Goal: Task Accomplishment & Management: Use online tool/utility

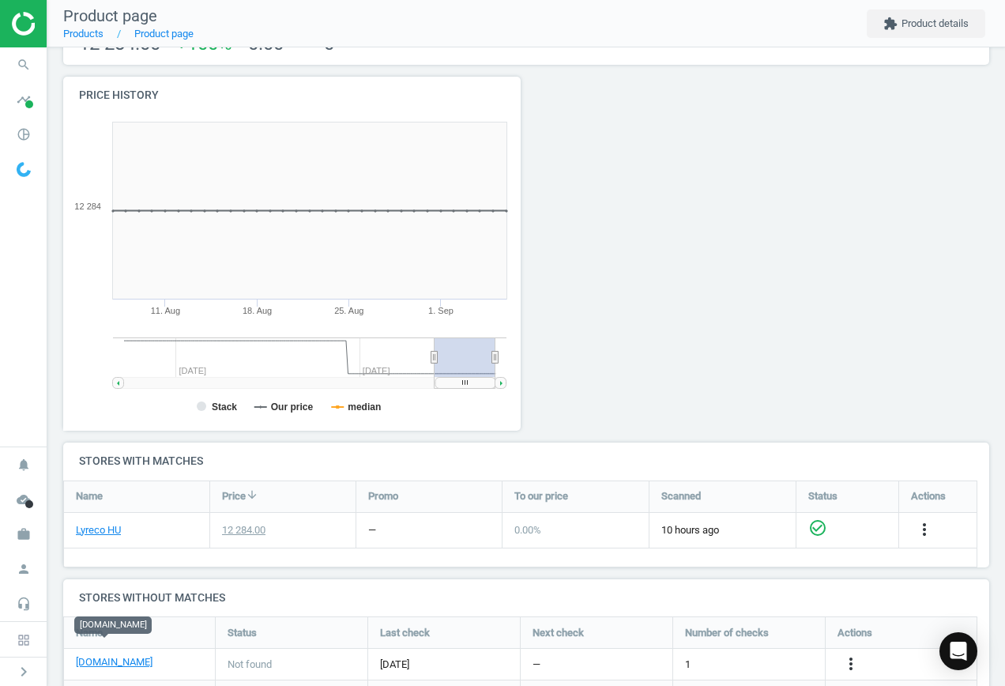
scroll to position [211, 0]
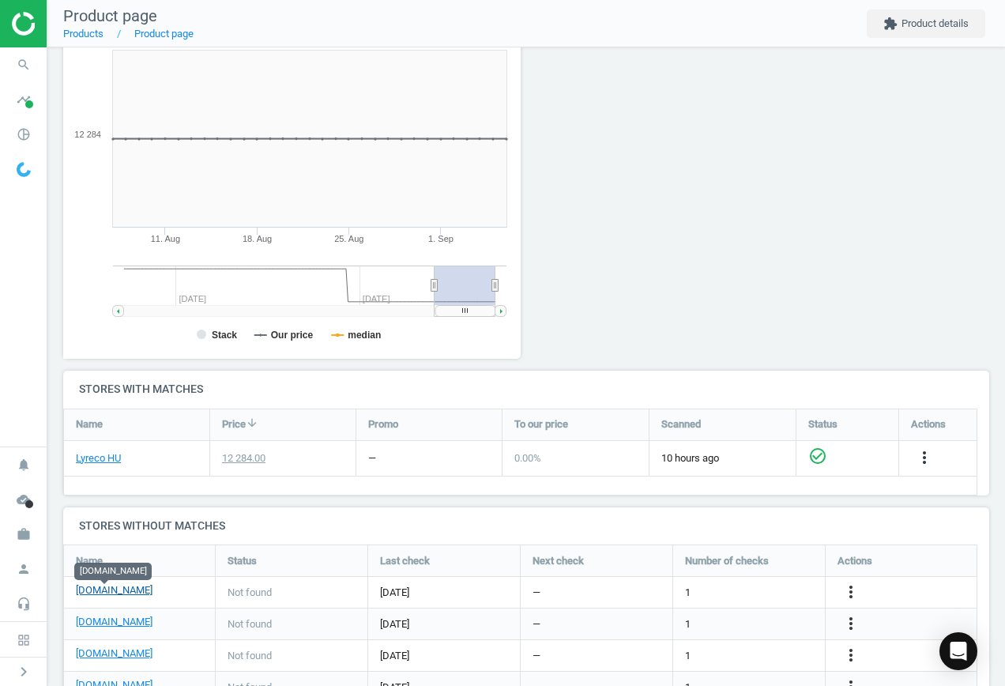
click at [111, 588] on link "[DOMAIN_NAME]" at bounding box center [114, 590] width 77 height 14
click at [852, 582] on div "more_vert" at bounding box center [902, 592] width 152 height 31
click at [850, 586] on icon "more_vert" at bounding box center [851, 591] width 19 height 19
click at [722, 587] on link "Edit URL/product option" at bounding box center [728, 592] width 217 height 25
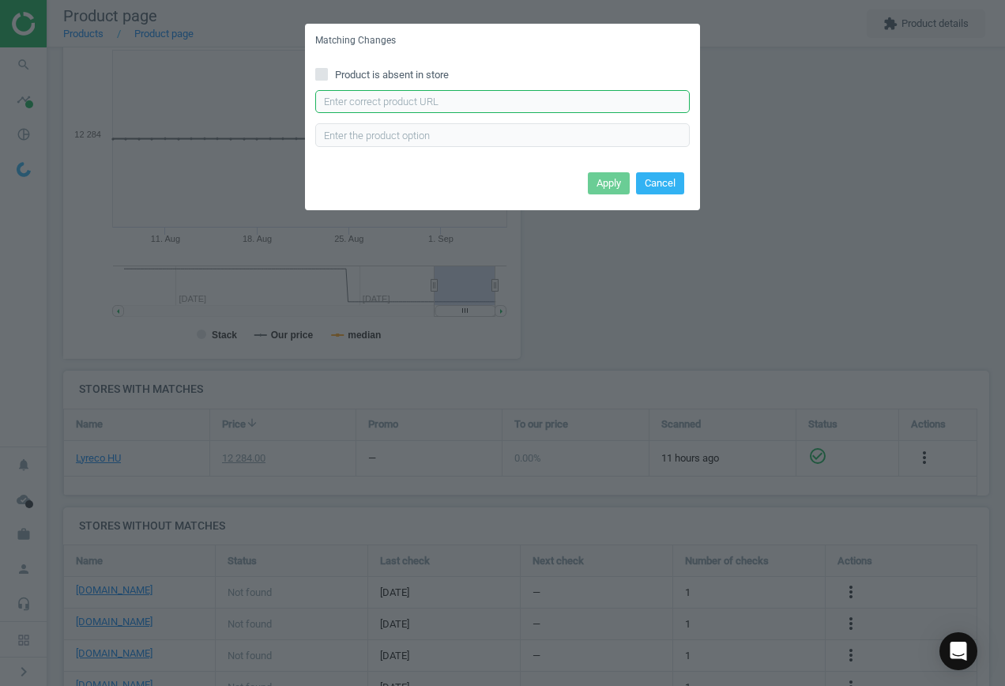
click at [374, 105] on input "text" at bounding box center [502, 102] width 375 height 24
paste input "[URL][DOMAIN_NAME]"
type input "[URL][DOMAIN_NAME]"
click at [605, 187] on button "Apply" at bounding box center [609, 183] width 42 height 22
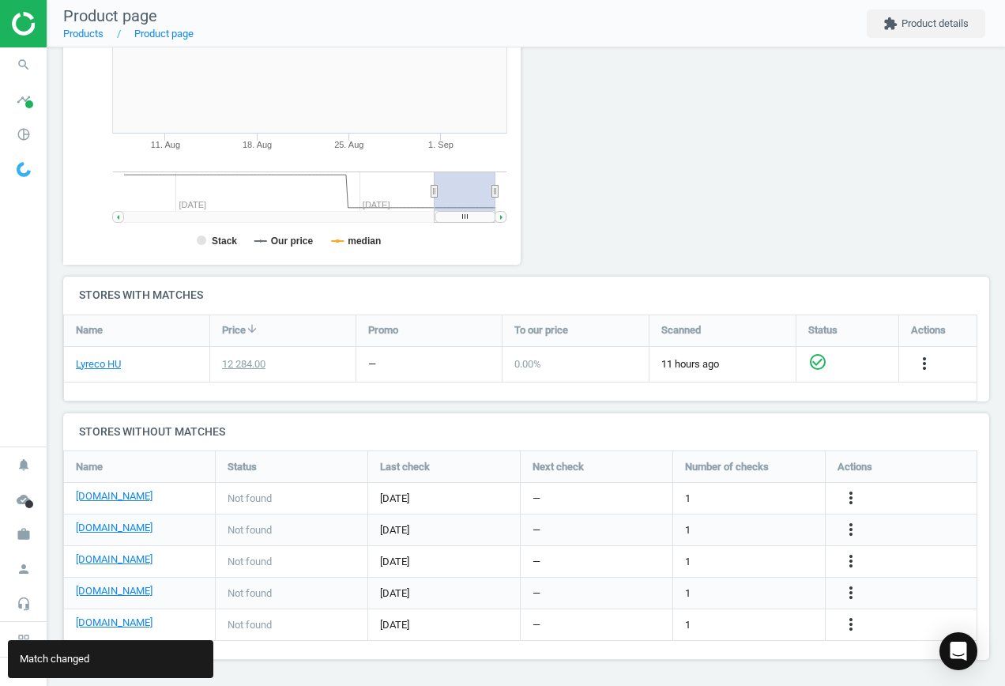
scroll to position [307, 0]
click at [120, 522] on link "[DOMAIN_NAME]" at bounding box center [114, 526] width 77 height 14
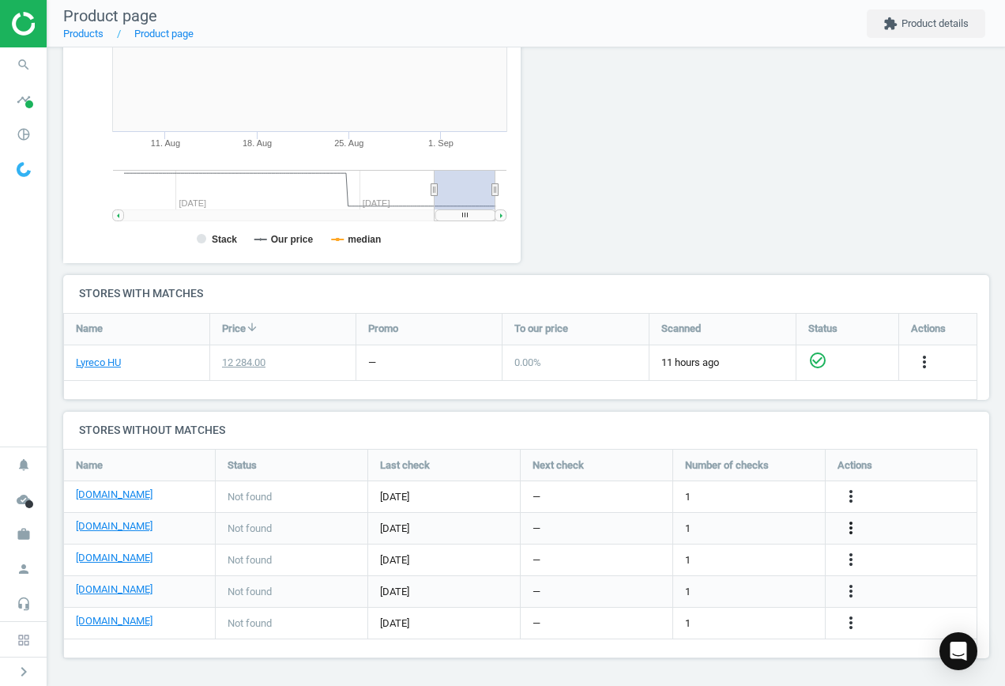
click at [852, 528] on icon "more_vert" at bounding box center [851, 527] width 19 height 19
click at [701, 522] on link "Edit URL/product option" at bounding box center [728, 528] width 217 height 25
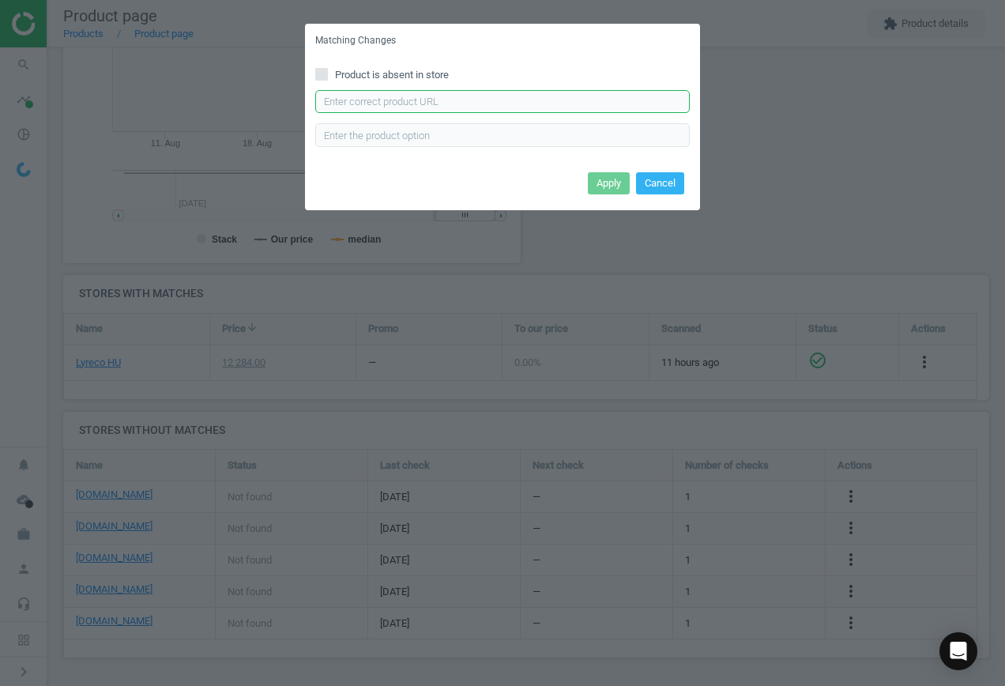
click at [357, 102] on input "text" at bounding box center [502, 102] width 375 height 24
paste input "[URL][DOMAIN_NAME]"
type input "[URL][DOMAIN_NAME]"
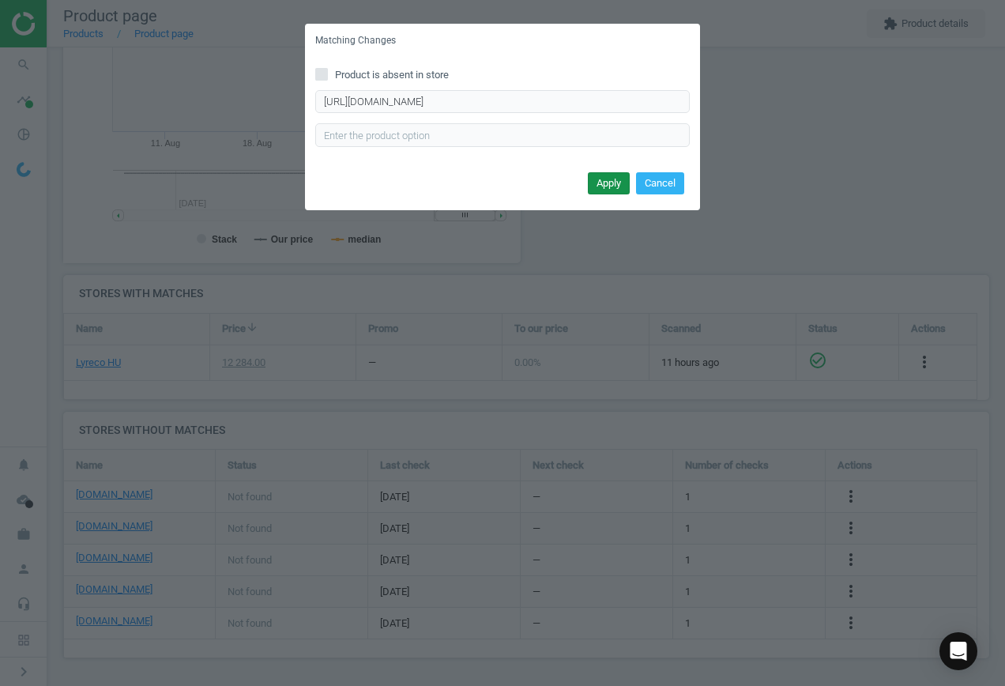
click at [605, 181] on button "Apply" at bounding box center [609, 183] width 42 height 22
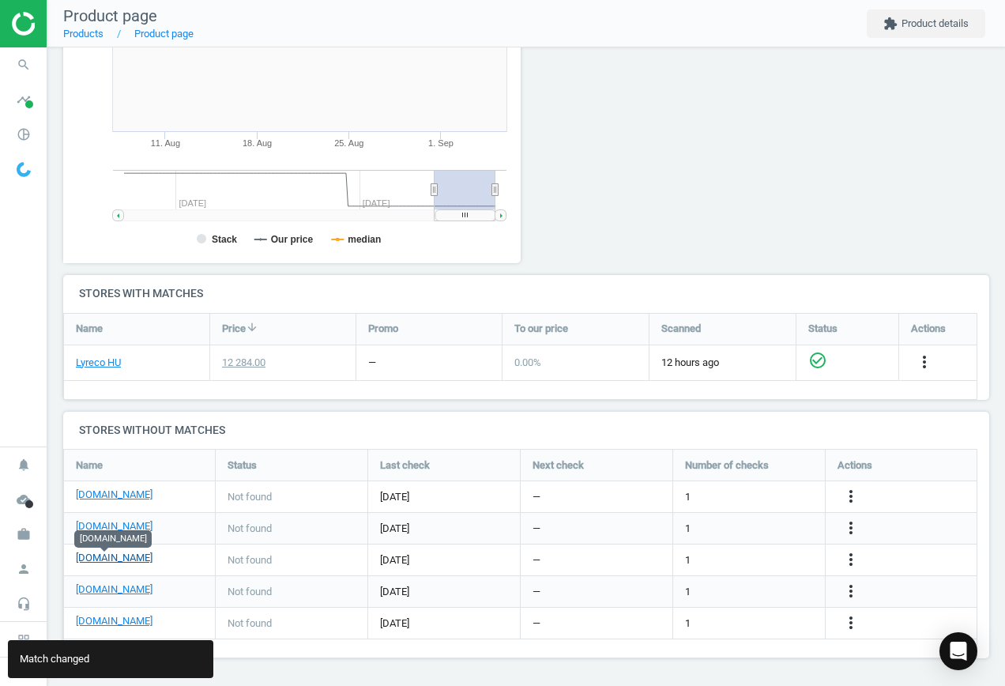
click at [96, 560] on link "[DOMAIN_NAME]" at bounding box center [114, 558] width 77 height 14
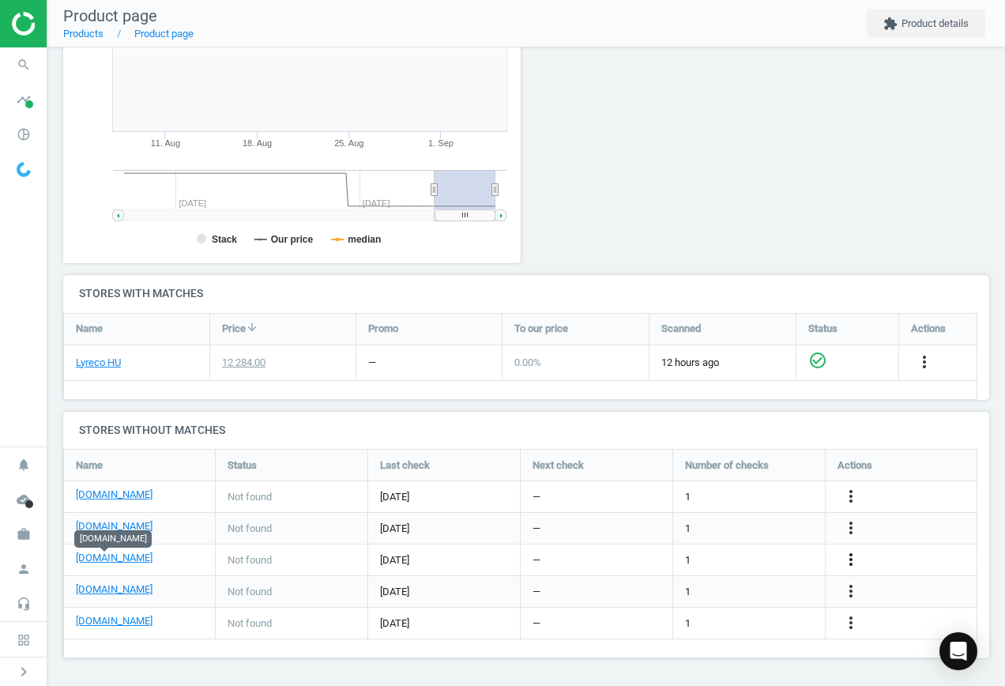
click at [850, 561] on icon "more_vert" at bounding box center [851, 559] width 19 height 19
click at [703, 533] on link "Report error in other" at bounding box center [728, 535] width 217 height 25
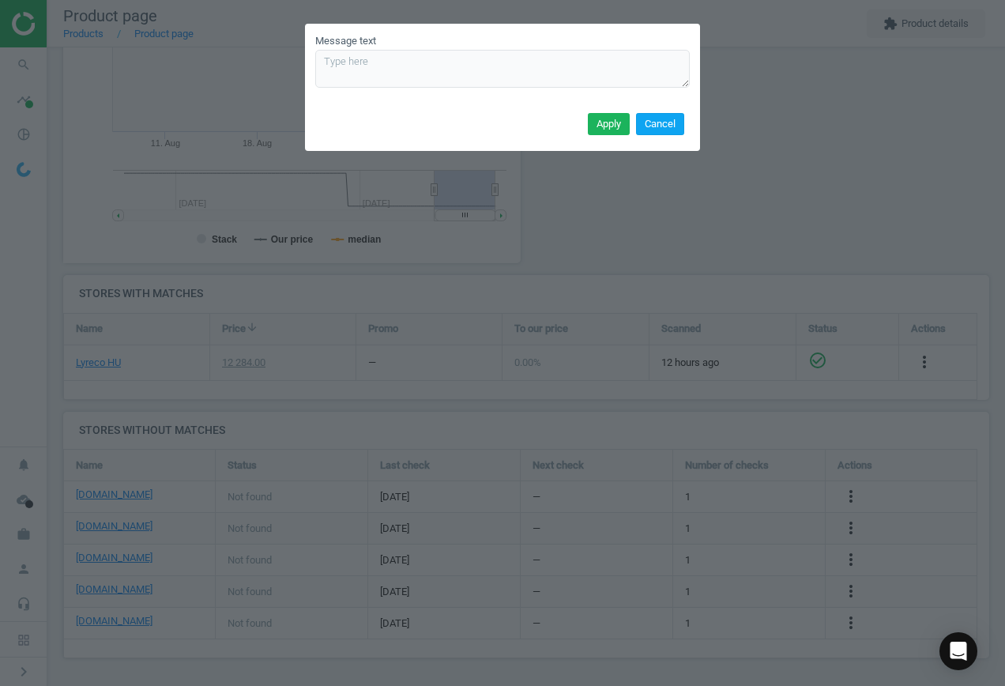
click at [658, 126] on button "Cancel" at bounding box center [660, 124] width 48 height 22
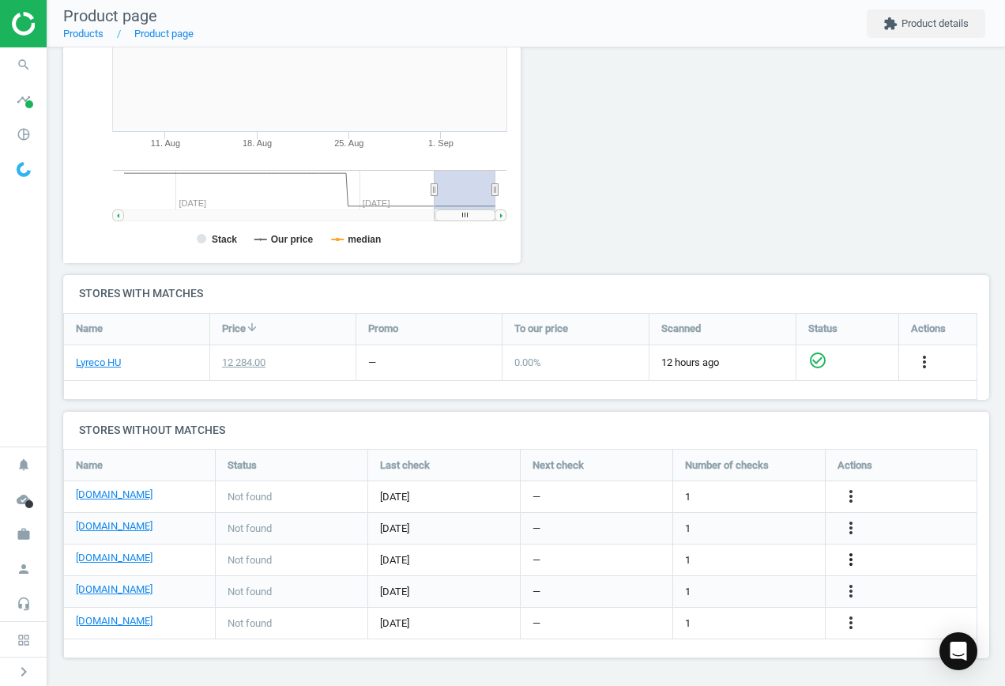
click at [851, 560] on icon "more_vert" at bounding box center [851, 559] width 19 height 19
click at [728, 556] on link "Edit URL/product option" at bounding box center [728, 560] width 217 height 25
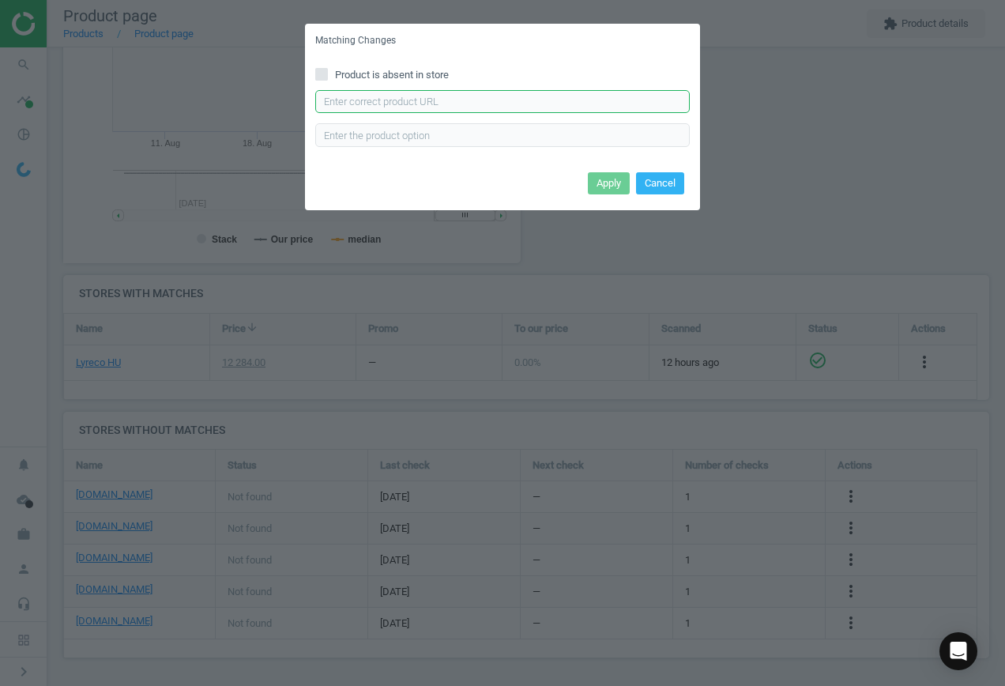
click at [442, 92] on input "text" at bounding box center [502, 102] width 375 height 24
paste input "[URL][DOMAIN_NAME]"
type input "[URL][DOMAIN_NAME]"
click at [613, 187] on button "Apply" at bounding box center [609, 183] width 42 height 22
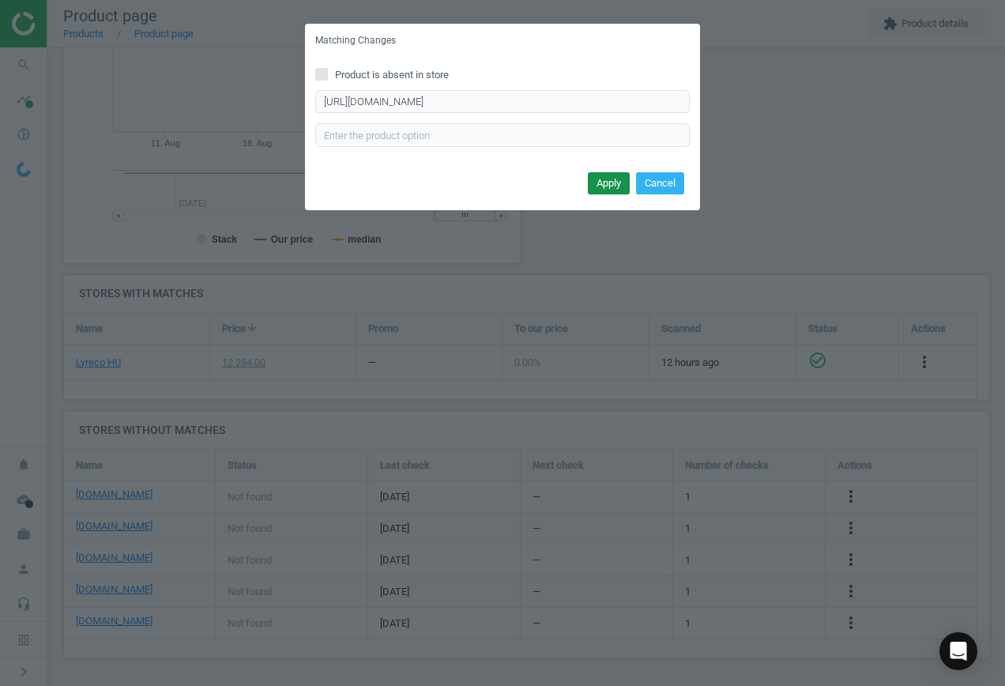
scroll to position [0, 0]
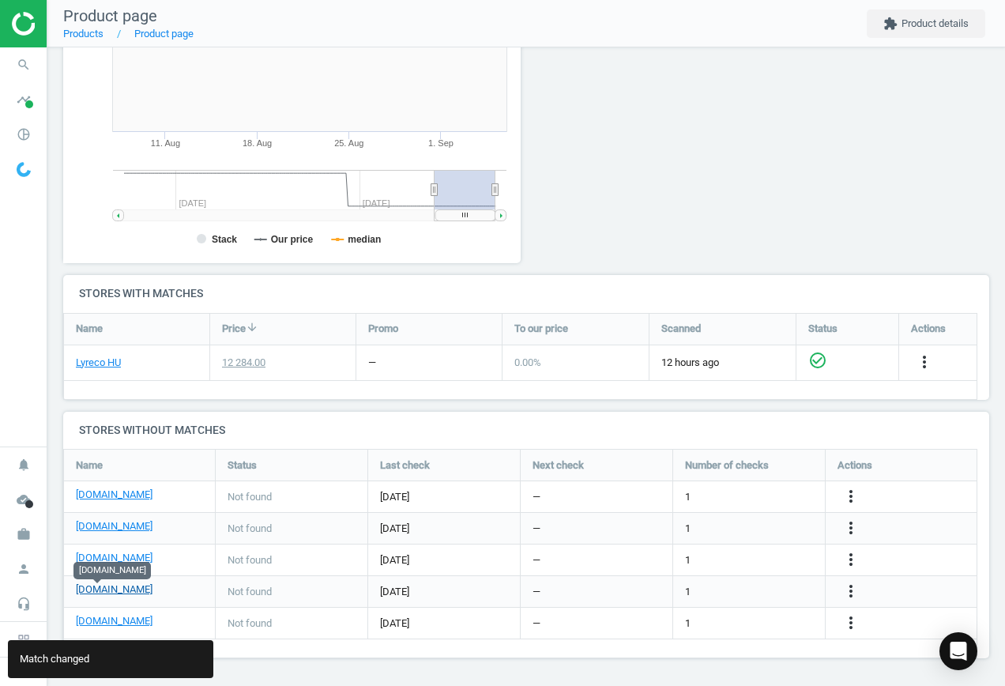
click at [95, 597] on link "[DOMAIN_NAME]" at bounding box center [114, 589] width 77 height 14
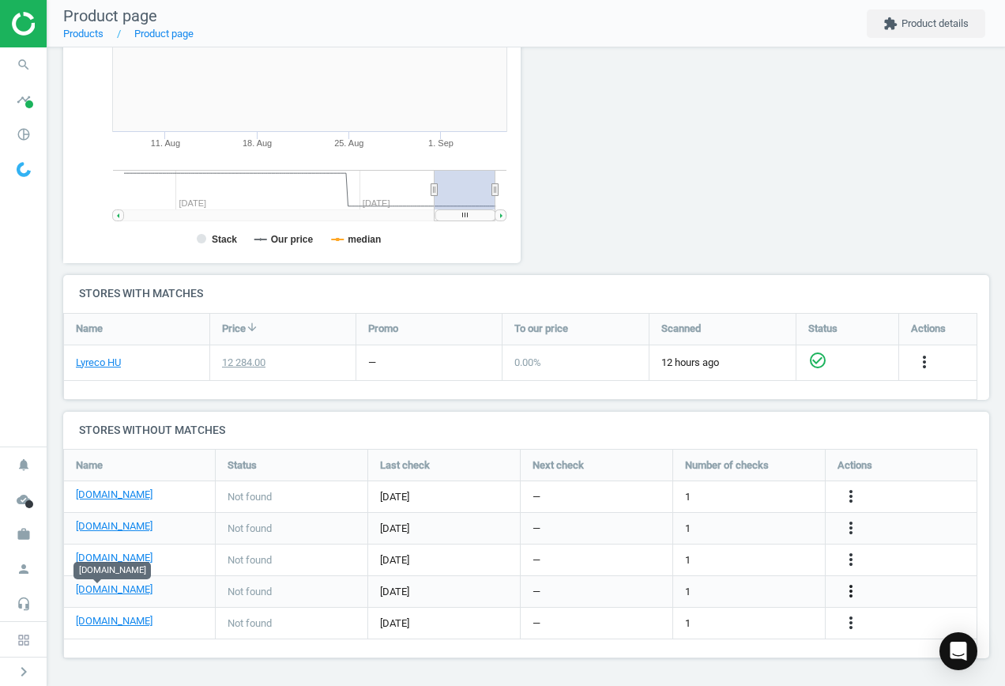
click at [850, 591] on icon "more_vert" at bounding box center [851, 591] width 19 height 19
click at [745, 586] on link "Edit URL/product option" at bounding box center [728, 591] width 217 height 25
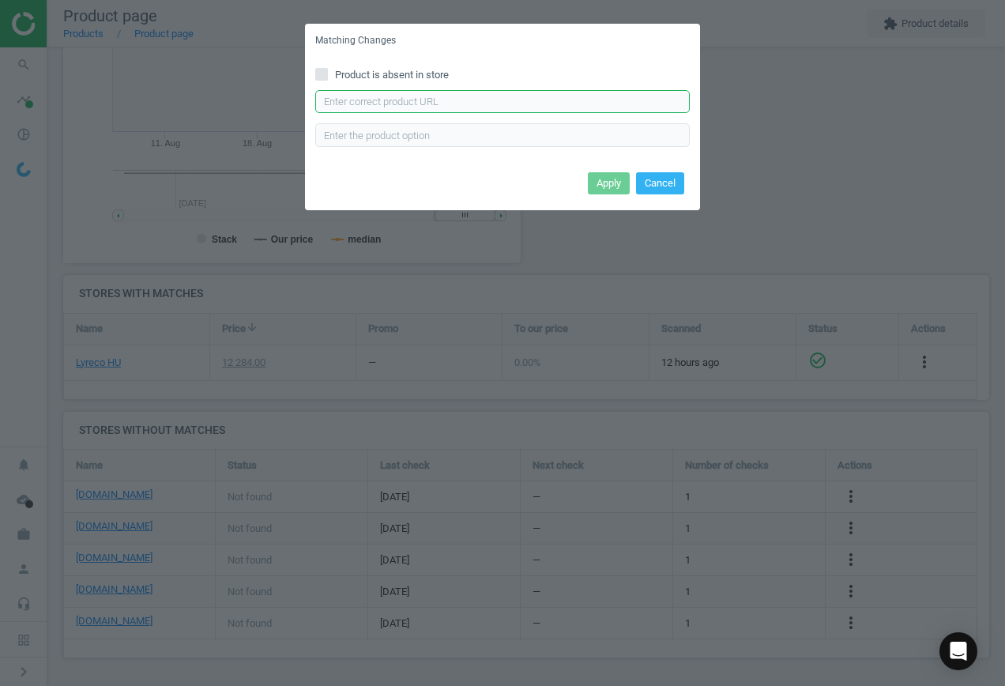
click at [503, 104] on input "text" at bounding box center [502, 102] width 375 height 24
paste input "[URL][DOMAIN_NAME]"
type input "[URL][DOMAIN_NAME]"
click at [613, 178] on button "Apply" at bounding box center [609, 183] width 42 height 22
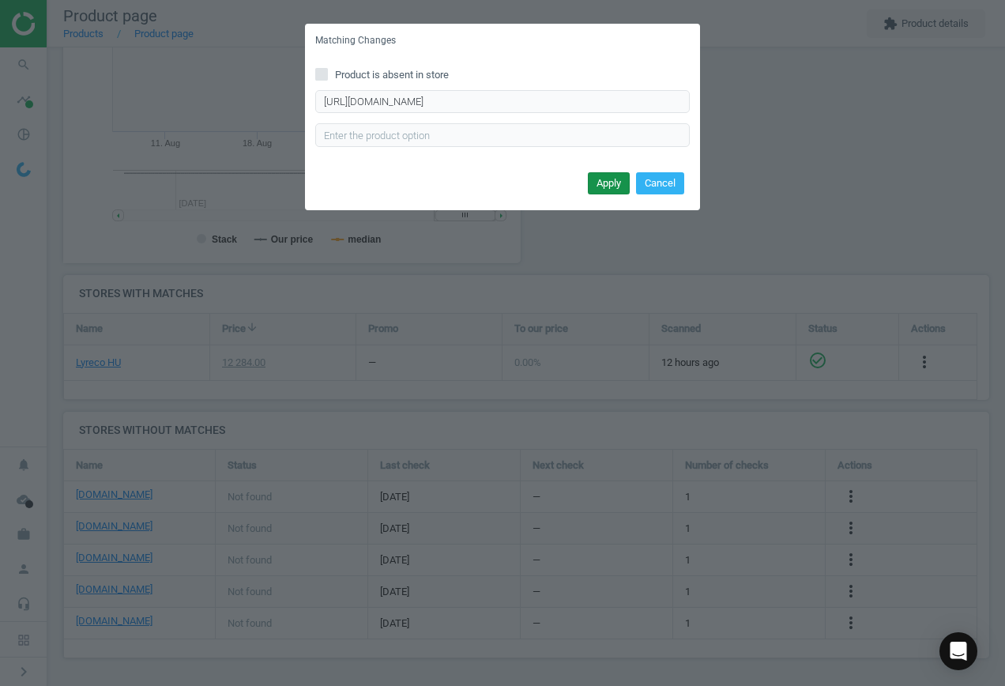
scroll to position [0, 0]
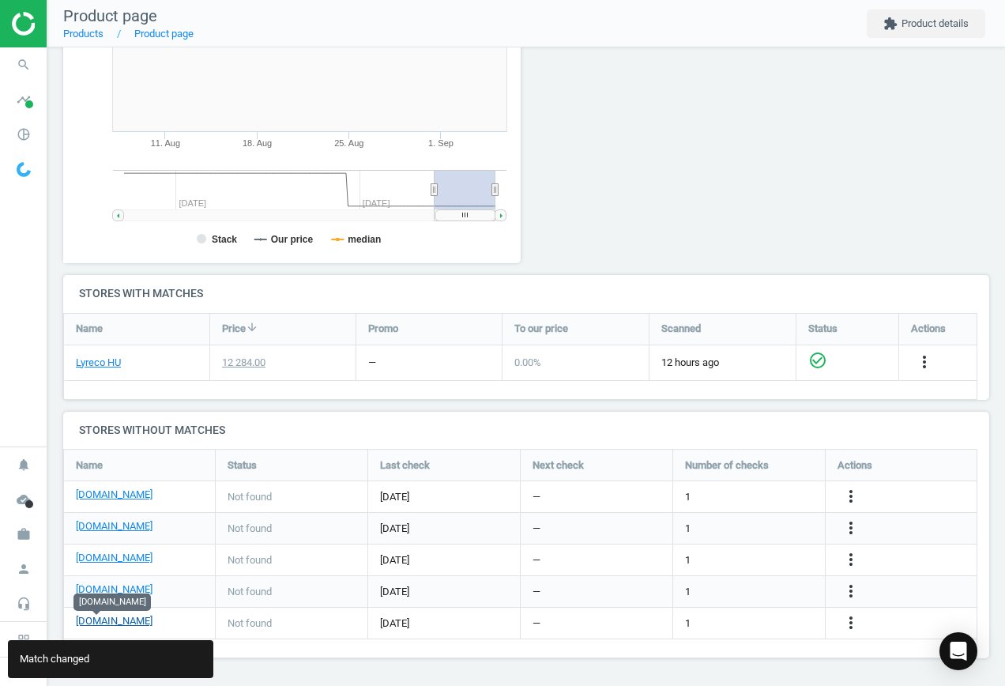
click at [96, 617] on link "[DOMAIN_NAME]" at bounding box center [114, 621] width 77 height 14
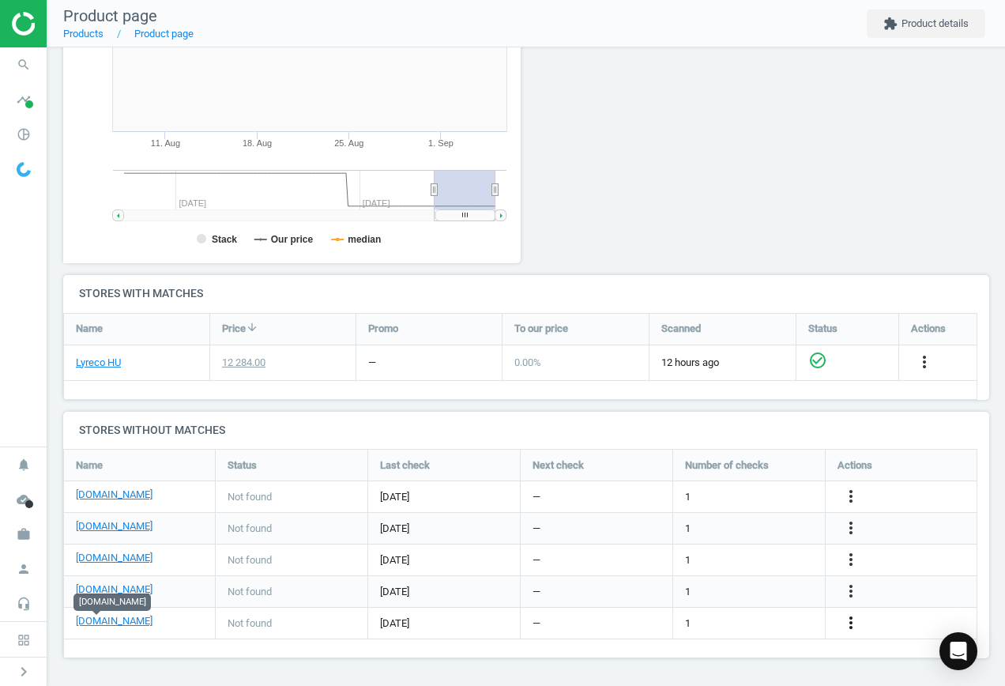
click at [850, 617] on icon "more_vert" at bounding box center [851, 622] width 19 height 19
click at [726, 624] on link "Edit URL/product option" at bounding box center [728, 623] width 217 height 25
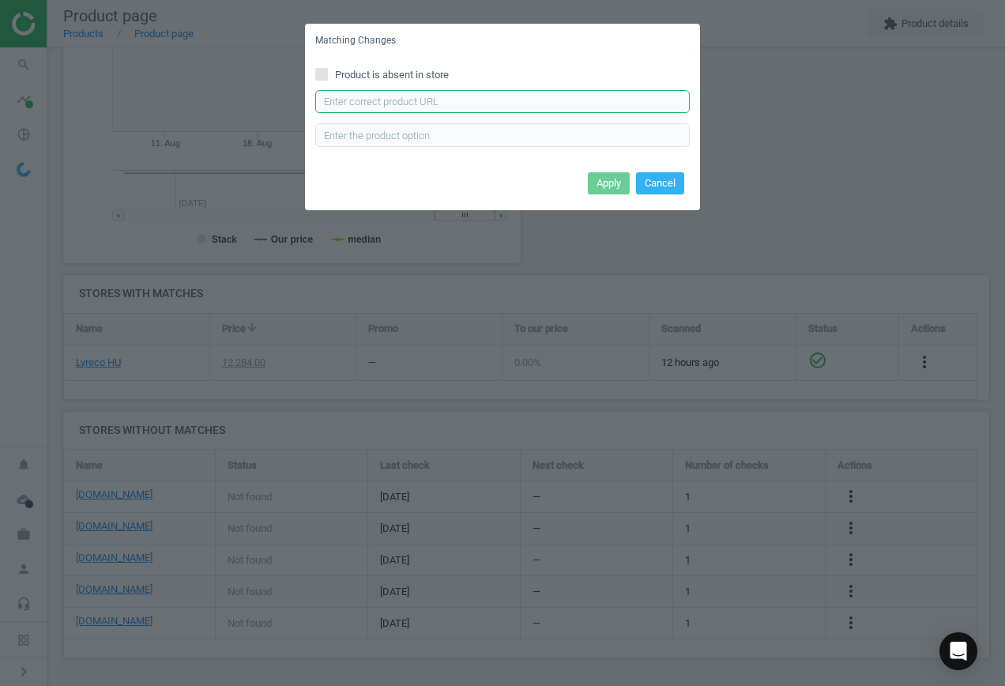
click at [402, 106] on input "text" at bounding box center [502, 102] width 375 height 24
paste input "[URL][DOMAIN_NAME]"
type input "[URL][DOMAIN_NAME]"
click at [612, 184] on button "Apply" at bounding box center [609, 183] width 42 height 22
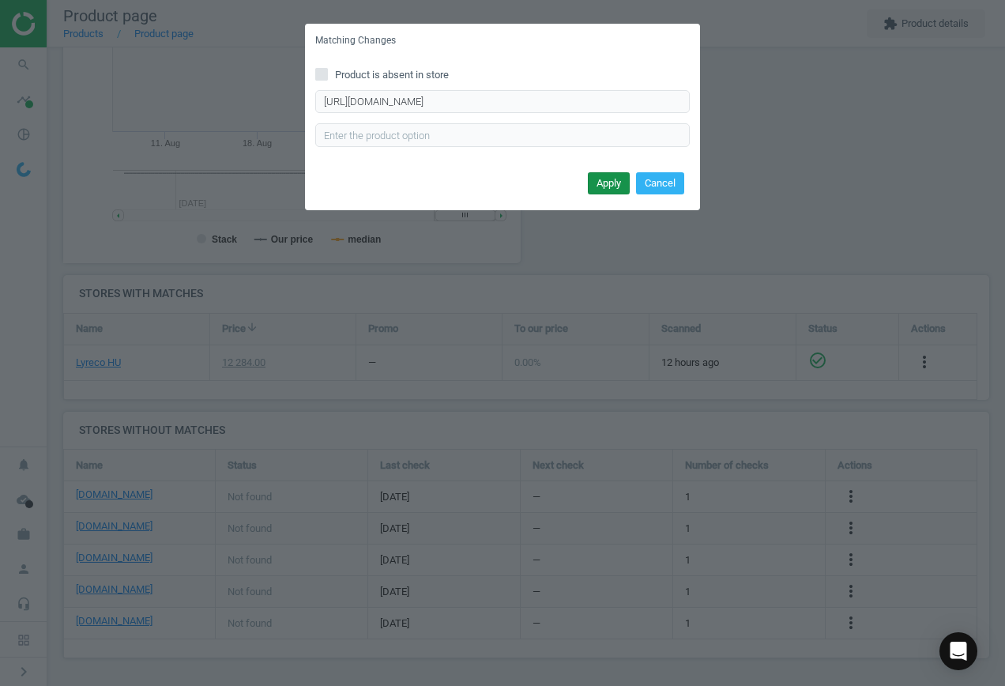
scroll to position [0, 0]
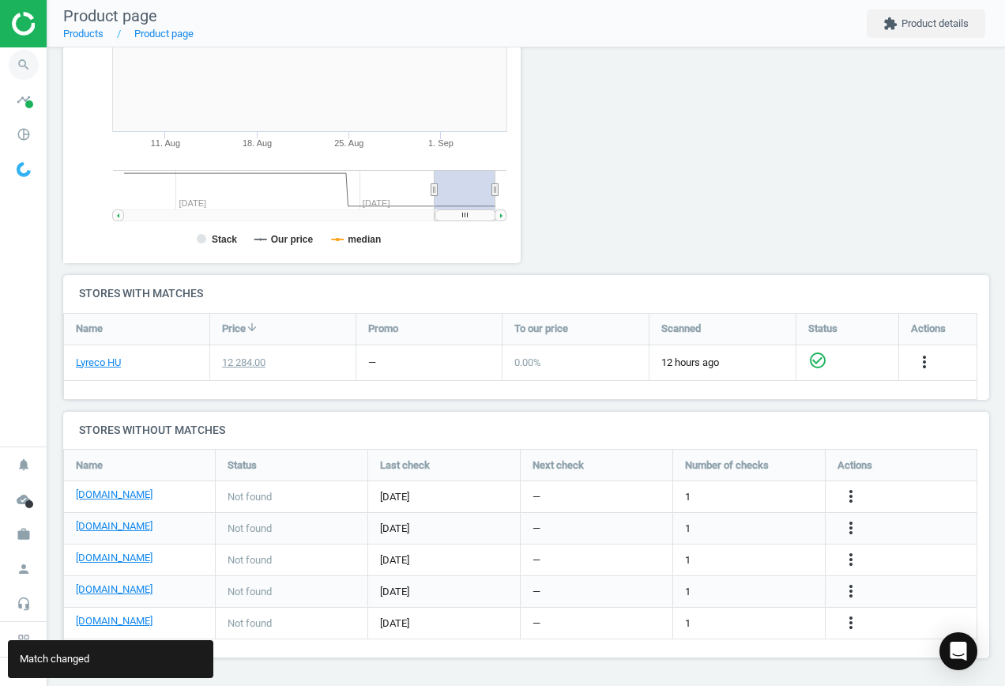
click at [19, 65] on icon "search" at bounding box center [24, 65] width 30 height 30
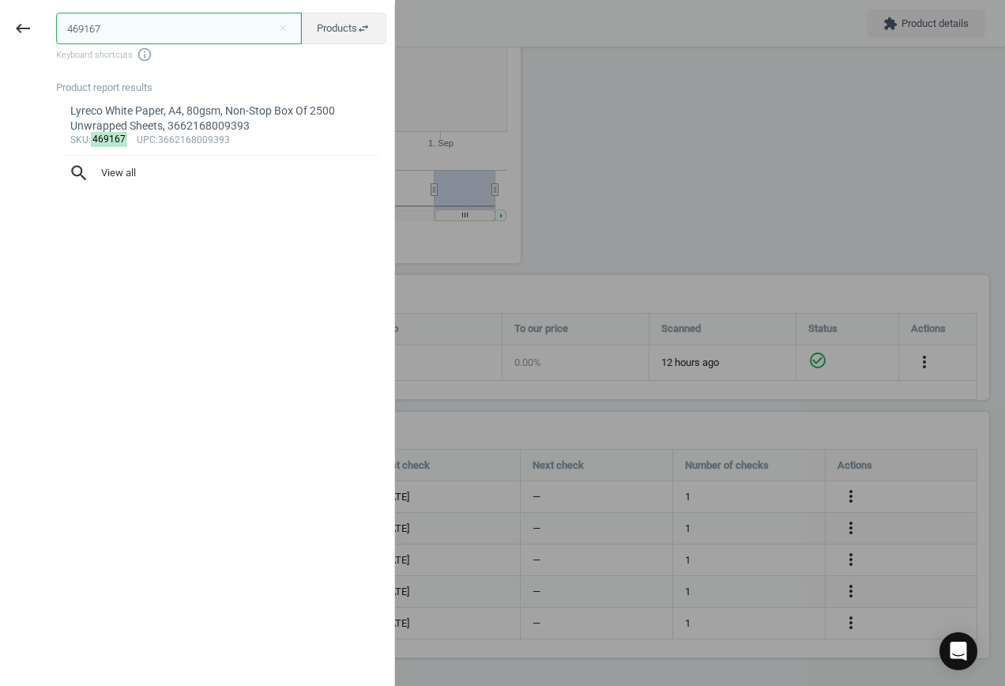
click at [199, 21] on input "469167" at bounding box center [179, 29] width 246 height 32
paste input "3064751"
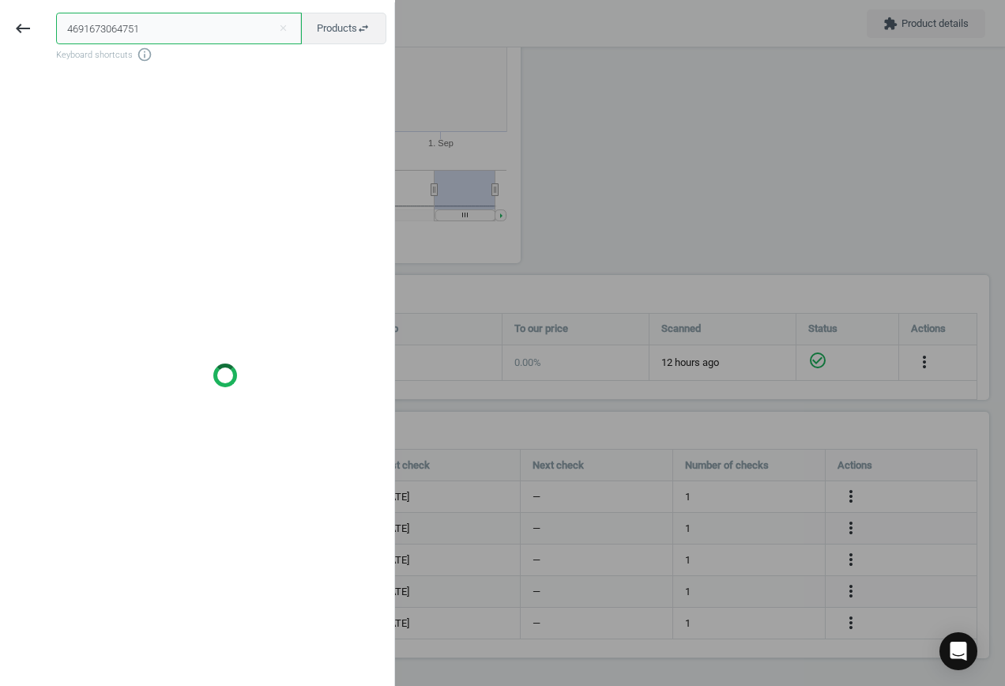
drag, startPoint x: 182, startPoint y: 26, endPoint x: -326, endPoint y: -11, distance: 508.8
click at [0, 0] on html "Group 2 Created with Sketch. ic/cloud_download/grey600 Created with Sketch. gra…" at bounding box center [502, 343] width 1005 height 686
paste input "text"
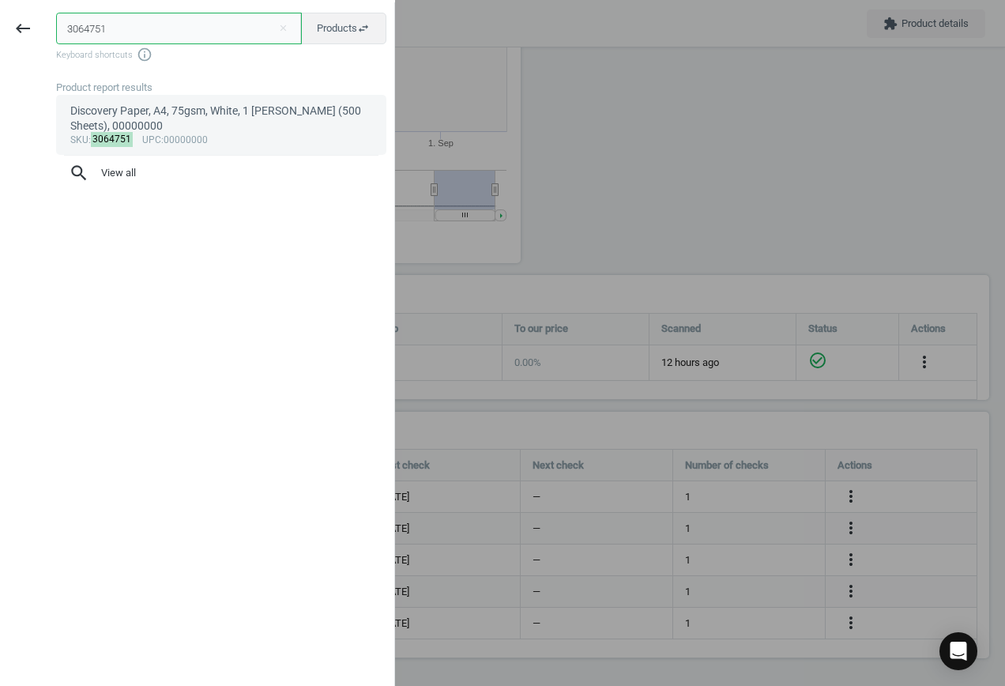
type input "3064751"
click at [158, 115] on div "Discovery Paper, A4, 75gsm, White, 1 [PERSON_NAME] (500 Sheets), 00000000" at bounding box center [221, 119] width 303 height 31
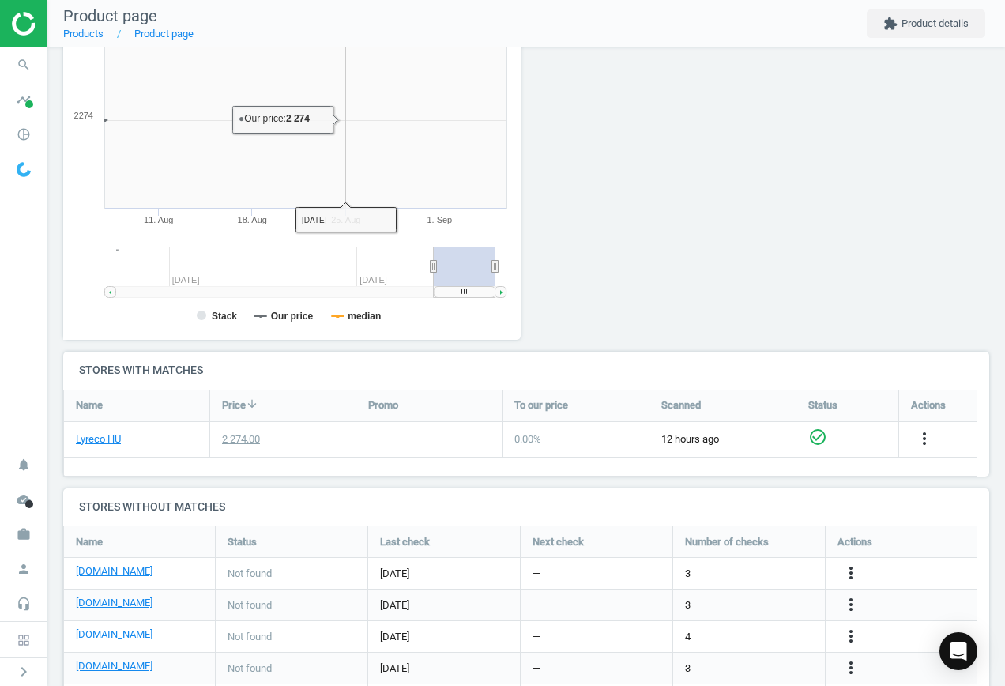
scroll to position [341, 476]
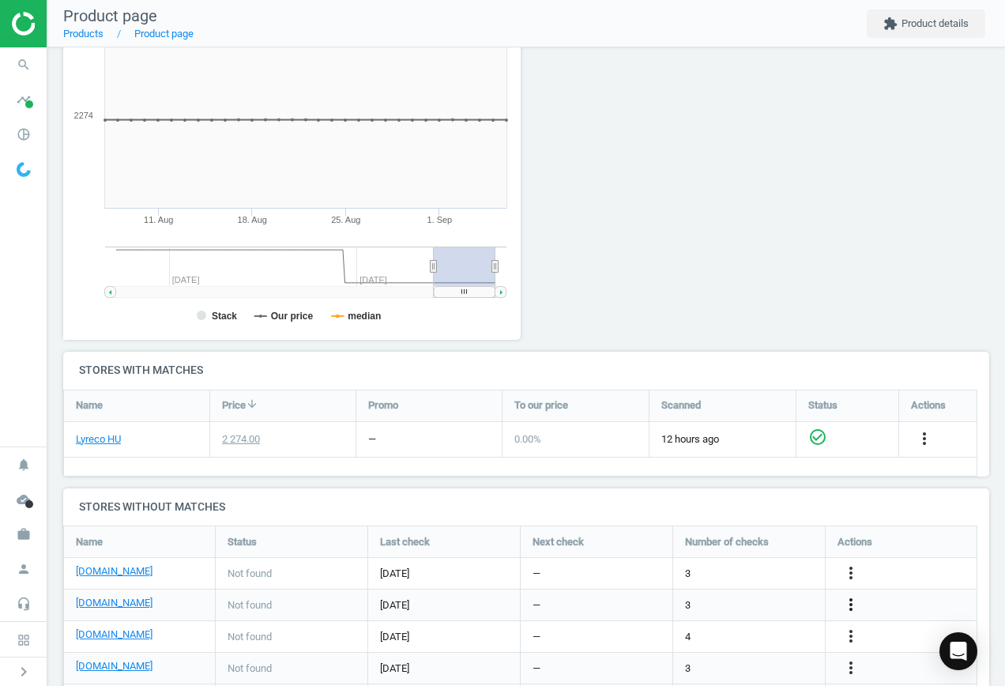
click at [850, 606] on icon "more_vert" at bounding box center [851, 604] width 19 height 19
click at [96, 601] on link "[DOMAIN_NAME]" at bounding box center [114, 603] width 77 height 14
click at [108, 638] on link "[DOMAIN_NAME]" at bounding box center [114, 635] width 77 height 14
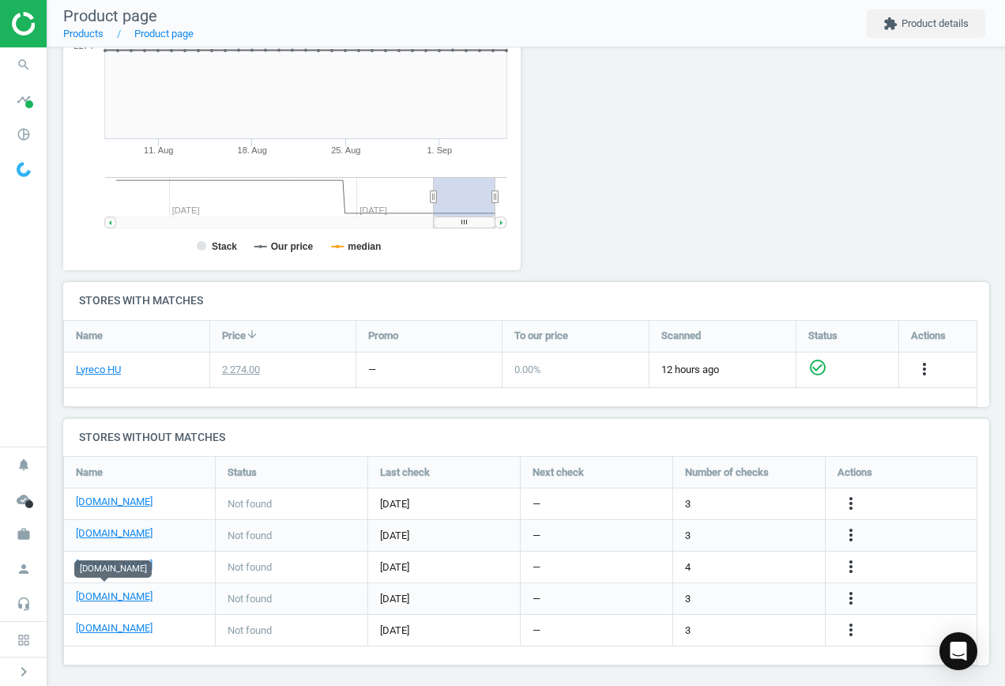
scroll to position [307, 0]
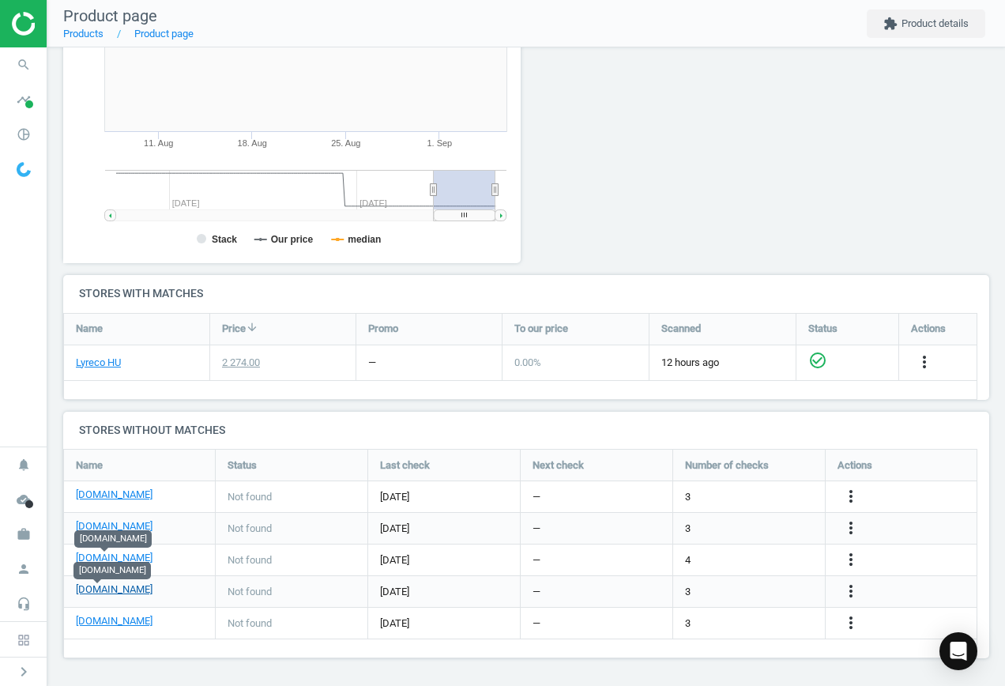
click at [101, 590] on link "[DOMAIN_NAME]" at bounding box center [114, 589] width 77 height 14
click at [853, 593] on icon "more_vert" at bounding box center [851, 591] width 19 height 19
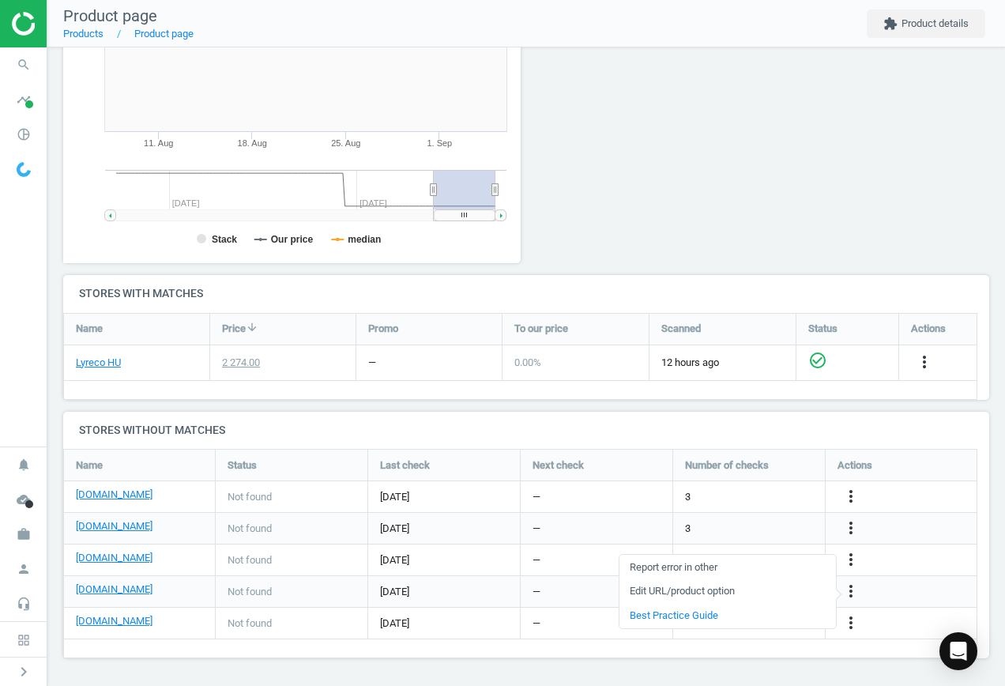
click at [703, 590] on link "Edit URL/product option" at bounding box center [728, 591] width 217 height 25
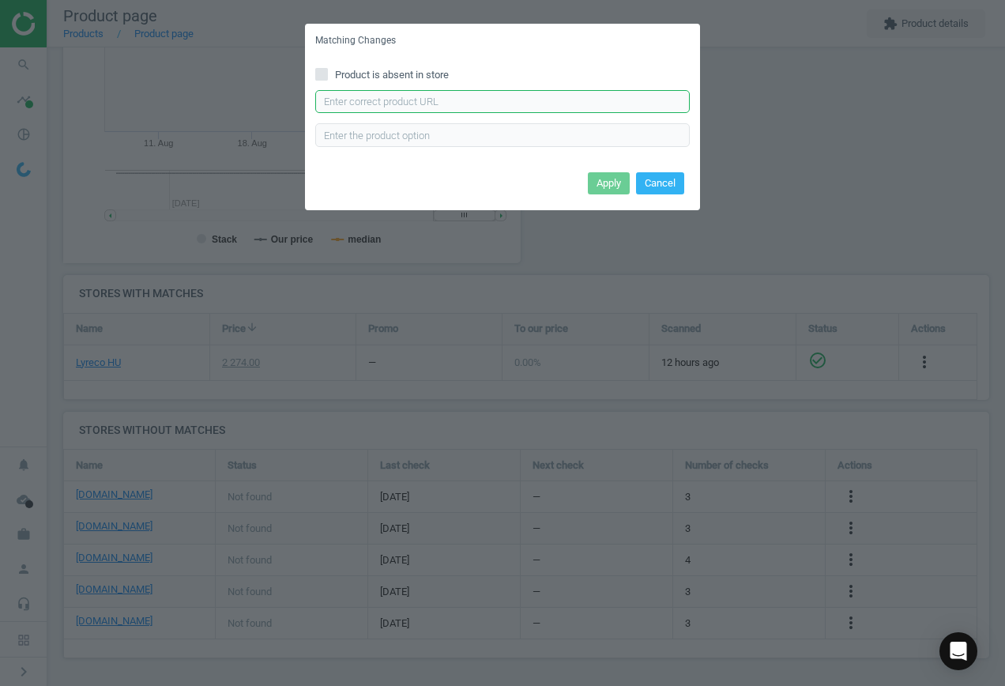
click at [404, 102] on input "text" at bounding box center [502, 102] width 375 height 24
paste input "[URL][DOMAIN_NAME]"
type input "[URL][DOMAIN_NAME]"
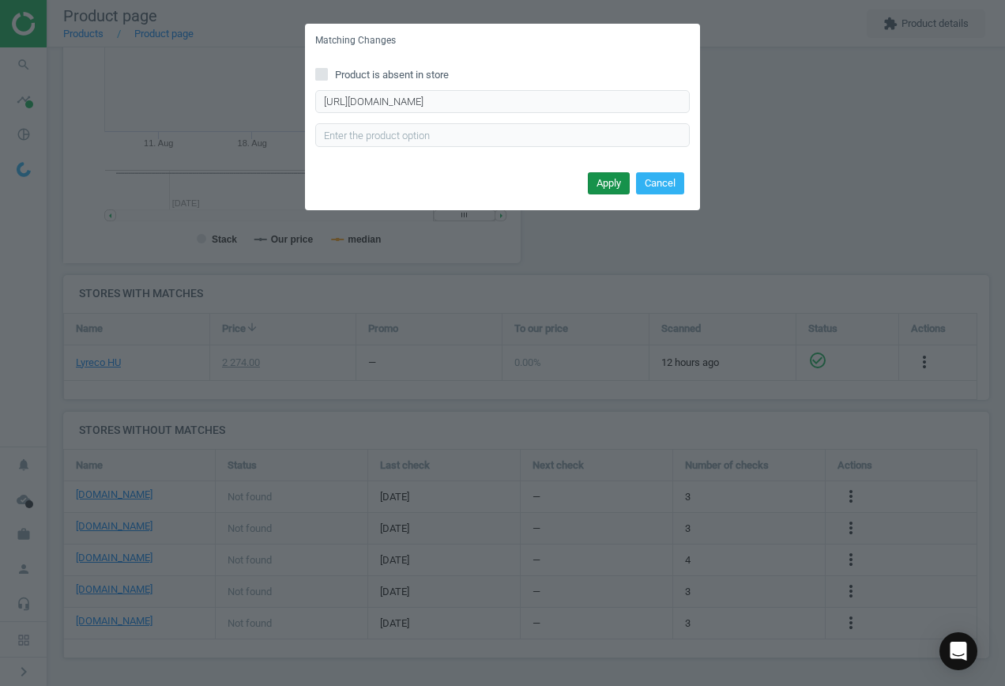
click at [617, 174] on button "Apply" at bounding box center [609, 183] width 42 height 22
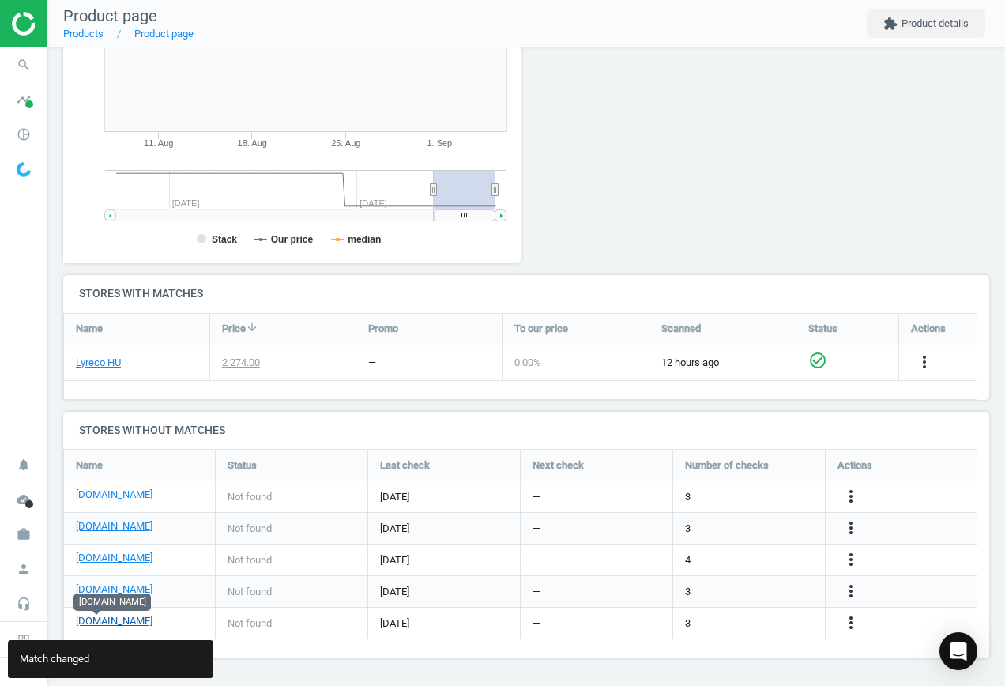
click at [89, 622] on link "[DOMAIN_NAME]" at bounding box center [114, 621] width 77 height 14
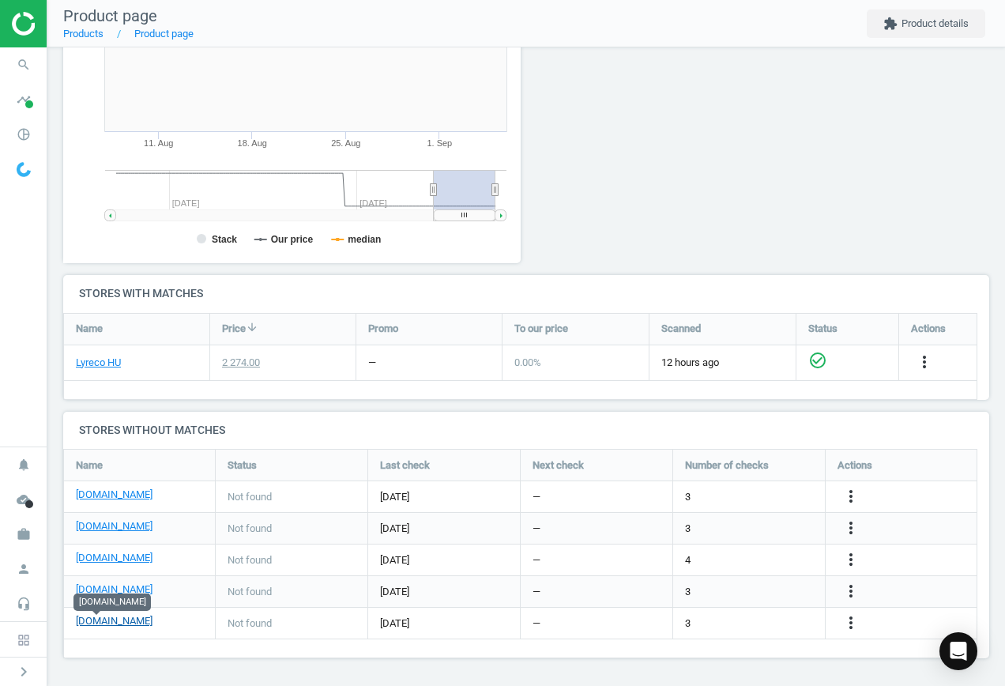
click at [93, 620] on link "[DOMAIN_NAME]" at bounding box center [114, 621] width 77 height 14
click at [23, 62] on icon "search" at bounding box center [24, 65] width 30 height 30
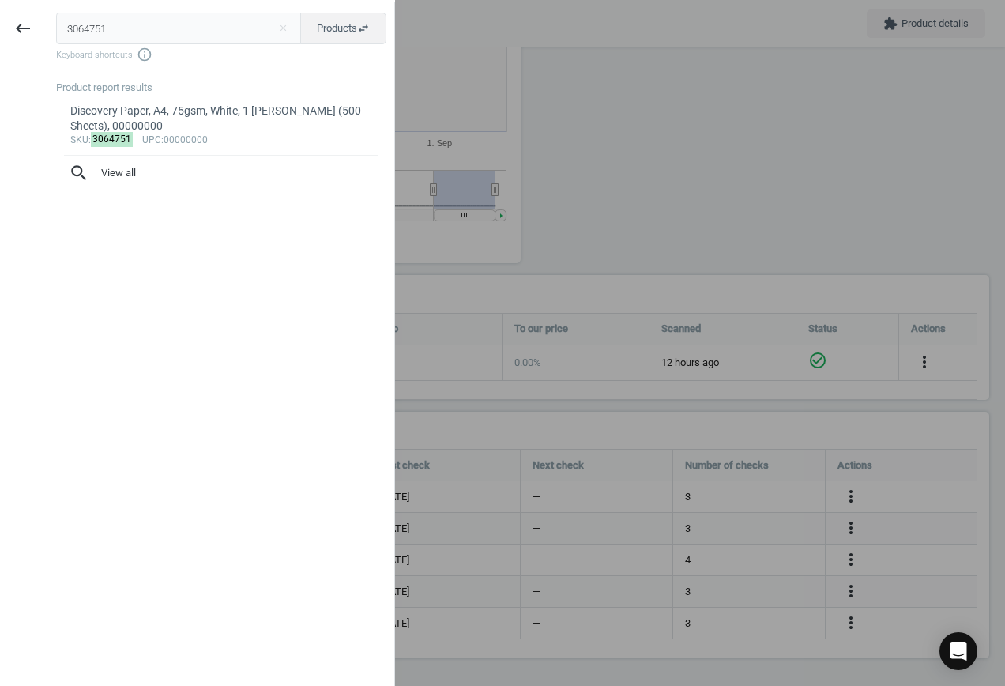
drag, startPoint x: 134, startPoint y: 27, endPoint x: -134, endPoint y: 24, distance: 267.9
click at [0, 24] on html "Group 2 Created with Sketch. ic/cloud_download/grey600 Created with Sketch. gra…" at bounding box center [502, 343] width 1005 height 686
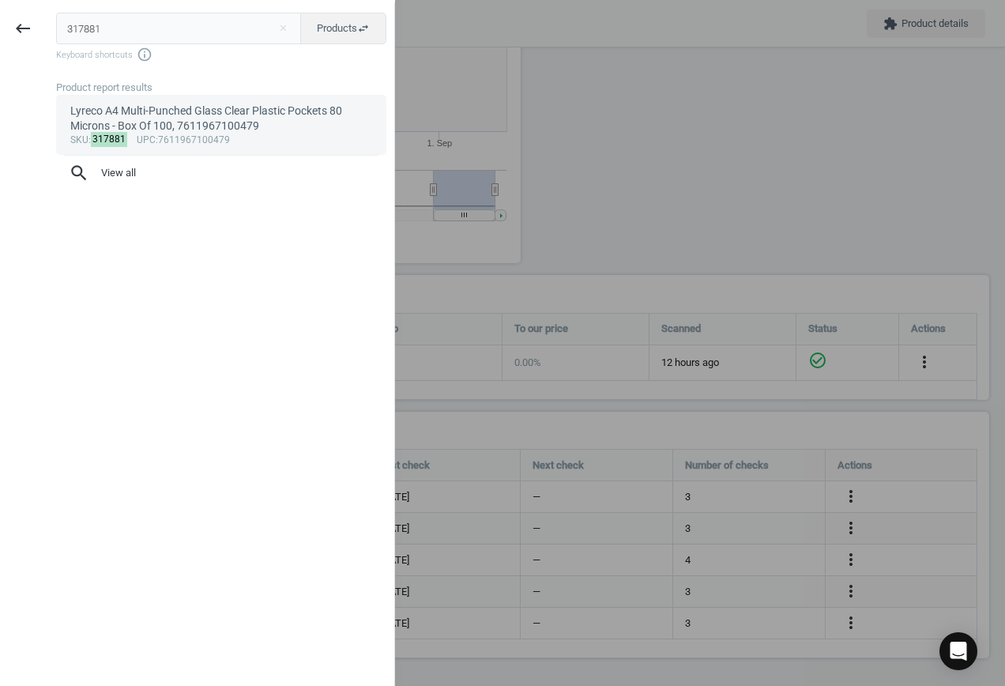
type input "317881"
click at [282, 122] on div "Lyreco A4 Multi-Punched Glass Clear Plastic Pockets 80 Microns - Box Of 100, 76…" at bounding box center [221, 119] width 303 height 31
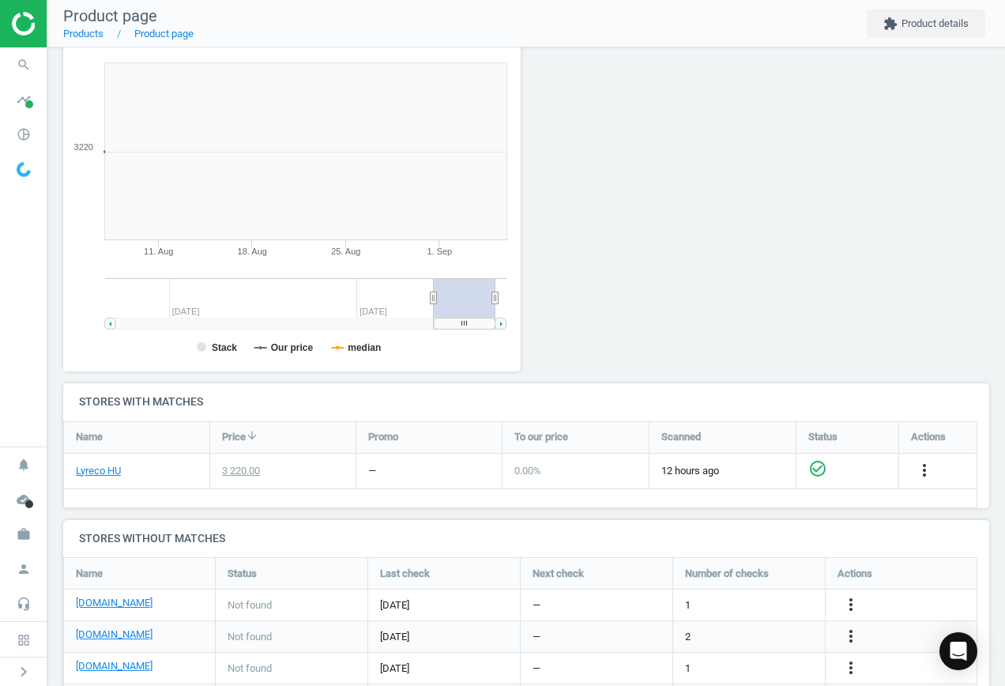
scroll to position [341, 476]
click at [103, 600] on link "[DOMAIN_NAME]" at bounding box center [114, 603] width 77 height 14
click at [850, 601] on icon "more_vert" at bounding box center [851, 604] width 19 height 19
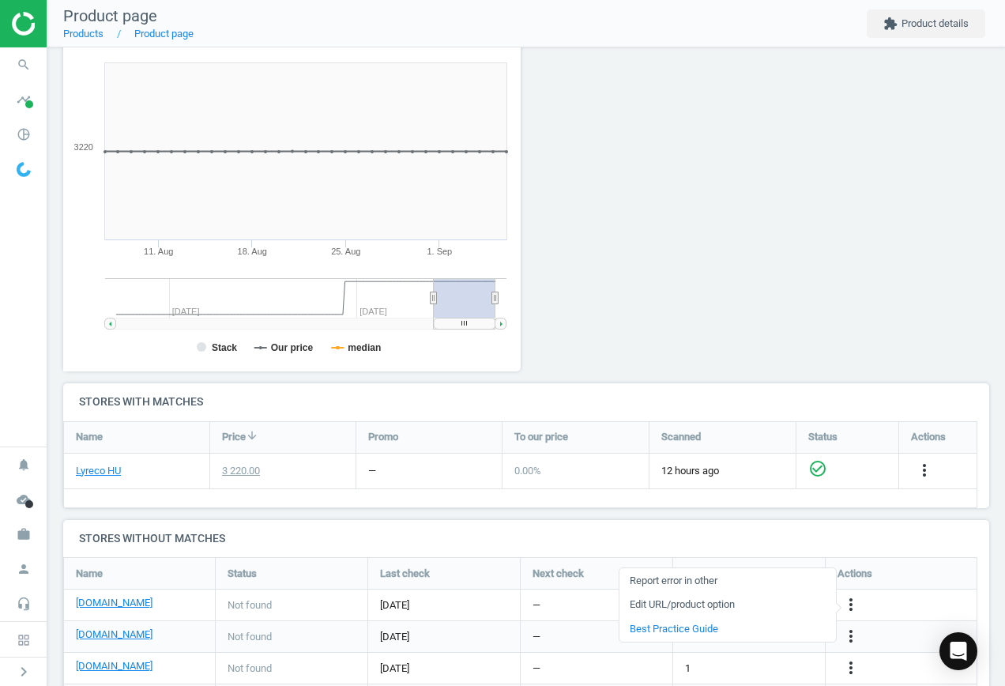
click at [691, 599] on link "Edit URL/product option" at bounding box center [728, 605] width 217 height 25
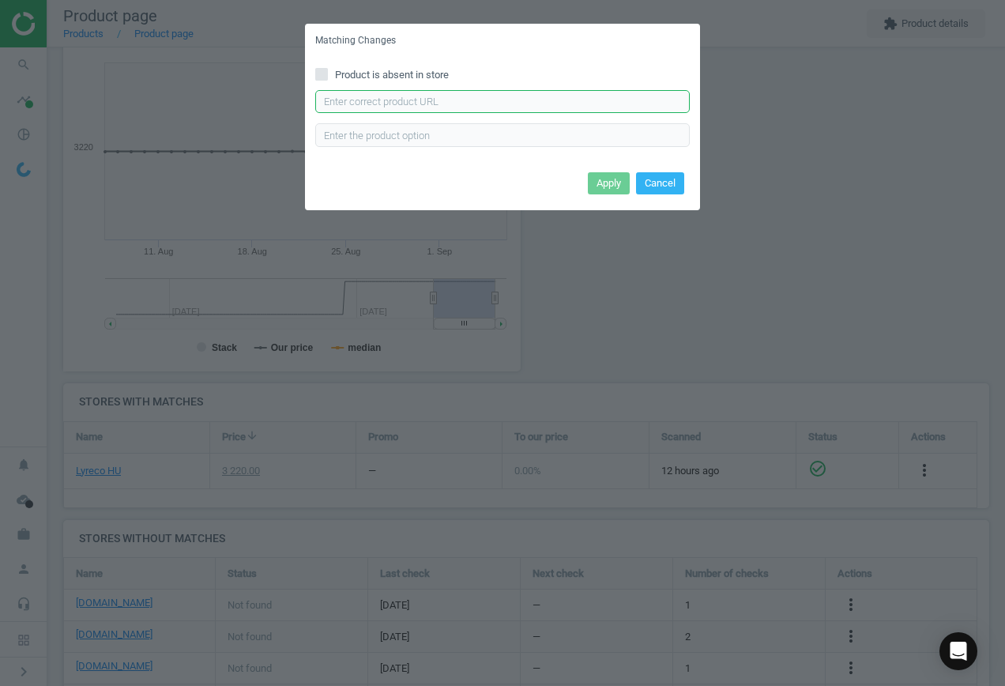
click at [419, 104] on input "text" at bounding box center [502, 102] width 375 height 24
paste input "[URL][DOMAIN_NAME]"
type input "[URL][DOMAIN_NAME]"
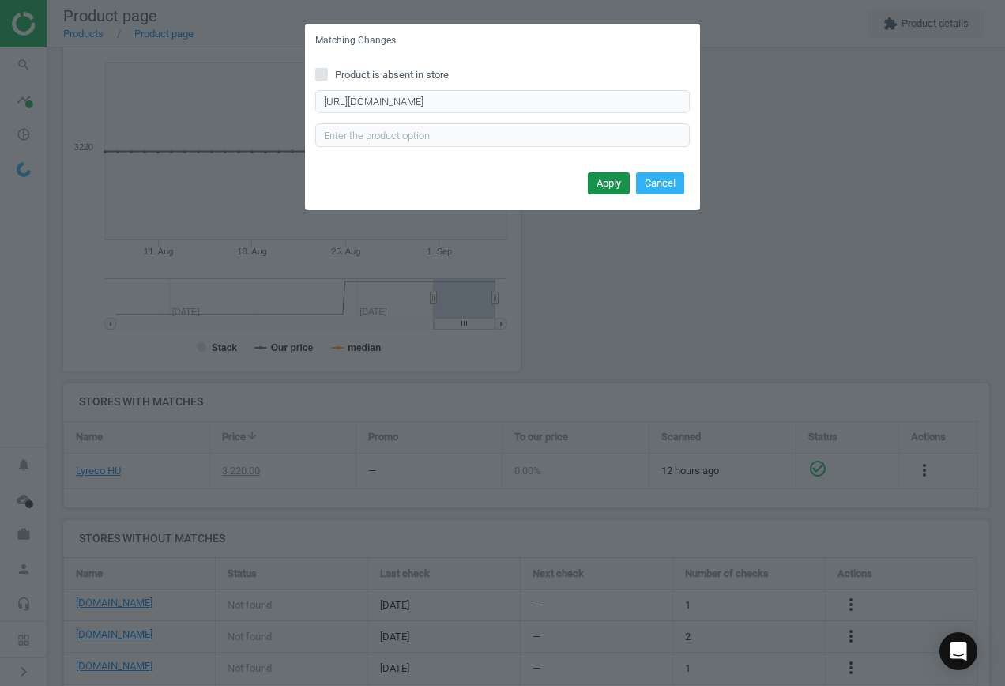
click at [618, 183] on button "Apply" at bounding box center [609, 183] width 42 height 22
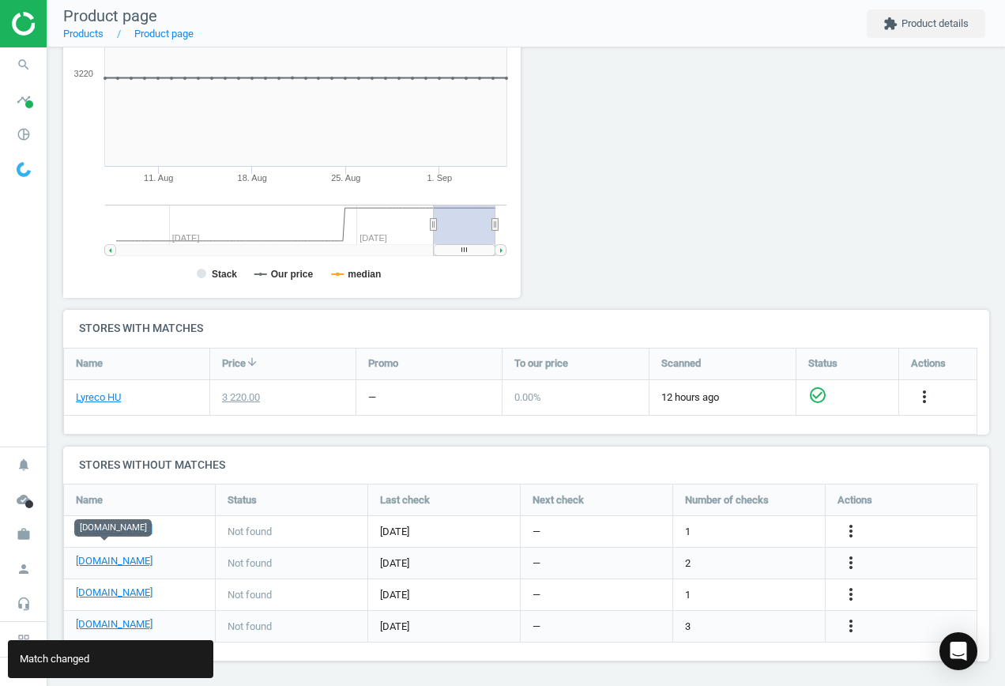
scroll to position [275, 0]
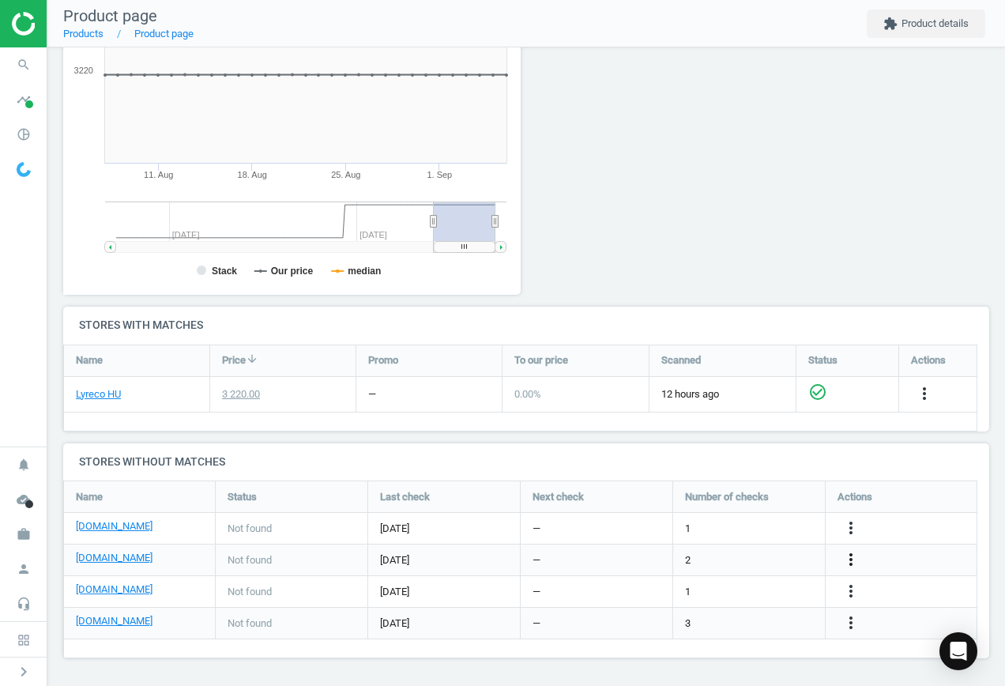
click at [846, 557] on icon "more_vert" at bounding box center [851, 559] width 19 height 19
click at [734, 556] on link "Edit URL/product option" at bounding box center [728, 560] width 217 height 25
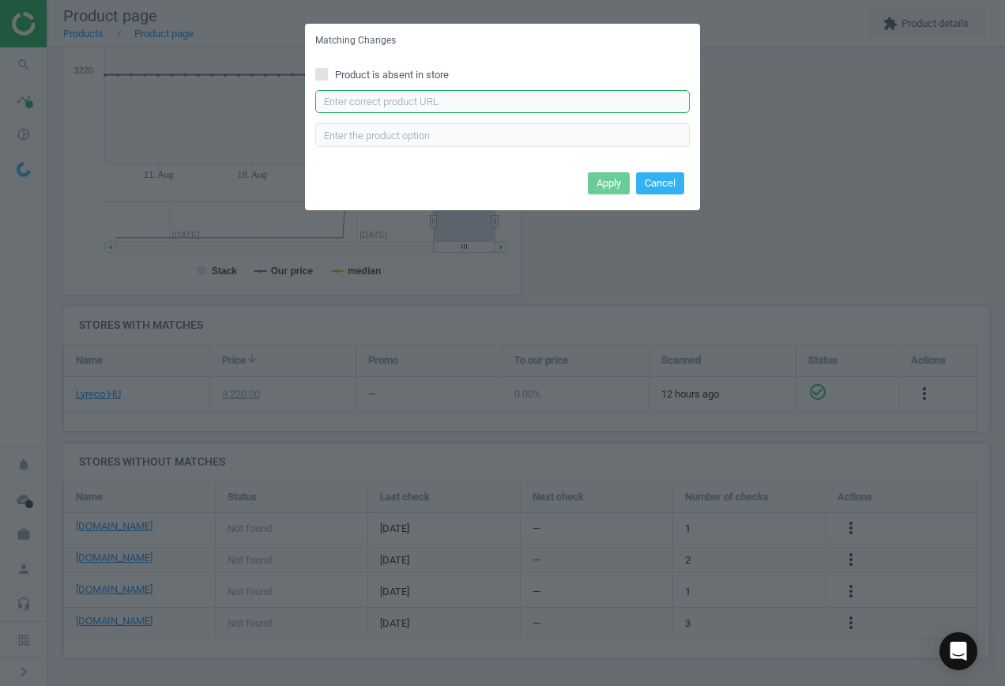
click at [439, 98] on input "text" at bounding box center [502, 102] width 375 height 24
paste input "[URL][DOMAIN_NAME]"
type input "[URL][DOMAIN_NAME]"
click at [607, 179] on button "Apply" at bounding box center [609, 183] width 42 height 22
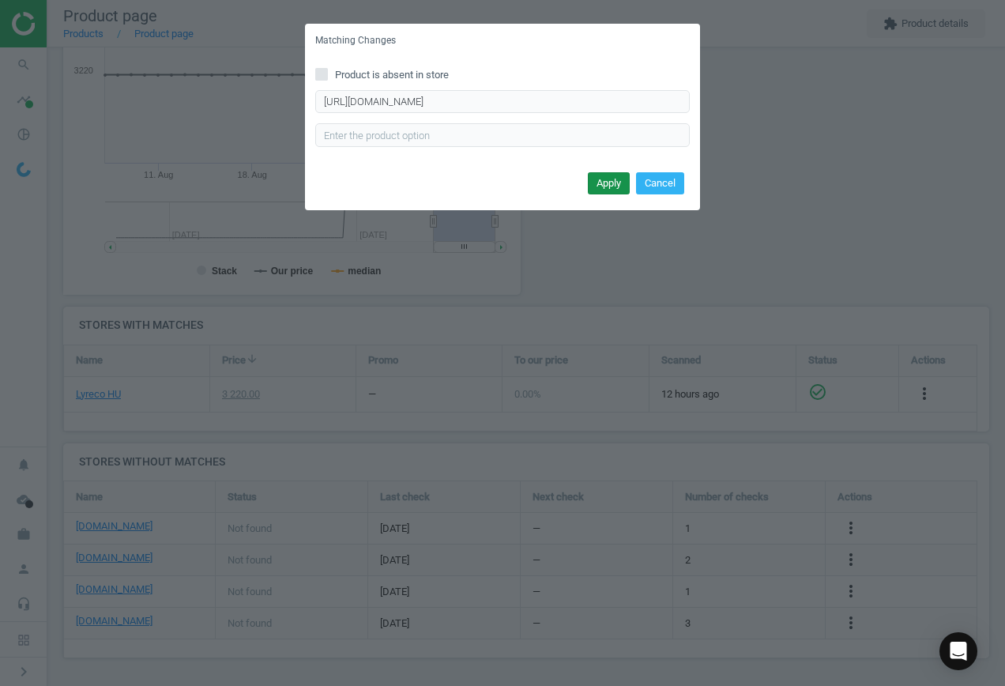
scroll to position [0, 0]
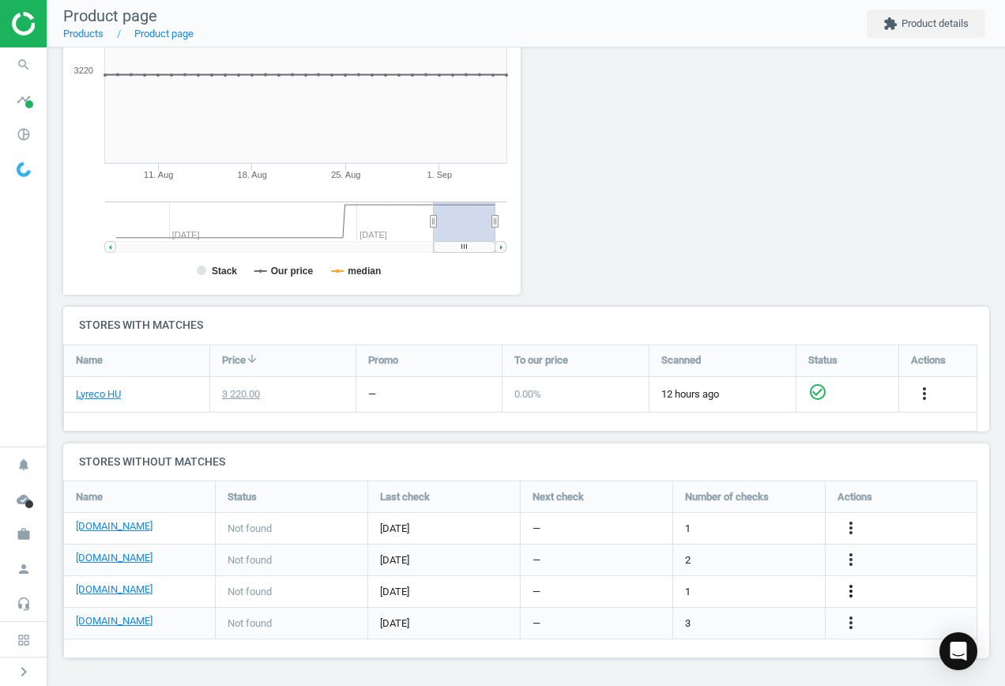
click at [850, 590] on icon "more_vert" at bounding box center [851, 591] width 19 height 19
click at [729, 590] on link "Edit URL/product option" at bounding box center [728, 591] width 217 height 25
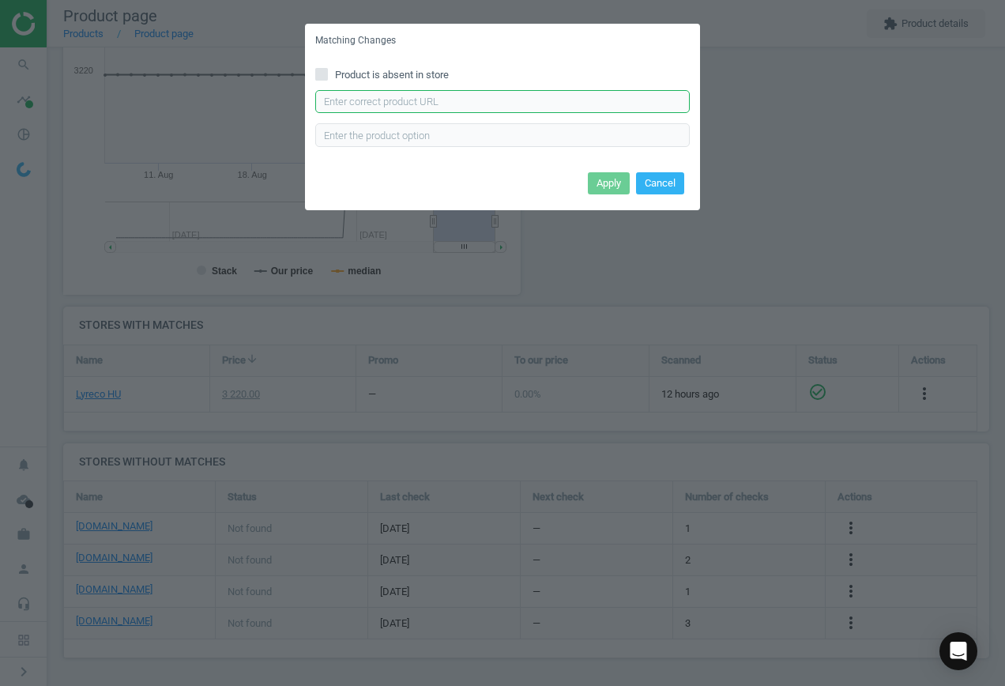
click at [485, 103] on input "text" at bounding box center [502, 102] width 375 height 24
paste input "[URL][DOMAIN_NAME]"
type input "[URL][DOMAIN_NAME]"
click at [605, 187] on button "Apply" at bounding box center [609, 183] width 42 height 22
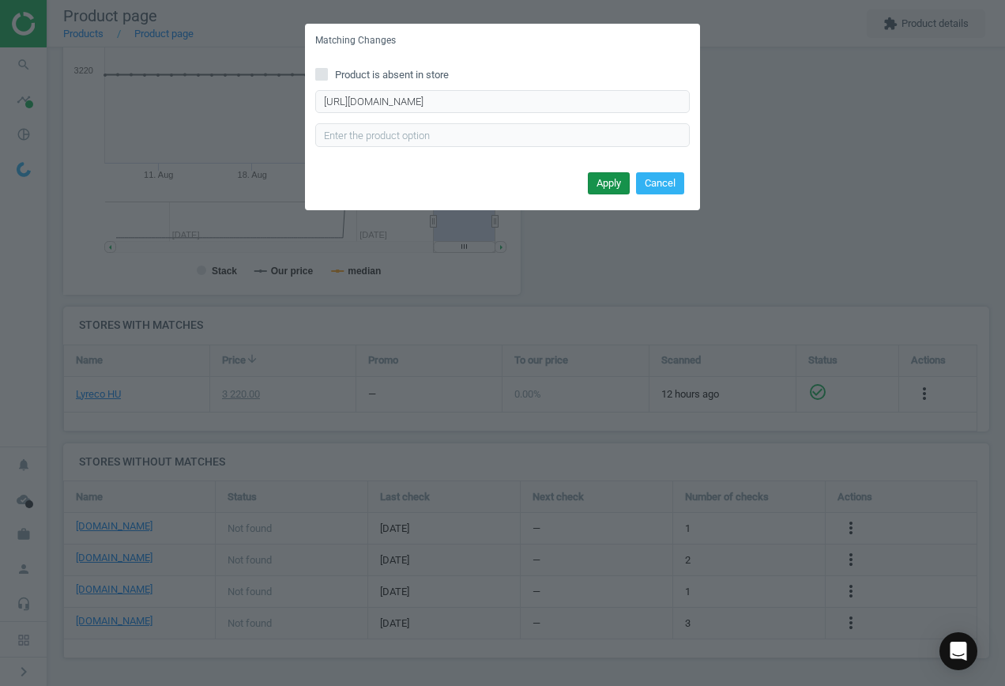
scroll to position [0, 0]
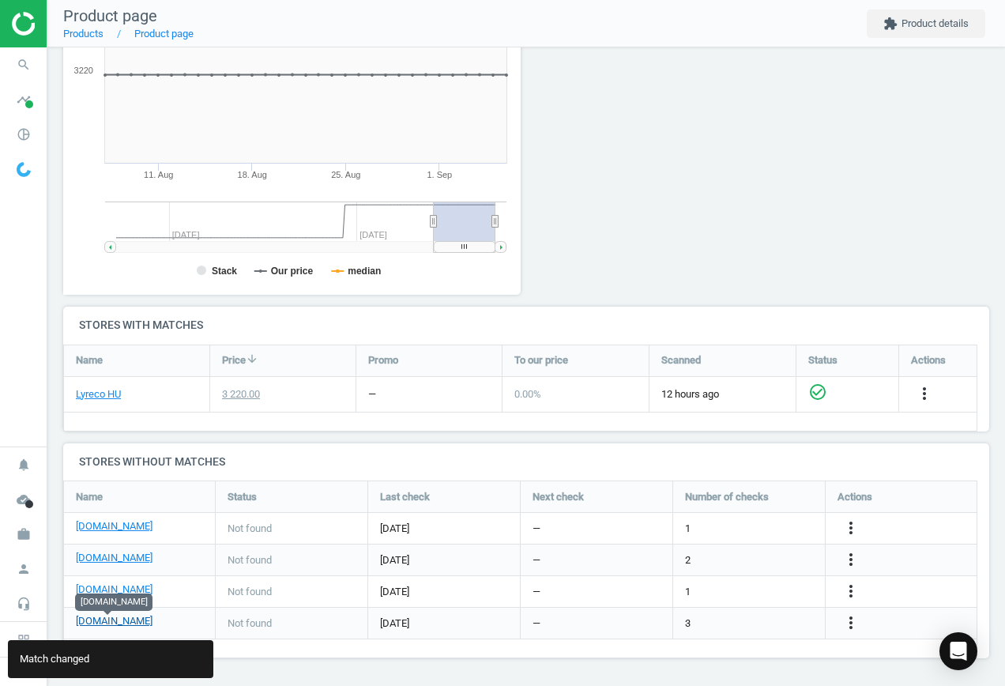
click at [112, 621] on link "[DOMAIN_NAME]" at bounding box center [114, 621] width 77 height 14
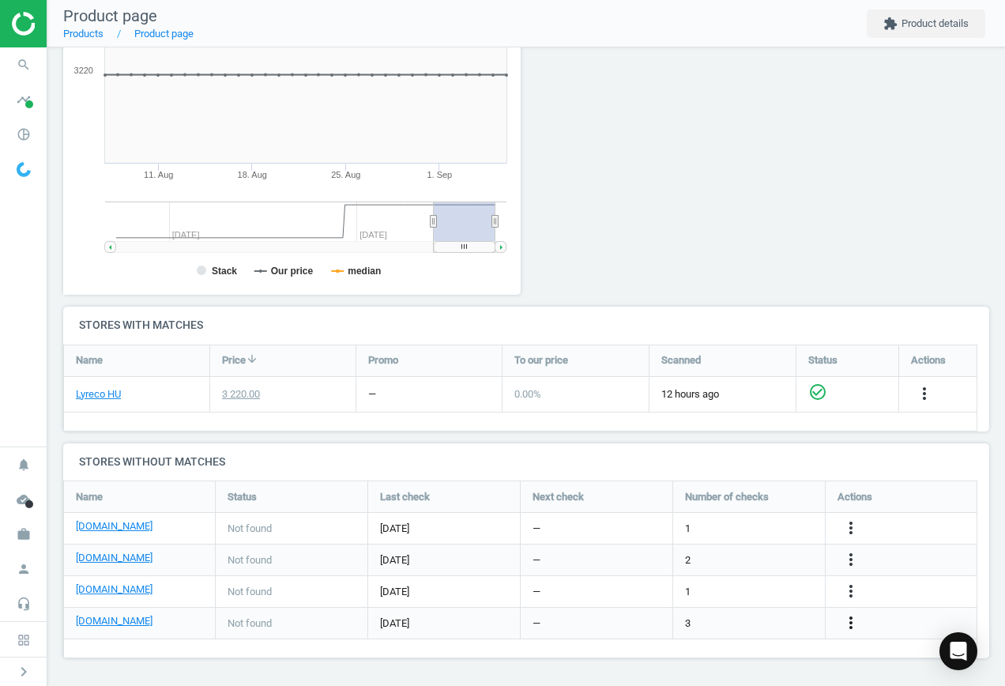
click at [848, 624] on icon "more_vert" at bounding box center [851, 622] width 19 height 19
click at [729, 620] on link "Edit URL/product option" at bounding box center [728, 623] width 217 height 25
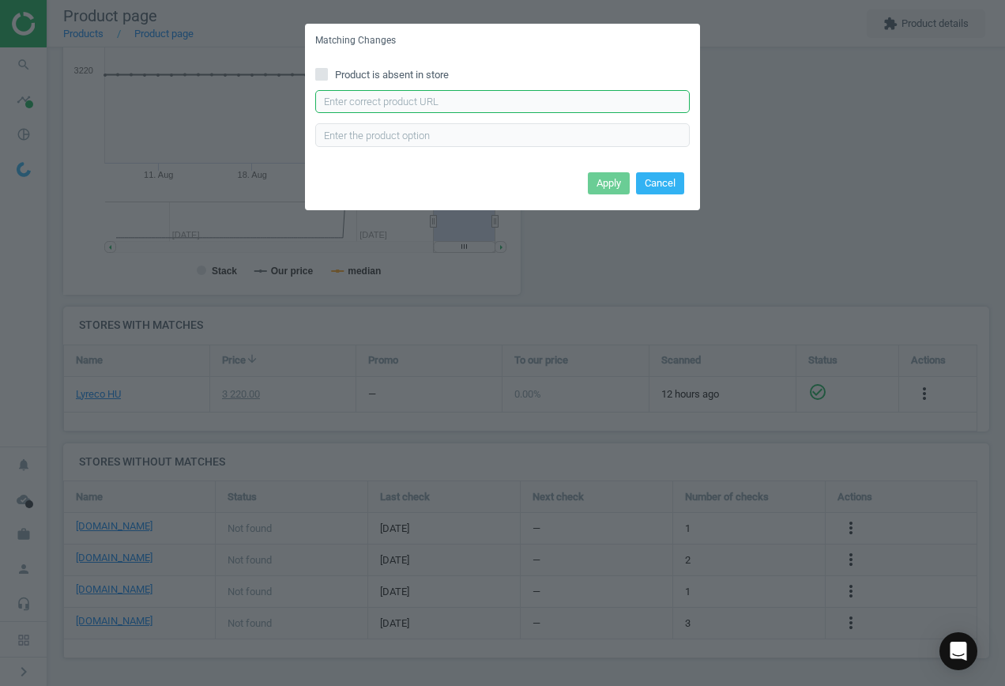
click at [409, 103] on input "text" at bounding box center [502, 102] width 375 height 24
paste input "[URL][DOMAIN_NAME]"
type input "[URL][DOMAIN_NAME]"
click at [601, 184] on button "Apply" at bounding box center [609, 183] width 42 height 22
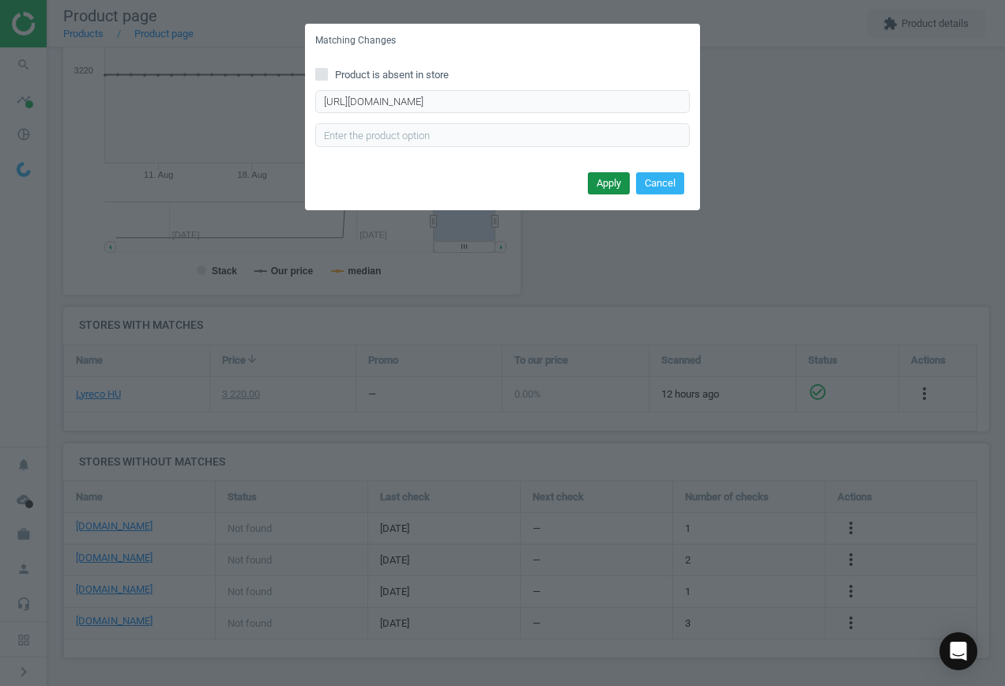
scroll to position [0, 0]
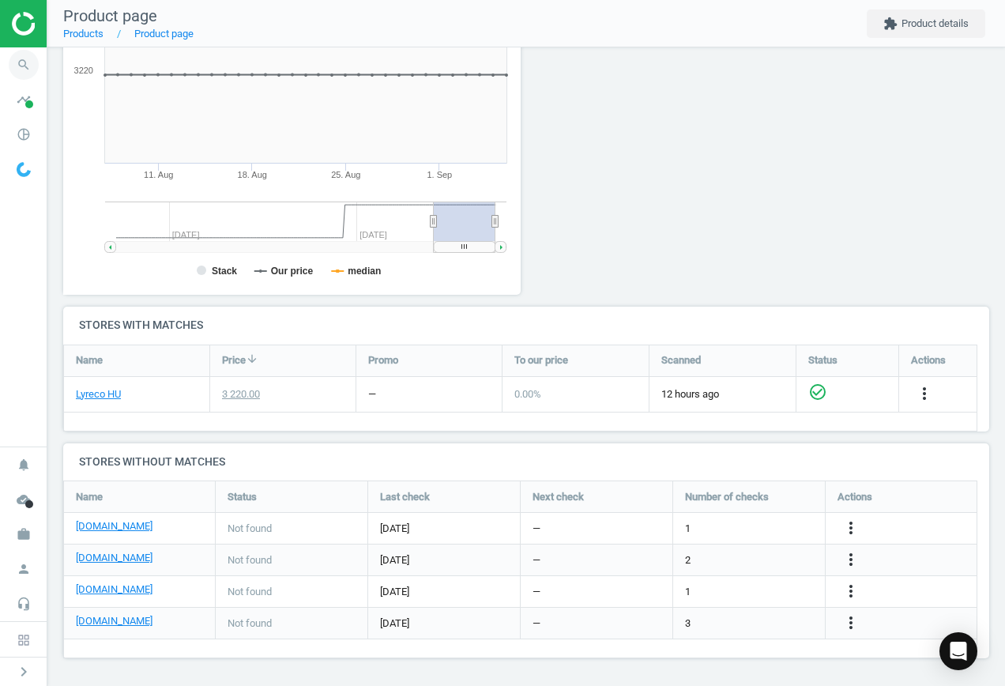
click at [21, 65] on icon "search" at bounding box center [24, 65] width 30 height 30
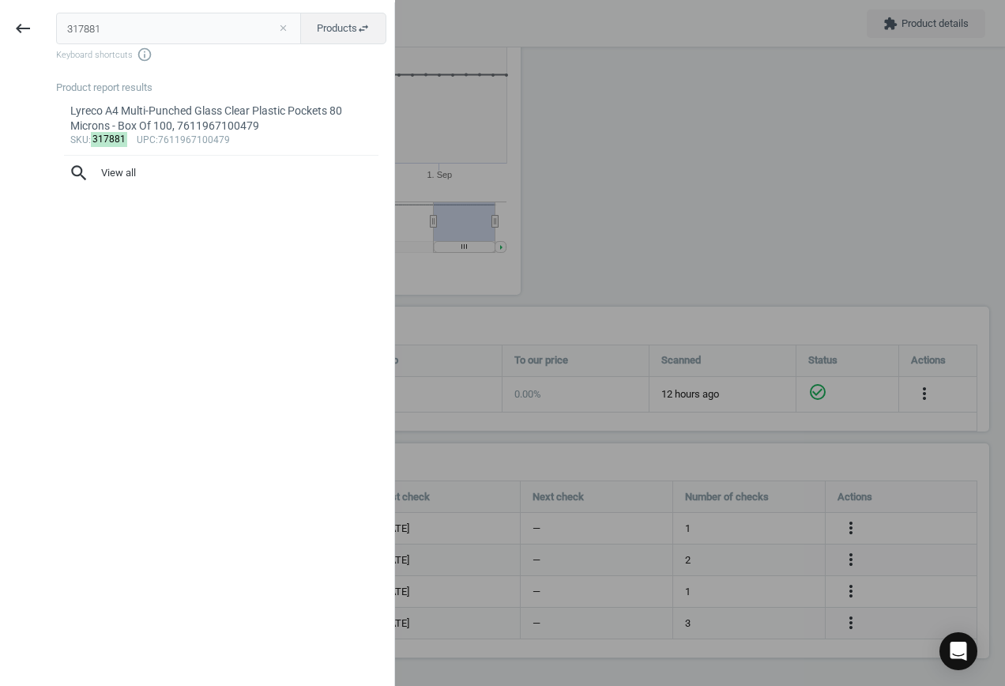
click at [285, 32] on button "close" at bounding box center [283, 28] width 24 height 14
click at [177, 30] on input "text" at bounding box center [178, 29] width 245 height 32
paste input "11508761"
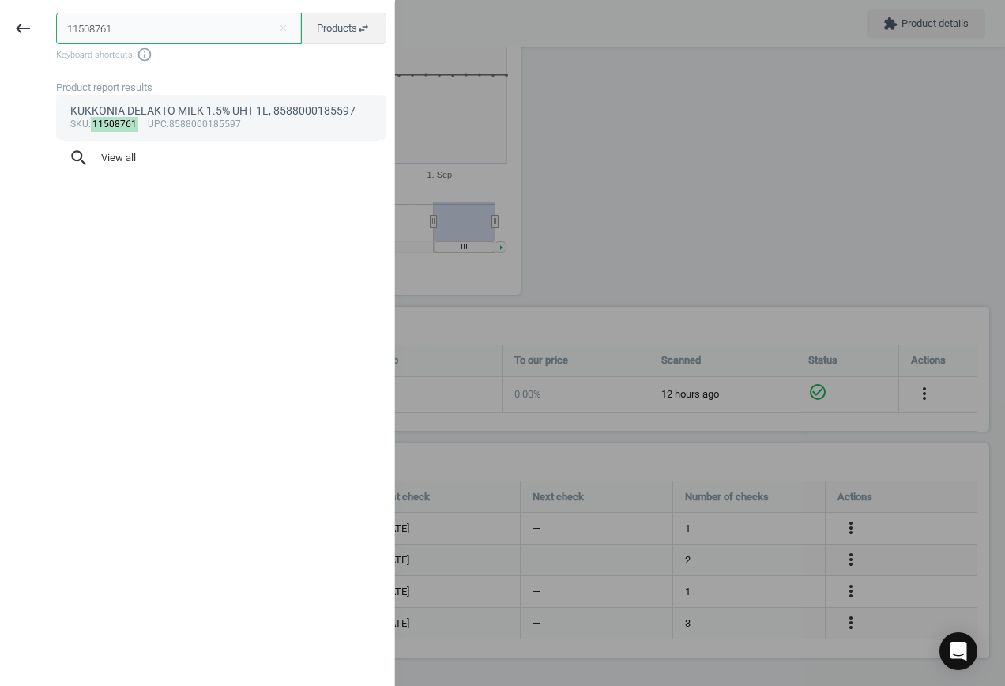
type input "11508761"
click at [176, 122] on div "sku : 11508761 upc :8588000185597" at bounding box center [221, 125] width 303 height 13
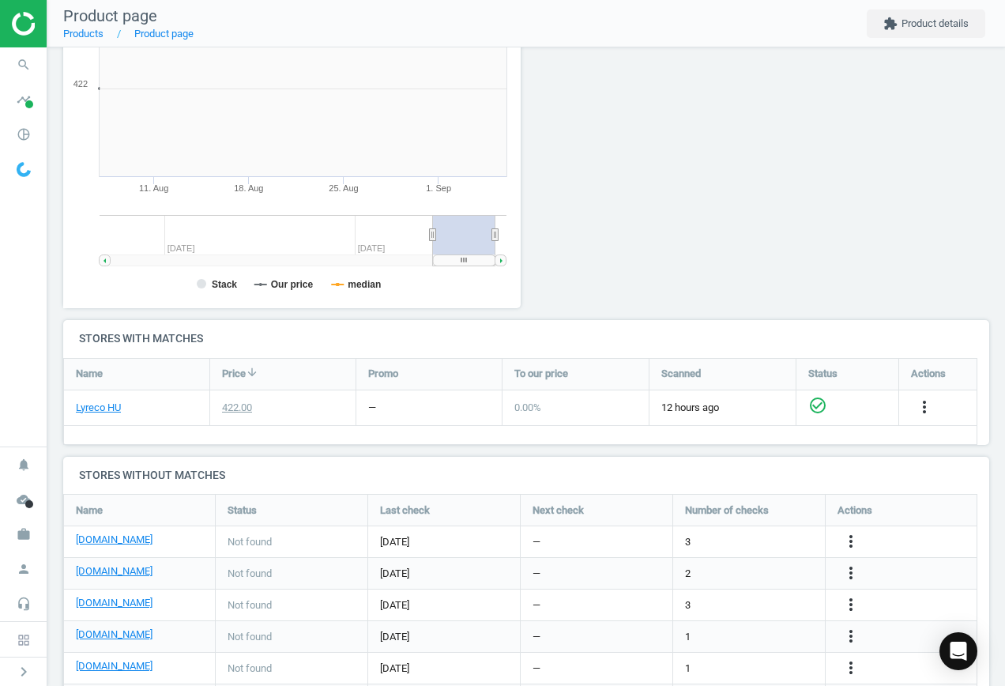
scroll to position [341, 476]
click at [853, 544] on icon "more_vert" at bounding box center [851, 541] width 19 height 19
drag, startPoint x: 787, startPoint y: 291, endPoint x: 779, endPoint y: 273, distance: 19.8
click at [789, 289] on div at bounding box center [878, 137] width 235 height 366
click at [109, 542] on link "[DOMAIN_NAME]" at bounding box center [114, 540] width 77 height 14
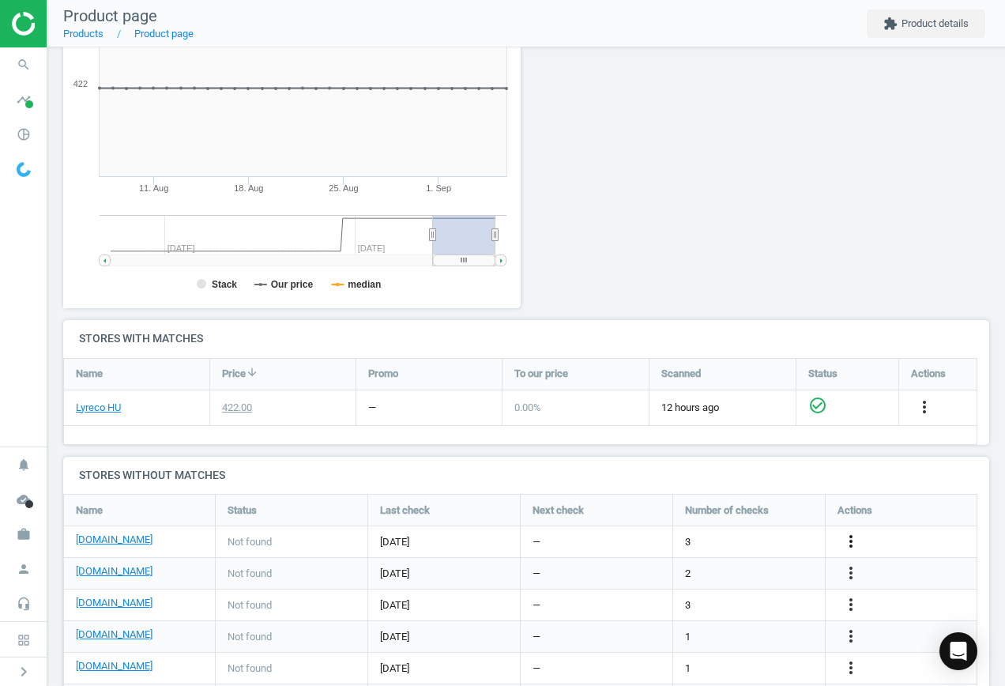
click at [854, 543] on icon "more_vert" at bounding box center [851, 541] width 19 height 19
click at [748, 544] on link "Edit URL/product option" at bounding box center [728, 542] width 217 height 25
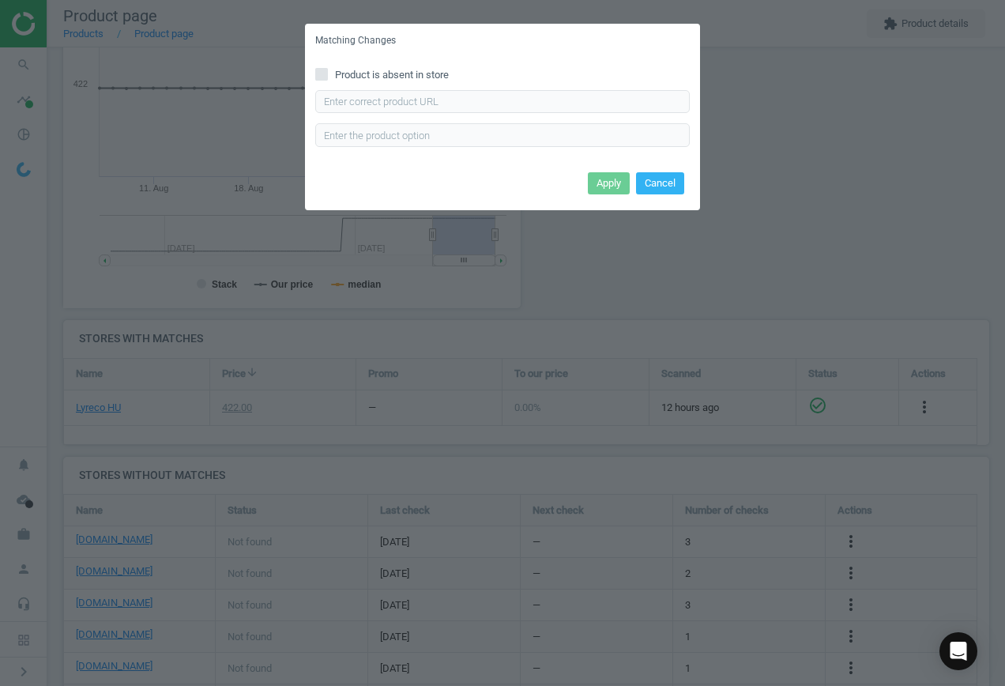
click at [435, 89] on div "Product is absent in store Enter correct product url" at bounding box center [502, 113] width 395 height 110
click at [435, 95] on input "text" at bounding box center [502, 102] width 375 height 24
paste input "[URL][DOMAIN_NAME]"
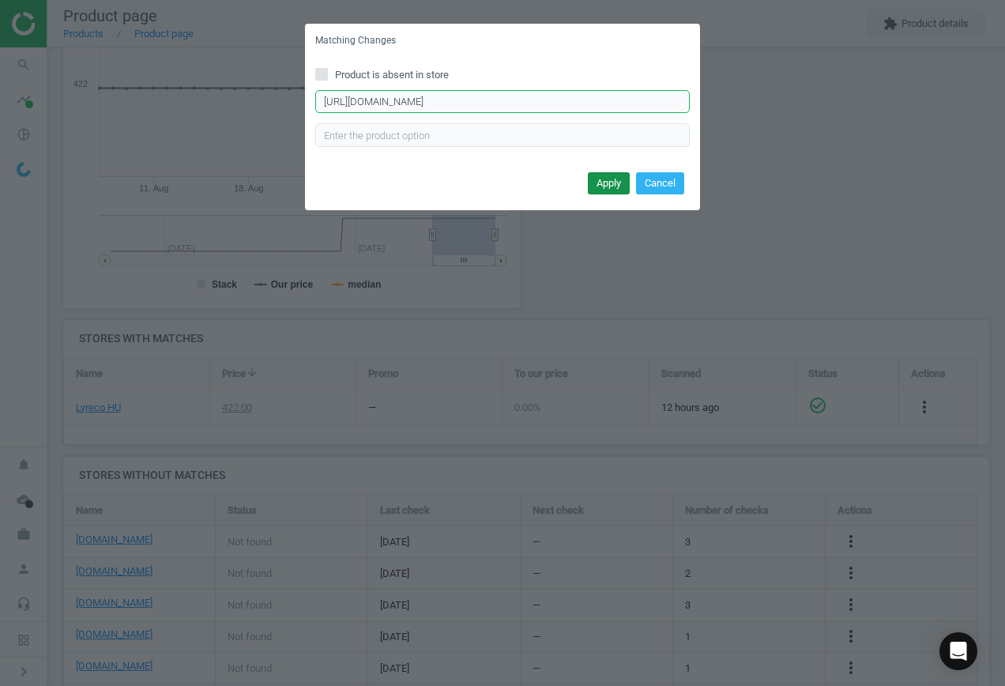
type input "[URL][DOMAIN_NAME]"
click at [605, 187] on button "Apply" at bounding box center [609, 183] width 42 height 22
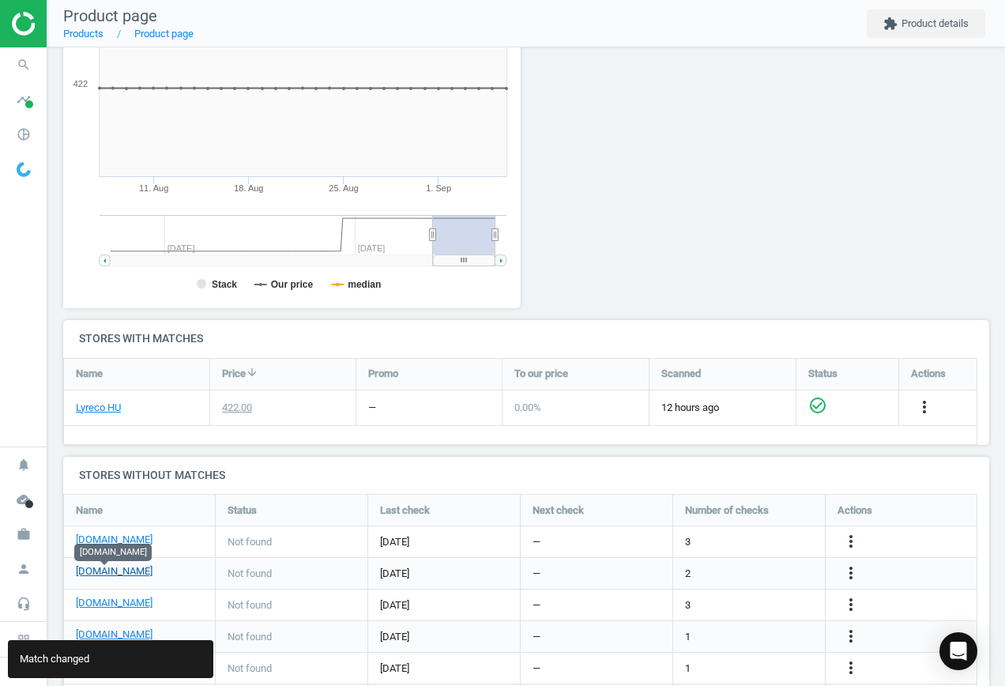
click at [106, 574] on link "[DOMAIN_NAME]" at bounding box center [114, 571] width 77 height 14
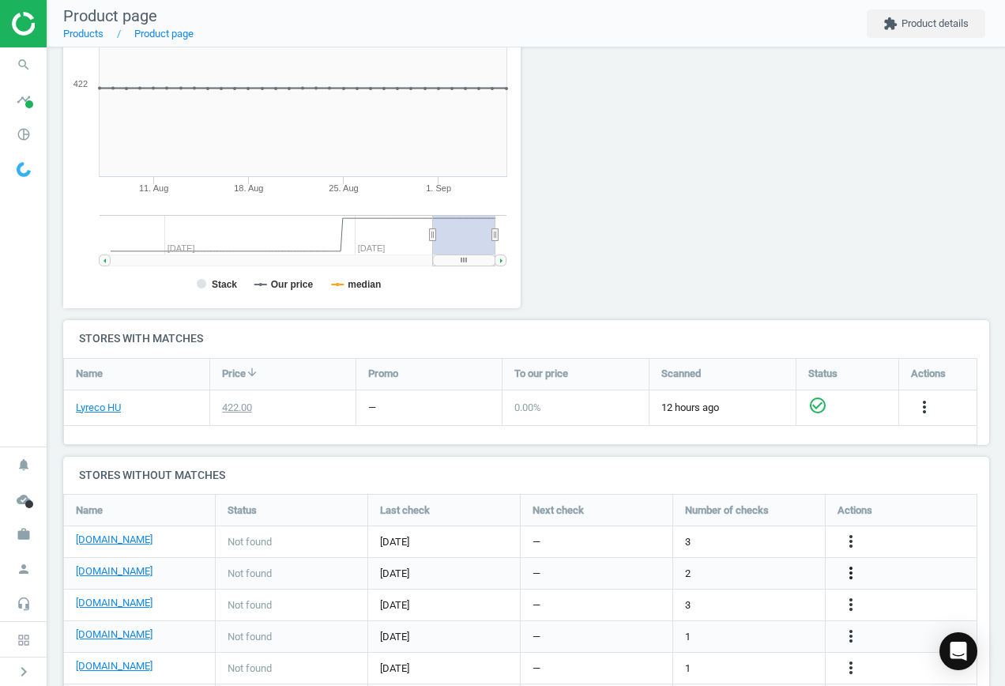
click at [851, 575] on icon "more_vert" at bounding box center [851, 573] width 19 height 19
click at [735, 570] on link "Edit URL/product option" at bounding box center [728, 573] width 217 height 25
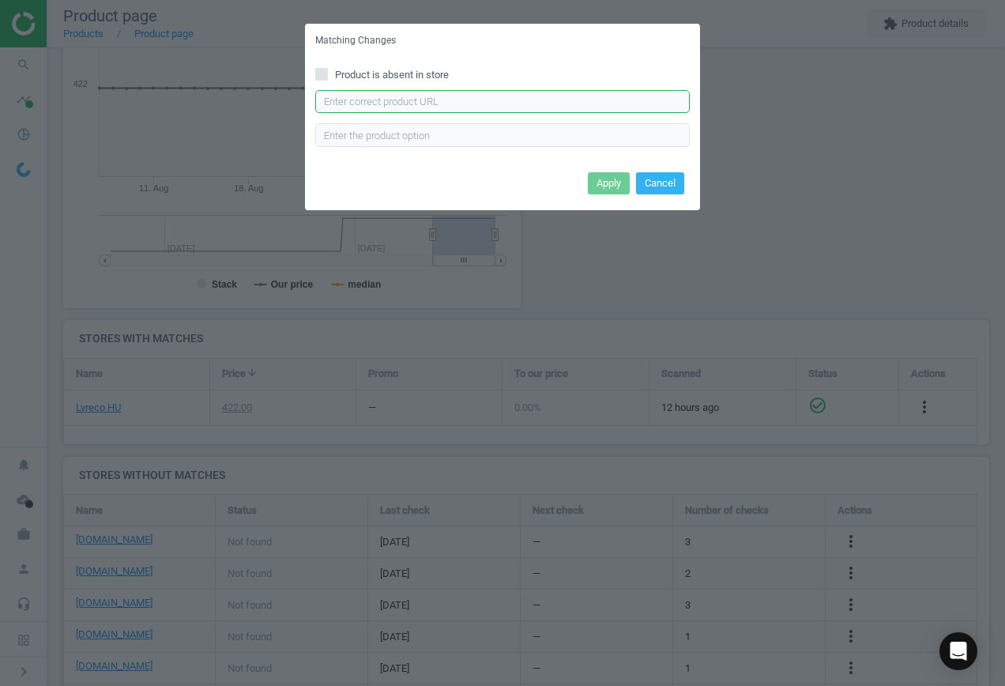
click at [435, 104] on input "text" at bounding box center [502, 102] width 375 height 24
paste input "[URL][DOMAIN_NAME][PERSON_NAME]"
type input "[URL][DOMAIN_NAME][PERSON_NAME]"
click at [600, 181] on button "Apply" at bounding box center [609, 183] width 42 height 22
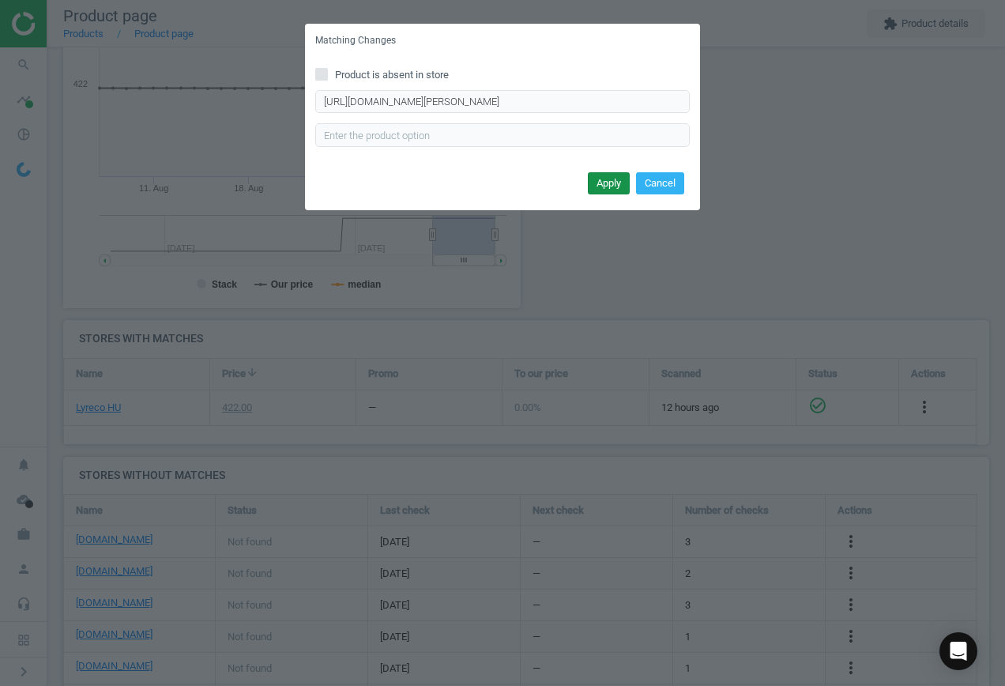
scroll to position [0, 0]
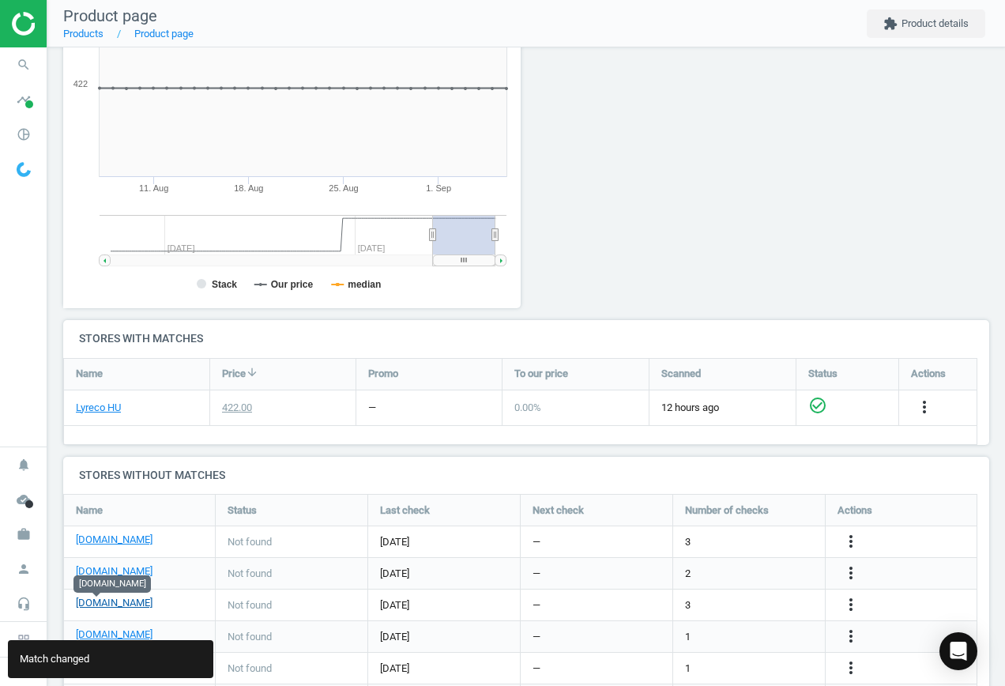
click at [105, 605] on link "[DOMAIN_NAME]" at bounding box center [114, 603] width 77 height 14
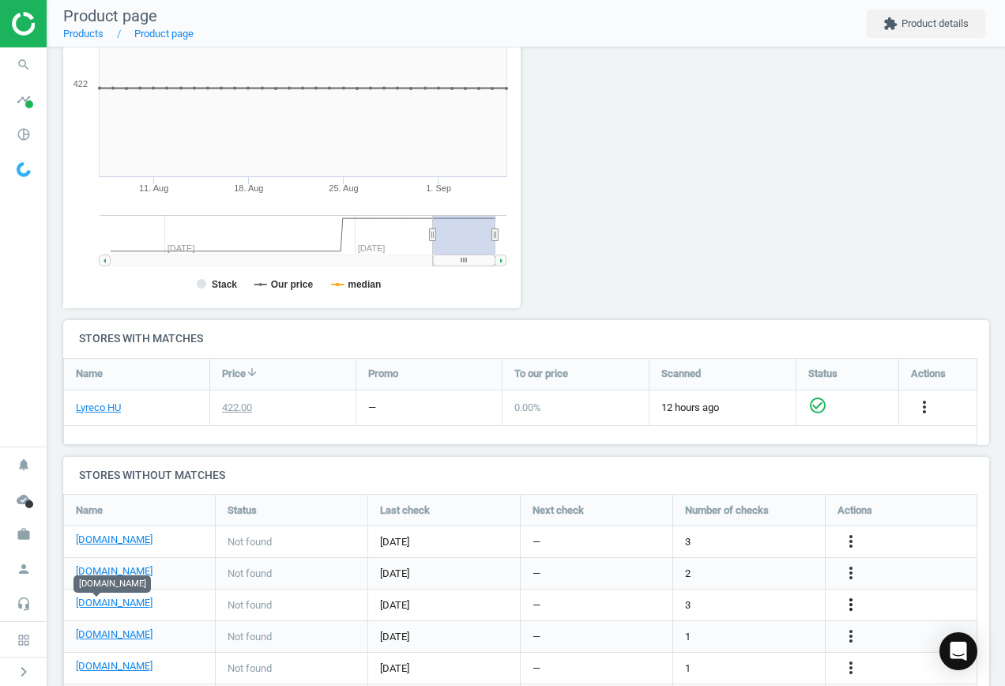
click at [848, 606] on icon "more_vert" at bounding box center [851, 604] width 19 height 19
click at [756, 604] on link "Edit URL/product option" at bounding box center [728, 605] width 217 height 25
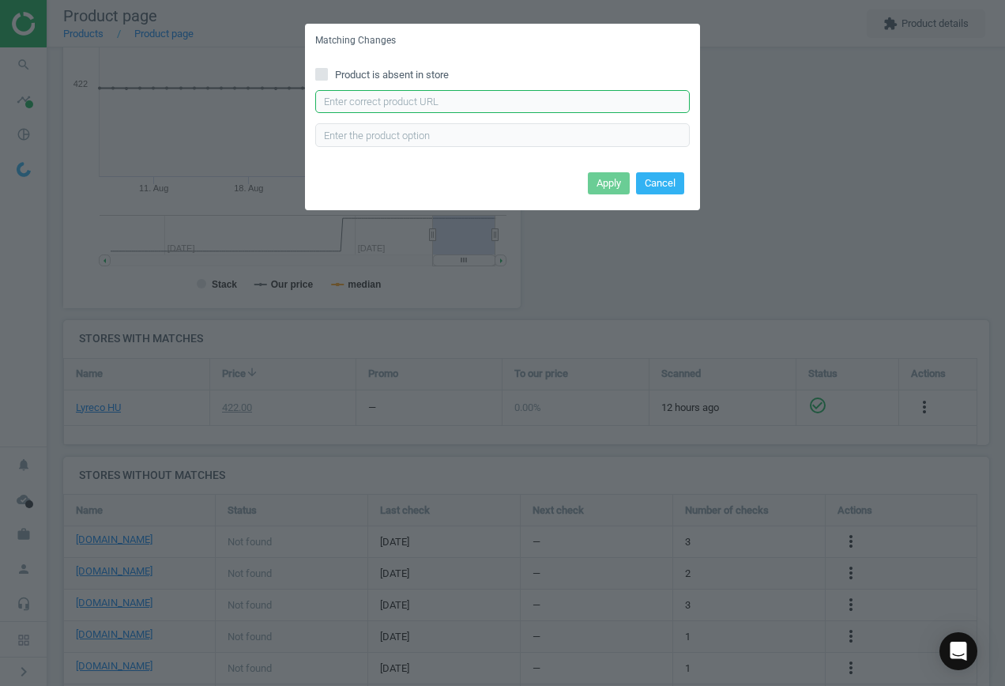
click at [420, 104] on input "text" at bounding box center [502, 102] width 375 height 24
paste input "[URL][DOMAIN_NAME]"
type input "[URL][DOMAIN_NAME]"
click at [605, 183] on button "Apply" at bounding box center [609, 183] width 42 height 22
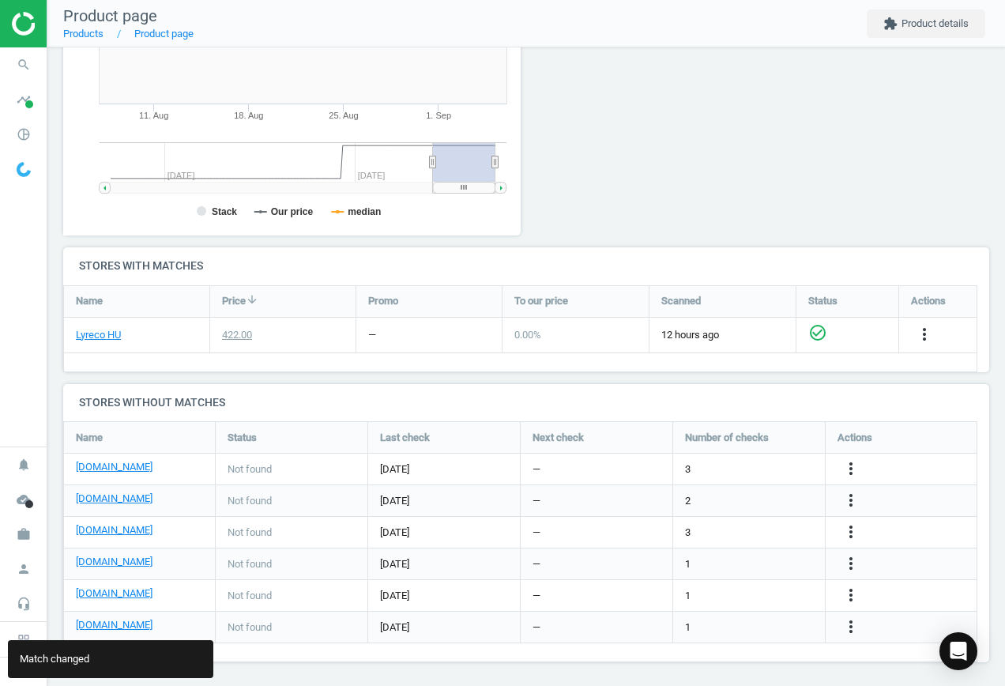
scroll to position [338, 0]
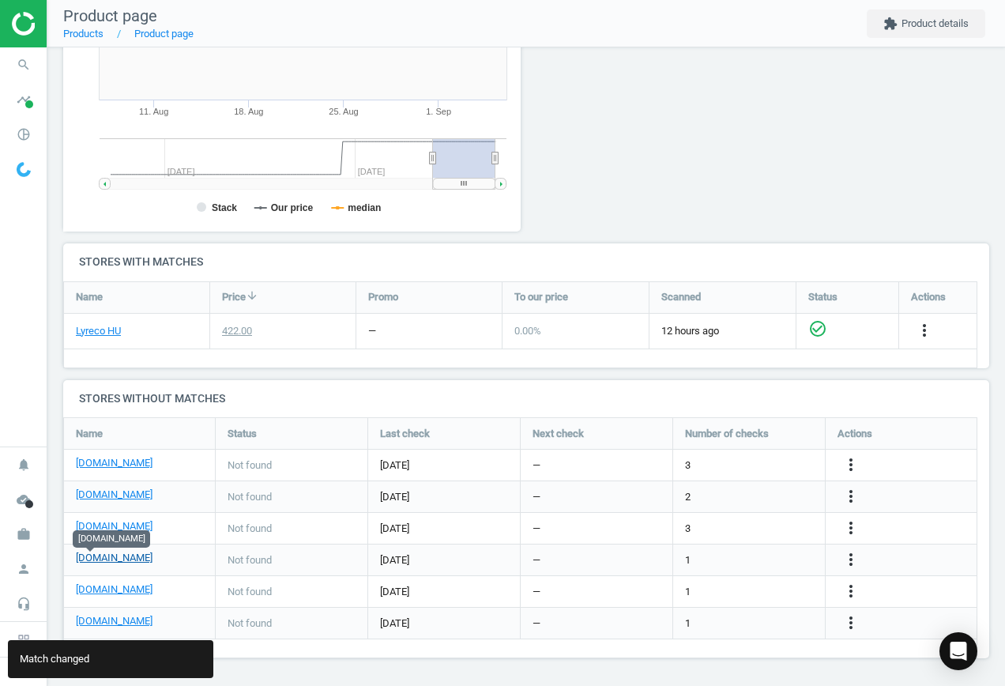
click at [87, 559] on link "[DOMAIN_NAME]" at bounding box center [114, 558] width 77 height 14
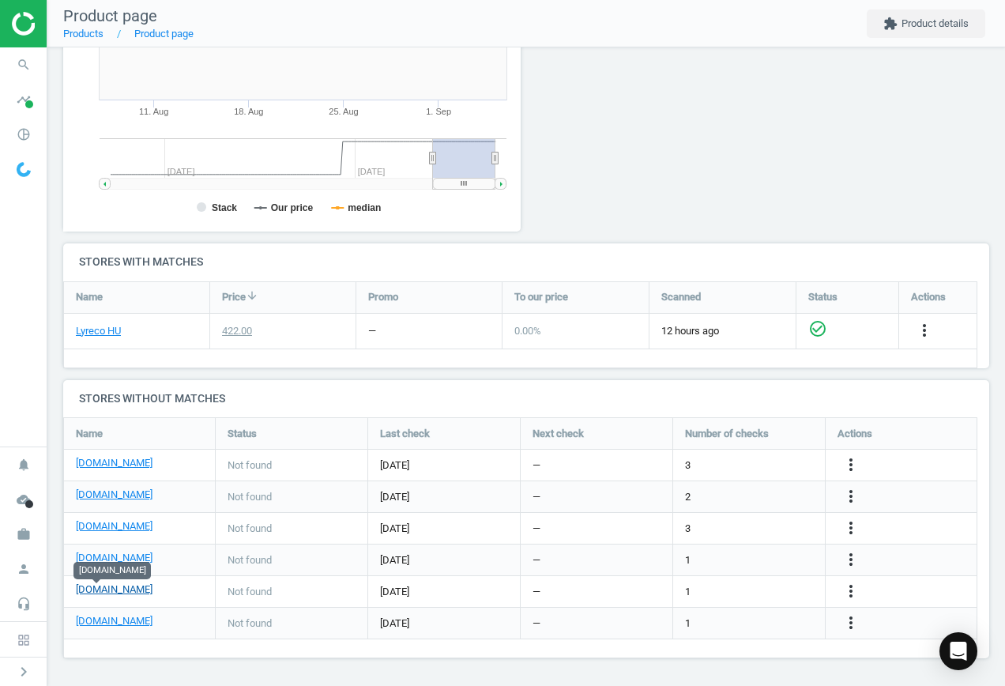
click at [109, 588] on link "[DOMAIN_NAME]" at bounding box center [114, 589] width 77 height 14
click at [855, 593] on icon "more_vert" at bounding box center [851, 591] width 19 height 19
click at [751, 591] on link "Edit URL/product option" at bounding box center [728, 591] width 217 height 25
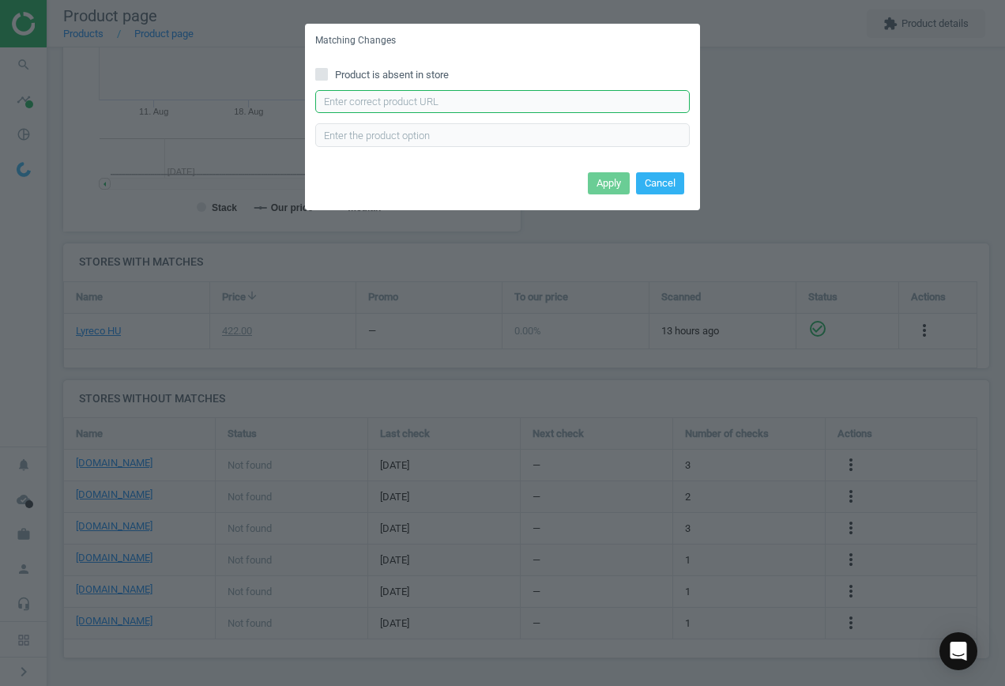
click at [456, 100] on input "text" at bounding box center [502, 102] width 375 height 24
paste input "[URL][DOMAIN_NAME]"
type input "[URL][DOMAIN_NAME]"
click at [599, 179] on button "Apply" at bounding box center [609, 183] width 42 height 22
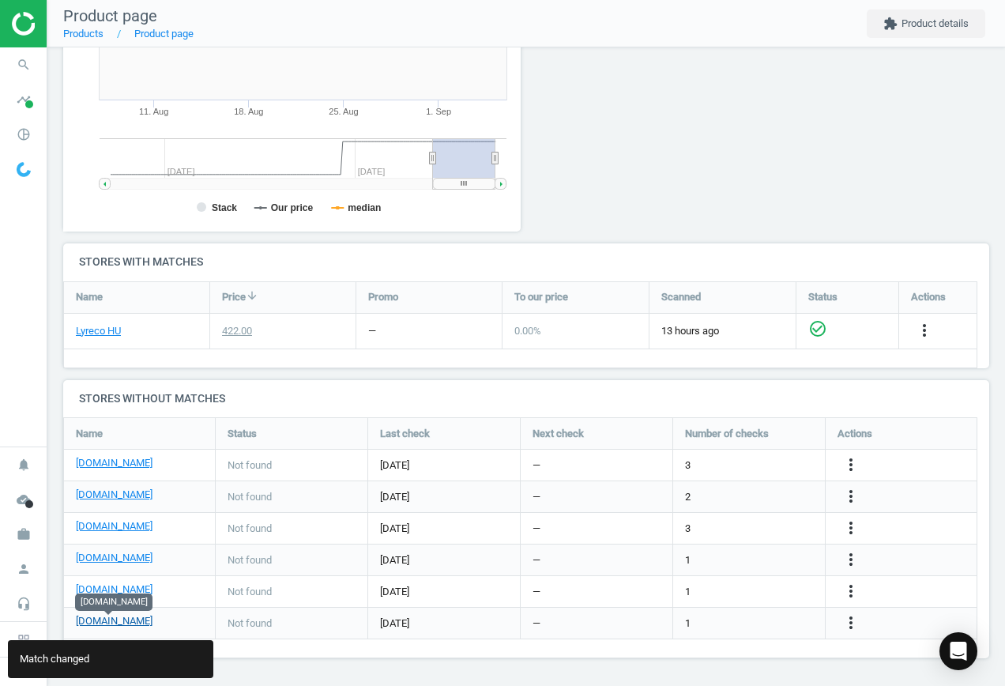
click at [110, 626] on link "[DOMAIN_NAME]" at bounding box center [114, 621] width 77 height 14
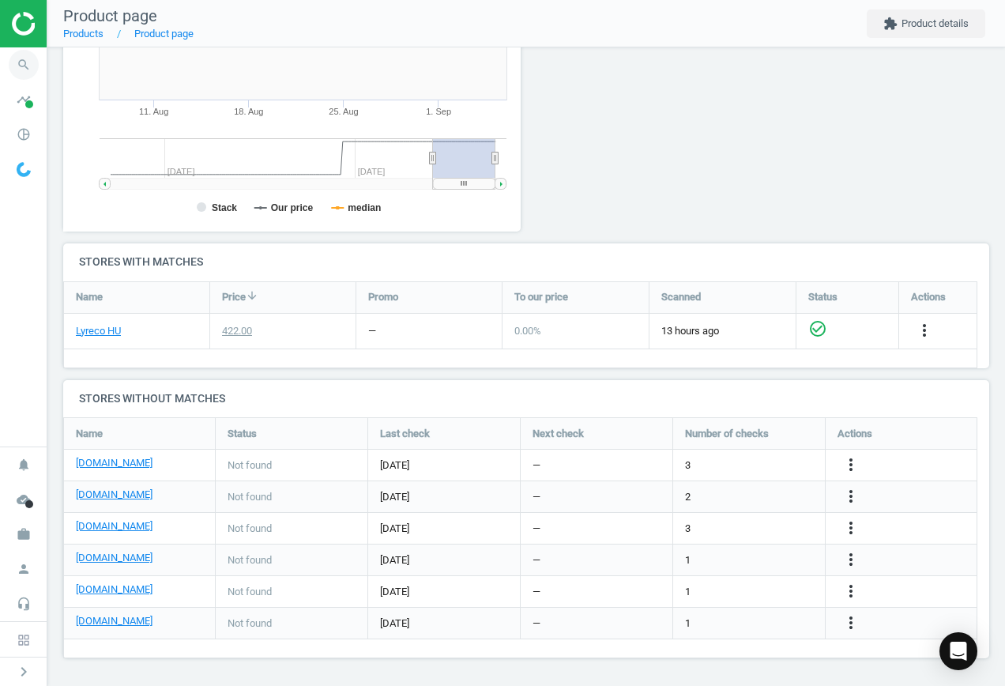
click at [21, 64] on icon "search" at bounding box center [24, 65] width 30 height 30
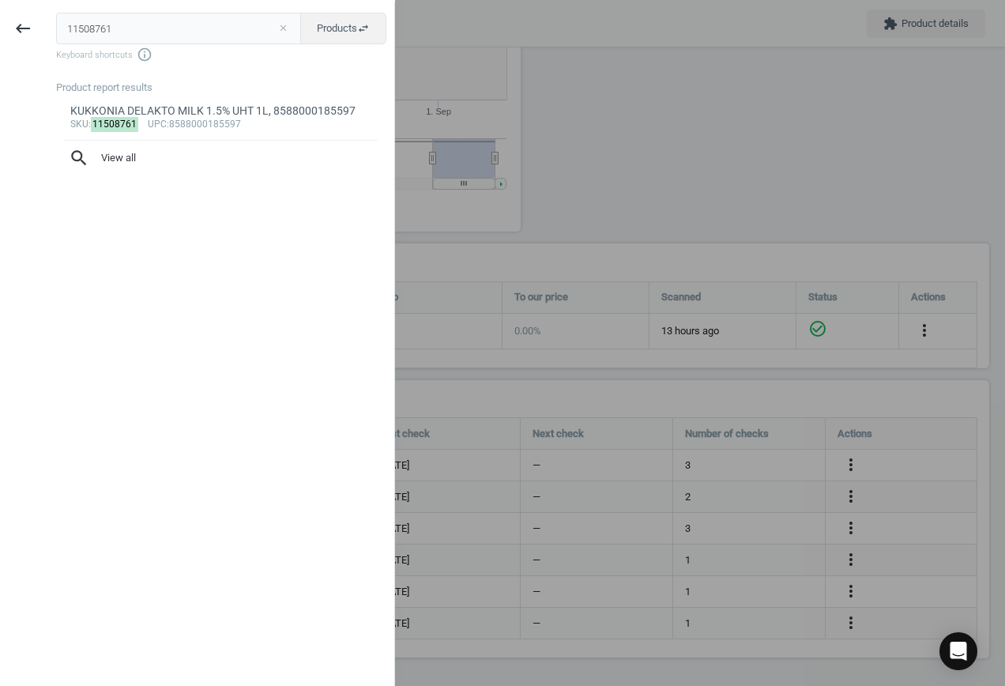
click at [281, 26] on button "close" at bounding box center [283, 28] width 24 height 14
click at [179, 19] on input "text" at bounding box center [178, 29] width 245 height 32
paste input "10081314"
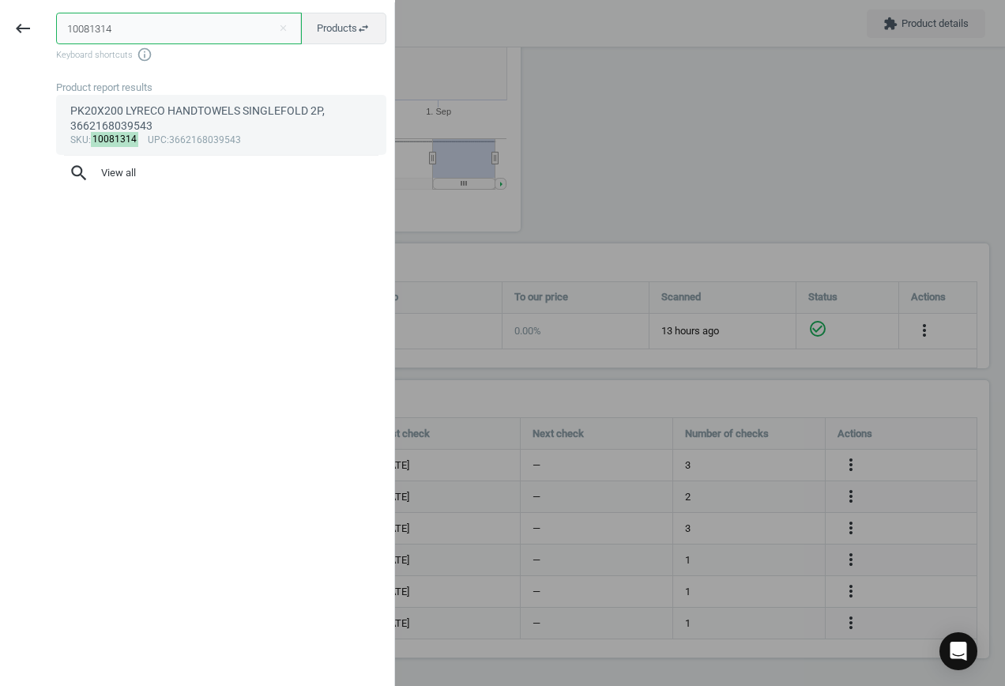
type input "10081314"
click at [175, 101] on link "PK20X200 LYRECO HANDTOWELS SINGLEFOLD 2P, 3662168039543 sku : 10081314 upc :366…" at bounding box center [221, 125] width 330 height 60
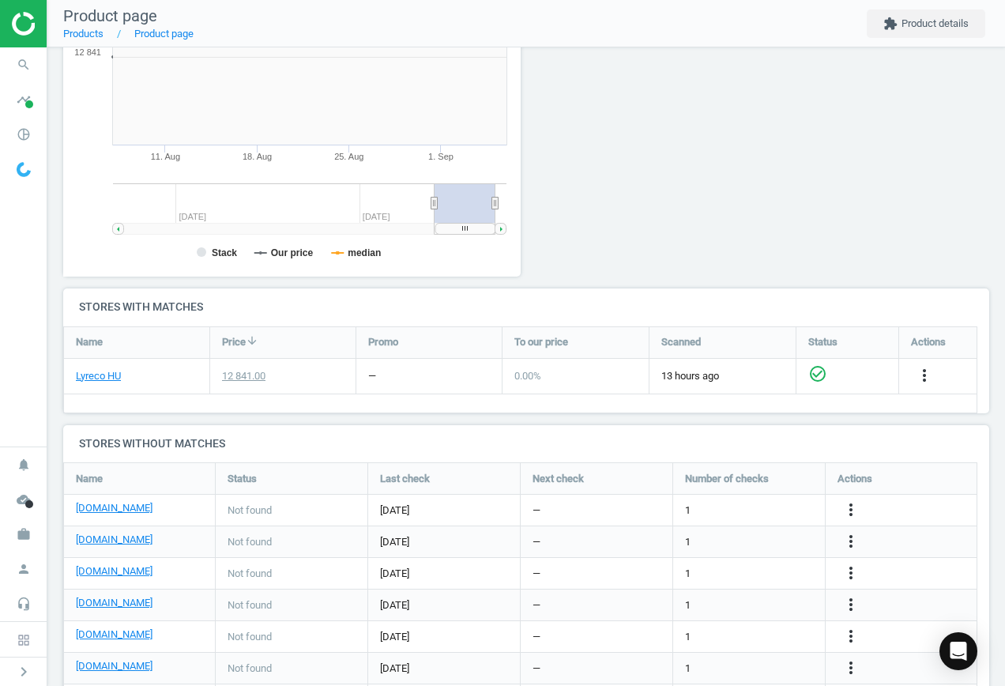
scroll to position [341, 476]
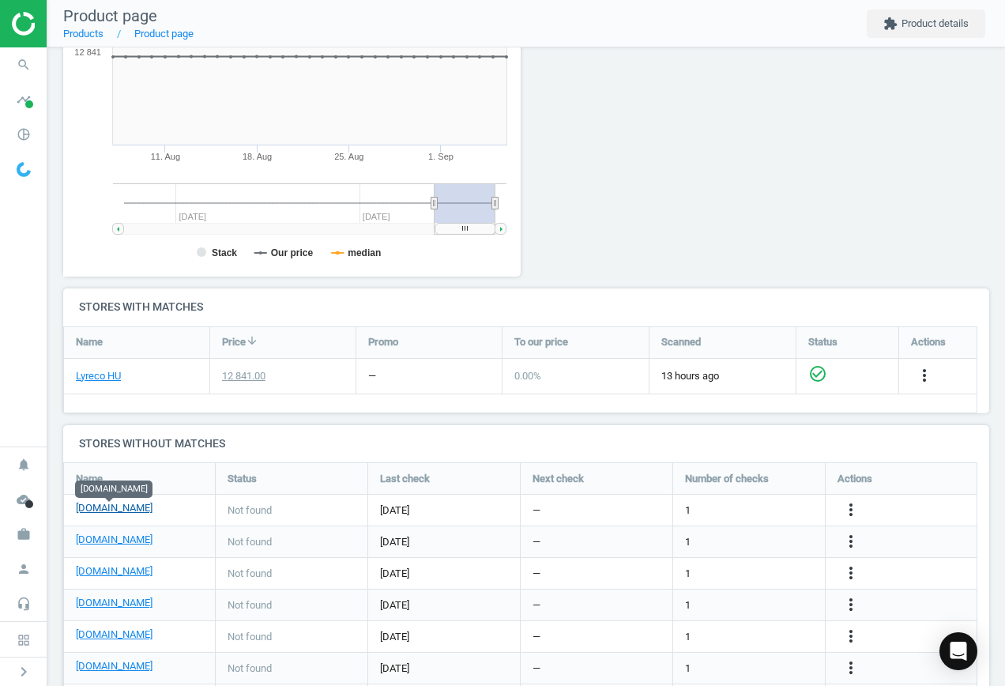
click at [107, 507] on link "[DOMAIN_NAME]" at bounding box center [114, 508] width 77 height 14
click at [117, 541] on link "[DOMAIN_NAME]" at bounding box center [114, 540] width 77 height 14
click at [845, 543] on icon "more_vert" at bounding box center [851, 541] width 19 height 19
click at [735, 541] on link "Edit URL/product option" at bounding box center [728, 542] width 217 height 25
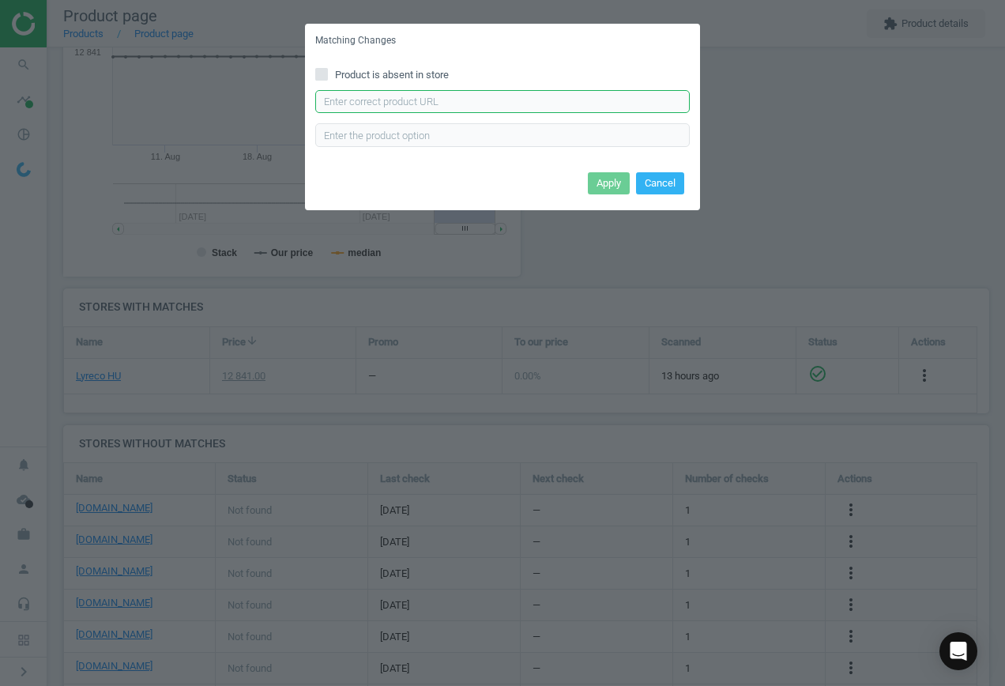
click at [454, 100] on input "text" at bounding box center [502, 102] width 375 height 24
paste input "[URL][DOMAIN_NAME][PERSON_NAME]"
type input "[URL][DOMAIN_NAME][PERSON_NAME]"
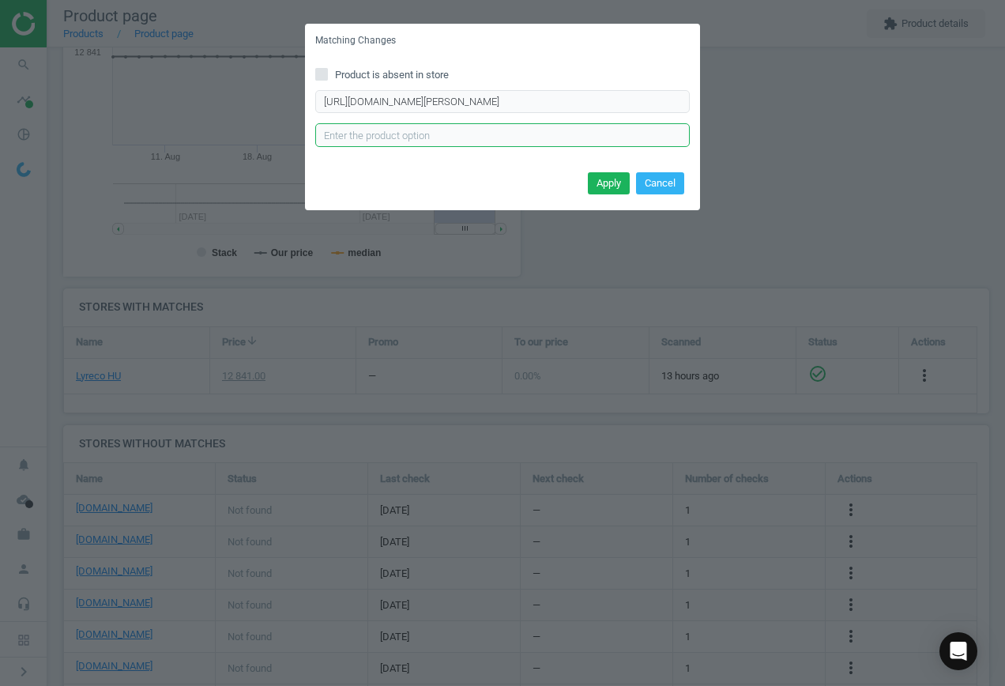
click at [484, 141] on input "text" at bounding box center [502, 135] width 375 height 24
click at [601, 183] on button "Apply" at bounding box center [609, 183] width 42 height 22
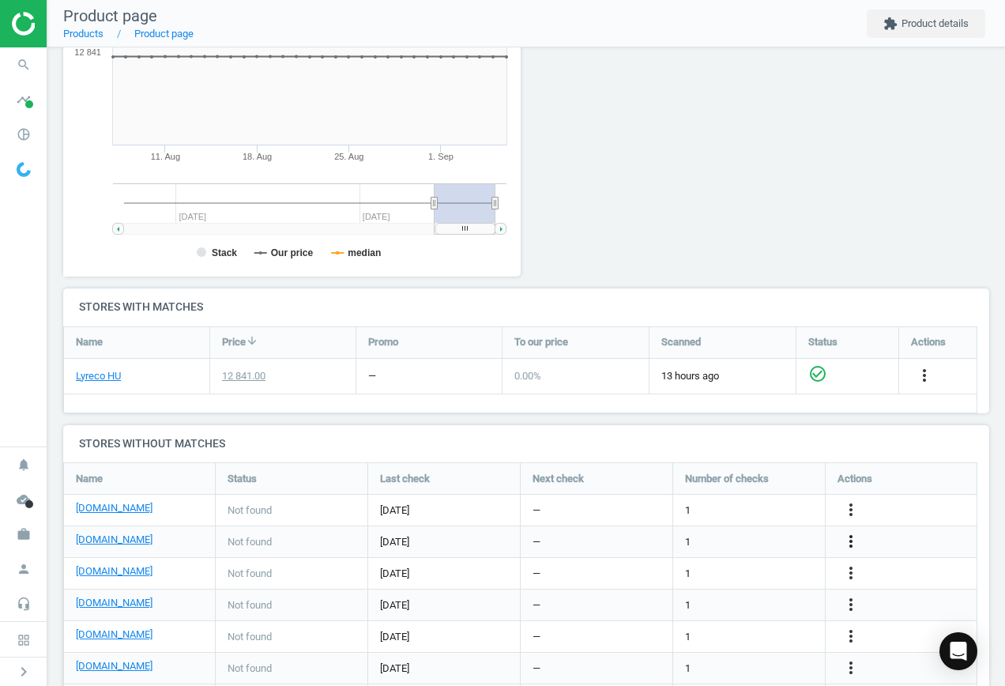
click at [852, 539] on icon "more_vert" at bounding box center [851, 541] width 19 height 19
click at [684, 514] on link "Edit URL/product option" at bounding box center [728, 518] width 217 height 25
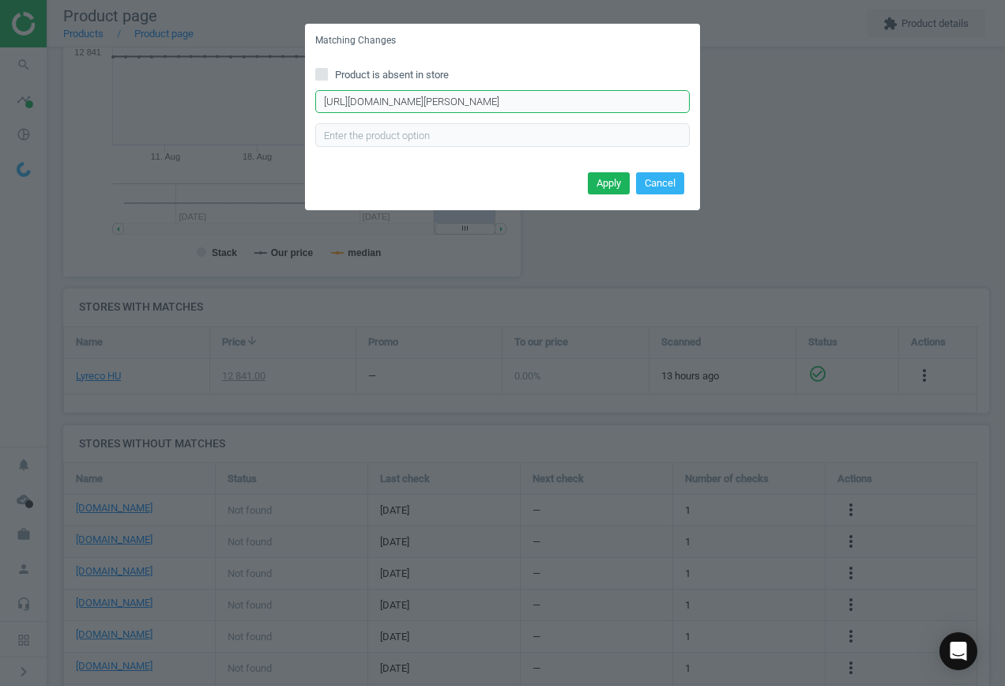
scroll to position [0, 277]
drag, startPoint x: 323, startPoint y: 100, endPoint x: 774, endPoint y: 105, distance: 450.5
click at [774, 105] on div "Matching Changes Product is absent in store [URL][DOMAIN_NAME][PERSON_NAME] Ent…" at bounding box center [502, 343] width 1005 height 686
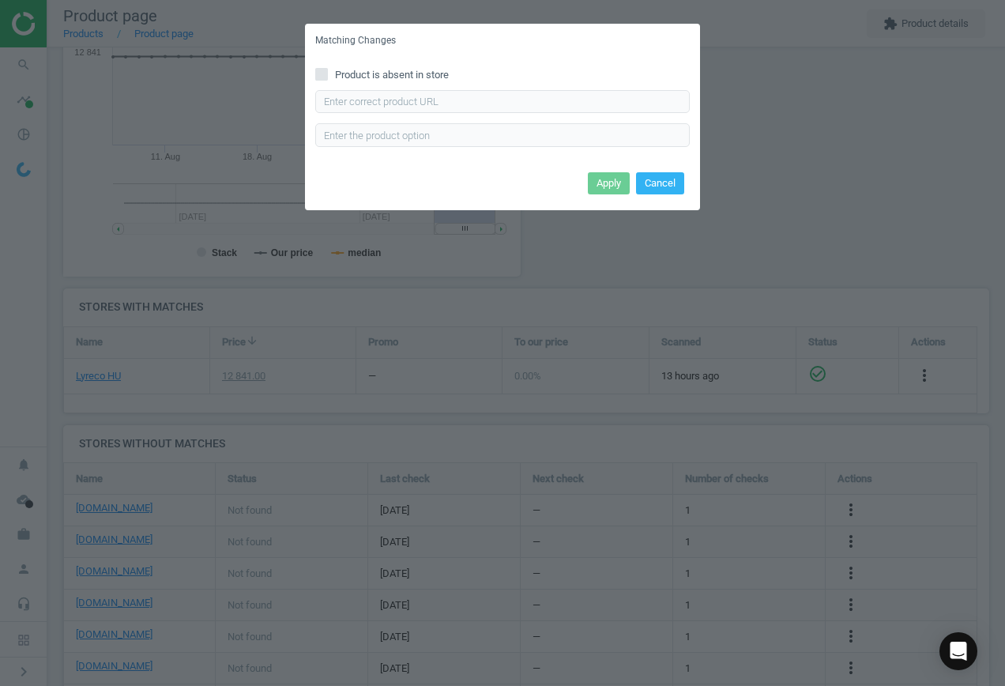
click at [320, 74] on input "Product is absent in store" at bounding box center [322, 74] width 10 height 10
checkbox input "true"
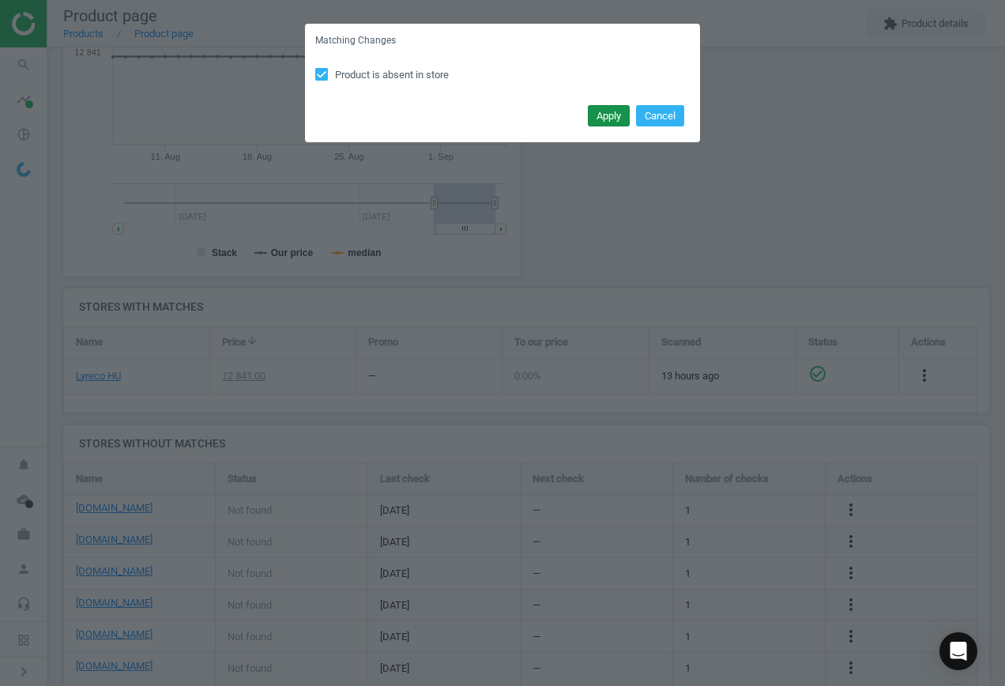
click at [609, 112] on button "Apply" at bounding box center [609, 116] width 42 height 22
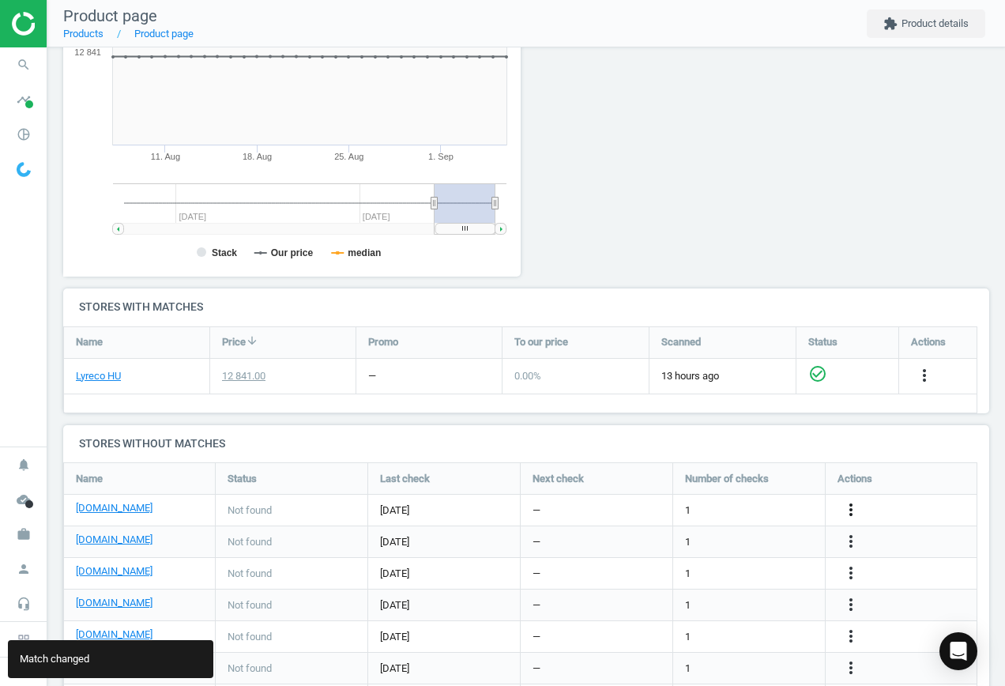
click at [850, 508] on icon "more_vert" at bounding box center [851, 509] width 19 height 19
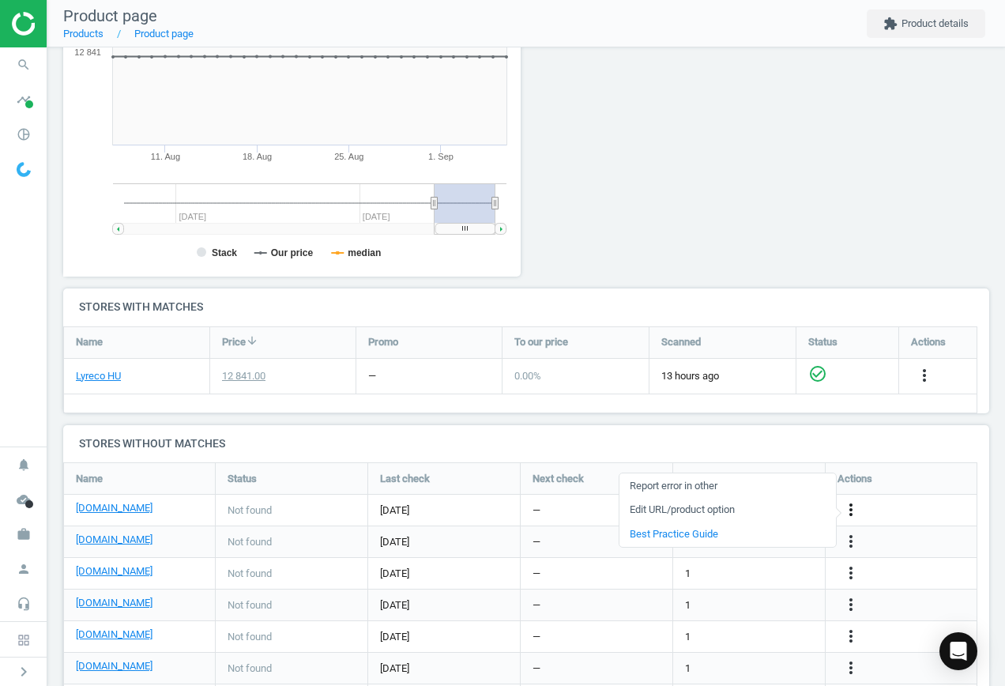
click at [850, 507] on icon "more_vert" at bounding box center [851, 509] width 19 height 19
click at [849, 506] on icon "more_vert" at bounding box center [851, 509] width 19 height 19
click at [724, 509] on link "Edit URL/product option" at bounding box center [728, 510] width 217 height 25
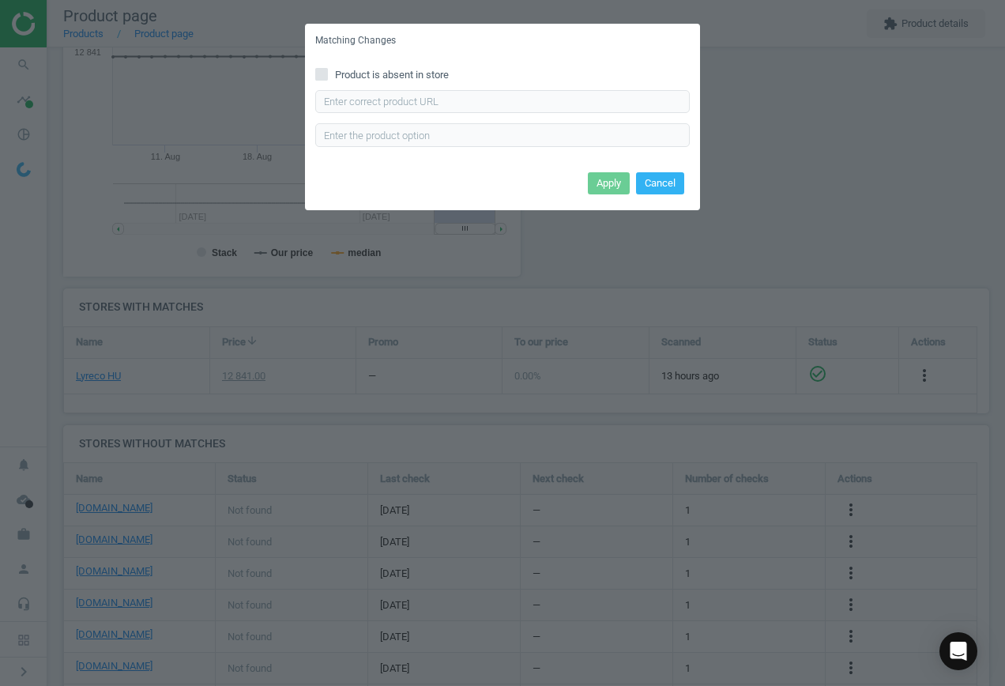
click at [326, 76] on input "Product is absent in store" at bounding box center [322, 74] width 10 height 10
checkbox input "true"
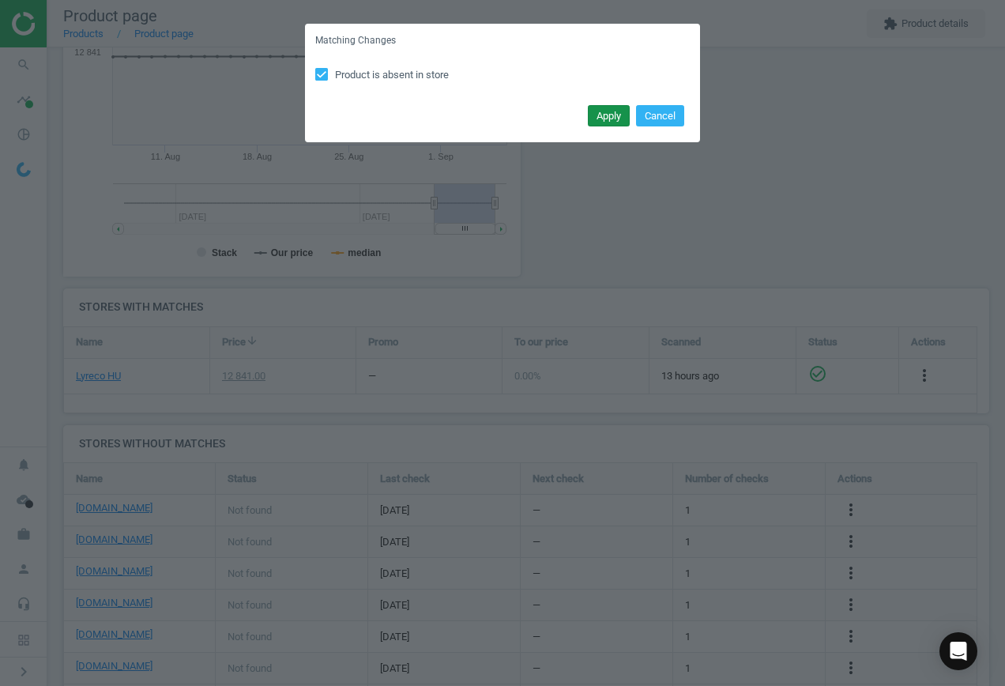
click at [615, 114] on button "Apply" at bounding box center [609, 116] width 42 height 22
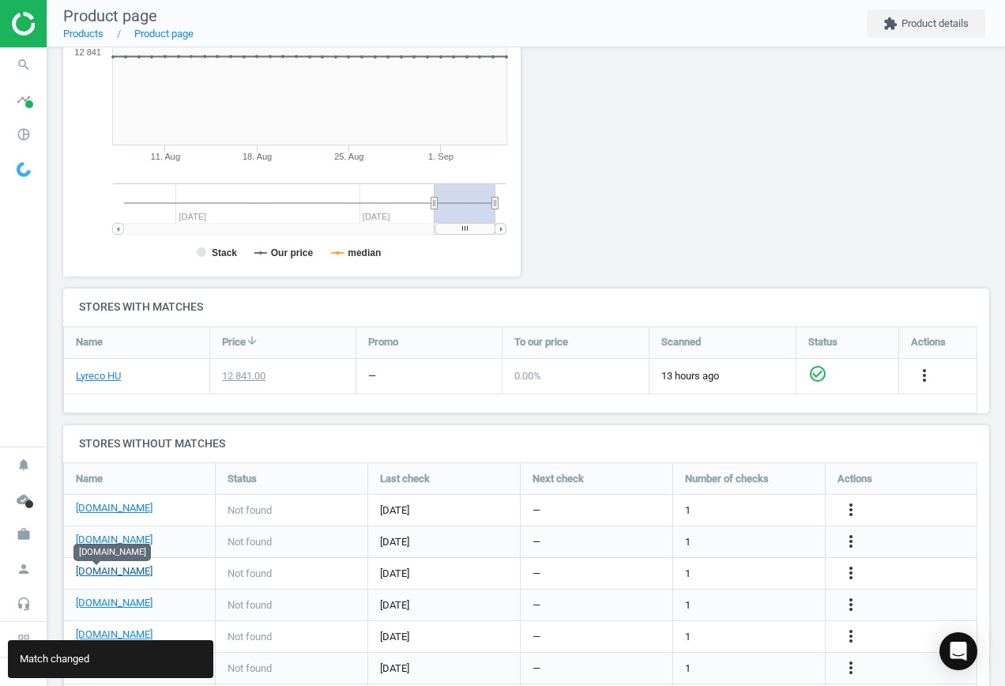
click at [96, 571] on link "[DOMAIN_NAME]" at bounding box center [114, 571] width 77 height 14
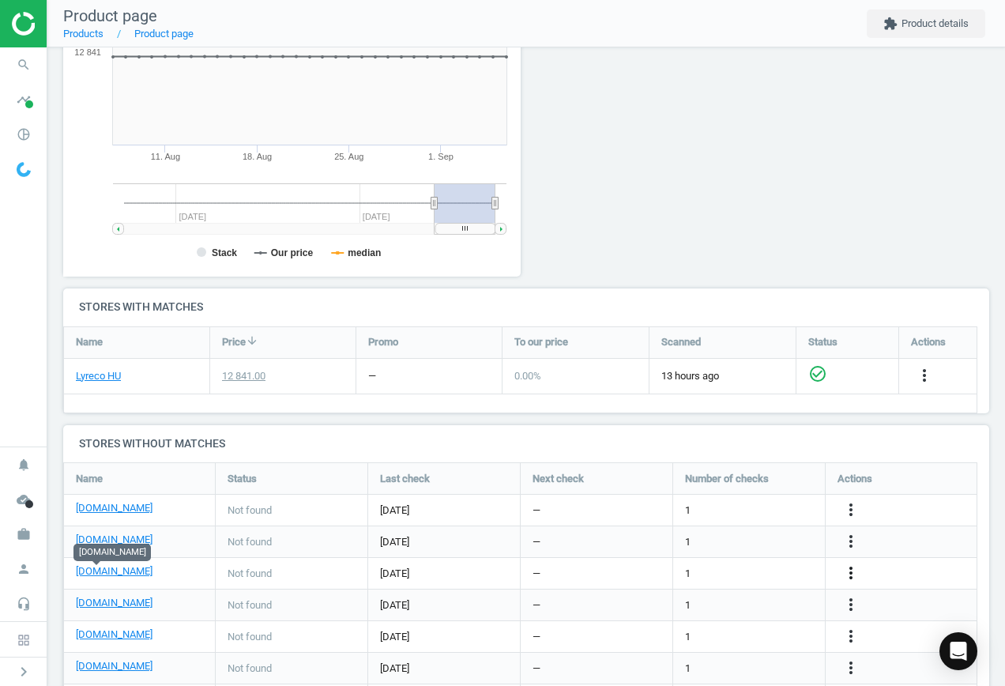
click at [856, 566] on icon "more_vert" at bounding box center [851, 573] width 19 height 19
click at [714, 571] on link "Edit URL/product option" at bounding box center [728, 573] width 217 height 25
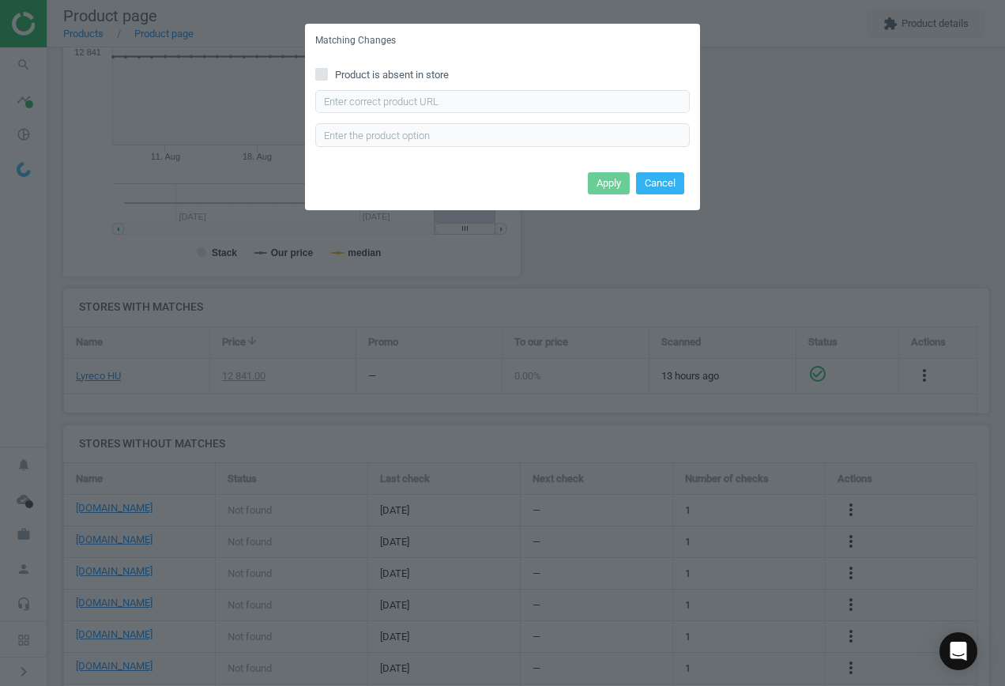
click at [322, 70] on input "Product is absent in store" at bounding box center [322, 74] width 10 height 10
checkbox input "true"
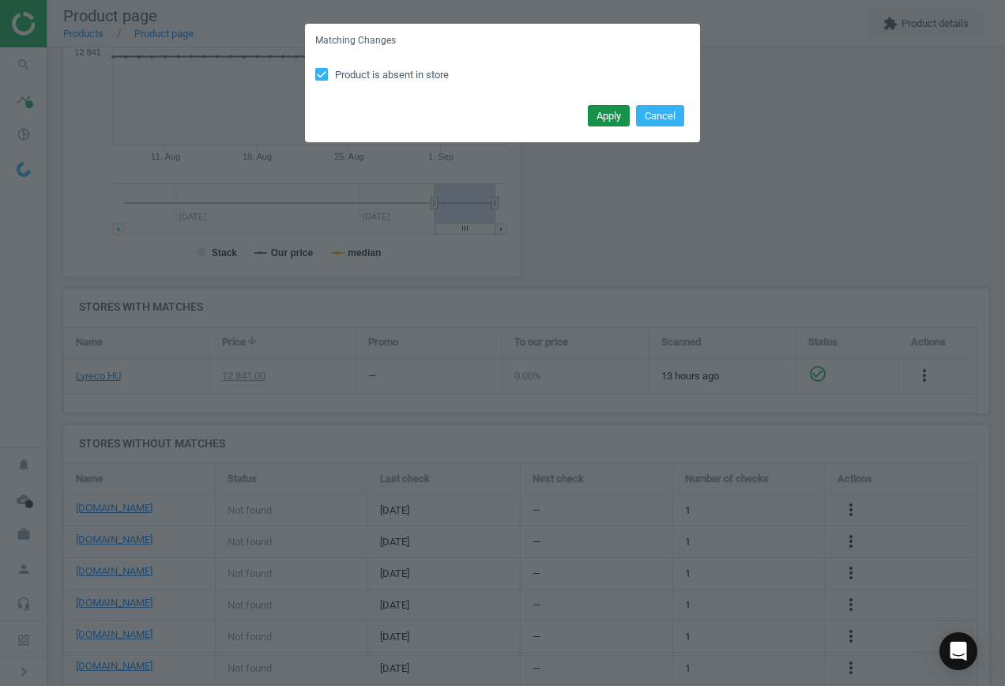
click at [614, 120] on button "Apply" at bounding box center [609, 116] width 42 height 22
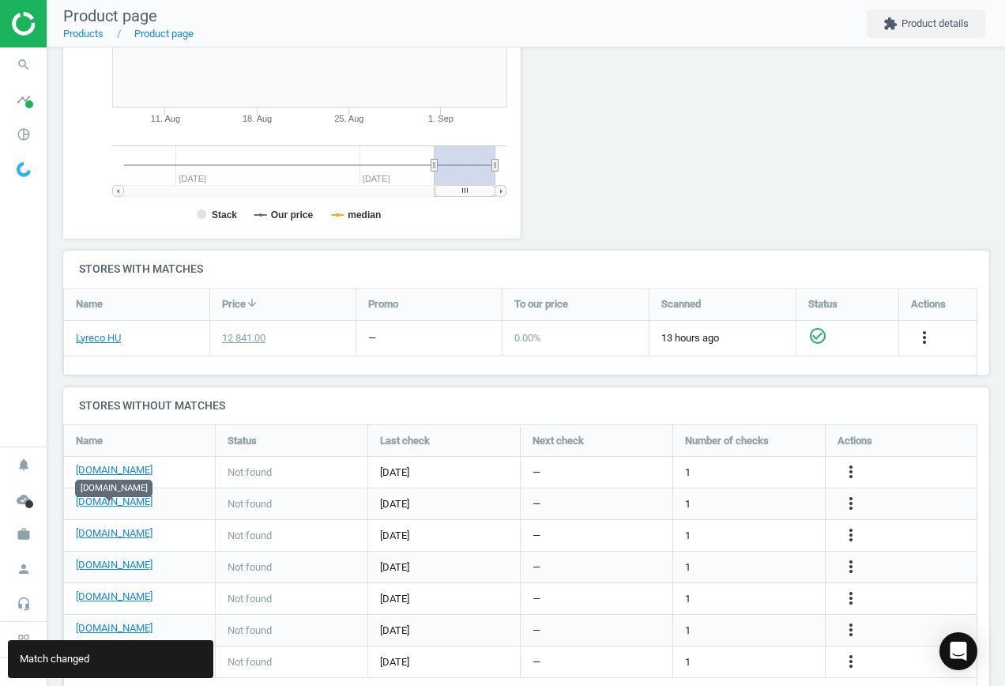
scroll to position [370, 0]
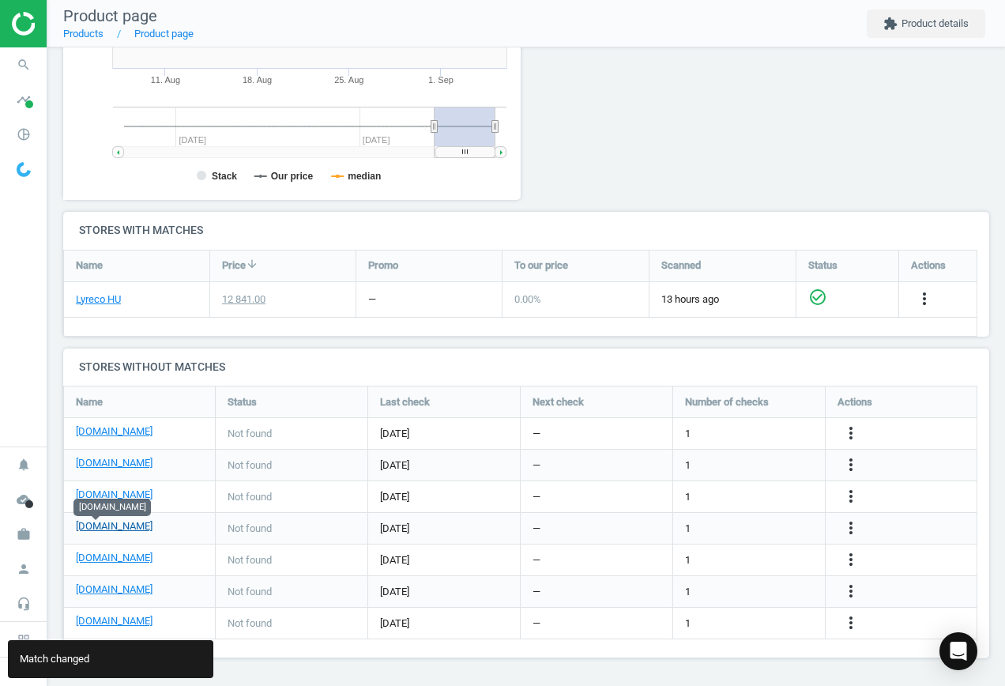
click at [107, 522] on link "[DOMAIN_NAME]" at bounding box center [114, 526] width 77 height 14
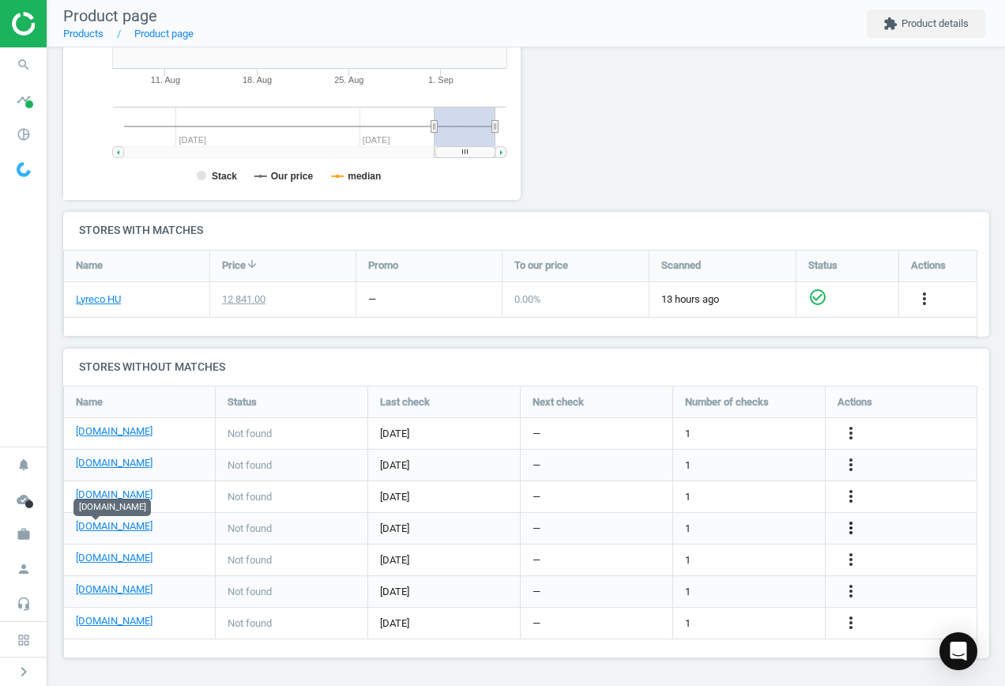
click at [850, 530] on icon "more_vert" at bounding box center [851, 527] width 19 height 19
click at [736, 525] on link "Edit URL/product option" at bounding box center [728, 528] width 217 height 25
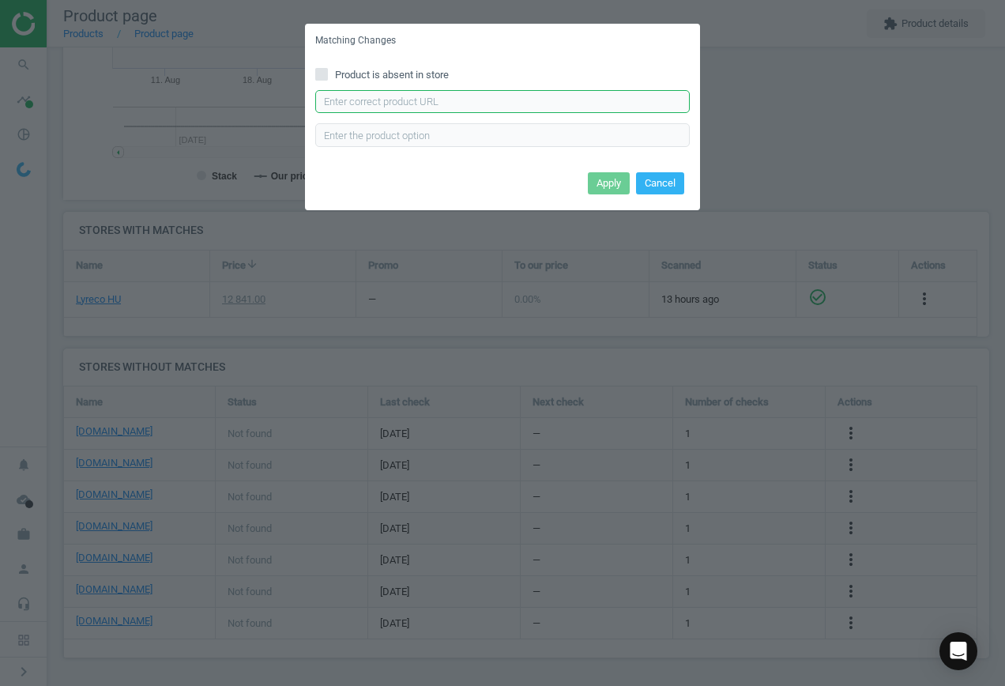
click at [481, 102] on input "text" at bounding box center [502, 102] width 375 height 24
paste input "[URL][DOMAIN_NAME]"
type input "[URL][DOMAIN_NAME]"
click at [617, 182] on button "Apply" at bounding box center [609, 183] width 42 height 22
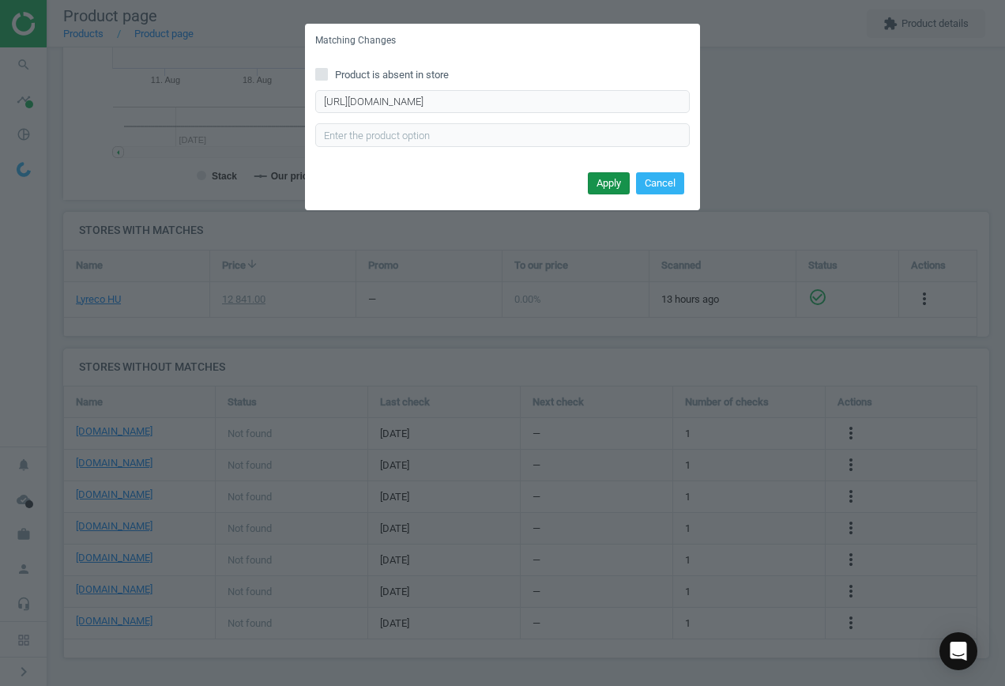
scroll to position [0, 0]
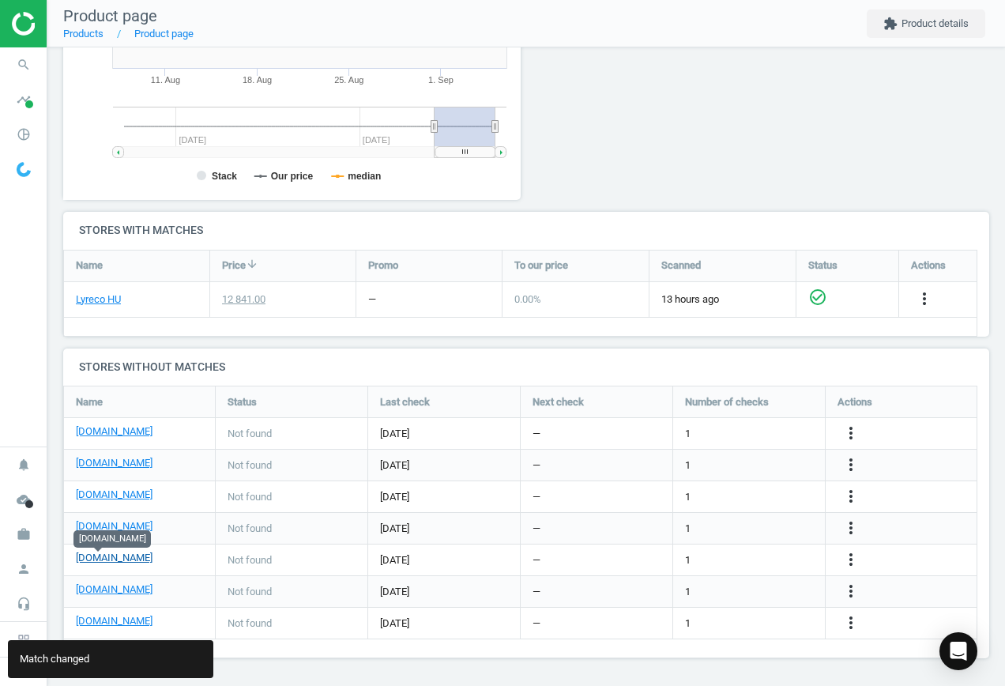
click at [101, 561] on link "[DOMAIN_NAME]" at bounding box center [114, 558] width 77 height 14
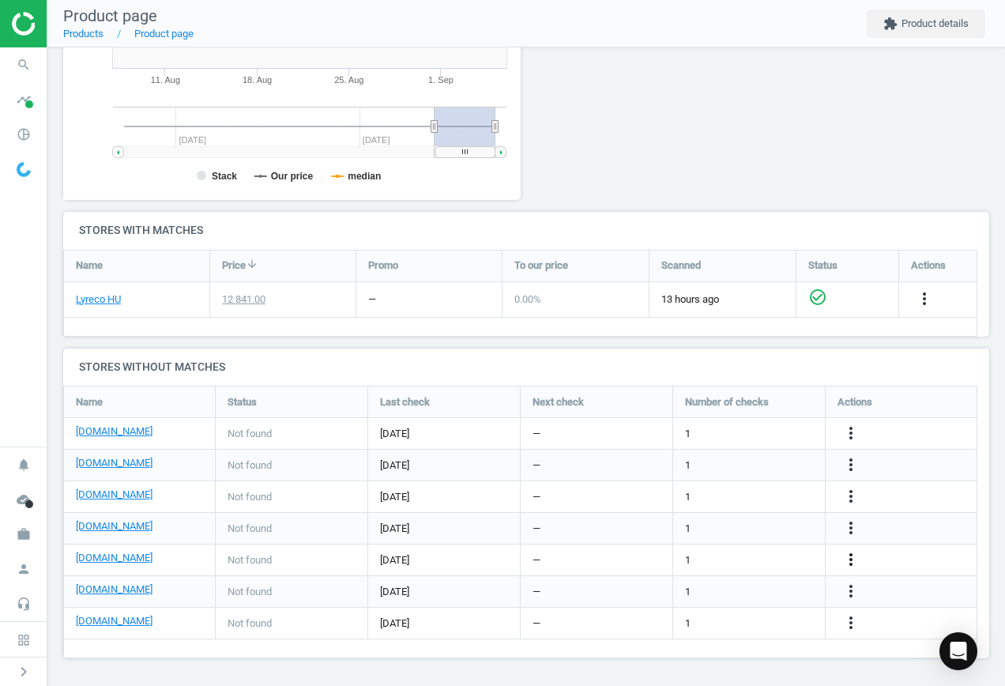
click at [852, 558] on icon "more_vert" at bounding box center [851, 559] width 19 height 19
click at [717, 561] on link "Edit URL/product option" at bounding box center [728, 560] width 217 height 25
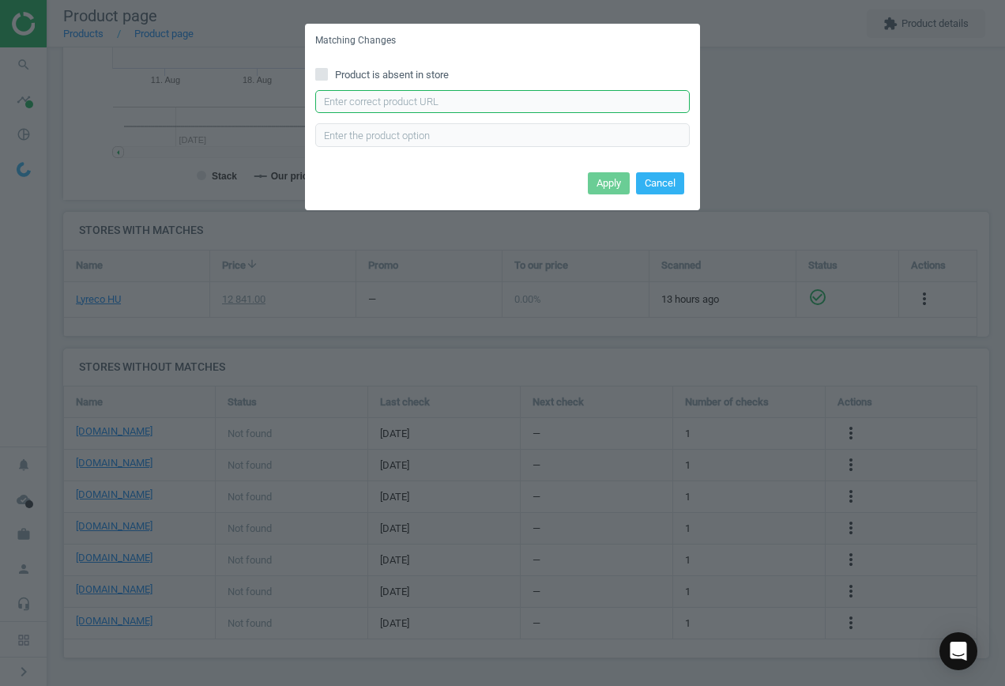
click at [390, 104] on input "text" at bounding box center [502, 102] width 375 height 24
paste input "[URL][DOMAIN_NAME][PERSON_NAME][PERSON_NAME]"
type input "[URL][DOMAIN_NAME][PERSON_NAME][PERSON_NAME]"
click at [609, 183] on button "Apply" at bounding box center [609, 183] width 42 height 22
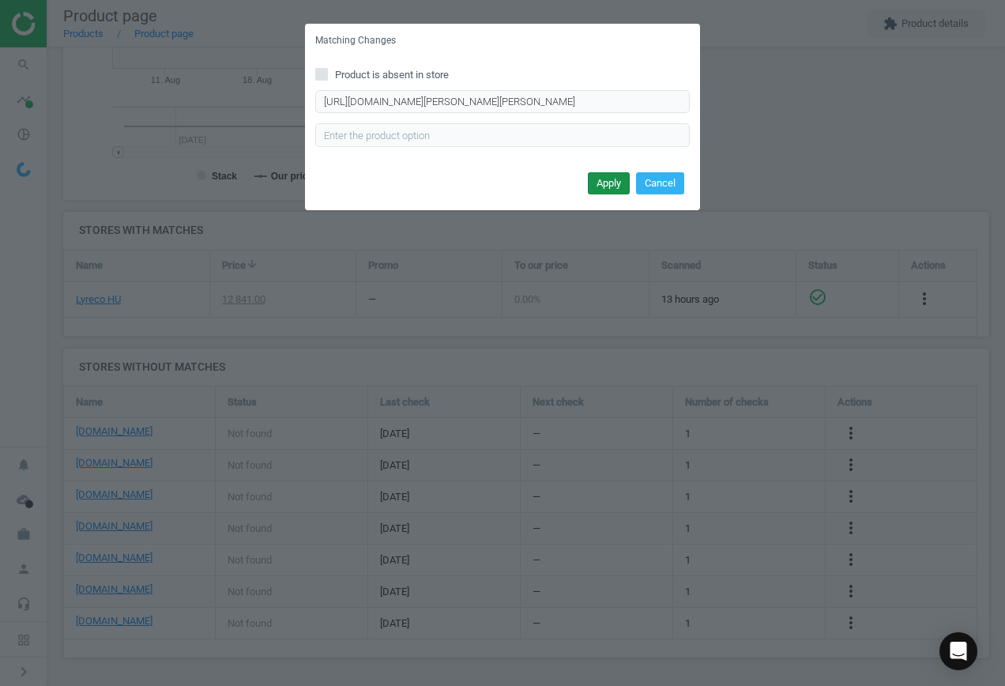
scroll to position [0, 0]
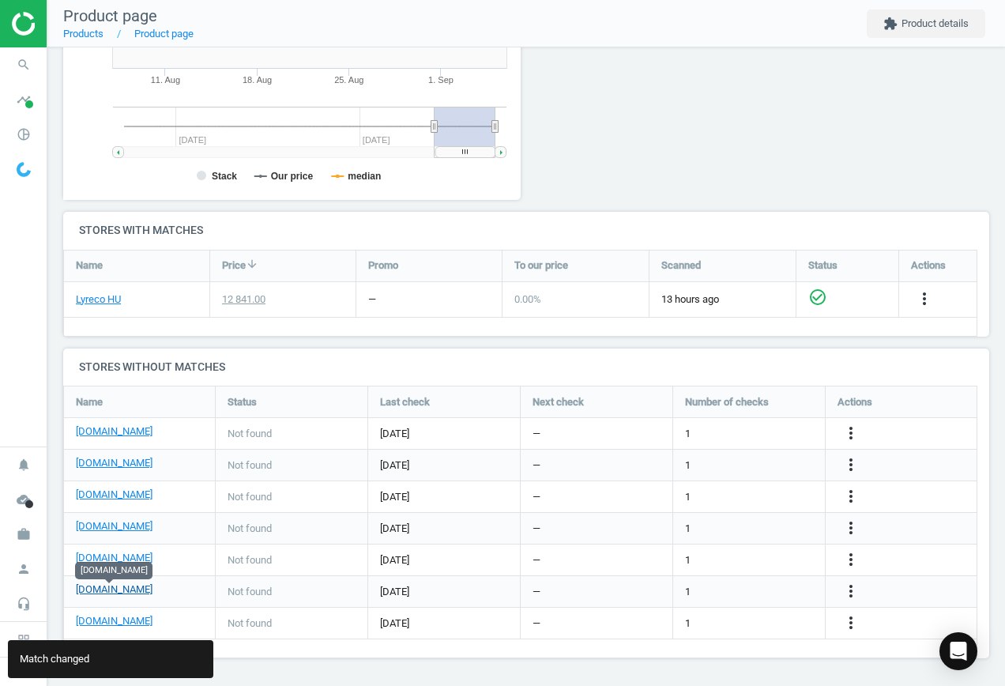
click at [121, 593] on link "[DOMAIN_NAME]" at bounding box center [114, 589] width 77 height 14
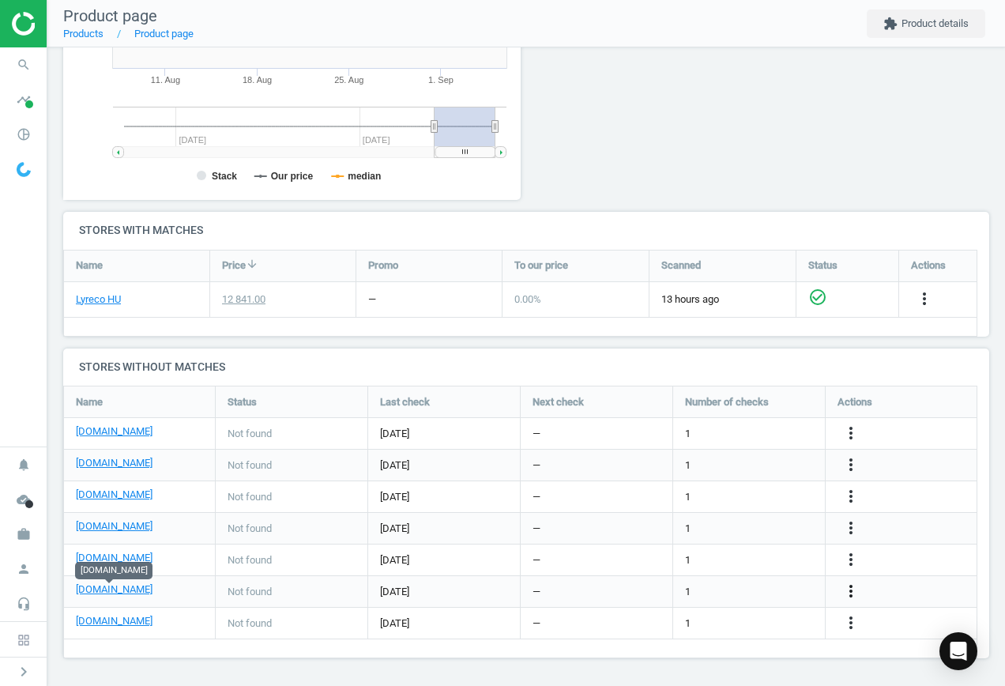
click at [849, 594] on icon "more_vert" at bounding box center [851, 591] width 19 height 19
click at [718, 586] on link "Edit URL/product option" at bounding box center [728, 591] width 217 height 25
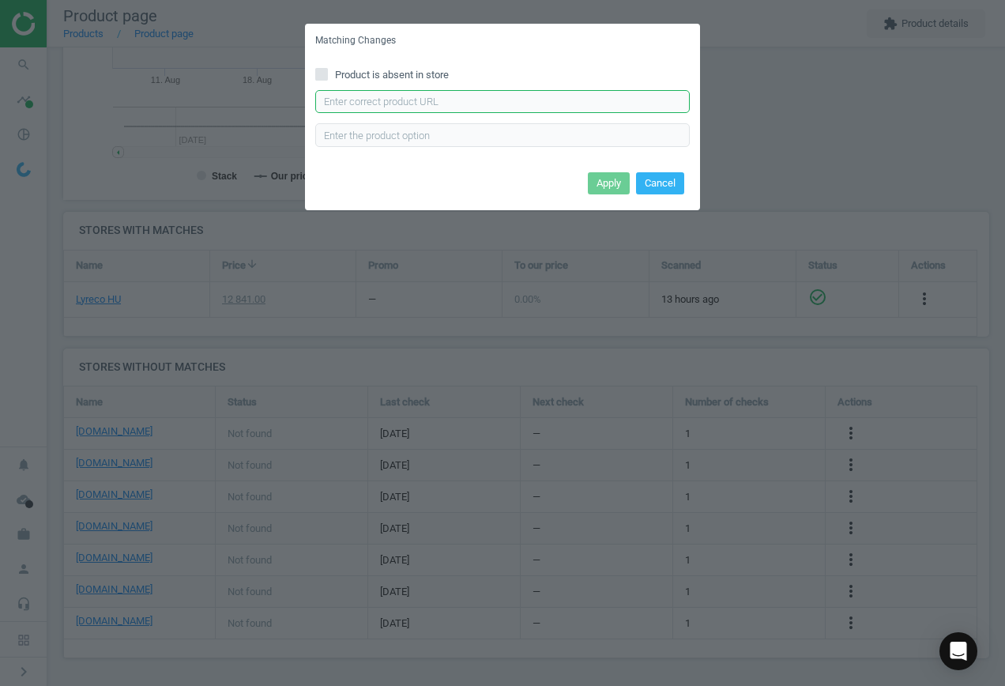
click at [415, 96] on input "text" at bounding box center [502, 102] width 375 height 24
paste input "[URL][DOMAIN_NAME]"
type input "[URL][DOMAIN_NAME]"
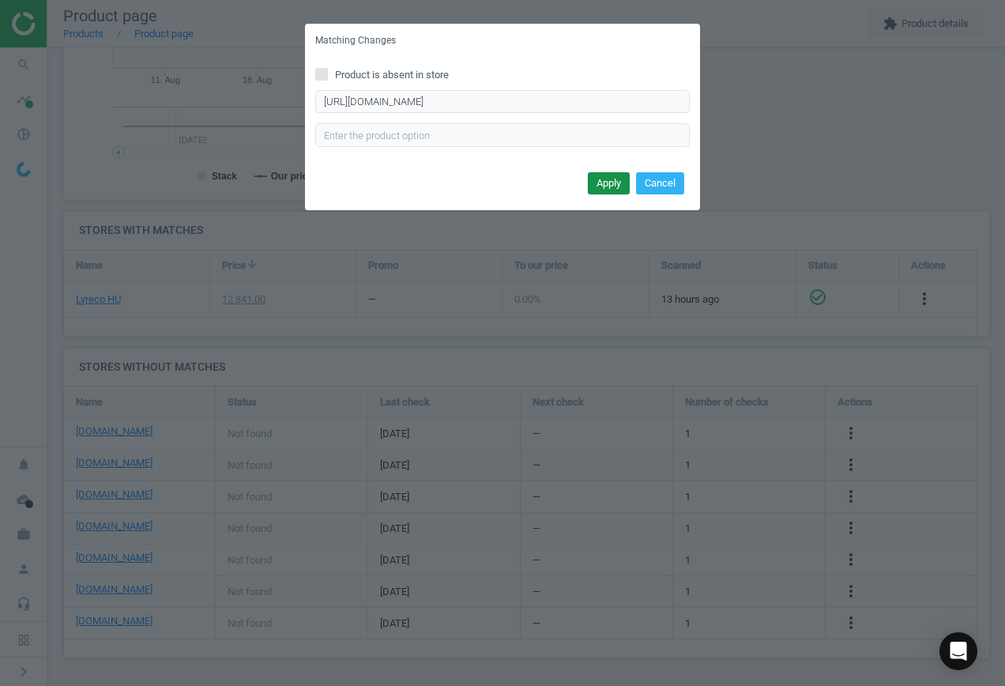
click at [610, 179] on button "Apply" at bounding box center [609, 183] width 42 height 22
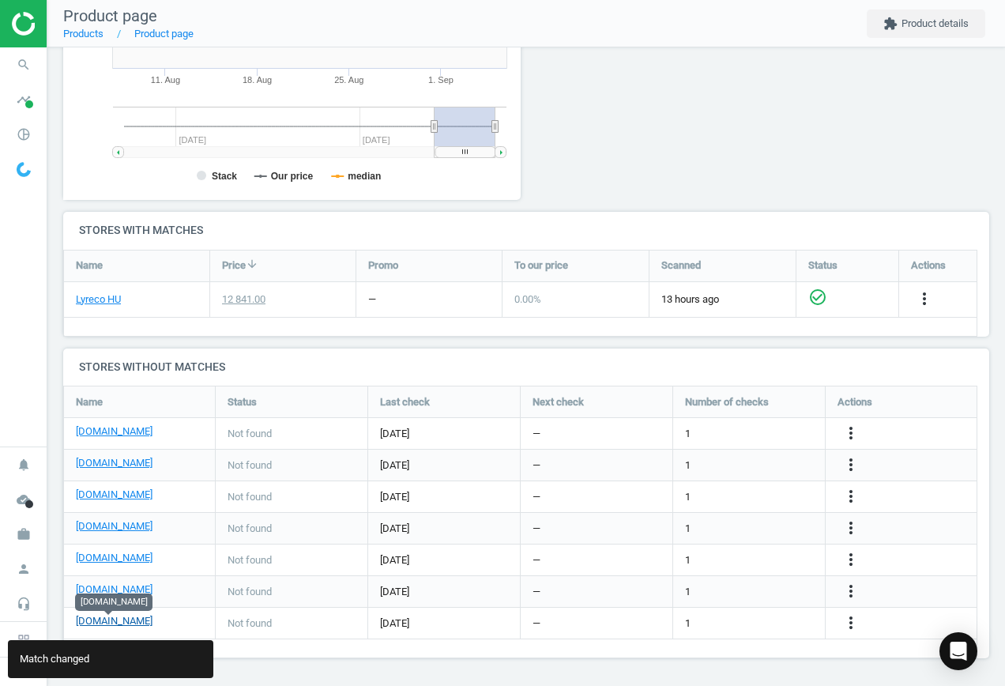
click at [120, 620] on link "[DOMAIN_NAME]" at bounding box center [114, 621] width 77 height 14
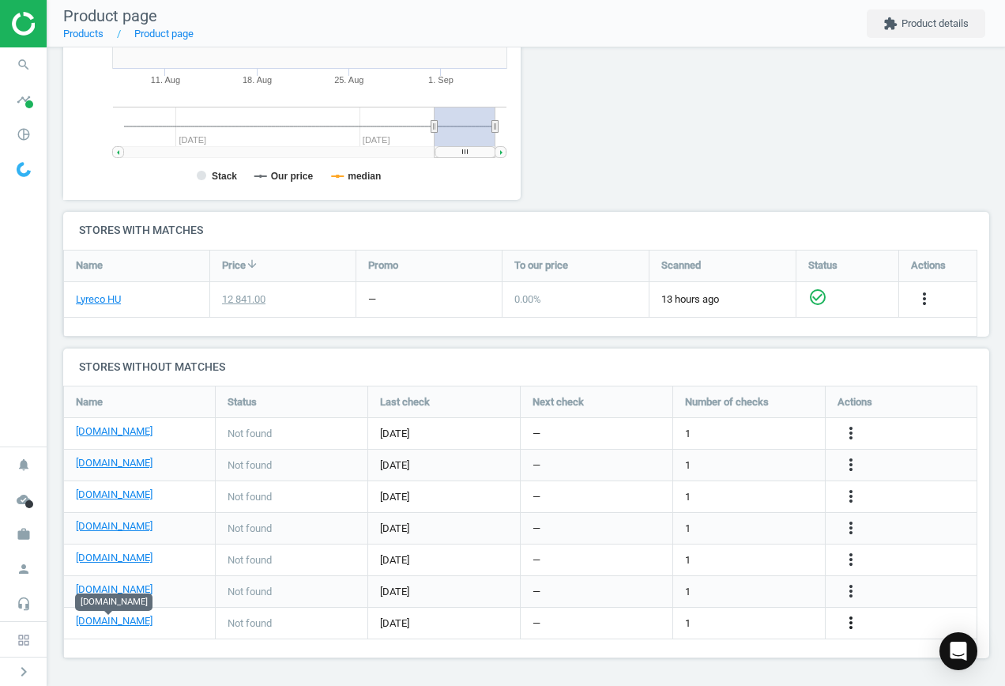
click at [850, 624] on icon "more_vert" at bounding box center [851, 622] width 19 height 19
click at [733, 624] on link "Edit URL/product option" at bounding box center [728, 623] width 217 height 25
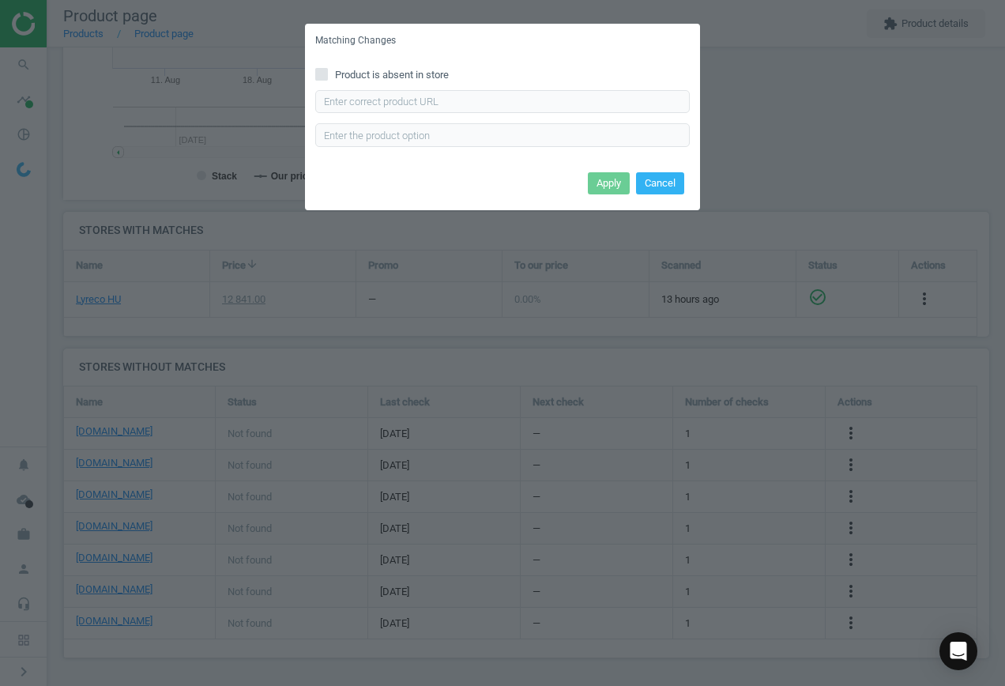
click at [323, 78] on input "Product is absent in store" at bounding box center [322, 74] width 10 height 10
checkbox input "true"
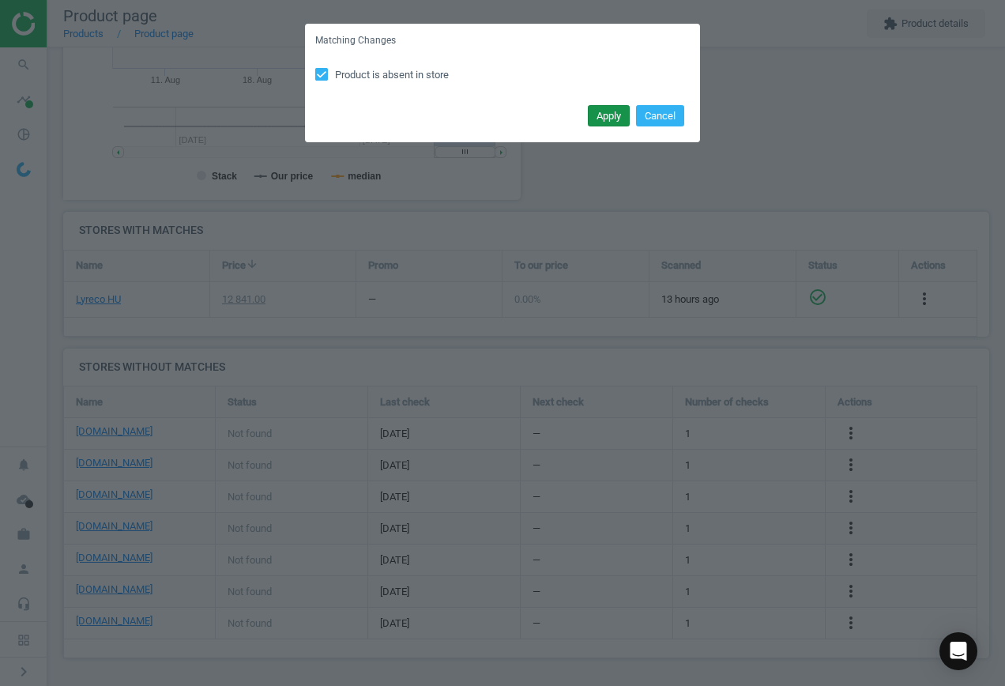
click at [609, 116] on button "Apply" at bounding box center [609, 116] width 42 height 22
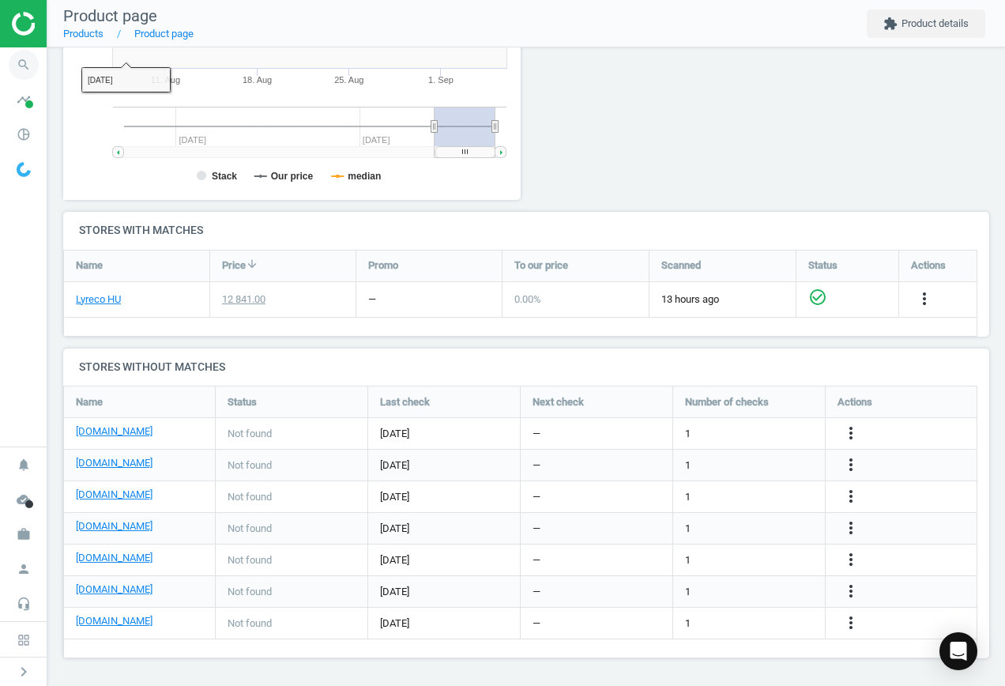
click at [23, 60] on icon "search" at bounding box center [24, 65] width 30 height 30
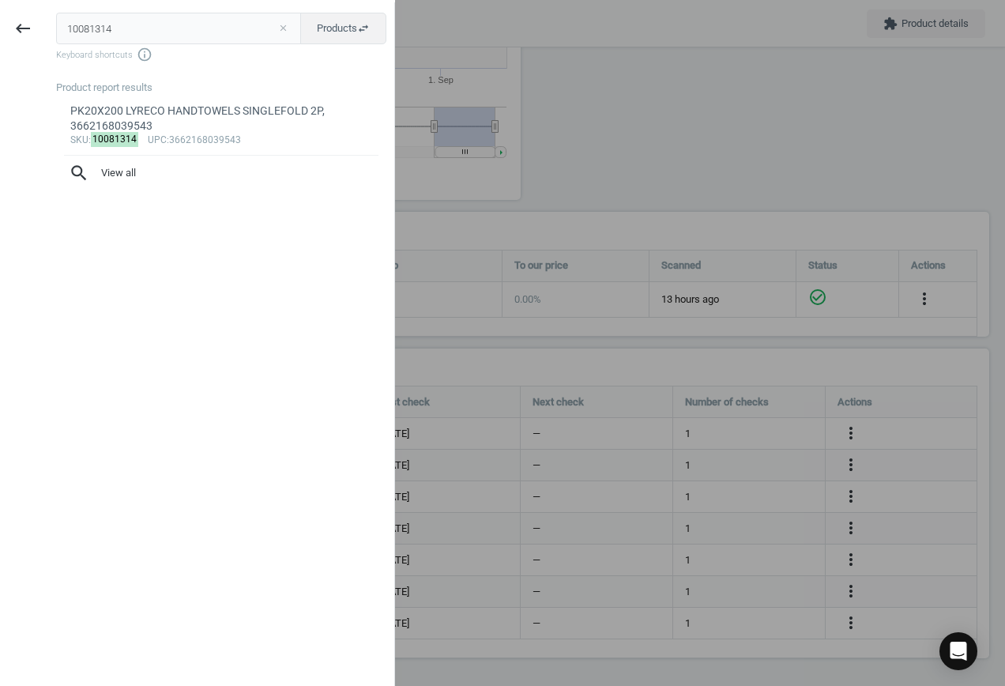
click at [288, 25] on button "close" at bounding box center [283, 28] width 24 height 14
click at [128, 30] on input "text" at bounding box center [178, 29] width 245 height 32
paste input "8313128"
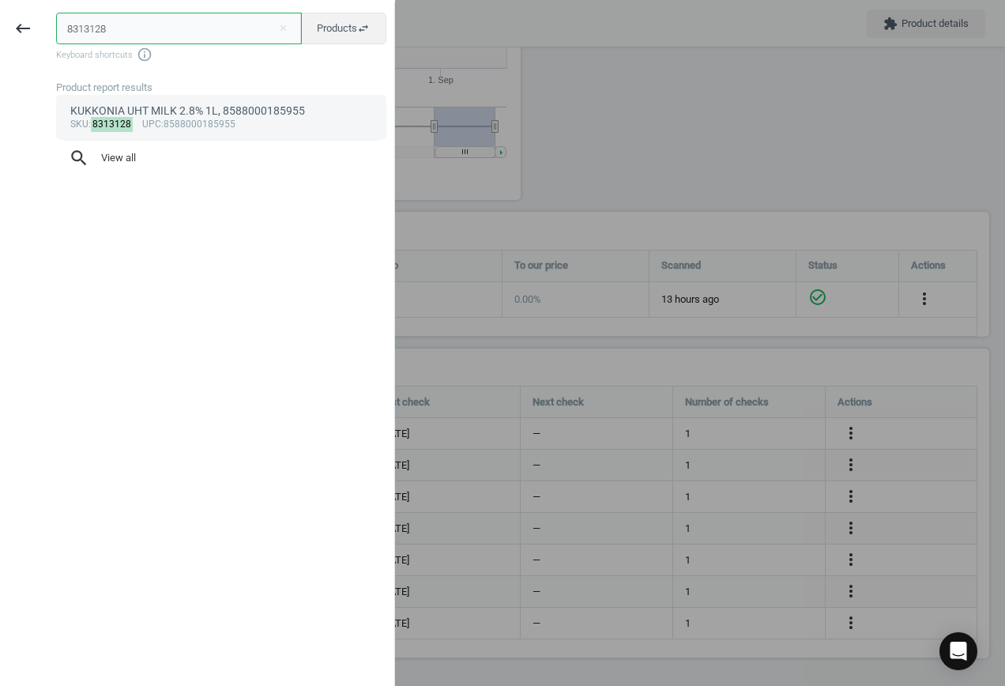
type input "8313128"
click at [203, 123] on div "sku : 8313128 upc :8588000185955" at bounding box center [221, 125] width 303 height 13
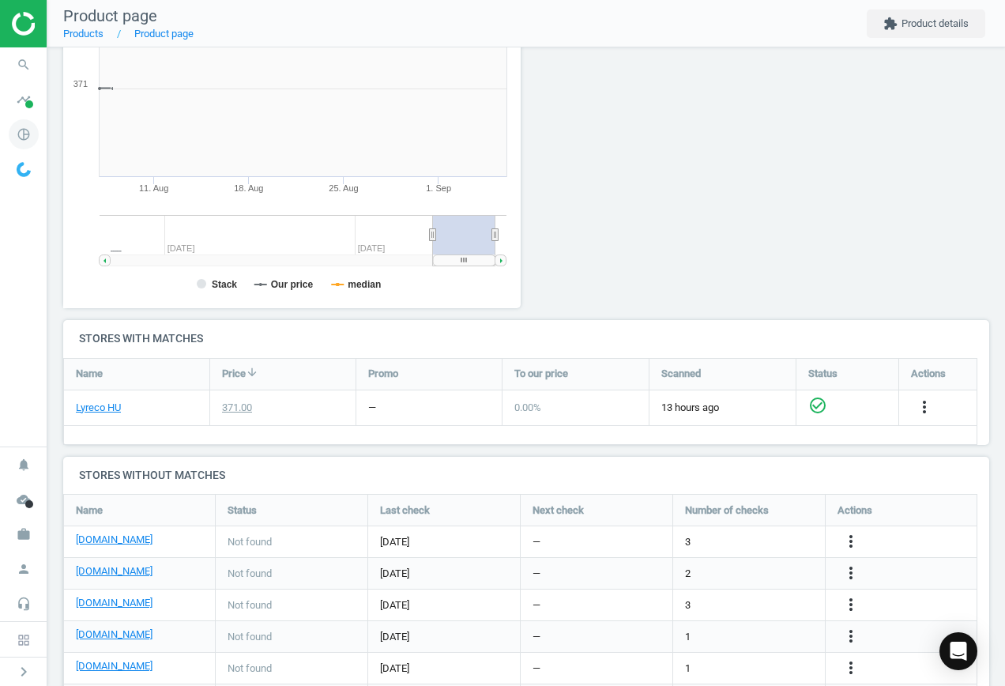
scroll to position [341, 476]
click at [101, 539] on link "[DOMAIN_NAME]" at bounding box center [114, 540] width 77 height 14
click at [847, 533] on icon "more_vert" at bounding box center [851, 541] width 19 height 19
click at [709, 543] on link "Edit URL/product option" at bounding box center [728, 542] width 217 height 25
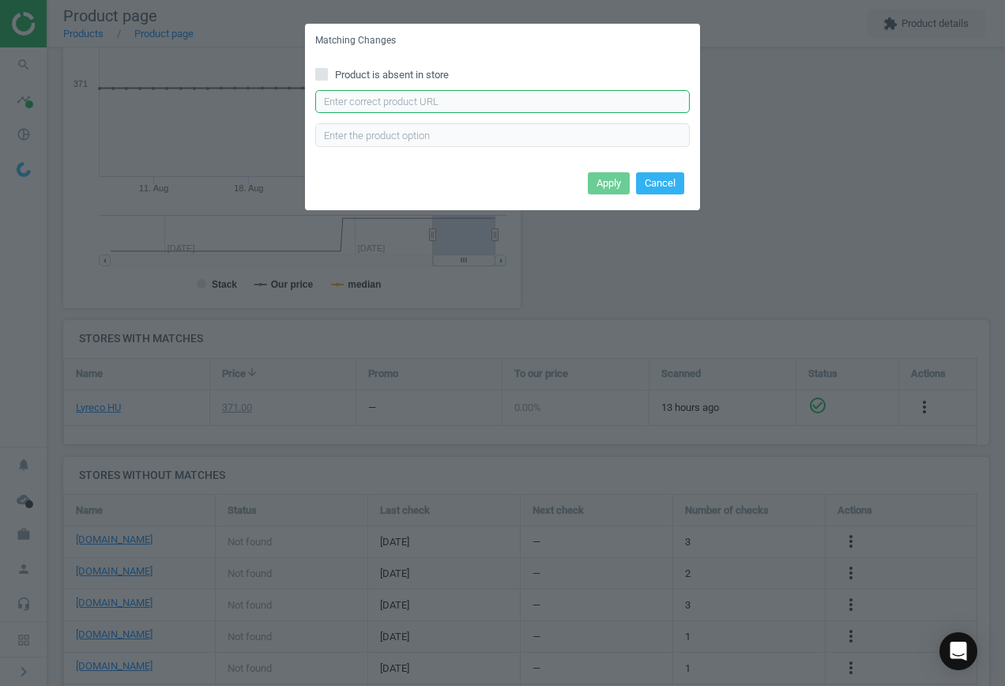
click at [402, 101] on input "text" at bounding box center [502, 102] width 375 height 24
paste input "[URL][DOMAIN_NAME]"
type input "[URL][DOMAIN_NAME]"
click at [609, 188] on button "Apply" at bounding box center [609, 183] width 42 height 22
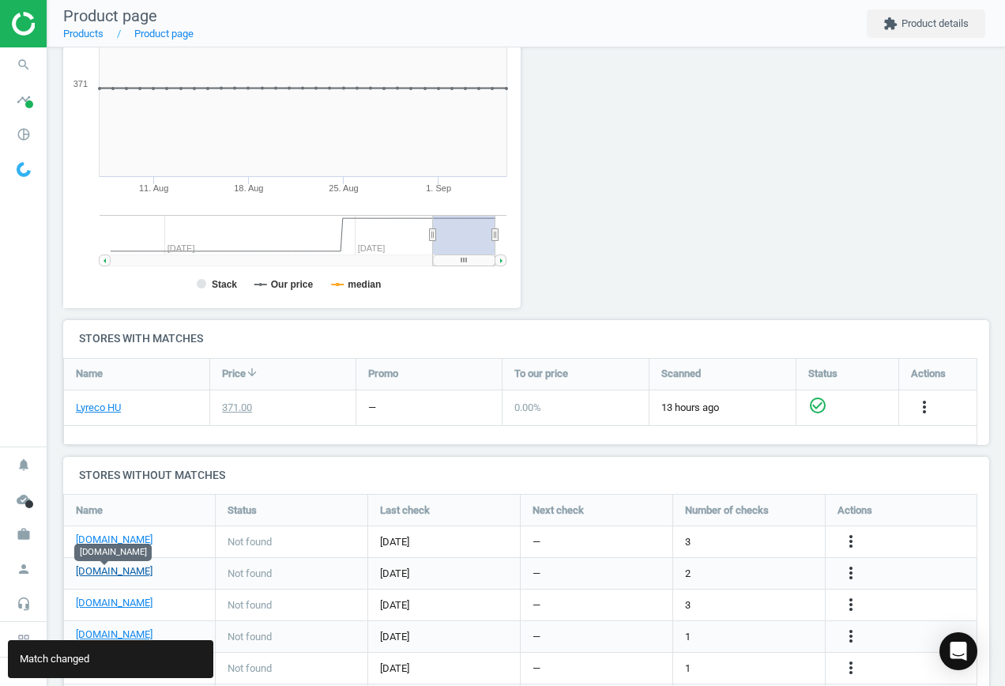
click at [99, 569] on link "[DOMAIN_NAME]" at bounding box center [114, 571] width 77 height 14
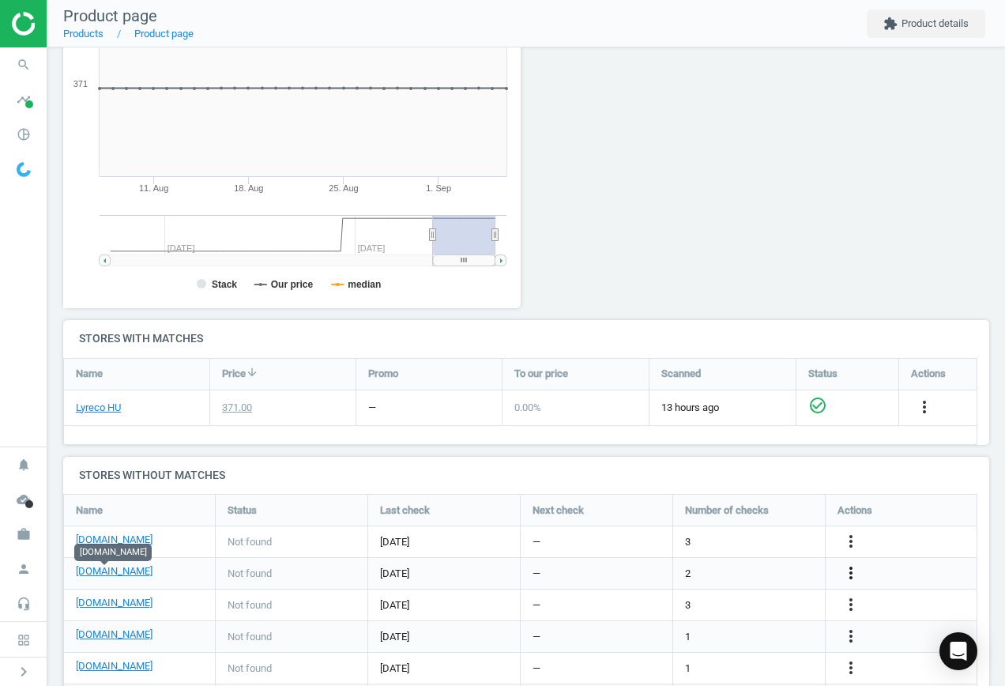
click at [850, 568] on icon "more_vert" at bounding box center [851, 573] width 19 height 19
click at [707, 573] on link "Edit URL/product option" at bounding box center [728, 573] width 217 height 25
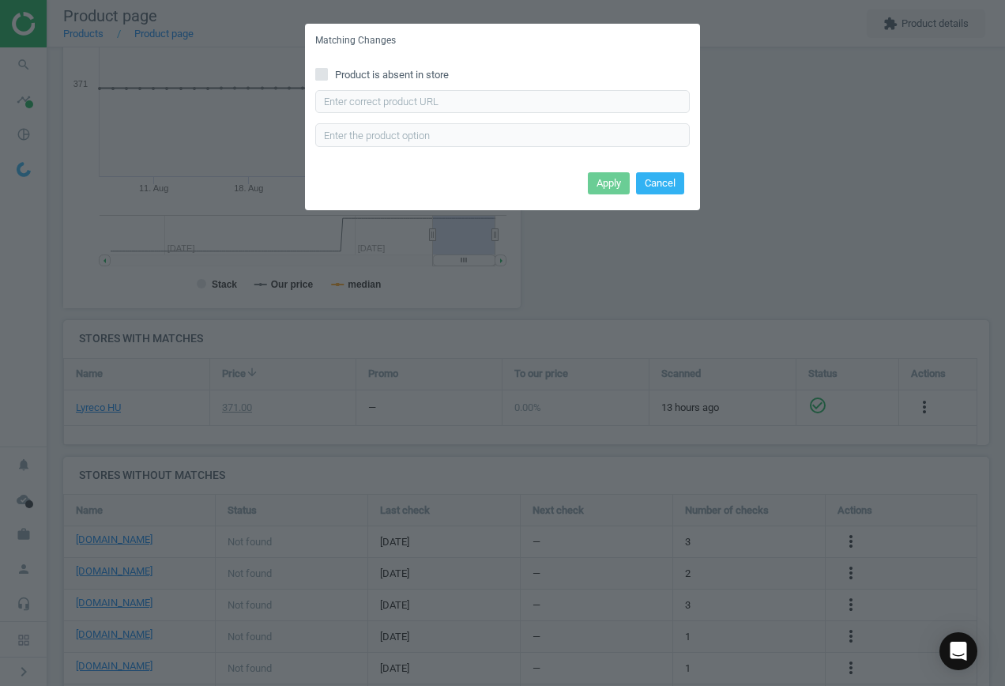
click at [321, 68] on icon at bounding box center [321, 74] width 13 height 13
click at [321, 69] on input "Product is absent in store" at bounding box center [322, 74] width 10 height 10
checkbox input "true"
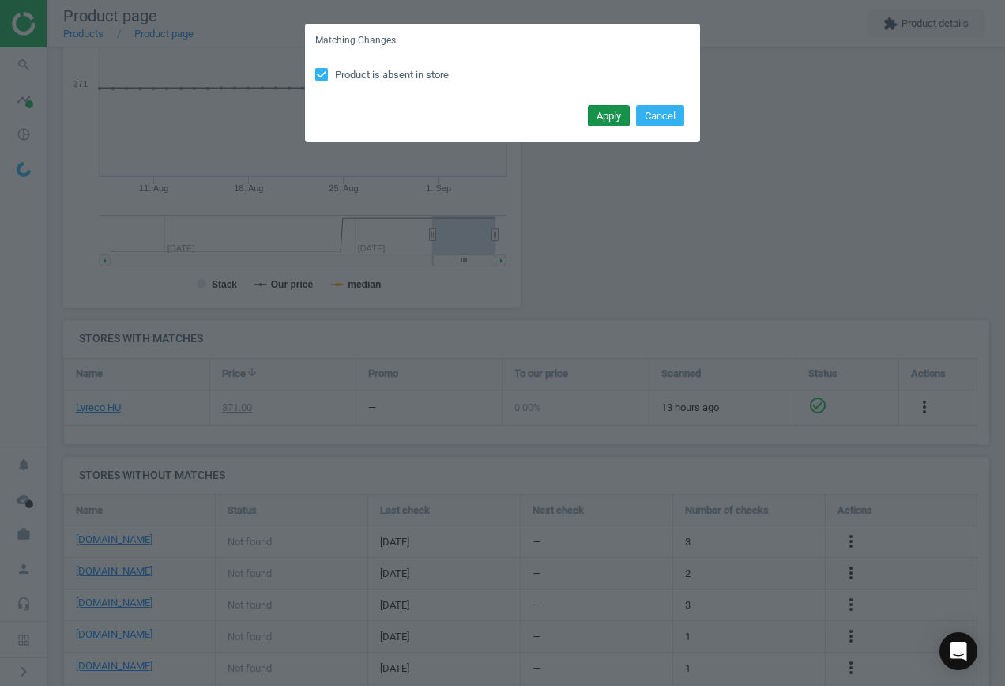
click at [615, 115] on button "Apply" at bounding box center [609, 116] width 42 height 22
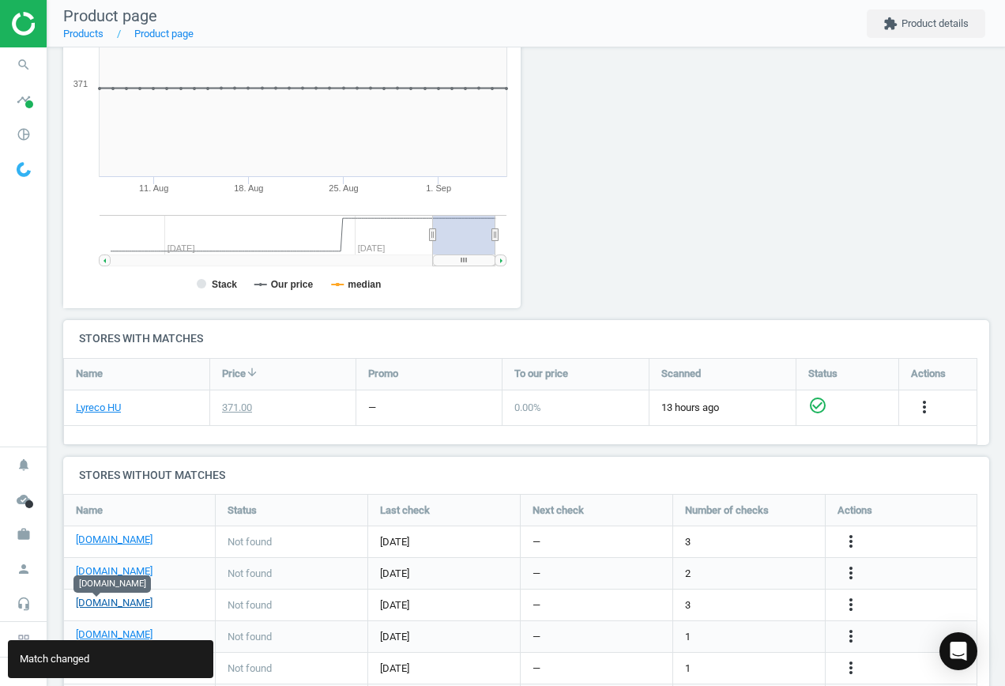
click at [103, 603] on link "[DOMAIN_NAME]" at bounding box center [114, 603] width 77 height 14
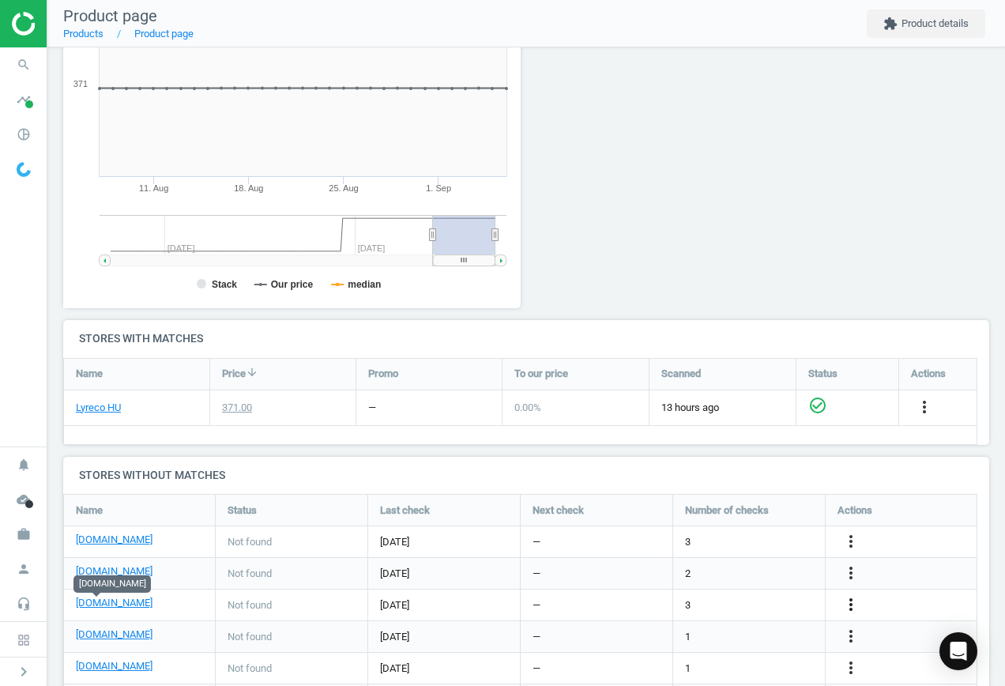
click at [854, 603] on icon "more_vert" at bounding box center [851, 604] width 19 height 19
click at [719, 599] on link "Edit URL/product option" at bounding box center [728, 605] width 217 height 25
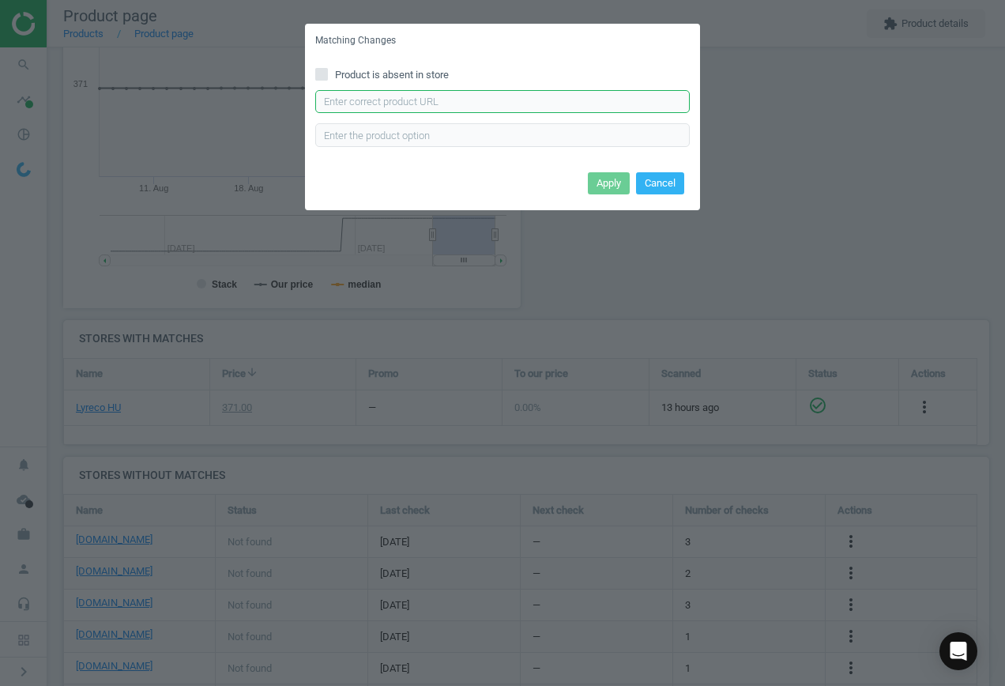
click at [405, 104] on input "text" at bounding box center [502, 102] width 375 height 24
paste input "[URL][DOMAIN_NAME]"
type input "[URL][DOMAIN_NAME]"
click at [609, 187] on button "Apply" at bounding box center [609, 183] width 42 height 22
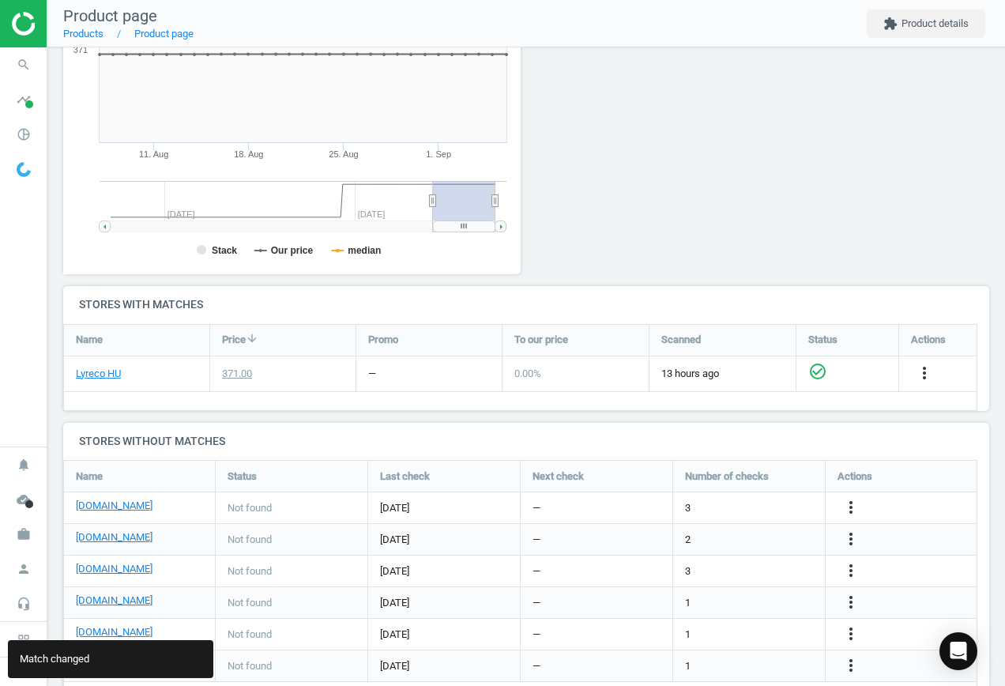
scroll to position [338, 0]
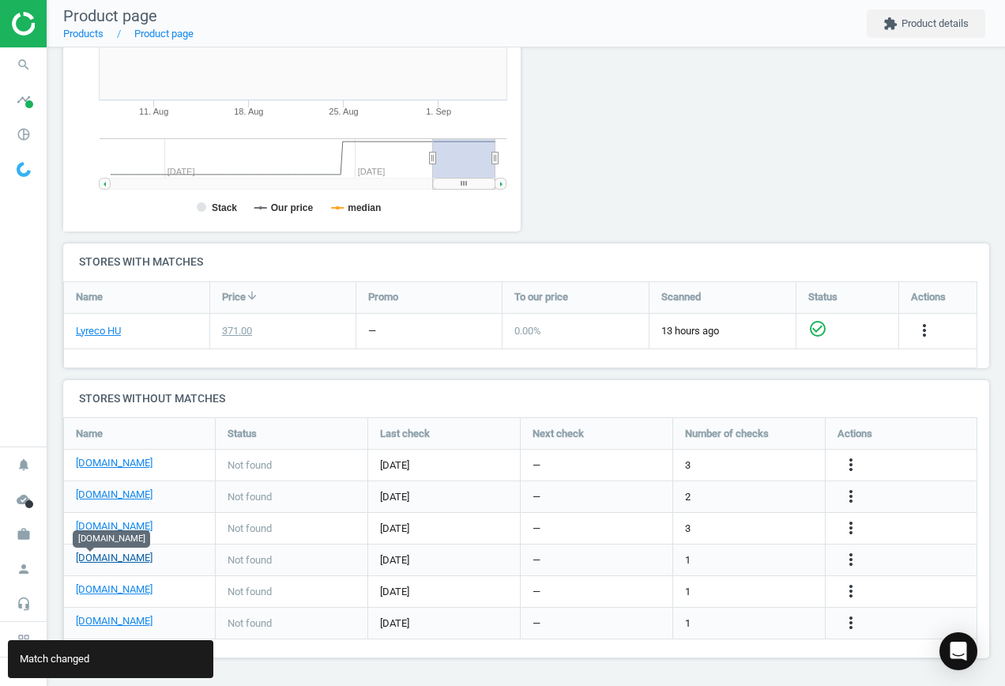
click at [81, 557] on link "[DOMAIN_NAME]" at bounding box center [114, 558] width 77 height 14
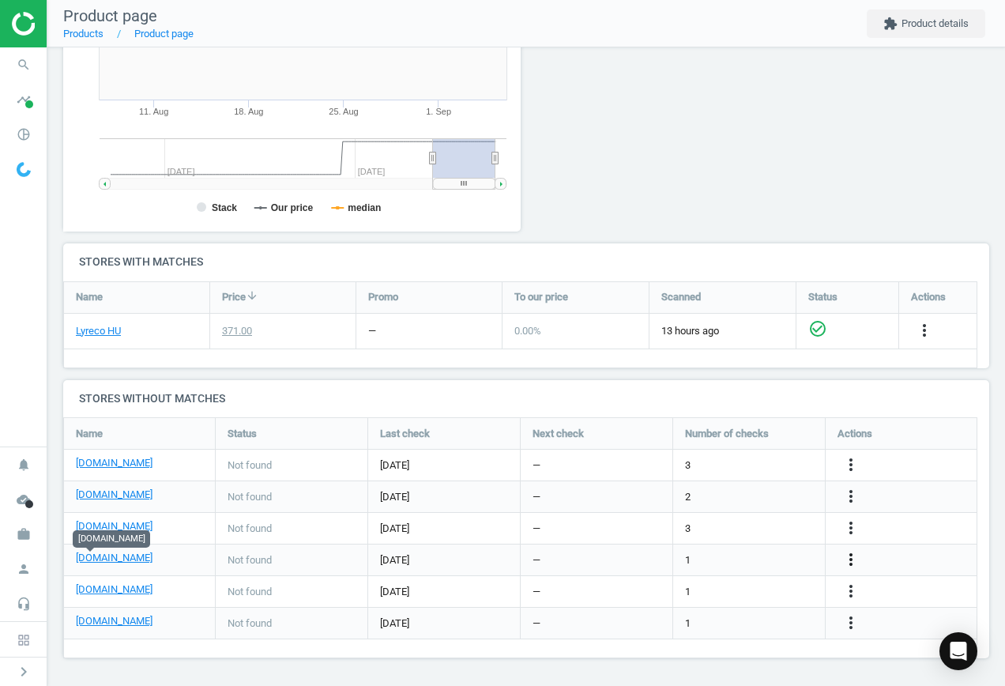
click at [850, 557] on icon "more_vert" at bounding box center [851, 559] width 19 height 19
click at [730, 559] on link "Edit URL/product option" at bounding box center [728, 560] width 217 height 25
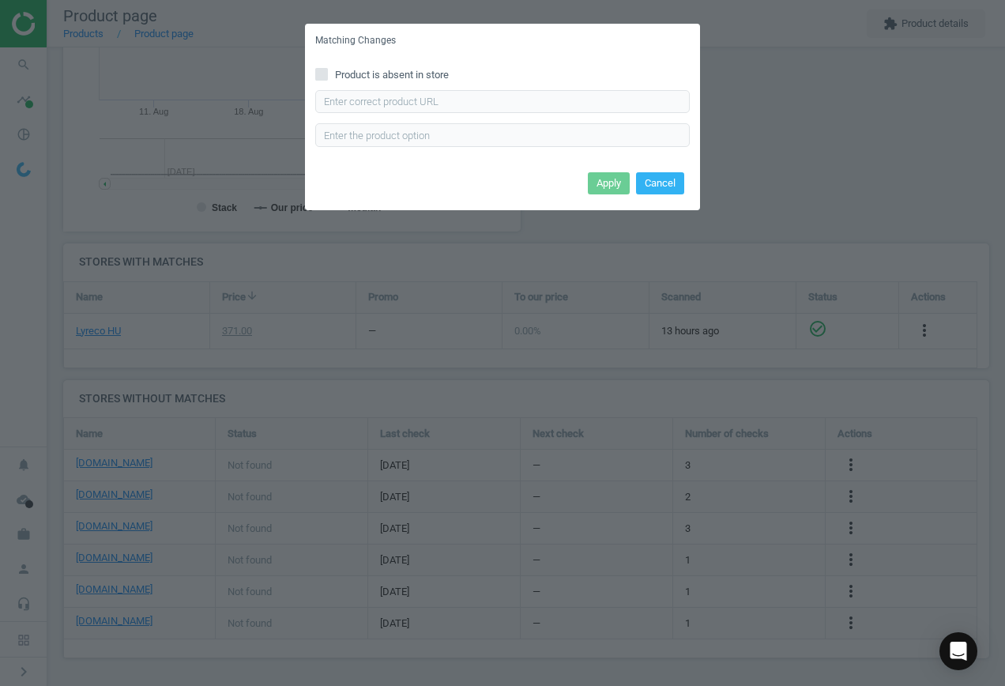
click at [324, 75] on input "Product is absent in store" at bounding box center [322, 74] width 10 height 10
checkbox input "true"
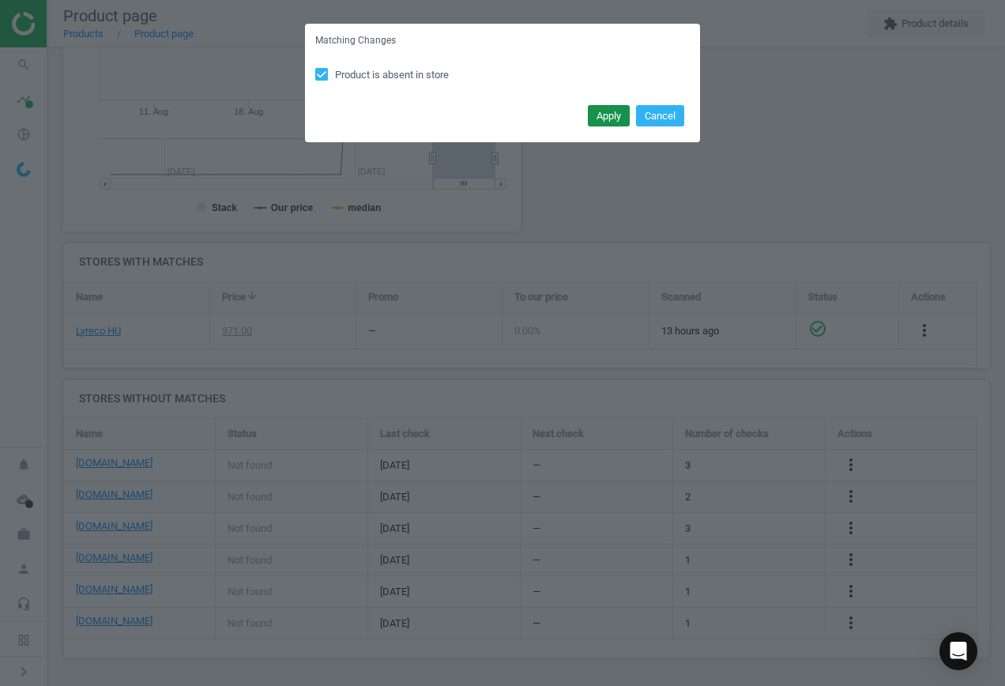
click at [604, 114] on button "Apply" at bounding box center [609, 116] width 42 height 22
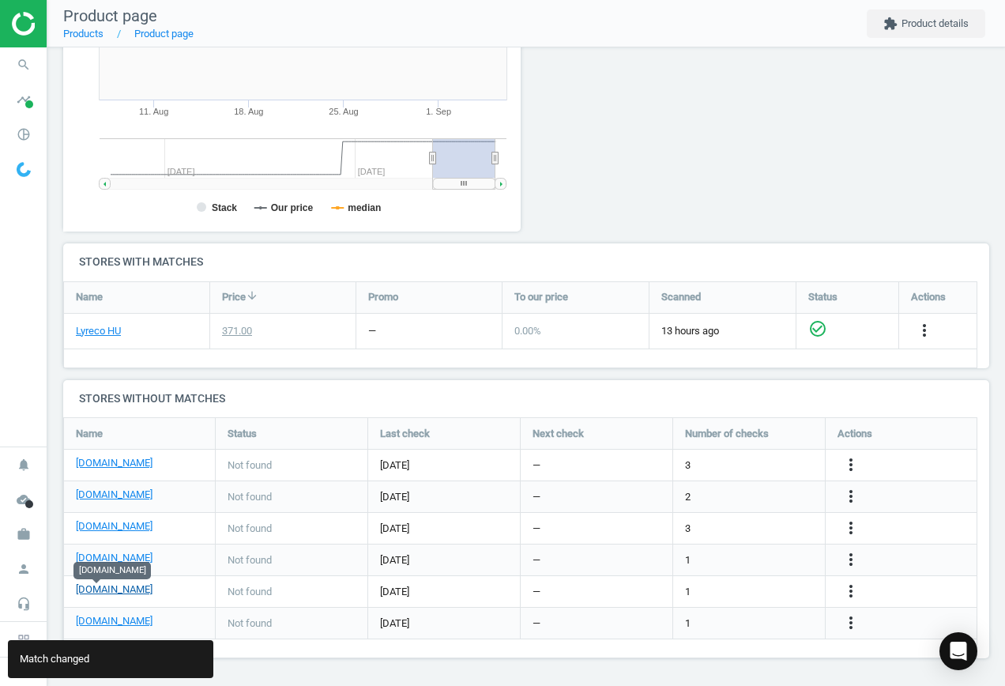
click at [92, 586] on link "[DOMAIN_NAME]" at bounding box center [114, 589] width 77 height 14
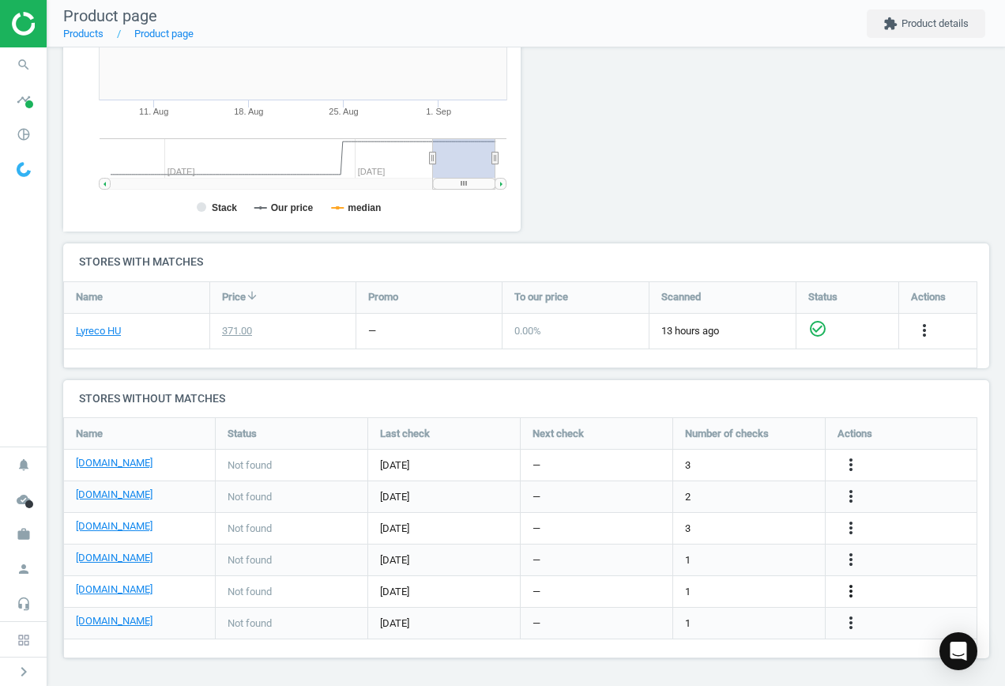
click at [854, 594] on icon "more_vert" at bounding box center [851, 591] width 19 height 19
click at [726, 591] on link "Edit URL/product option" at bounding box center [728, 591] width 217 height 25
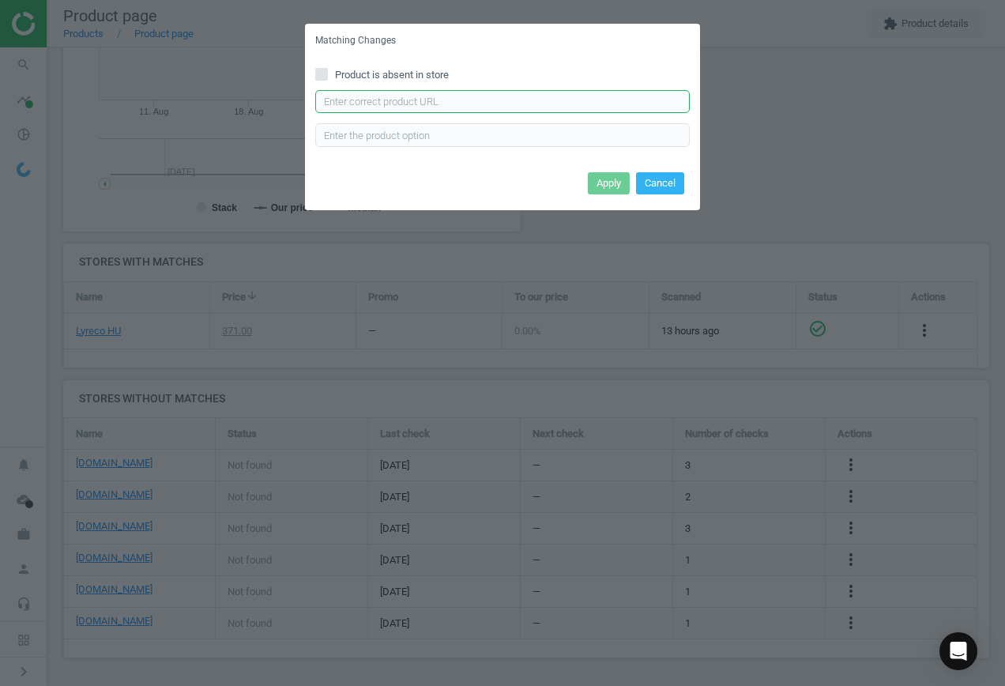
click at [402, 95] on input "text" at bounding box center [502, 102] width 375 height 24
paste input "[URL][DOMAIN_NAME]"
type input "[URL][DOMAIN_NAME]"
drag, startPoint x: 611, startPoint y: 177, endPoint x: 615, endPoint y: 186, distance: 9.5
click at [610, 177] on button "Apply" at bounding box center [609, 183] width 42 height 22
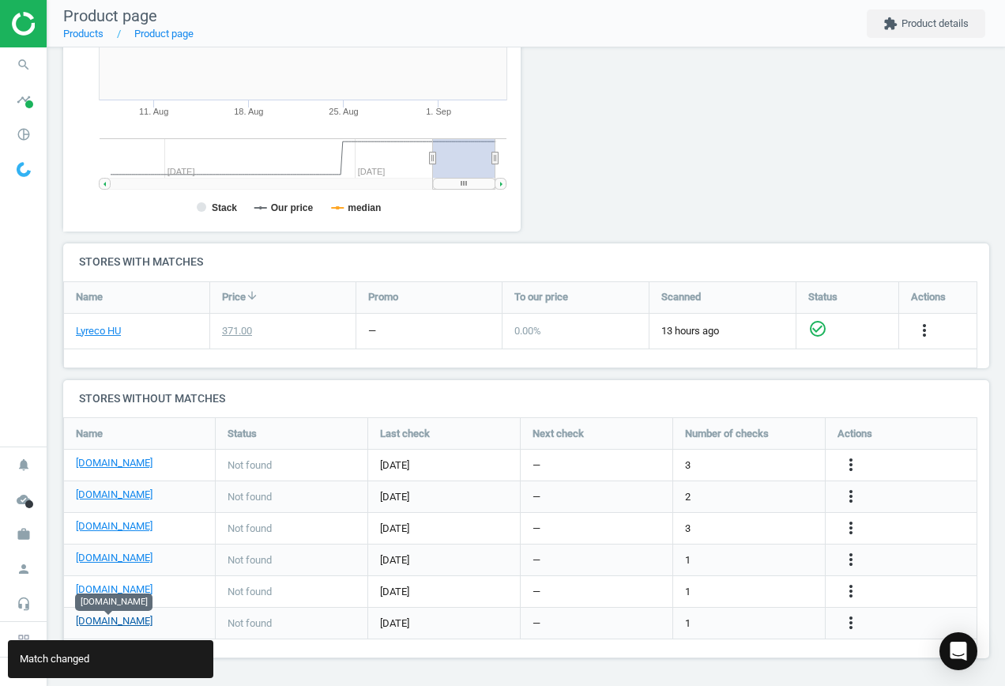
click at [125, 620] on link "[DOMAIN_NAME]" at bounding box center [114, 621] width 77 height 14
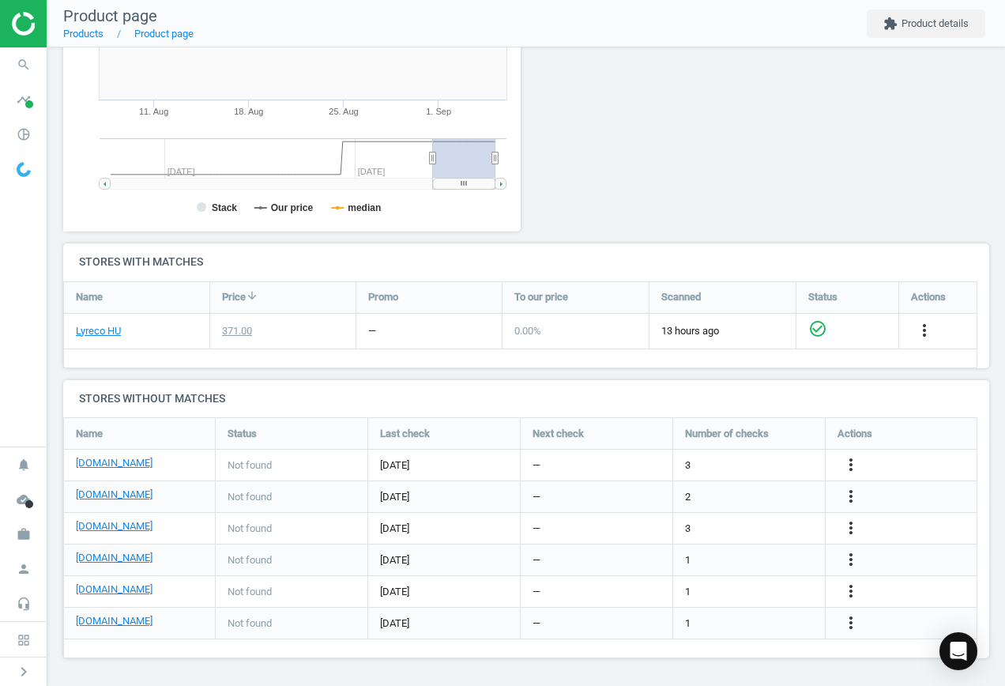
click at [839, 625] on div "more_vert" at bounding box center [853, 623] width 31 height 21
click at [854, 620] on icon "more_vert" at bounding box center [851, 622] width 19 height 19
click at [717, 615] on link "Edit URL/product option" at bounding box center [728, 623] width 217 height 25
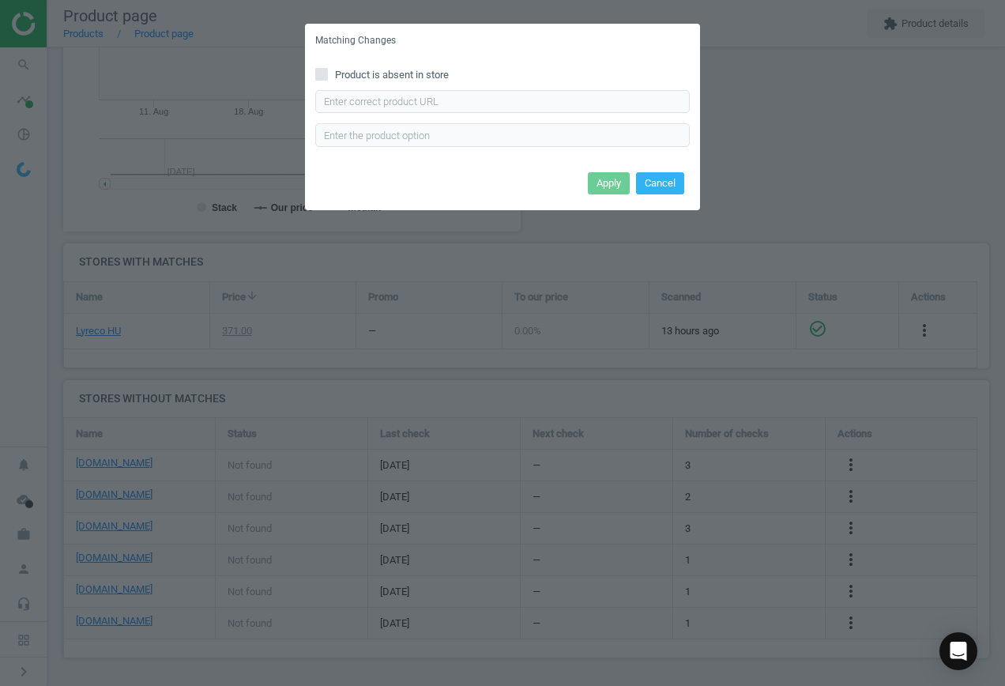
click at [328, 73] on label "Product is absent in store" at bounding box center [502, 75] width 375 height 14
click at [327, 73] on input "Product is absent in store" at bounding box center [322, 74] width 10 height 10
checkbox input "true"
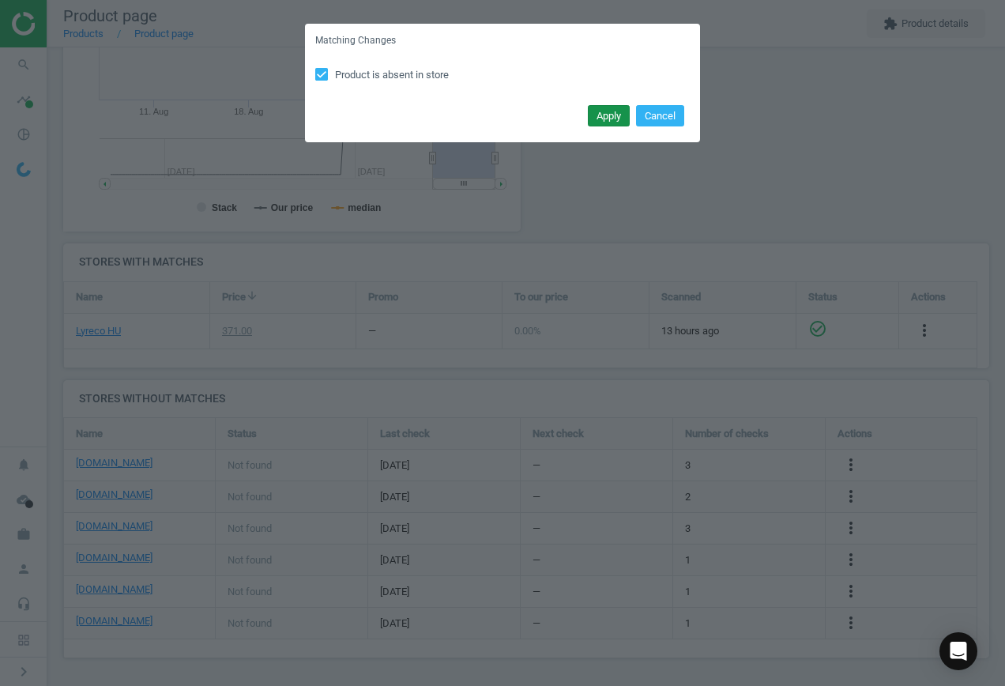
click at [615, 112] on button "Apply" at bounding box center [609, 116] width 42 height 22
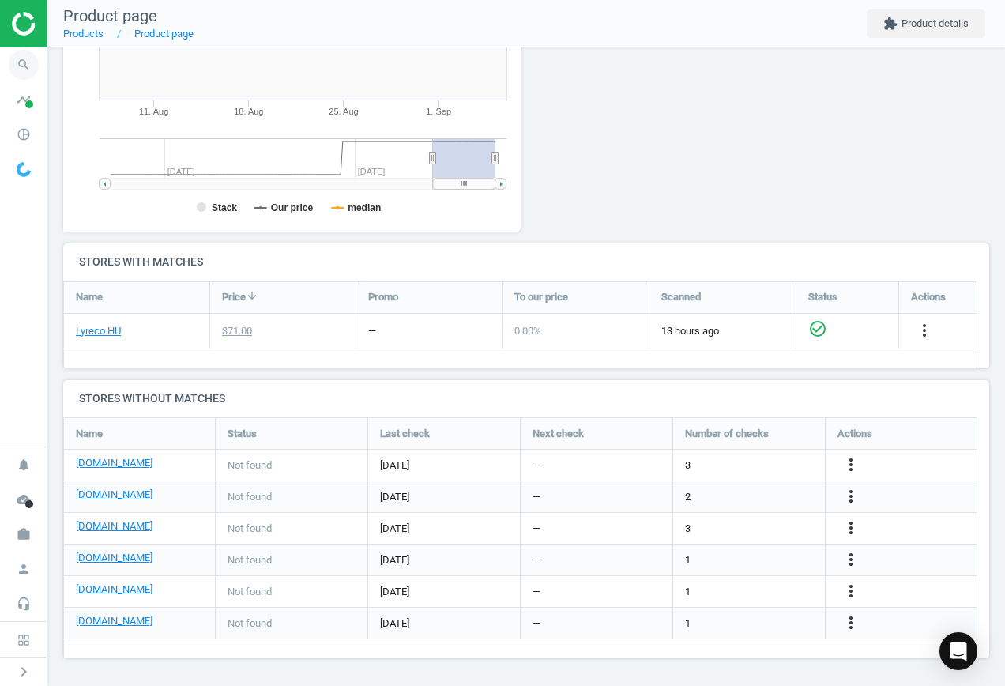
click at [25, 69] on icon "search" at bounding box center [24, 65] width 30 height 30
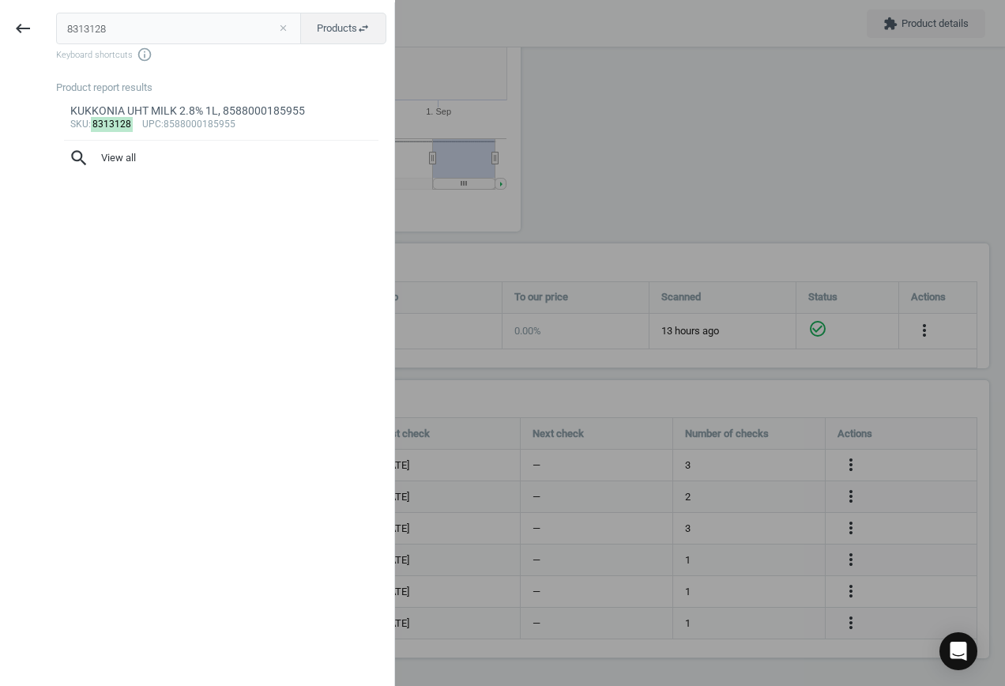
click at [283, 31] on button "close" at bounding box center [283, 28] width 24 height 14
click at [122, 25] on input "text" at bounding box center [178, 29] width 245 height 32
paste input "8313117"
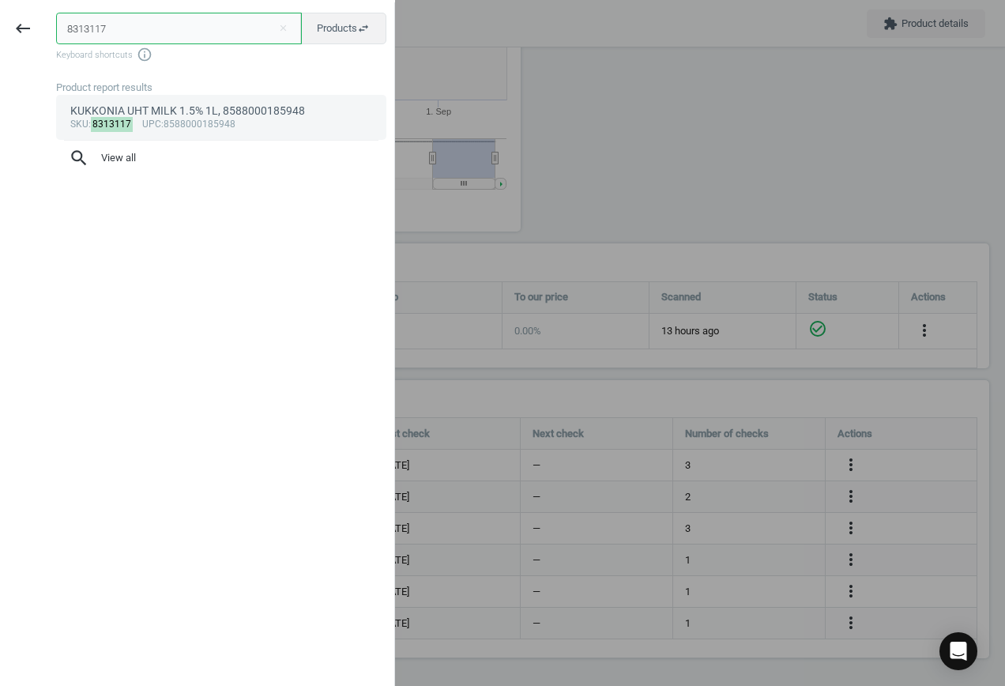
type input "8313117"
click at [175, 126] on div "sku : 8313117 upc :8588000185948" at bounding box center [221, 125] width 303 height 13
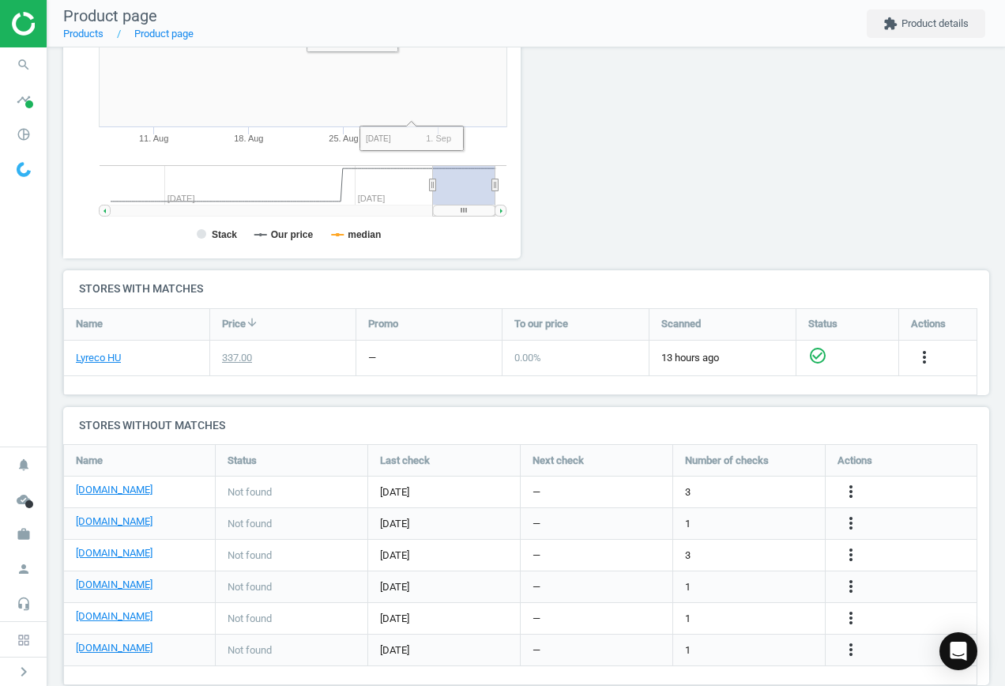
scroll to position [338, 0]
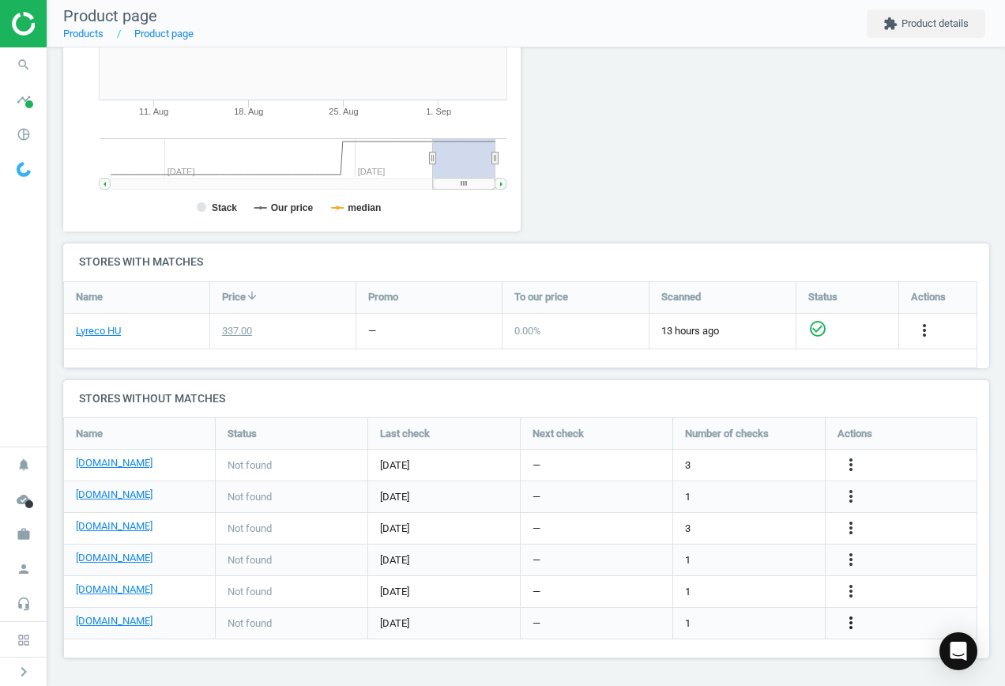
click at [848, 626] on icon "more_vert" at bounding box center [851, 622] width 19 height 19
click at [716, 620] on link "Edit URL/product option" at bounding box center [728, 623] width 217 height 25
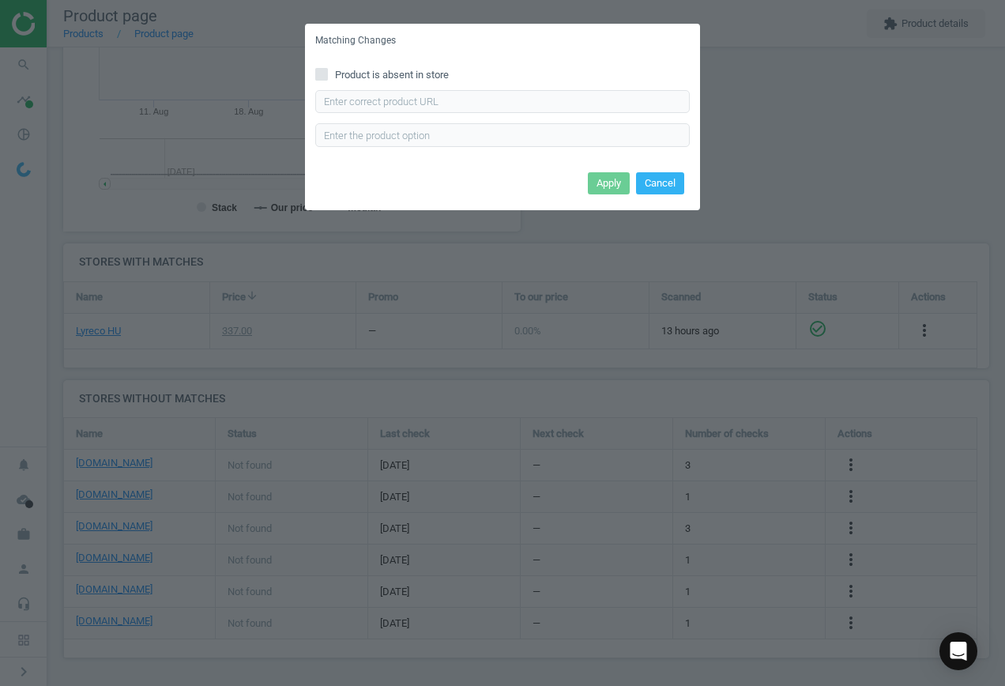
click at [323, 68] on icon at bounding box center [321, 74] width 13 height 13
click at [323, 69] on input "Product is absent in store" at bounding box center [322, 74] width 10 height 10
checkbox input "true"
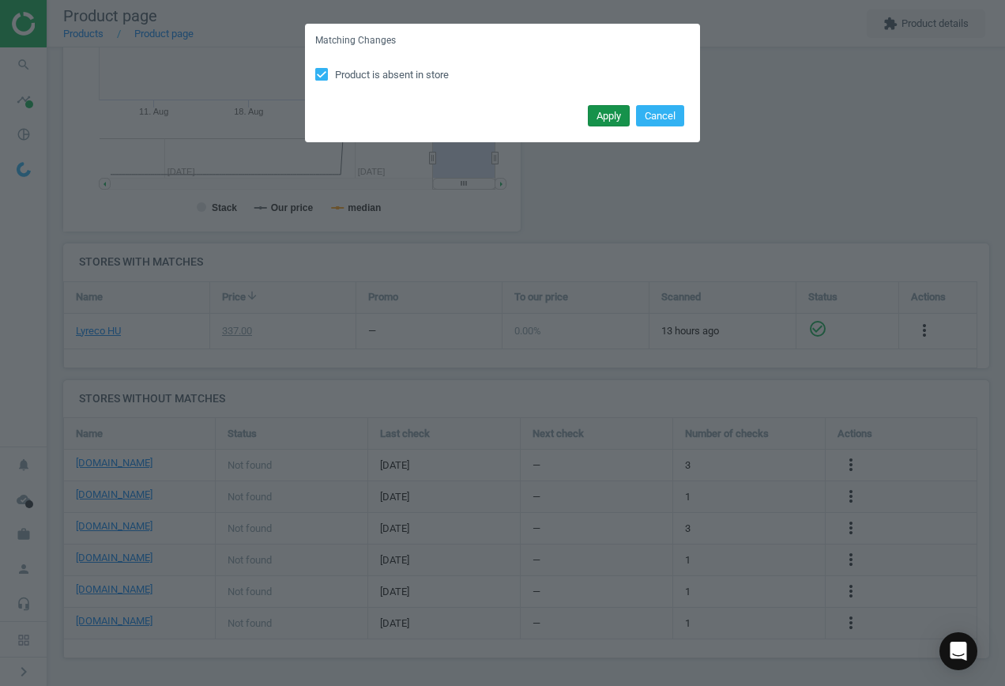
click at [611, 111] on button "Apply" at bounding box center [609, 116] width 42 height 22
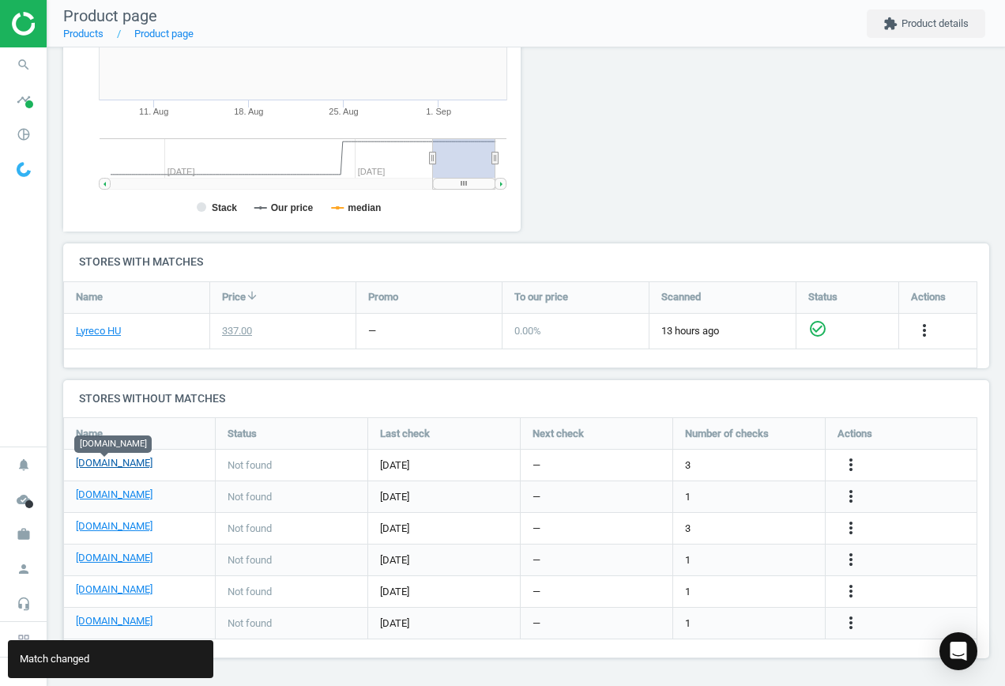
click at [119, 461] on link "[DOMAIN_NAME]" at bounding box center [114, 463] width 77 height 14
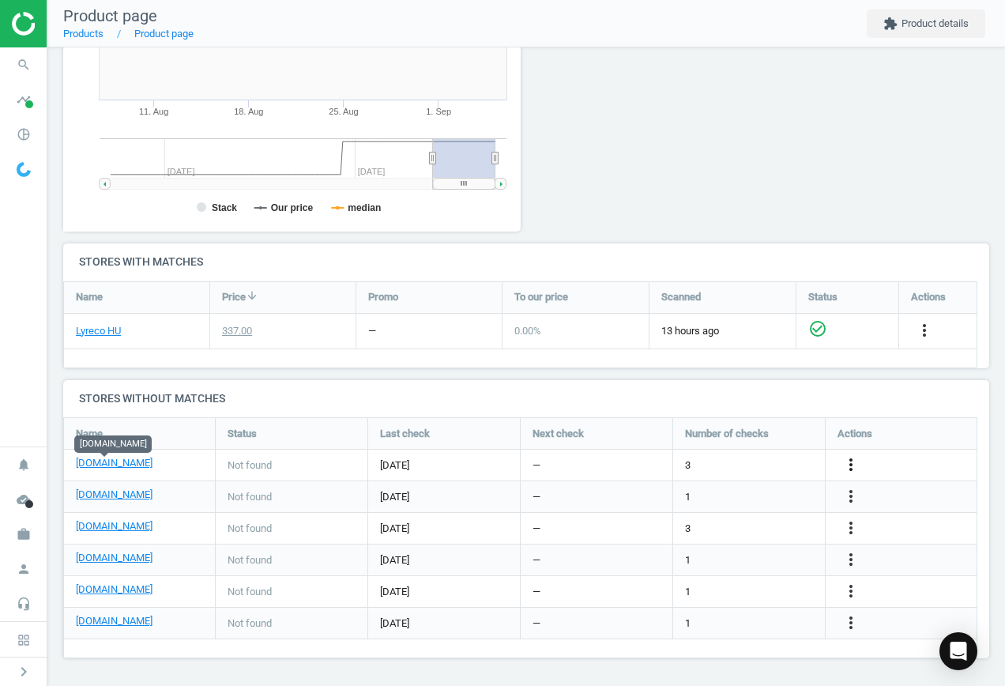
click at [851, 464] on icon "more_vert" at bounding box center [851, 464] width 19 height 19
click at [717, 462] on link "Edit URL/product option" at bounding box center [728, 465] width 217 height 25
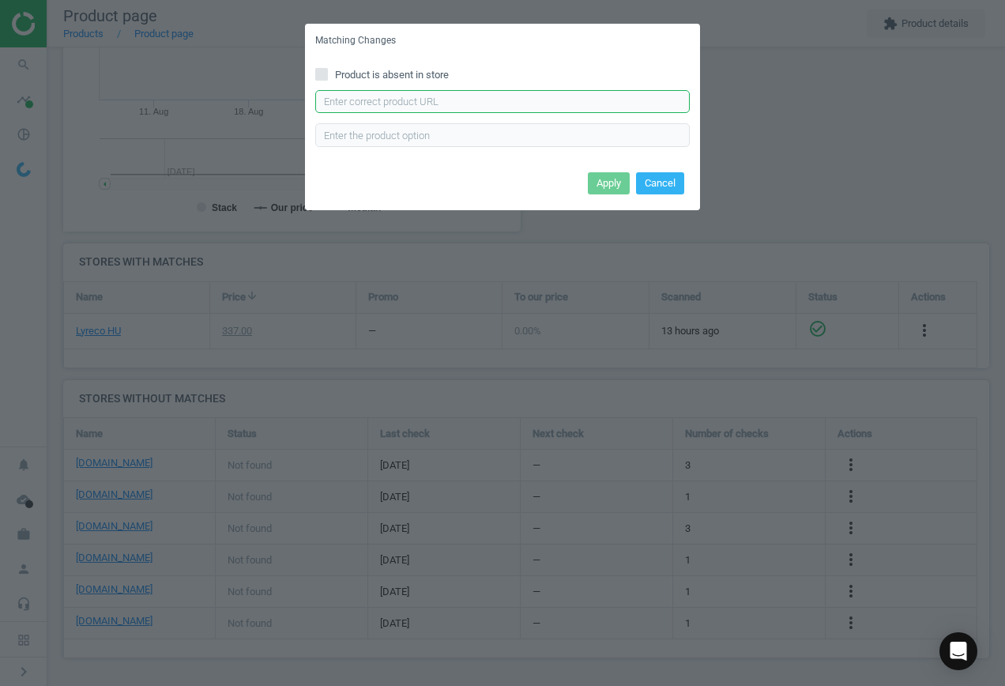
click at [368, 104] on input "text" at bounding box center [502, 102] width 375 height 24
paste input "[URL][DOMAIN_NAME]"
type input "[URL][DOMAIN_NAME]"
click at [603, 183] on button "Apply" at bounding box center [609, 183] width 42 height 22
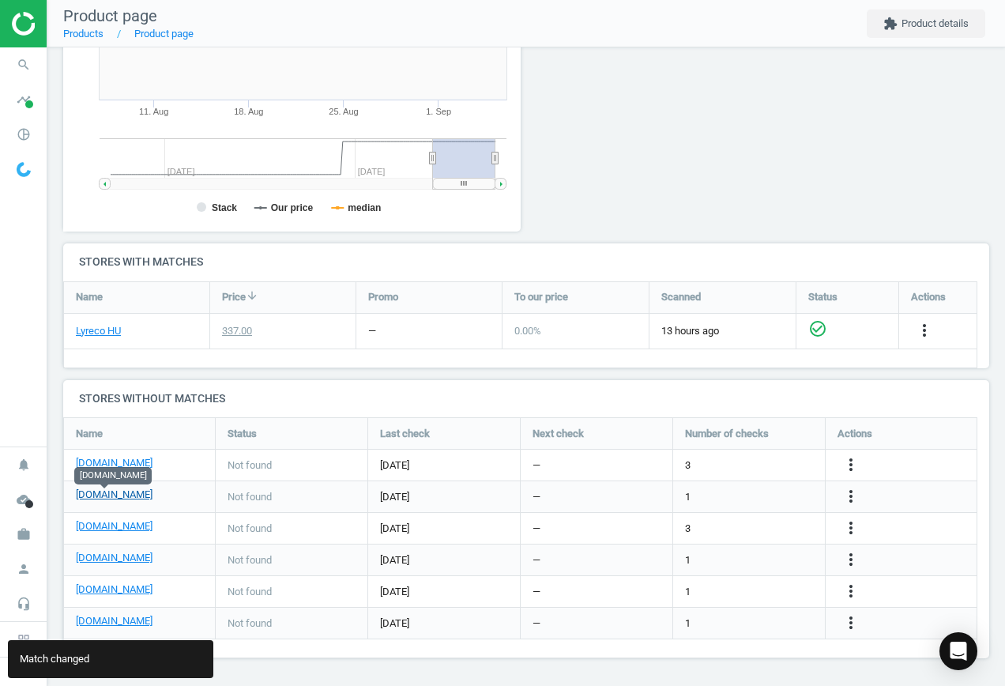
click at [115, 492] on link "[DOMAIN_NAME]" at bounding box center [114, 495] width 77 height 14
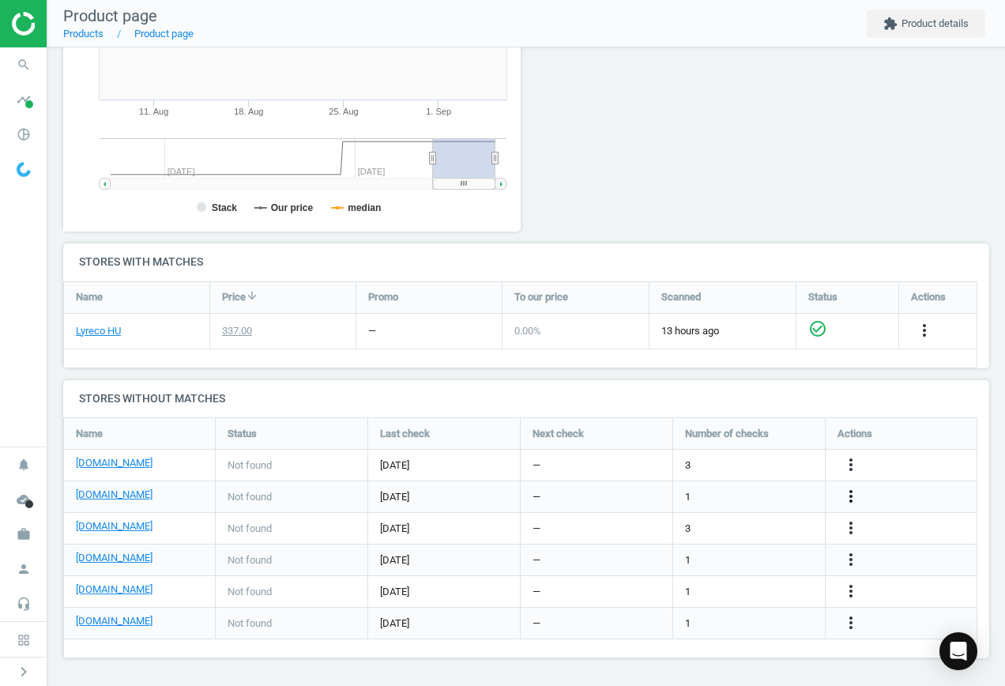
click at [849, 499] on icon "more_vert" at bounding box center [851, 496] width 19 height 19
click at [726, 493] on link "Edit URL/product option" at bounding box center [728, 496] width 217 height 25
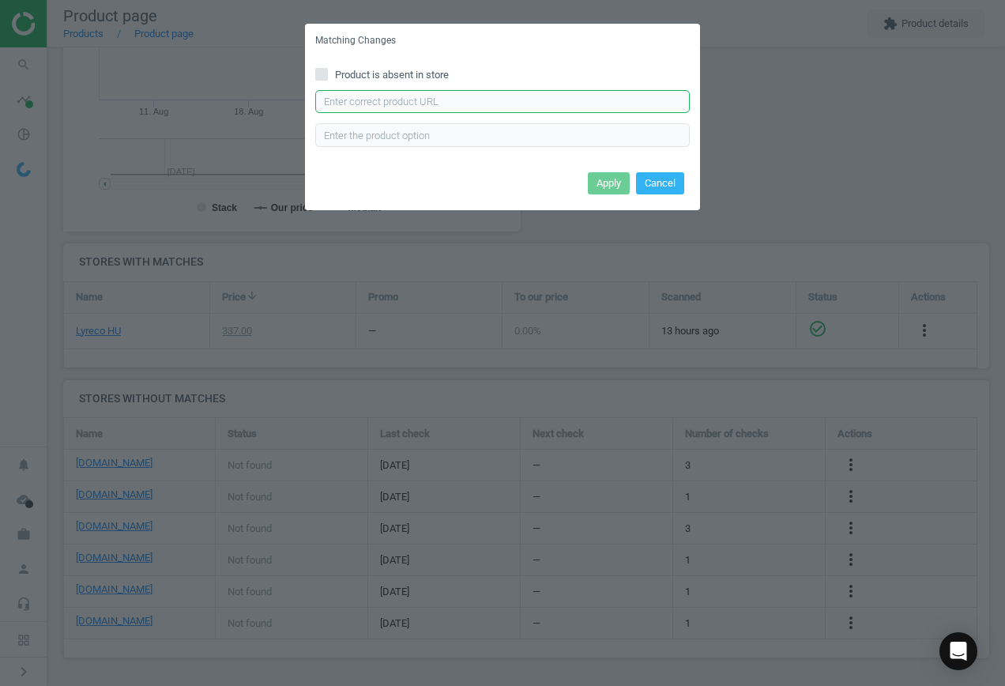
click at [435, 100] on input "text" at bounding box center [502, 102] width 375 height 24
paste input "[URL][DOMAIN_NAME][PERSON_NAME]"
type input "[URL][DOMAIN_NAME][PERSON_NAME]"
click at [601, 183] on button "Apply" at bounding box center [609, 183] width 42 height 22
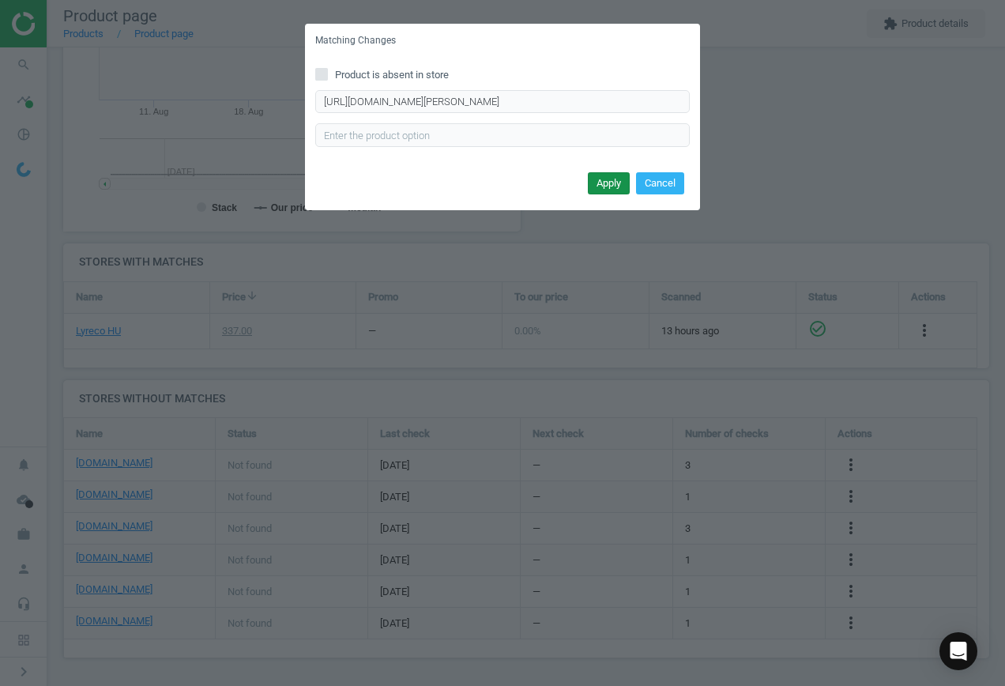
scroll to position [0, 0]
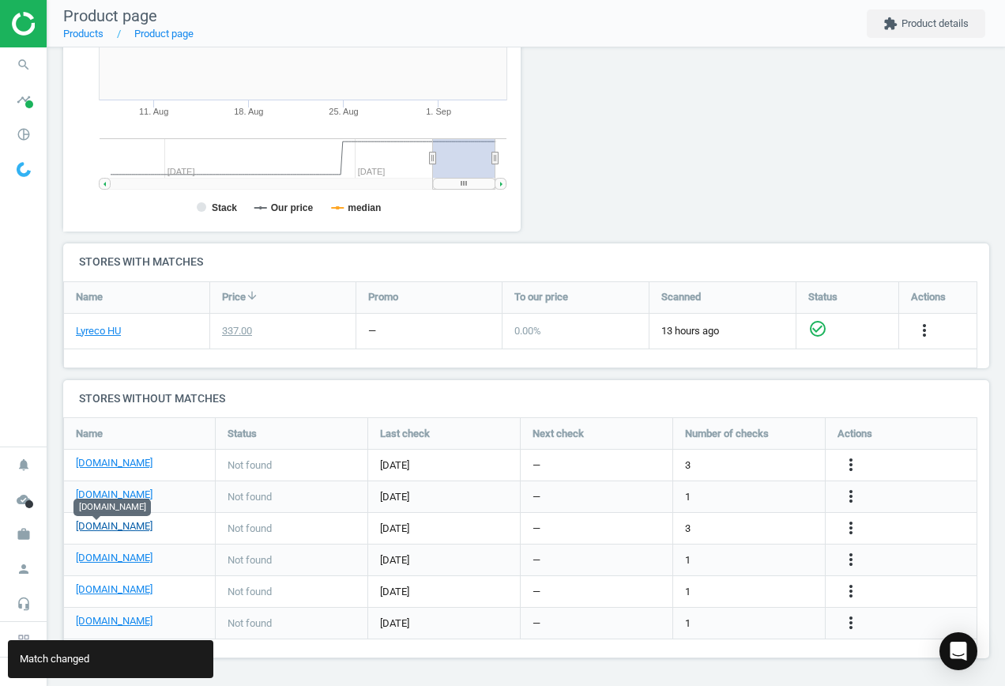
click at [104, 532] on link "[DOMAIN_NAME]" at bounding box center [114, 526] width 77 height 14
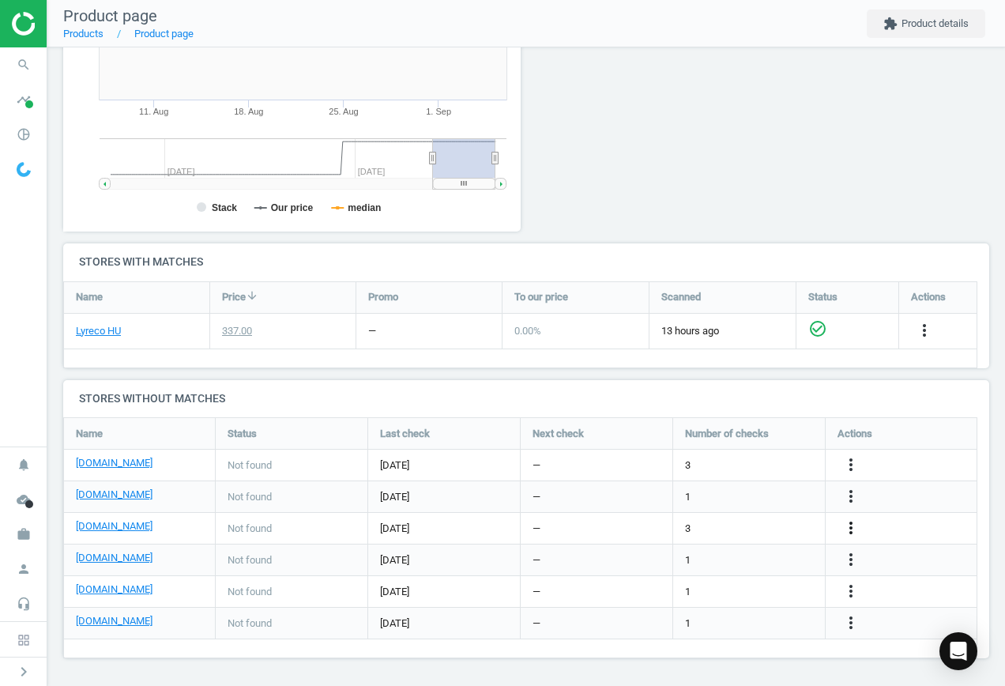
click at [850, 526] on icon "more_vert" at bounding box center [851, 527] width 19 height 19
click at [720, 523] on link "Edit URL/product option" at bounding box center [728, 528] width 217 height 25
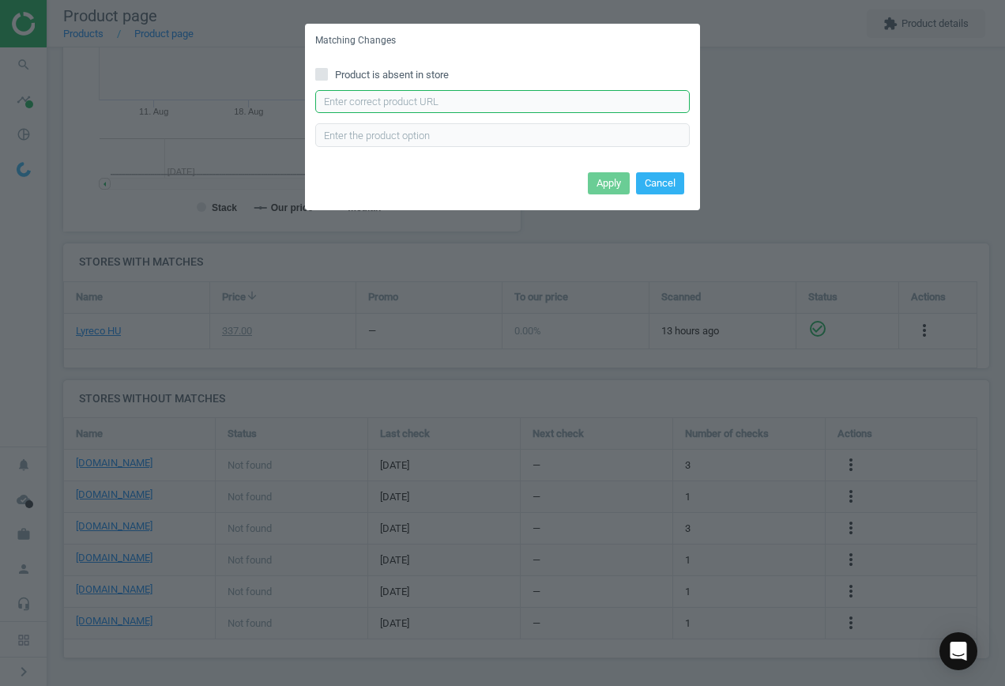
click at [409, 105] on input "text" at bounding box center [502, 102] width 375 height 24
paste input "[URL][DOMAIN_NAME]"
type input "[URL][DOMAIN_NAME]"
click at [607, 181] on button "Apply" at bounding box center [609, 183] width 42 height 22
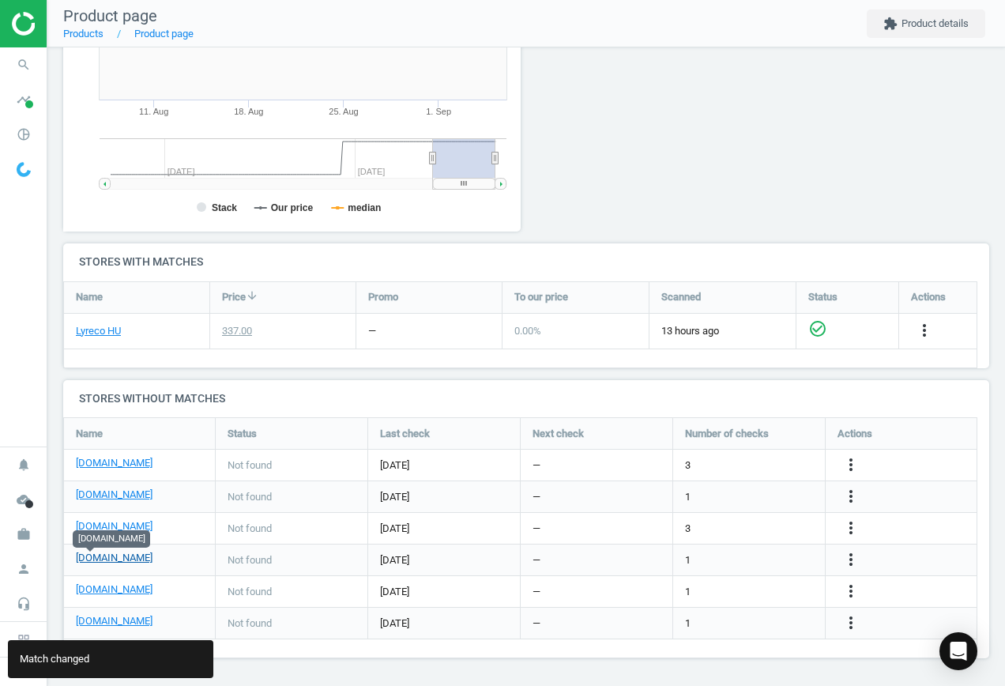
click at [93, 557] on link "[DOMAIN_NAME]" at bounding box center [114, 558] width 77 height 14
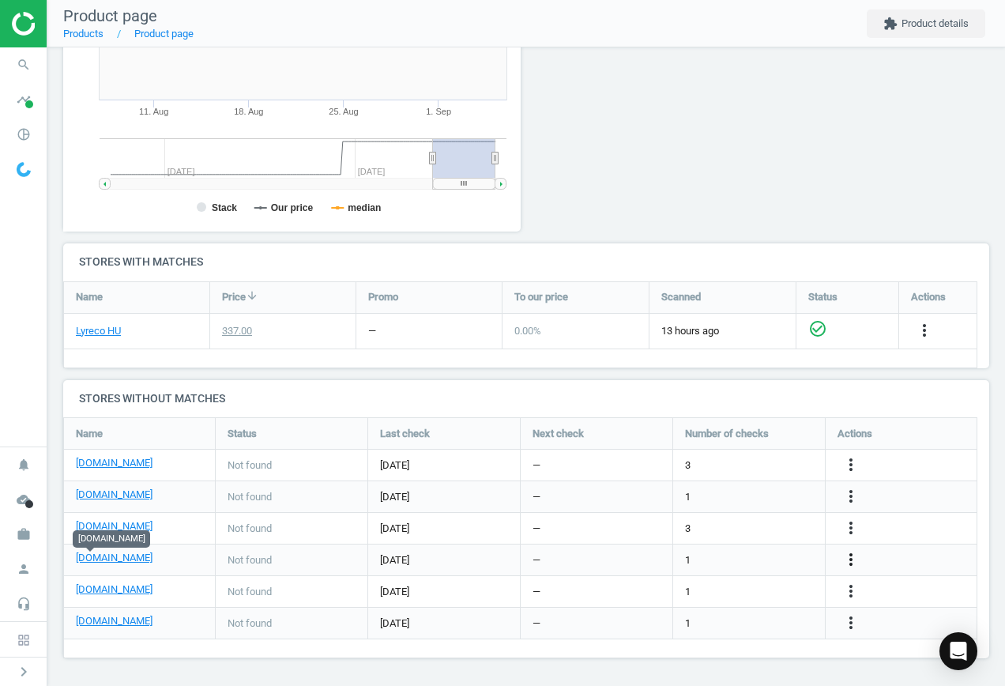
click at [851, 558] on icon "more_vert" at bounding box center [851, 559] width 19 height 19
click at [729, 560] on link "Edit URL/product option" at bounding box center [728, 560] width 217 height 25
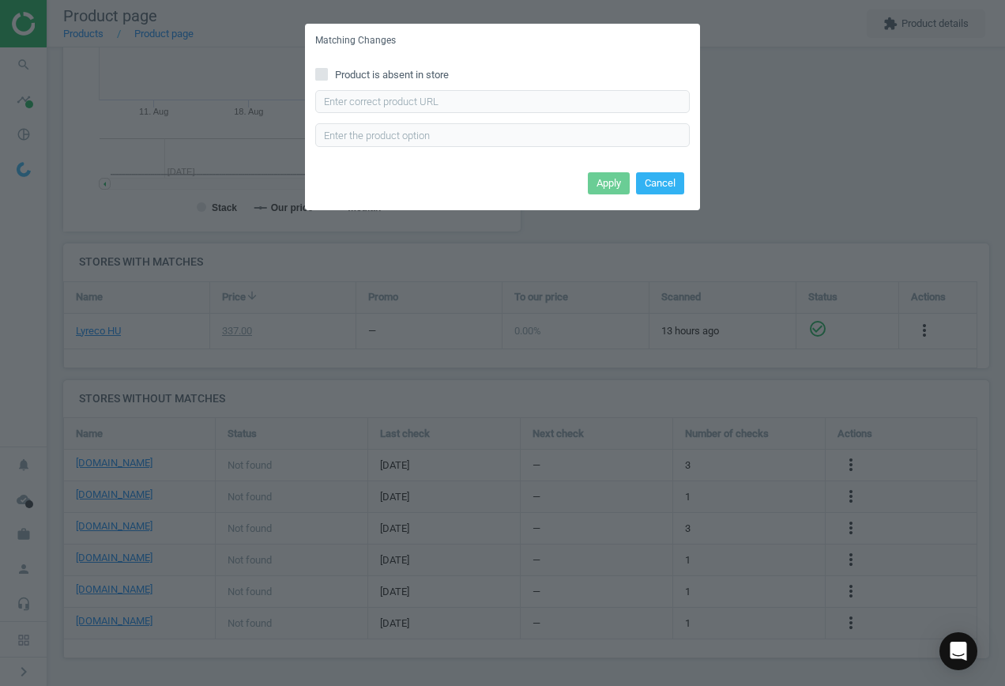
click at [323, 69] on input "Product is absent in store" at bounding box center [322, 74] width 10 height 10
checkbox input "true"
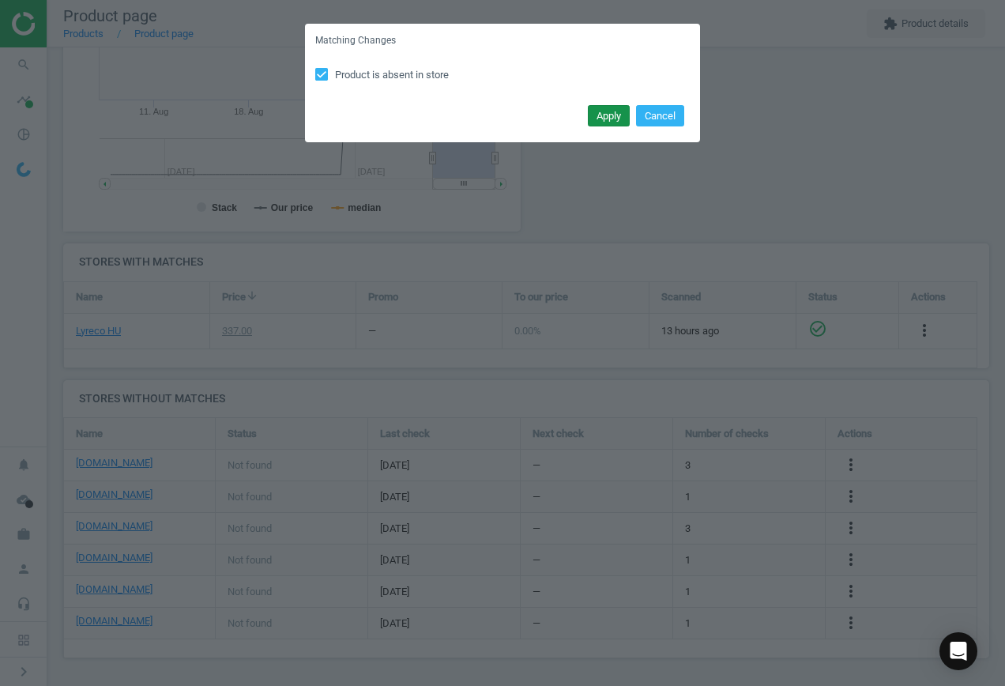
click at [606, 115] on button "Apply" at bounding box center [609, 116] width 42 height 22
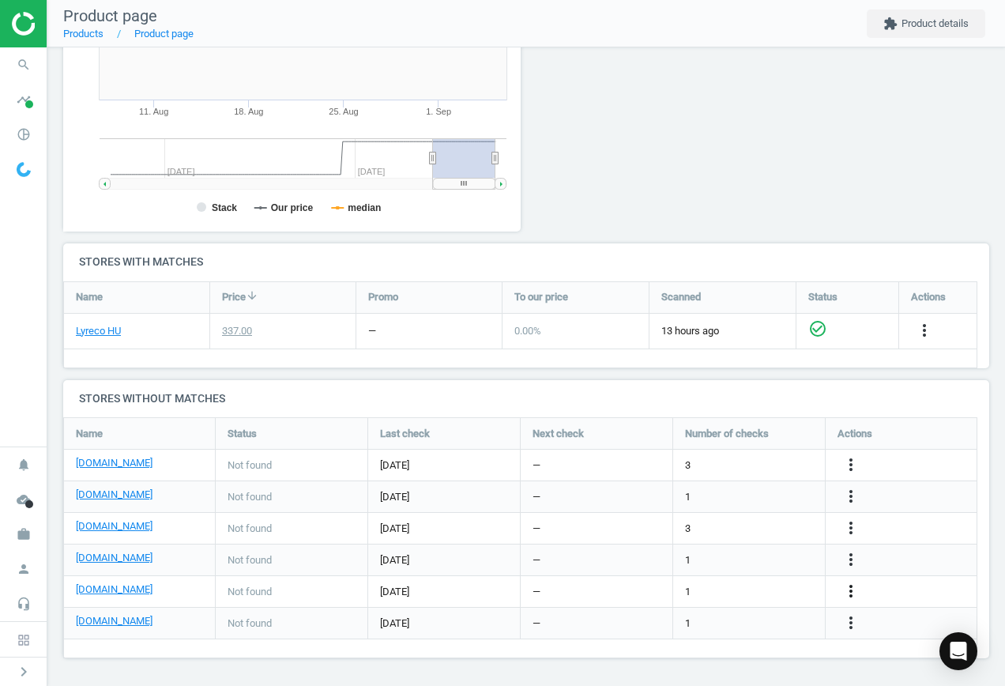
click at [850, 589] on icon "more_vert" at bounding box center [851, 591] width 19 height 19
click at [727, 589] on link "Edit URL/product option" at bounding box center [728, 591] width 217 height 25
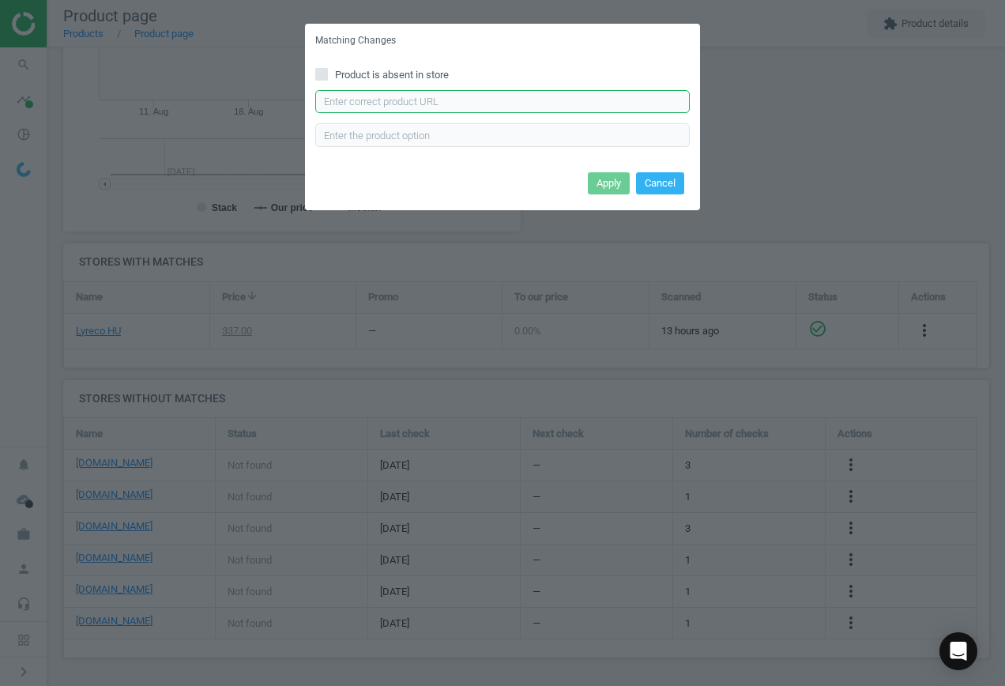
click at [425, 100] on input "text" at bounding box center [502, 102] width 375 height 24
paste input "[URL][DOMAIN_NAME]"
type input "[URL][DOMAIN_NAME]"
click at [609, 183] on button "Apply" at bounding box center [609, 183] width 42 height 22
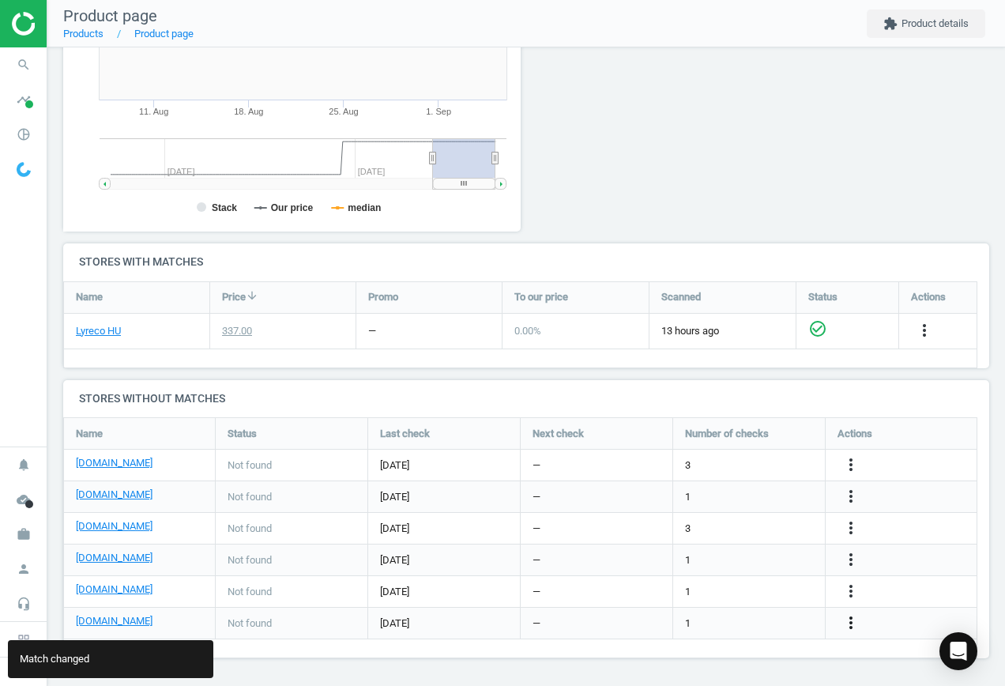
click at [850, 619] on icon "more_vert" at bounding box center [851, 622] width 19 height 19
click at [733, 620] on link "Edit URL/product option" at bounding box center [728, 623] width 217 height 25
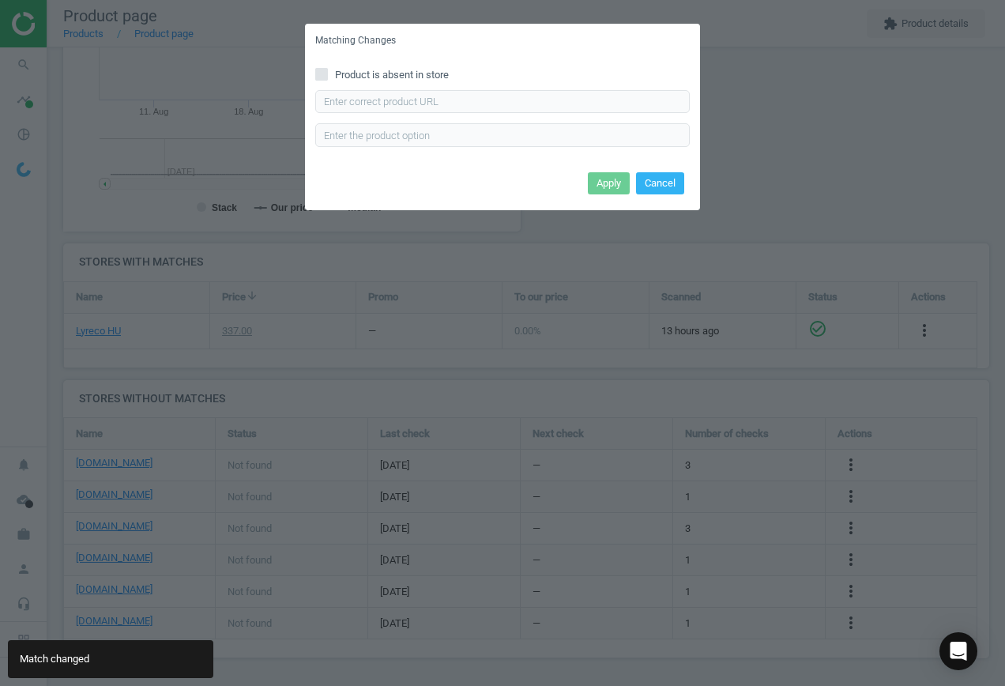
click at [318, 75] on input "Product is absent in store" at bounding box center [322, 74] width 10 height 10
checkbox input "true"
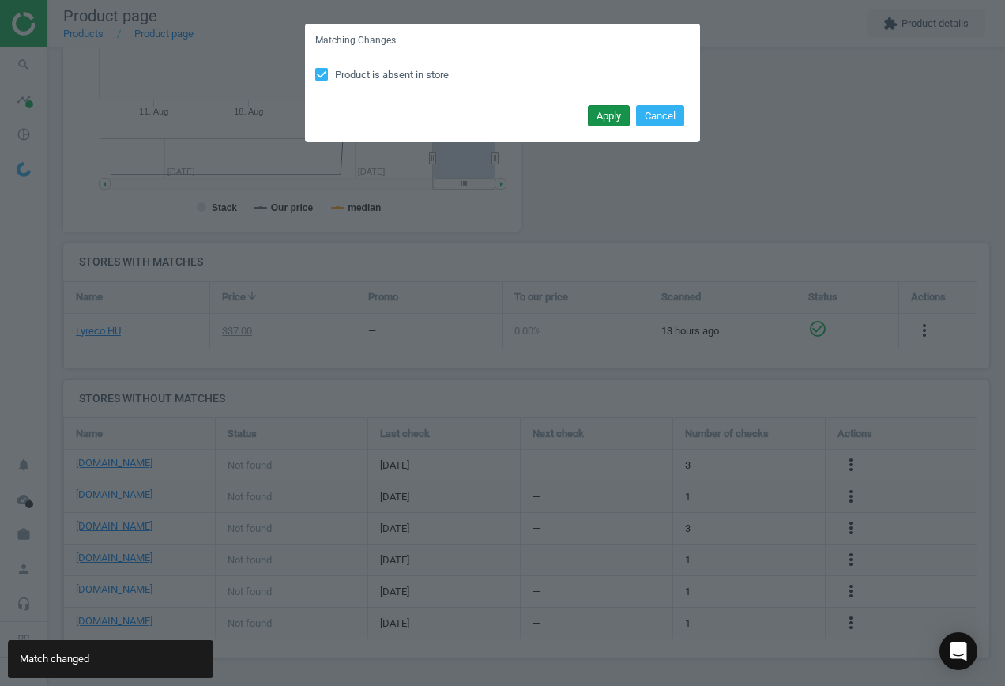
click at [605, 113] on button "Apply" at bounding box center [609, 116] width 42 height 22
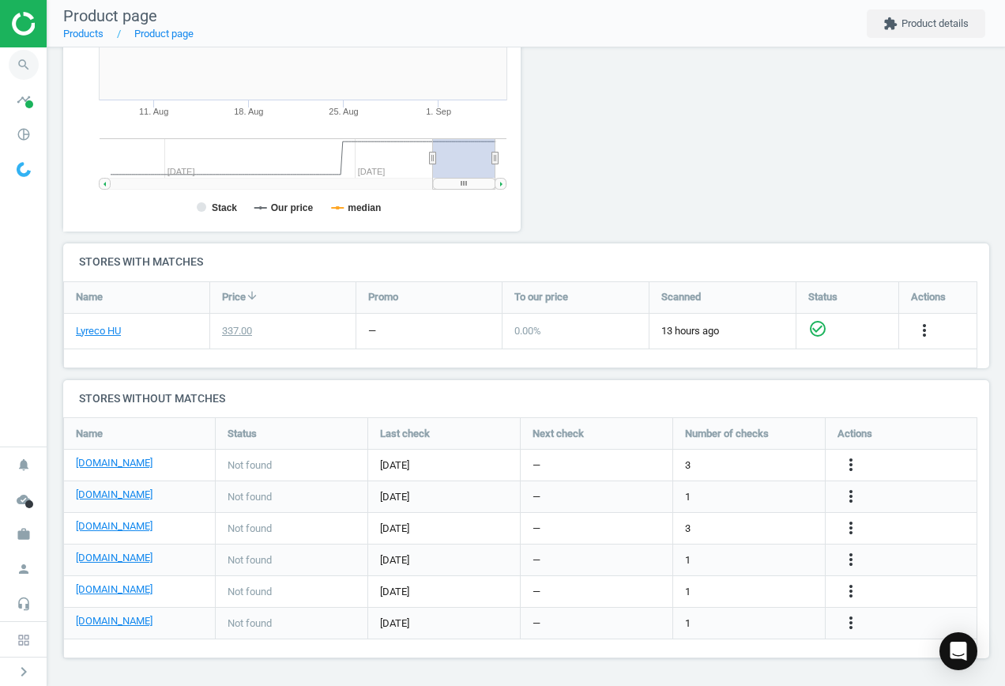
click at [21, 65] on icon "search" at bounding box center [24, 65] width 30 height 30
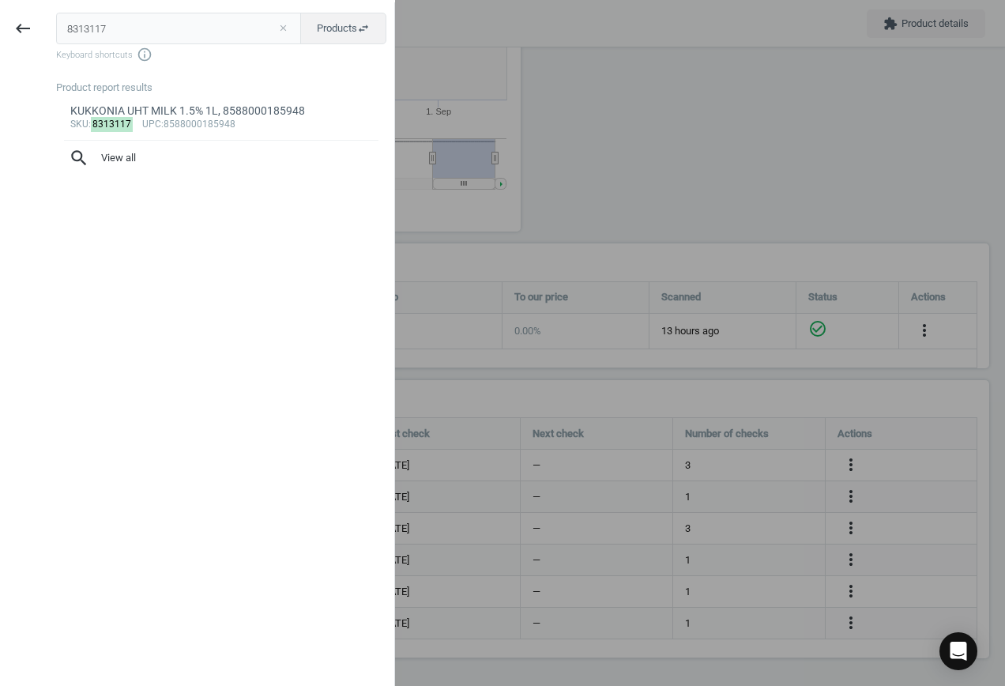
click at [288, 28] on button "close" at bounding box center [283, 28] width 24 height 14
click at [112, 22] on input "text" at bounding box center [178, 29] width 245 height 32
paste input "6064647"
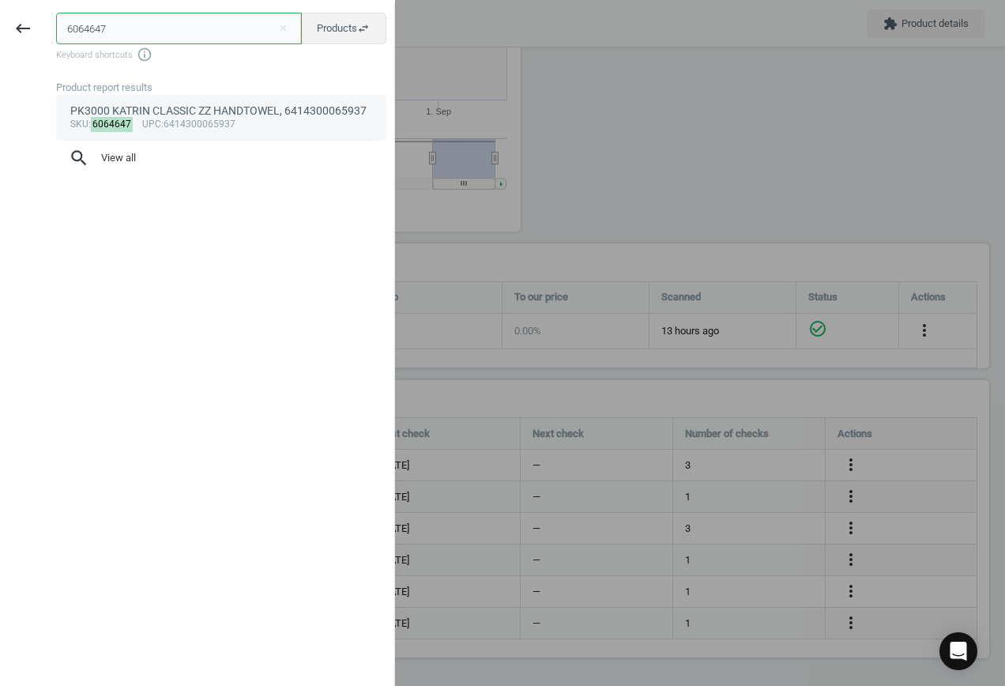
type input "6064647"
click at [152, 116] on div "PK3000 KATRIN CLASSIC ZZ HANDTOWEL, 6414300065937" at bounding box center [221, 111] width 303 height 15
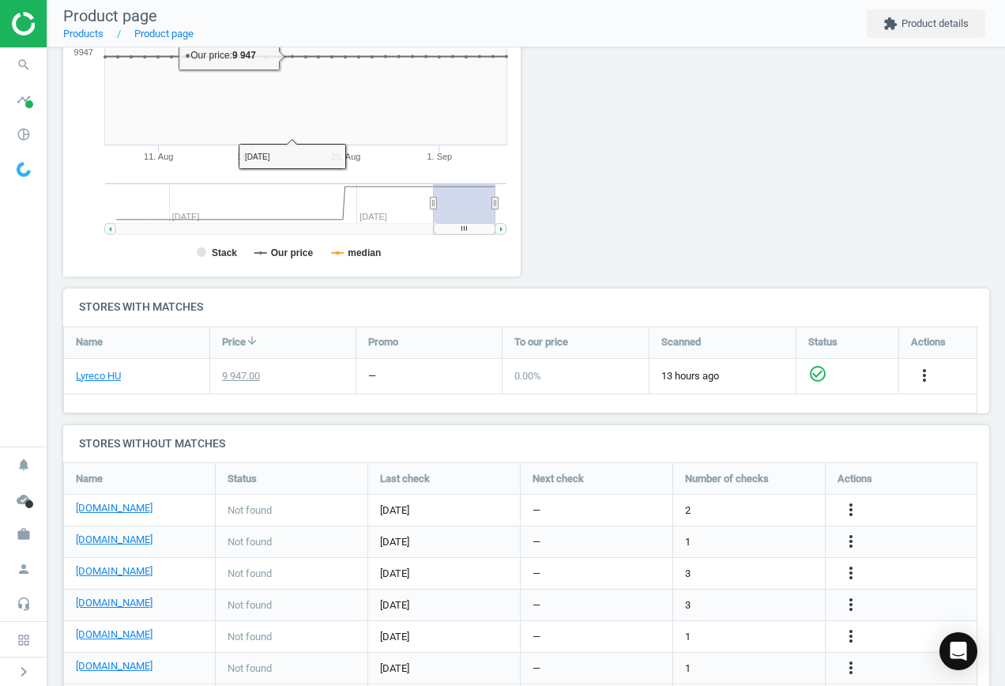
scroll to position [370, 0]
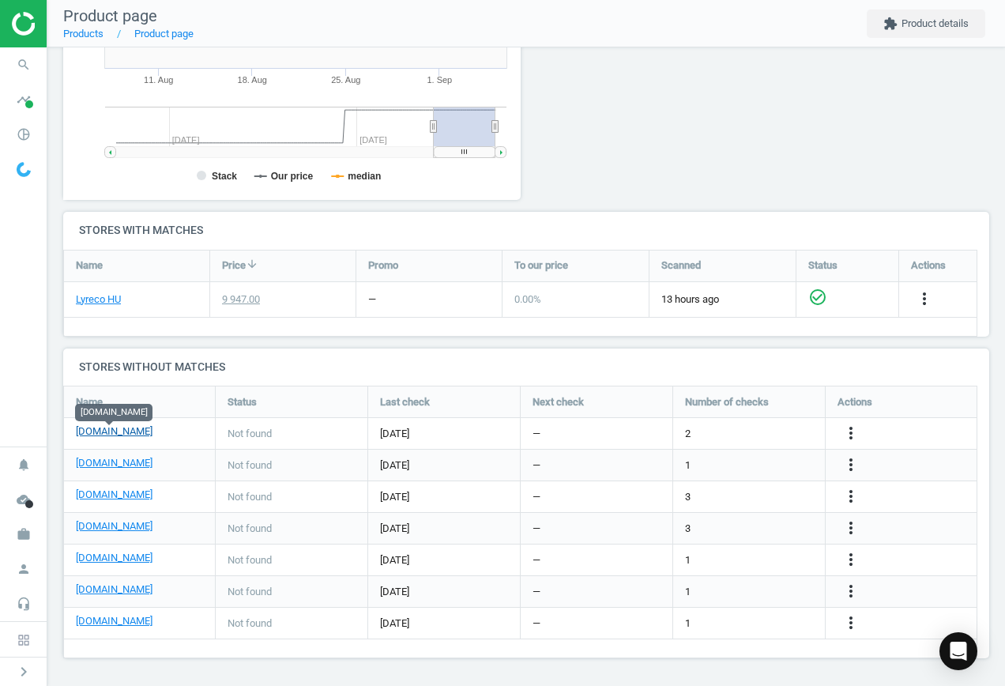
click at [126, 431] on link "[DOMAIN_NAME]" at bounding box center [114, 431] width 77 height 14
click at [856, 430] on icon "more_vert" at bounding box center [851, 433] width 19 height 19
click at [714, 429] on link "Edit URL/product option" at bounding box center [728, 433] width 217 height 25
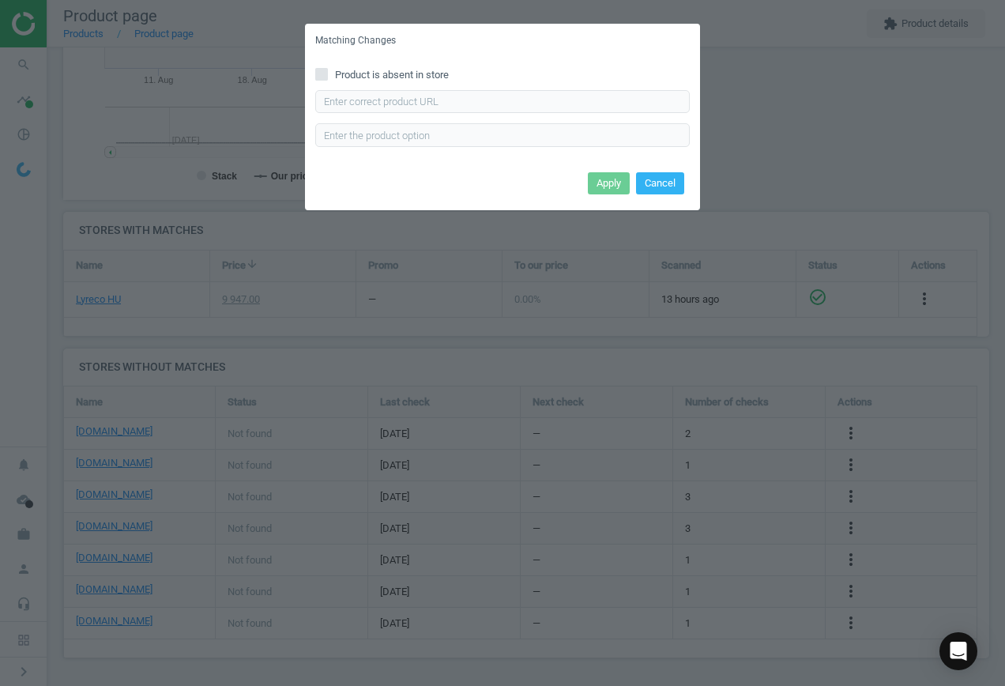
click at [322, 78] on input "Product is absent in store" at bounding box center [322, 74] width 10 height 10
checkbox input "true"
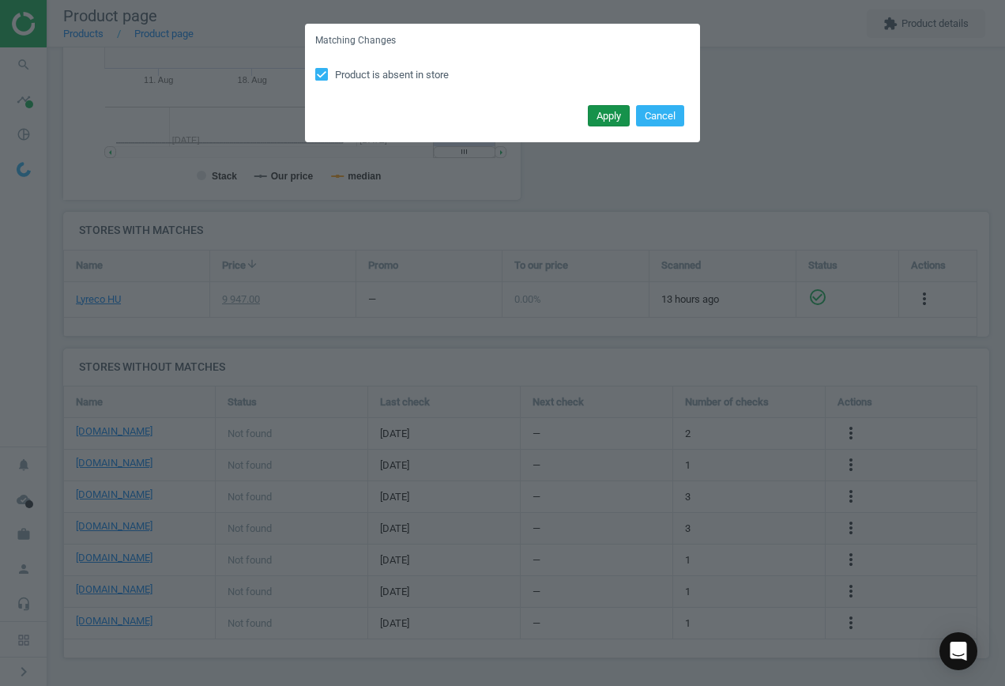
click at [600, 121] on button "Apply" at bounding box center [609, 116] width 42 height 22
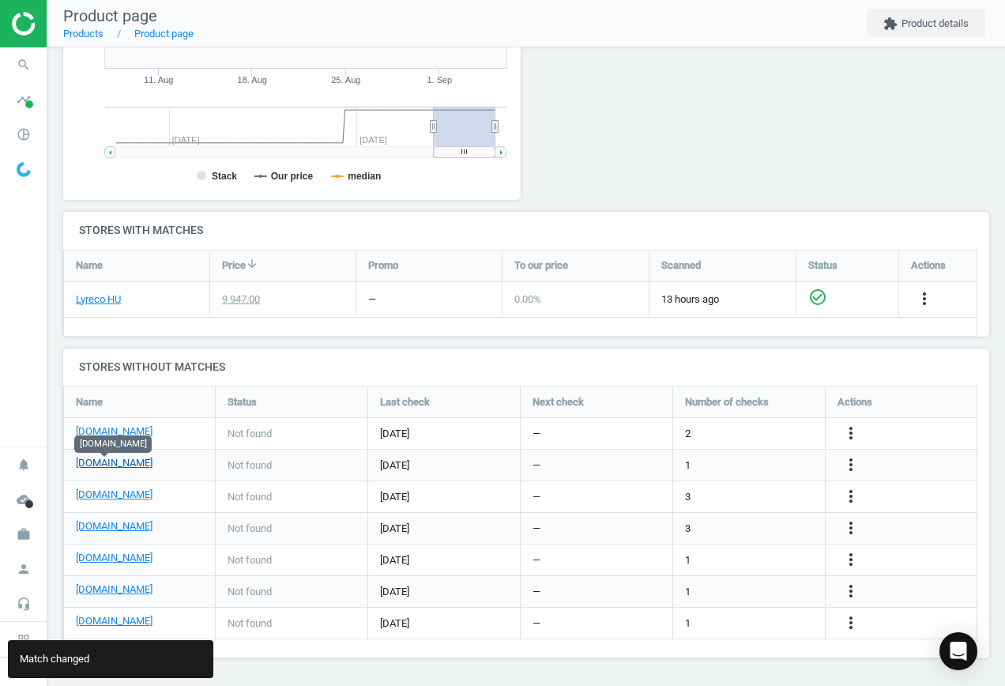
click at [108, 462] on link "[DOMAIN_NAME]" at bounding box center [114, 463] width 77 height 14
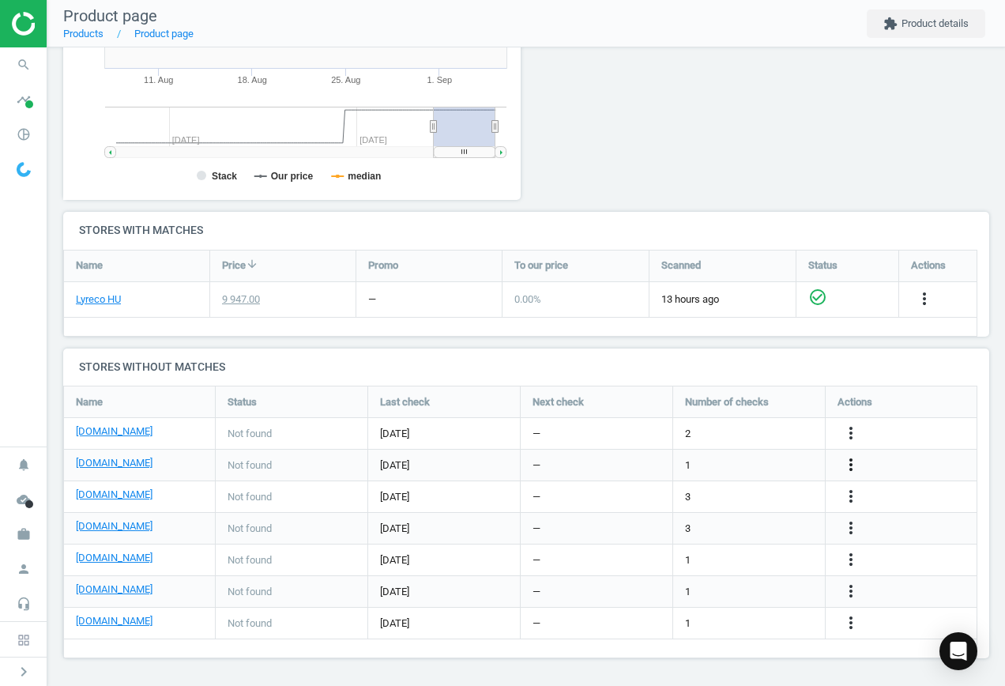
click at [851, 461] on icon "more_vert" at bounding box center [851, 464] width 19 height 19
click at [723, 459] on link "Edit URL/product option" at bounding box center [728, 465] width 217 height 25
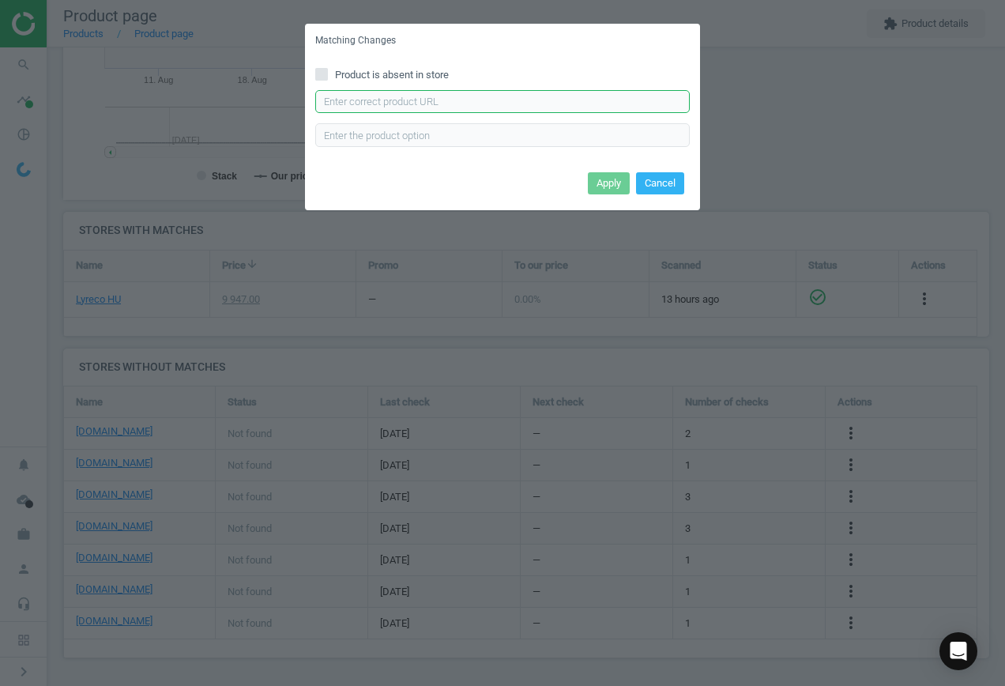
click at [390, 102] on input "text" at bounding box center [502, 102] width 375 height 24
paste input "[URL][DOMAIN_NAME]"
type input "[URL][DOMAIN_NAME]"
click at [622, 182] on button "Apply" at bounding box center [609, 183] width 42 height 22
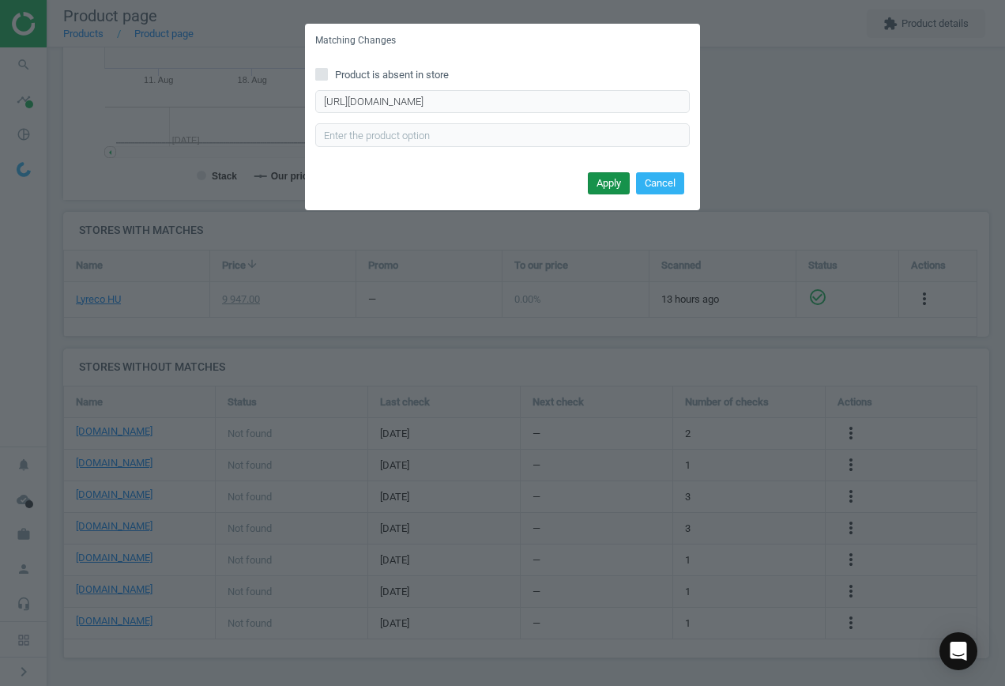
scroll to position [0, 0]
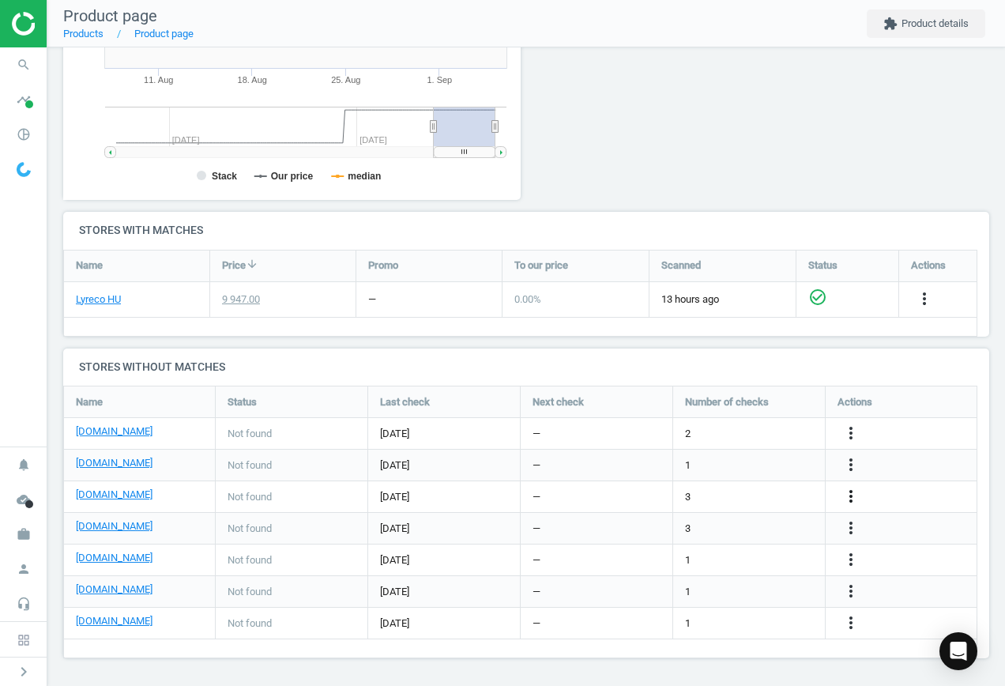
click at [850, 497] on icon "more_vert" at bounding box center [851, 496] width 19 height 19
click at [713, 493] on link "Edit URL/product option" at bounding box center [728, 496] width 217 height 25
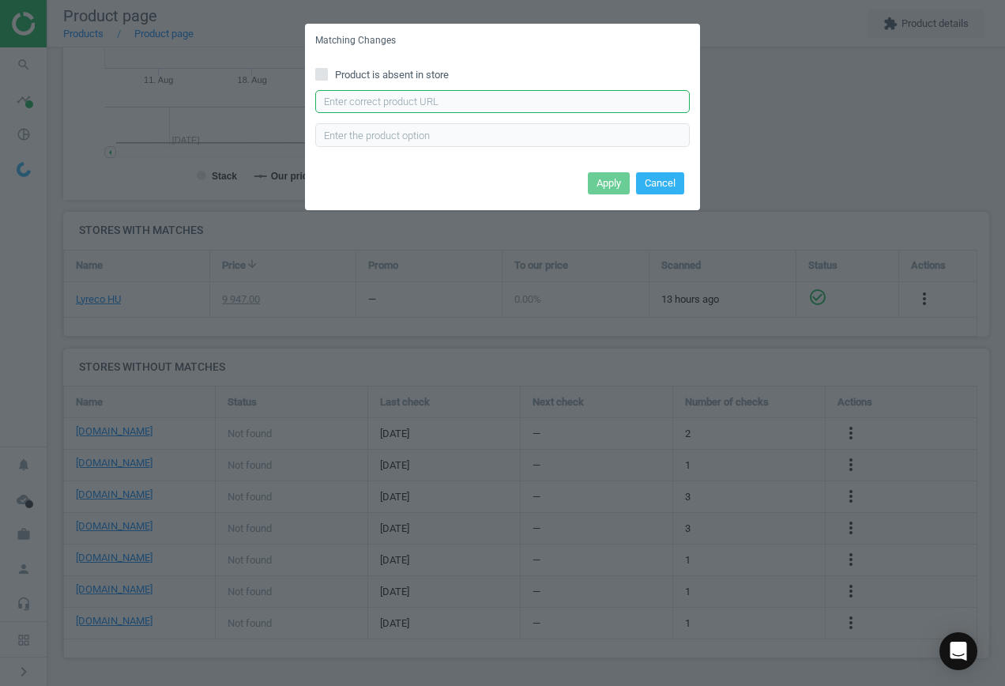
click at [350, 104] on input "text" at bounding box center [502, 102] width 375 height 24
paste input "[URL][DOMAIN_NAME]"
type input "[URL][DOMAIN_NAME]"
click at [625, 176] on button "Apply" at bounding box center [609, 183] width 42 height 22
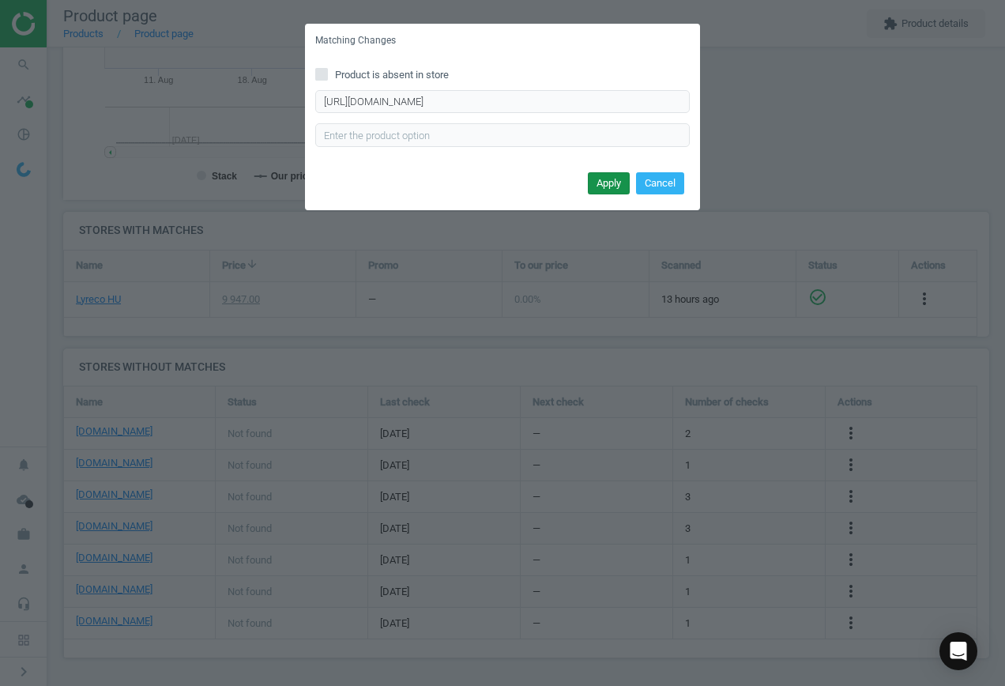
scroll to position [0, 0]
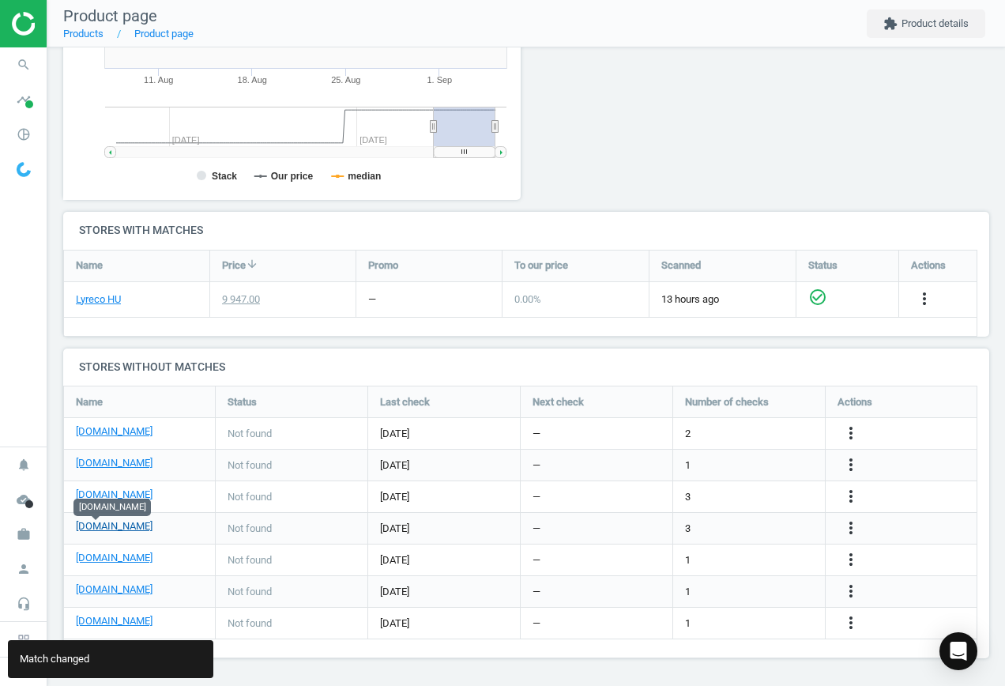
click at [104, 526] on link "[DOMAIN_NAME]" at bounding box center [114, 526] width 77 height 14
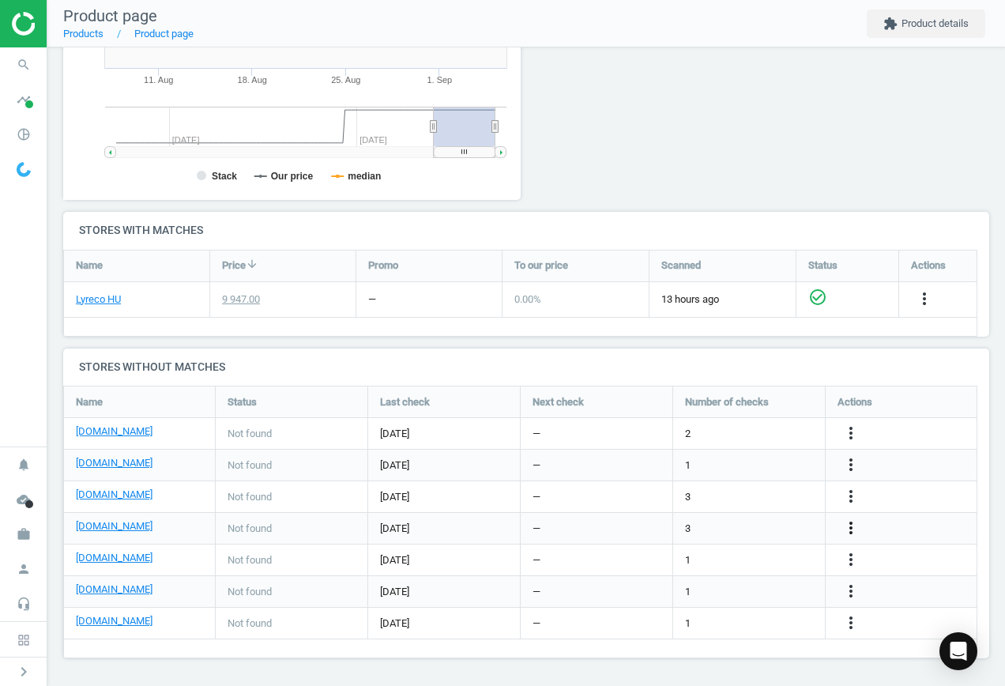
click at [849, 528] on icon "more_vert" at bounding box center [851, 527] width 19 height 19
click at [719, 526] on link "Edit URL/product option" at bounding box center [728, 528] width 217 height 25
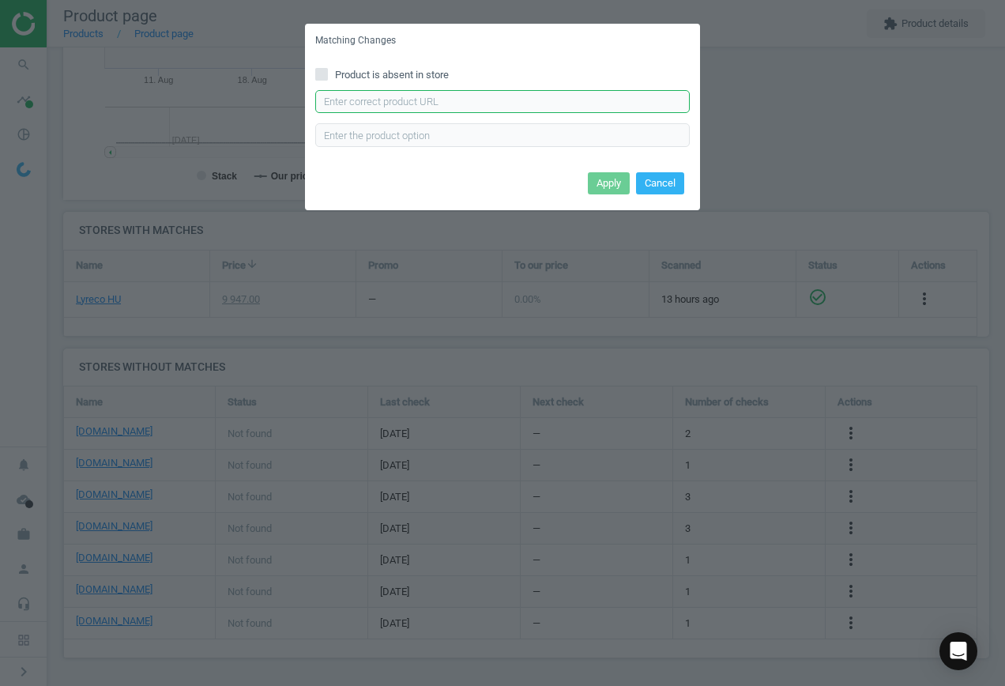
click at [484, 97] on input "text" at bounding box center [502, 102] width 375 height 24
paste input "[URL][DOMAIN_NAME][PERSON_NAME]"
type input "[URL][DOMAIN_NAME][PERSON_NAME]"
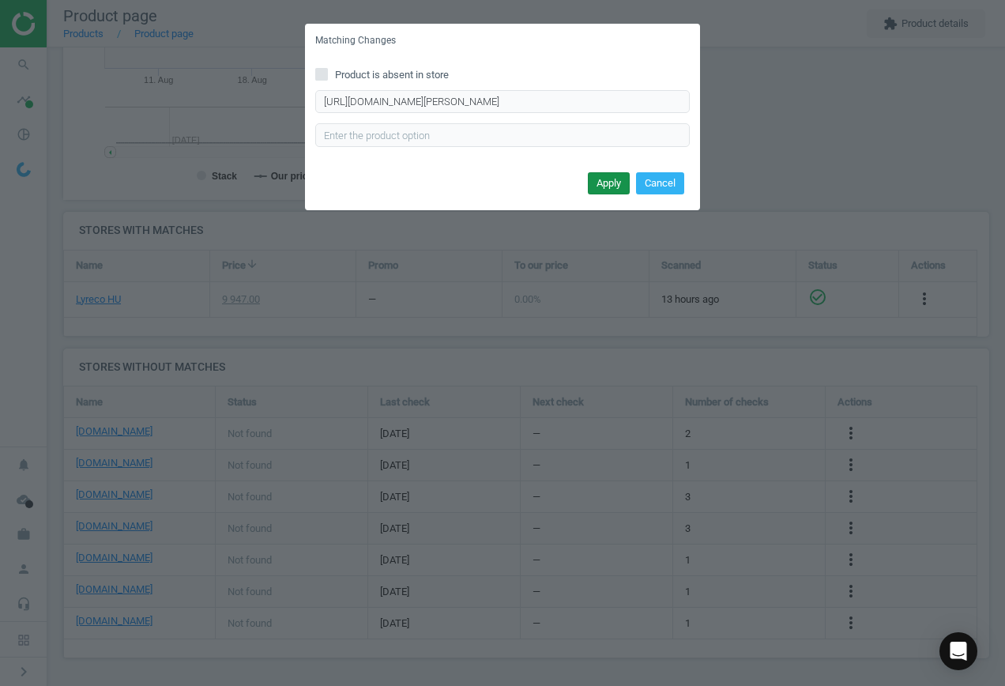
click at [614, 183] on button "Apply" at bounding box center [609, 183] width 42 height 22
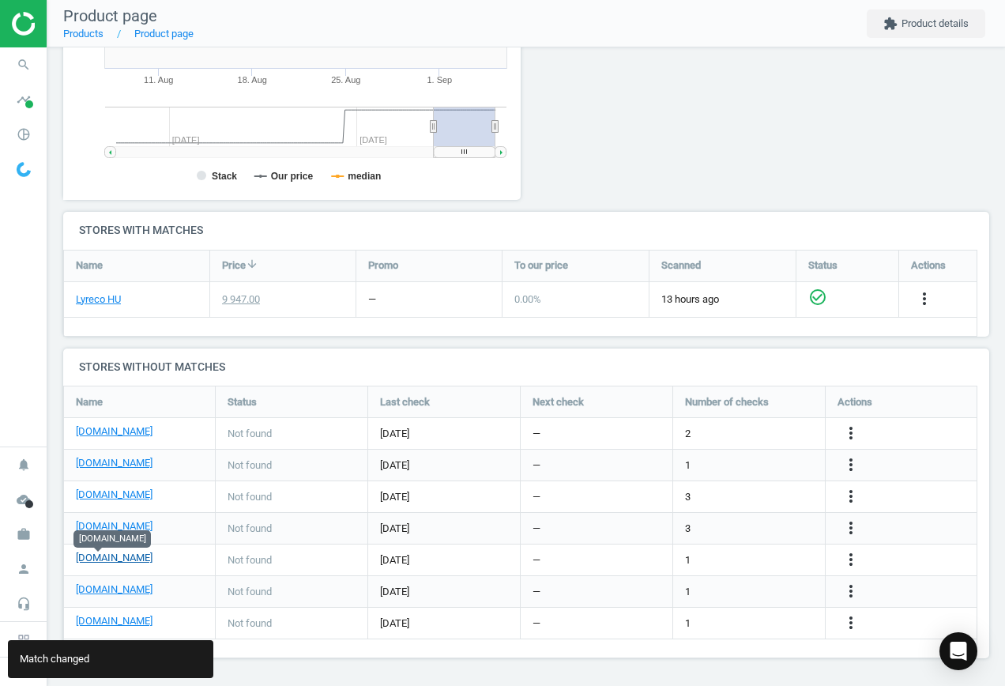
click at [102, 560] on link "[DOMAIN_NAME]" at bounding box center [114, 558] width 77 height 14
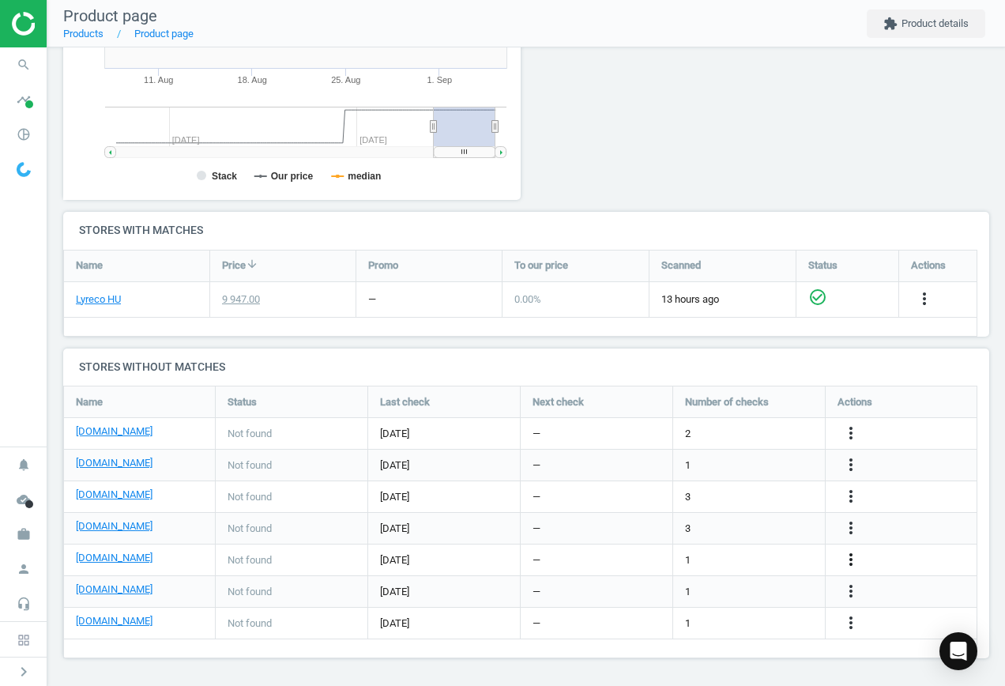
click at [849, 560] on icon "more_vert" at bounding box center [851, 559] width 19 height 19
click at [696, 556] on link "Edit URL/product option" at bounding box center [728, 560] width 217 height 25
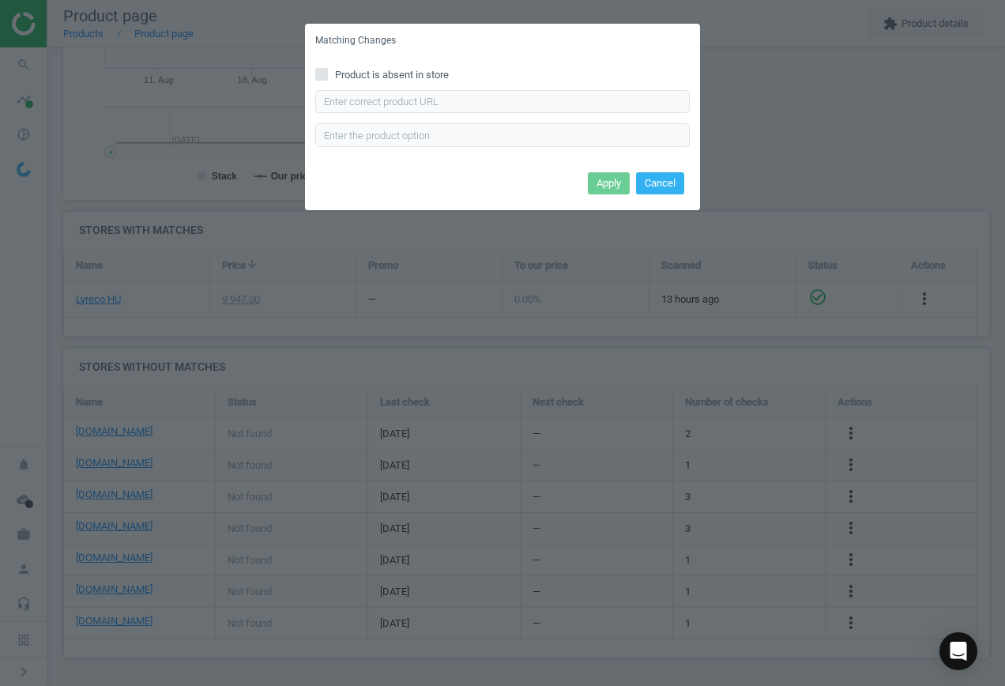
click at [322, 74] on input "Product is absent in store" at bounding box center [322, 74] width 10 height 10
checkbox input "true"
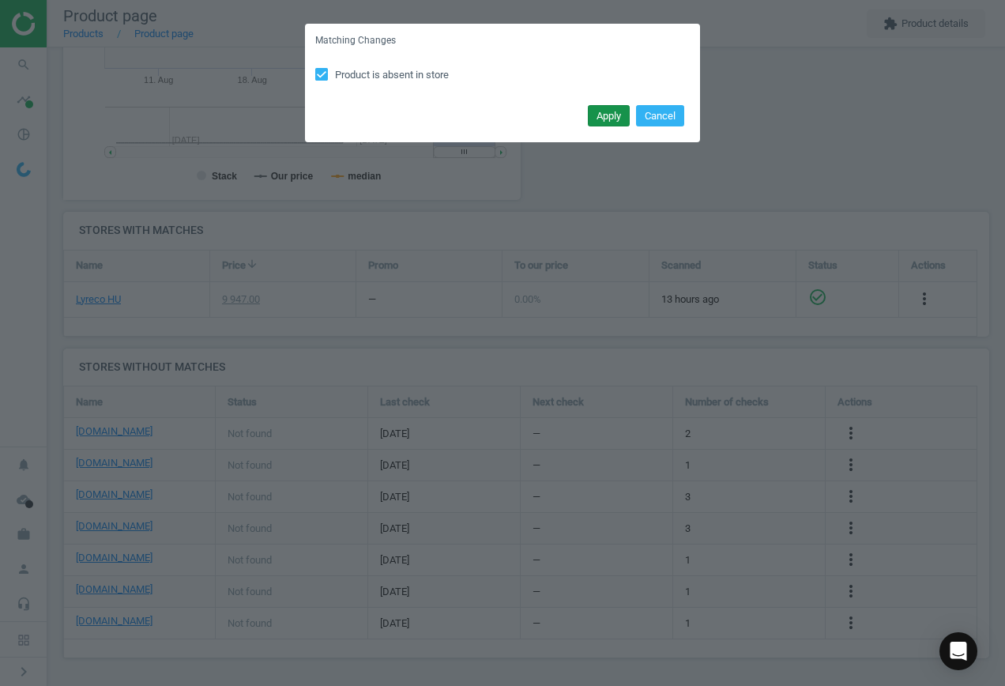
click at [597, 117] on button "Apply" at bounding box center [609, 116] width 42 height 22
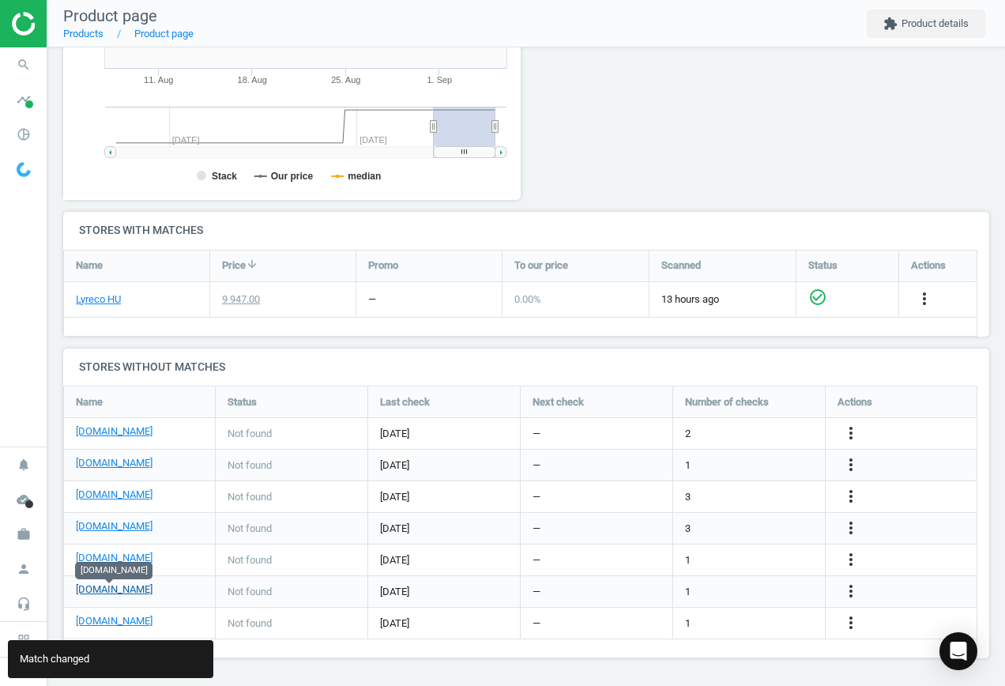
click at [117, 593] on link "[DOMAIN_NAME]" at bounding box center [114, 589] width 77 height 14
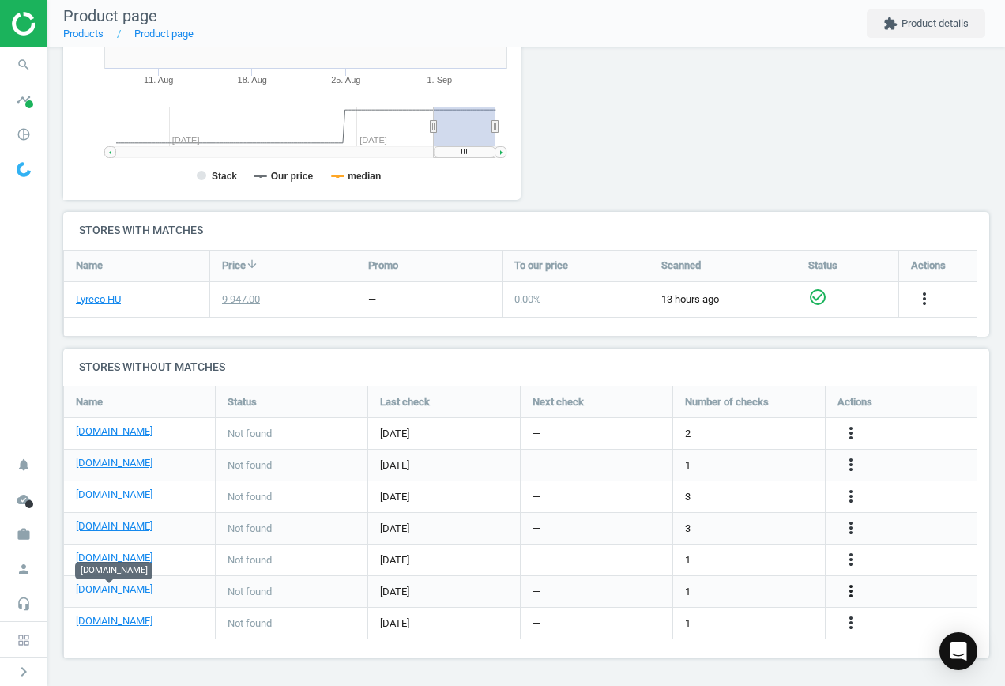
click at [850, 594] on icon "more_vert" at bounding box center [851, 591] width 19 height 19
click at [723, 587] on link "Edit URL/product option" at bounding box center [728, 591] width 217 height 25
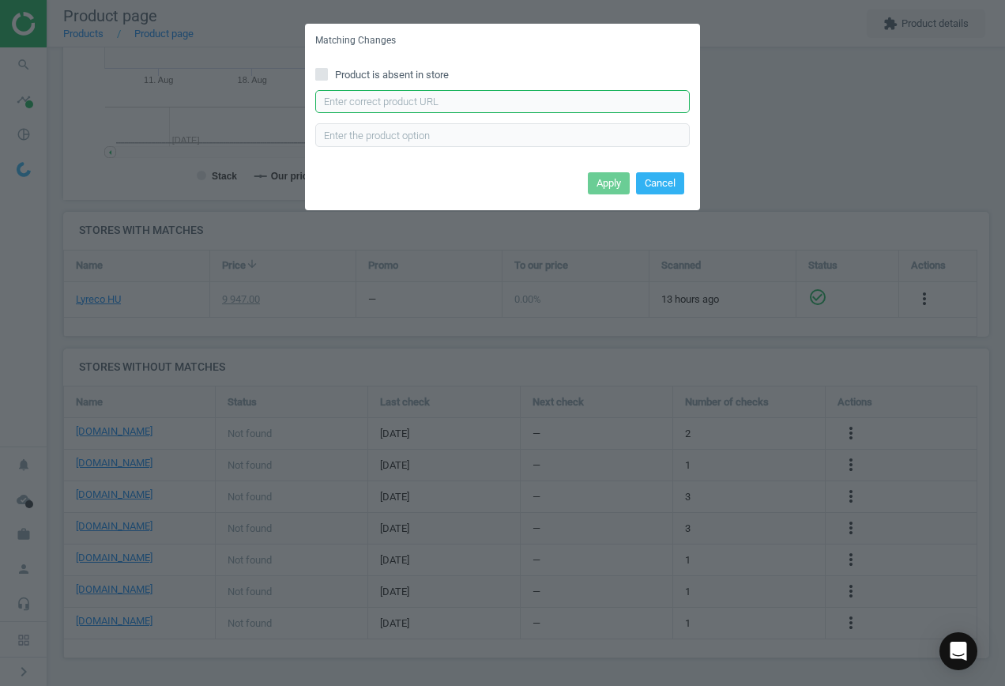
click at [371, 104] on input "text" at bounding box center [502, 102] width 375 height 24
paste input "[URL][DOMAIN_NAME]"
type input "[URL][DOMAIN_NAME]"
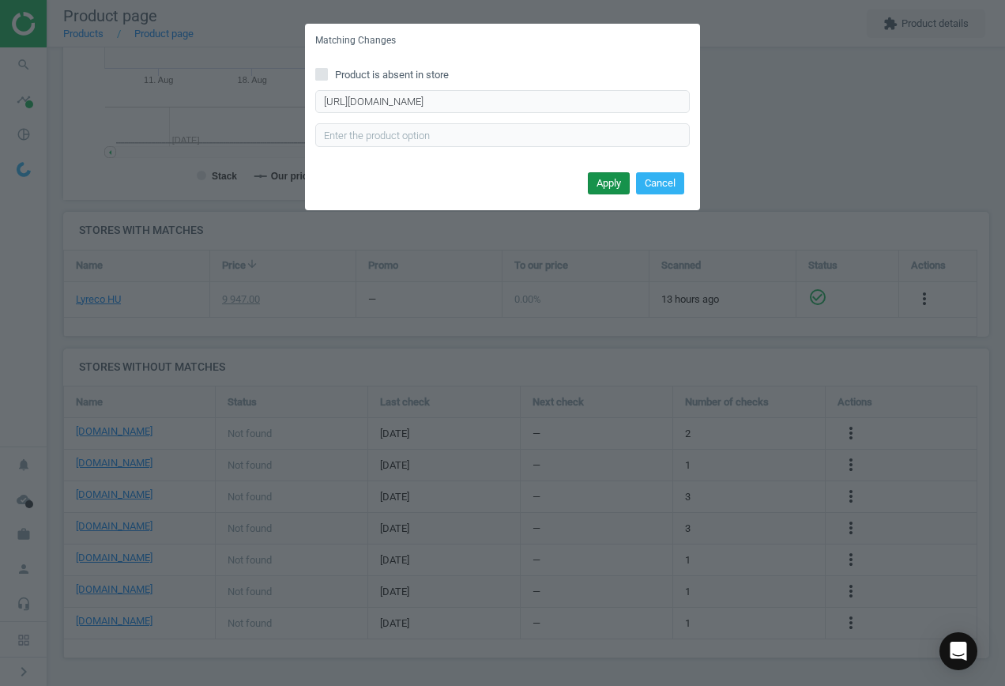
click at [605, 183] on button "Apply" at bounding box center [609, 183] width 42 height 22
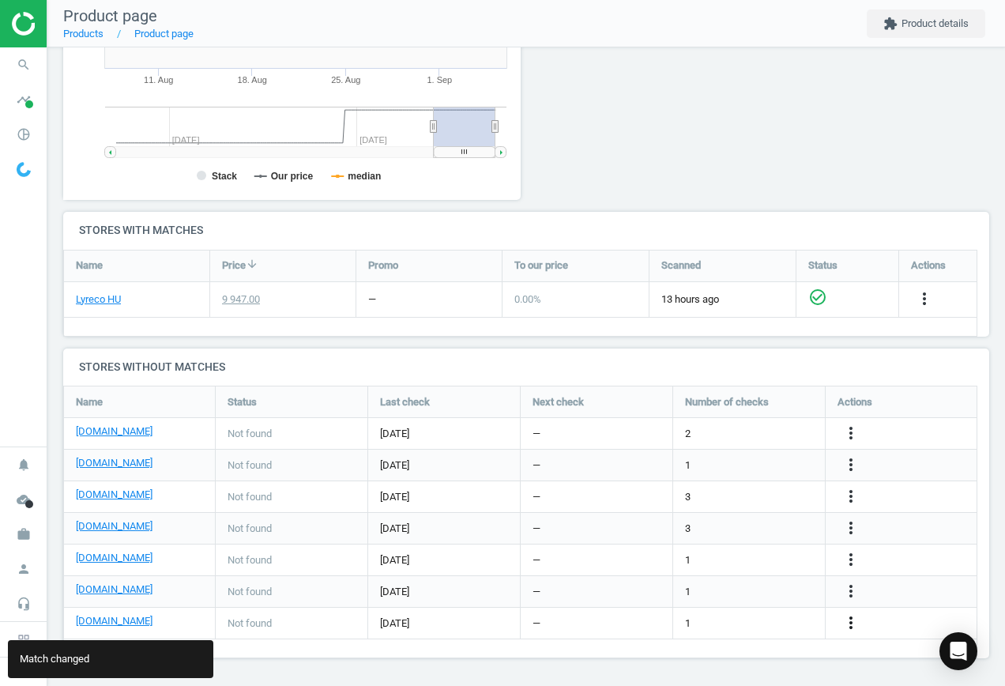
click at [852, 622] on icon "more_vert" at bounding box center [851, 622] width 19 height 19
click at [707, 620] on link "Edit URL/product option" at bounding box center [728, 623] width 217 height 25
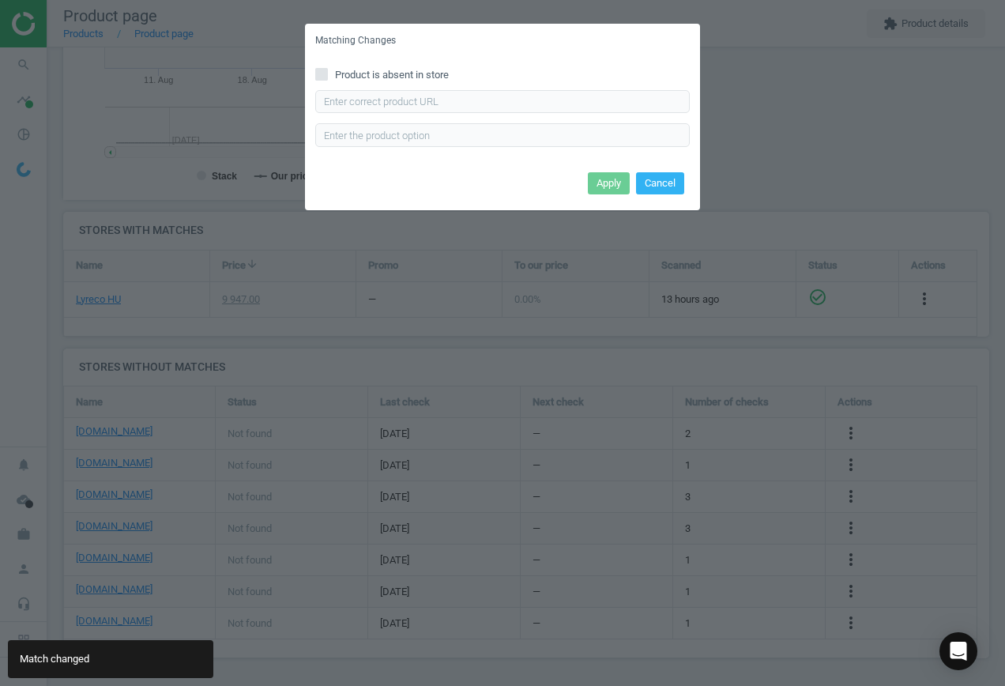
click at [318, 68] on div "Product is absent in store Enter correct product url" at bounding box center [502, 113] width 395 height 110
click at [321, 70] on input "Product is absent in store" at bounding box center [322, 74] width 10 height 10
checkbox input "true"
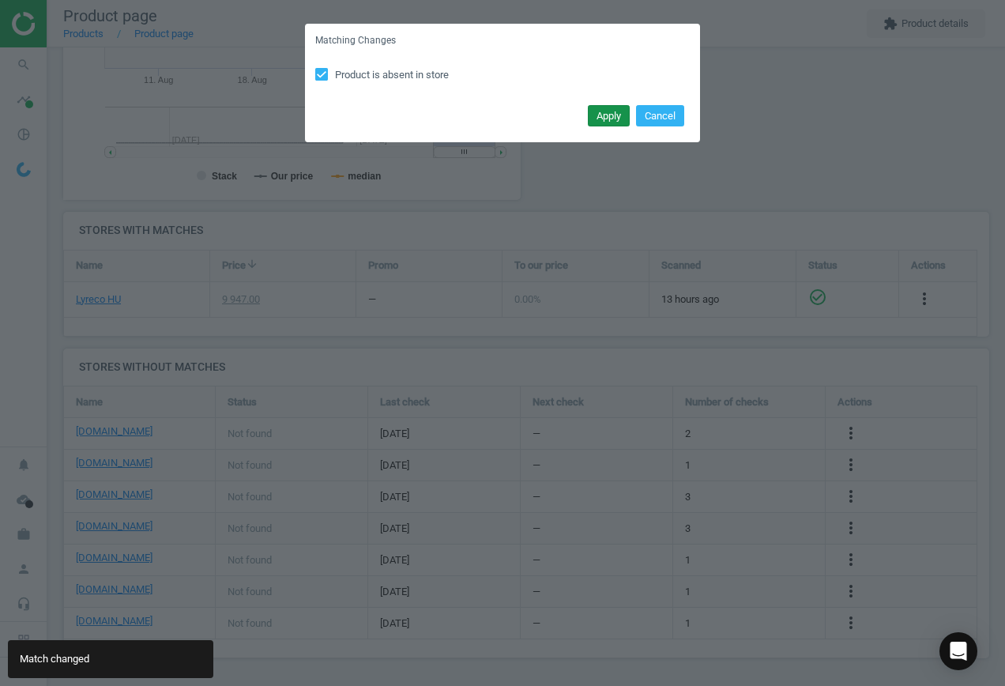
click at [601, 113] on button "Apply" at bounding box center [609, 116] width 42 height 22
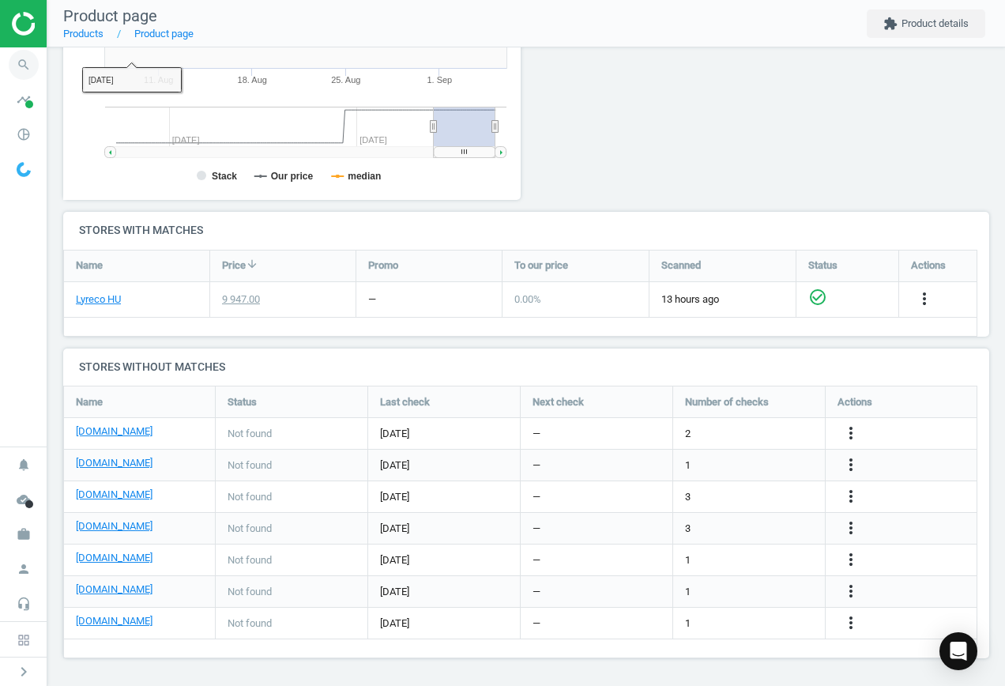
click at [24, 68] on icon "search" at bounding box center [24, 65] width 30 height 30
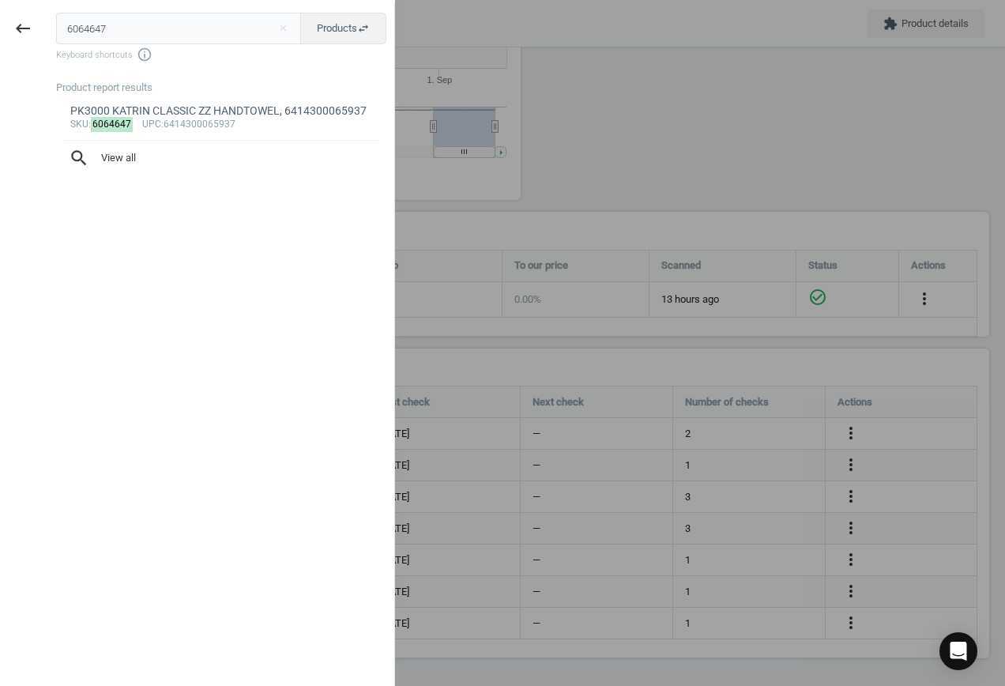
click at [125, 23] on input "6064647" at bounding box center [179, 29] width 246 height 32
drag, startPoint x: 125, startPoint y: 23, endPoint x: -51, endPoint y: 3, distance: 177.4
click at [0, 3] on html "Group 2 Created with Sketch. ic/cloud_download/grey600 Created with Sketch. gra…" at bounding box center [502, 343] width 1005 height 686
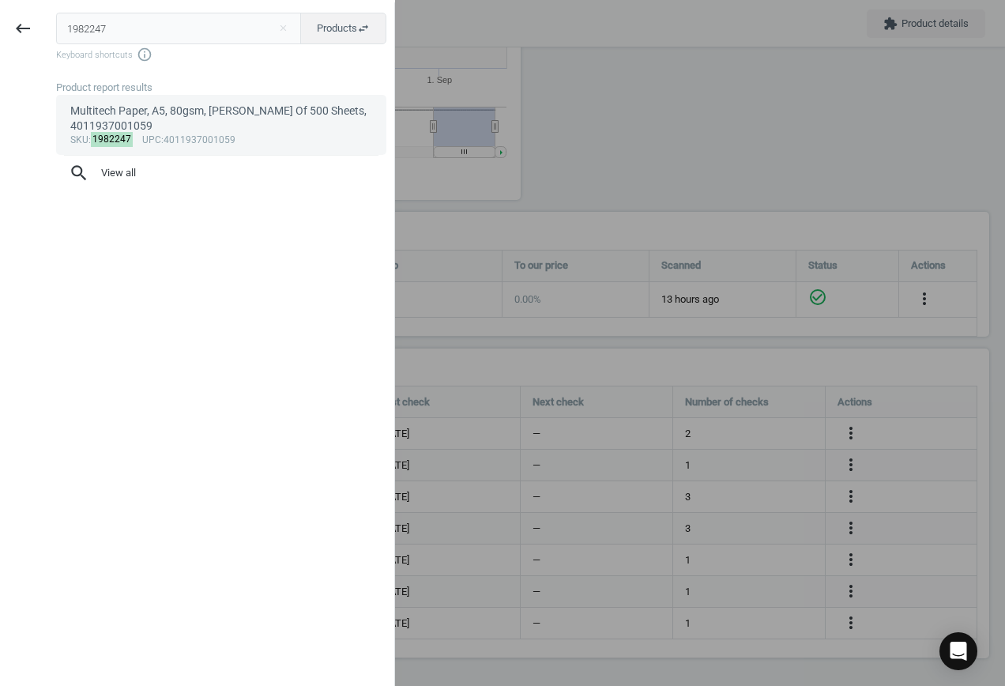
type input "1982247"
click at [205, 113] on div "Multitech Paper, A5, 80gsm, [PERSON_NAME] Of 500 Sheets, 4011937001059" at bounding box center [221, 119] width 303 height 31
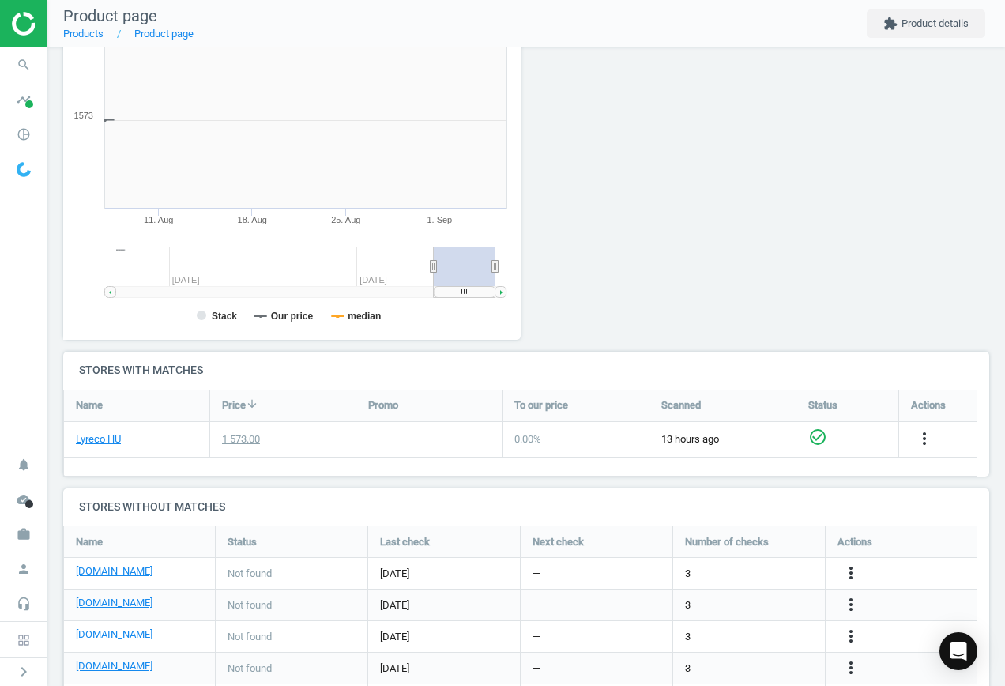
scroll to position [341, 476]
click at [116, 566] on link "[DOMAIN_NAME]" at bounding box center [114, 571] width 77 height 14
click at [850, 569] on icon "more_vert" at bounding box center [851, 573] width 19 height 19
click at [725, 565] on link "Edit URL/product option" at bounding box center [728, 573] width 217 height 25
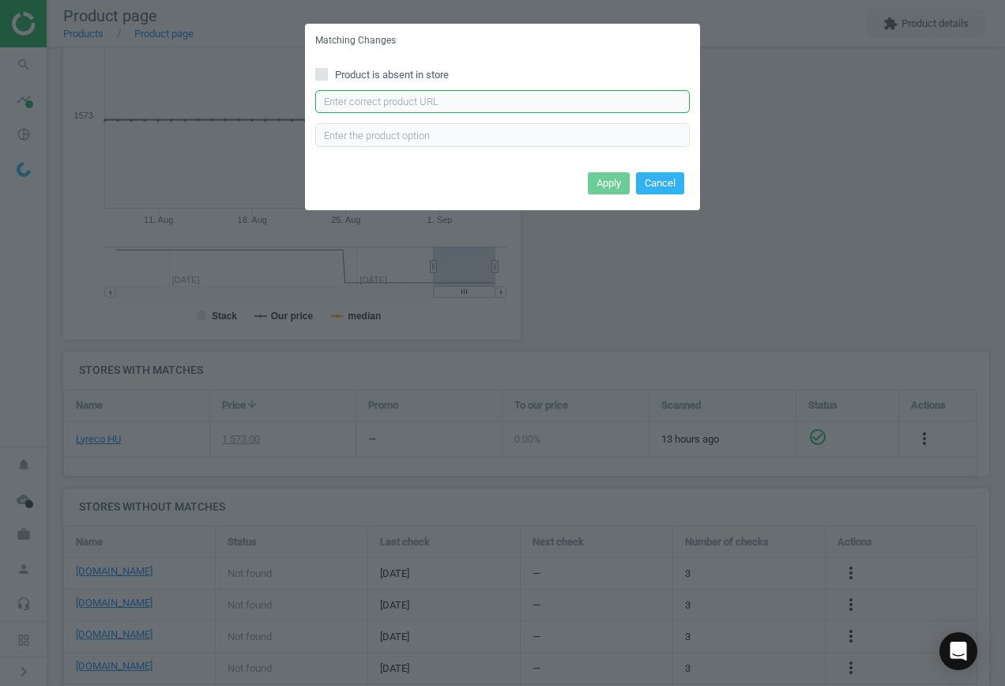
drag, startPoint x: 376, startPoint y: 103, endPoint x: 392, endPoint y: 106, distance: 16.1
click at [376, 104] on input "text" at bounding box center [502, 102] width 375 height 24
paste input "[URL][DOMAIN_NAME]"
type input "[URL][DOMAIN_NAME]"
click at [615, 182] on button "Apply" at bounding box center [609, 183] width 42 height 22
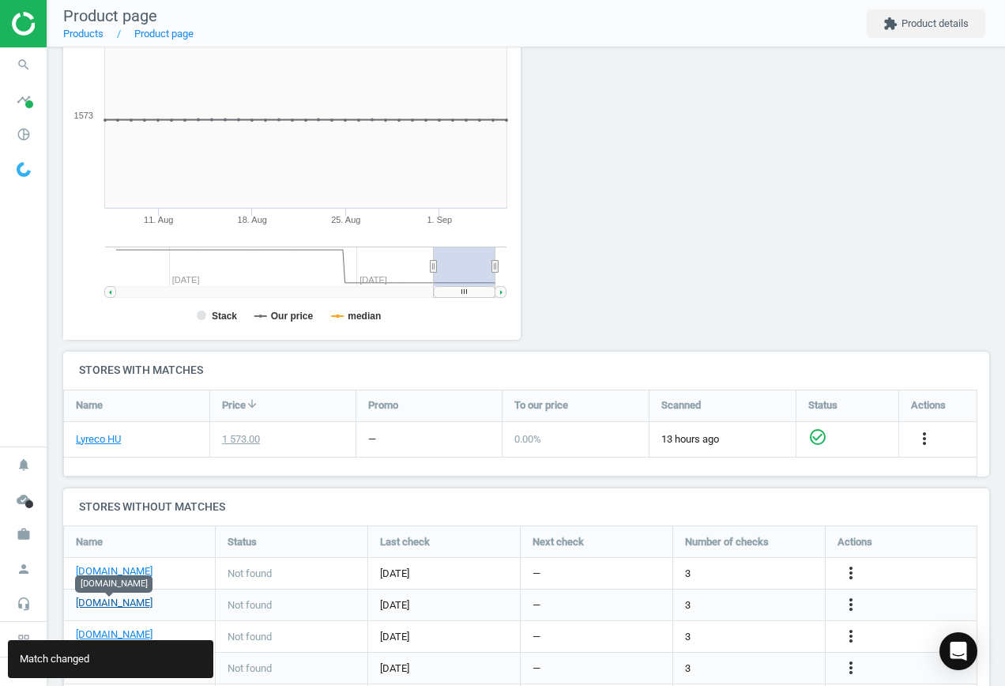
click at [124, 604] on link "[DOMAIN_NAME]" at bounding box center [114, 603] width 77 height 14
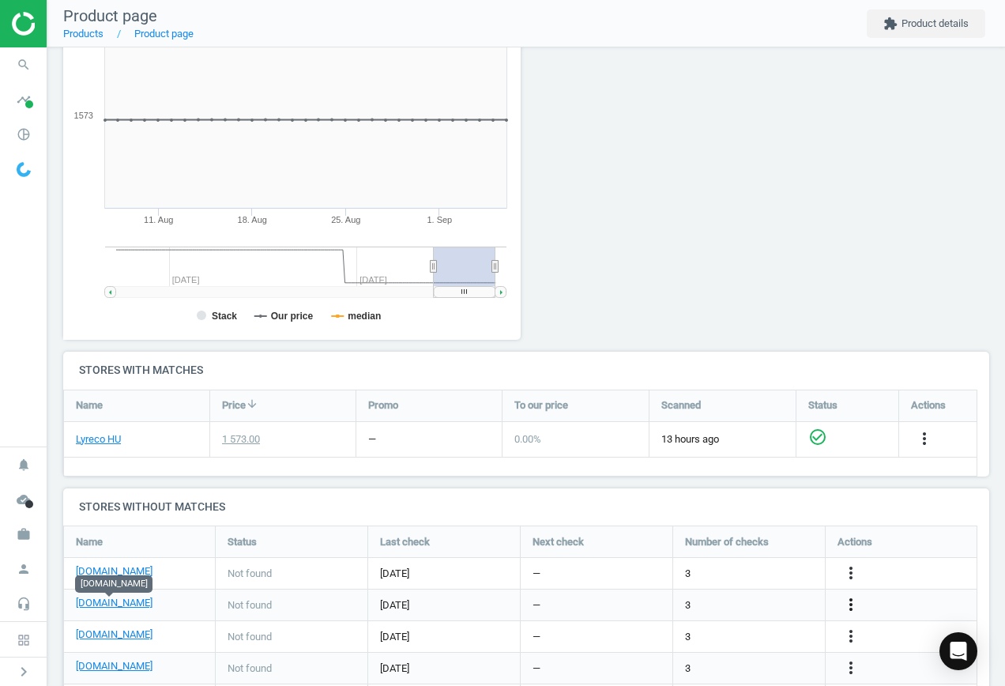
click at [847, 602] on icon "more_vert" at bounding box center [851, 604] width 19 height 19
click at [741, 603] on link "Edit URL/product option" at bounding box center [728, 605] width 217 height 25
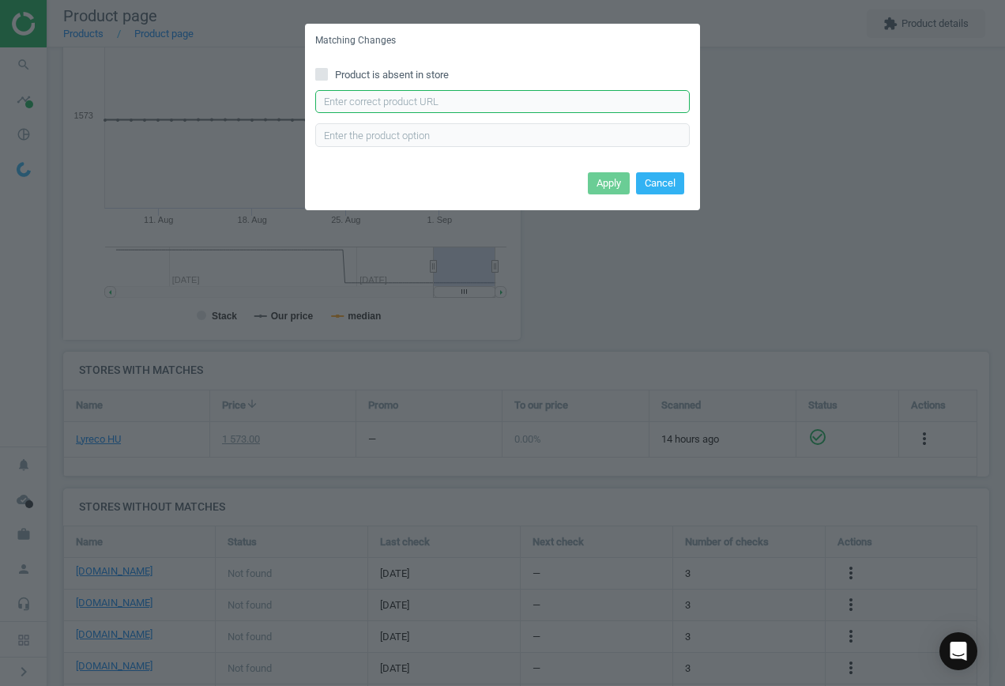
click at [438, 98] on input "text" at bounding box center [502, 102] width 375 height 24
paste input "[URL][DOMAIN_NAME]"
type input "[URL][DOMAIN_NAME]"
click at [599, 186] on button "Apply" at bounding box center [609, 183] width 42 height 22
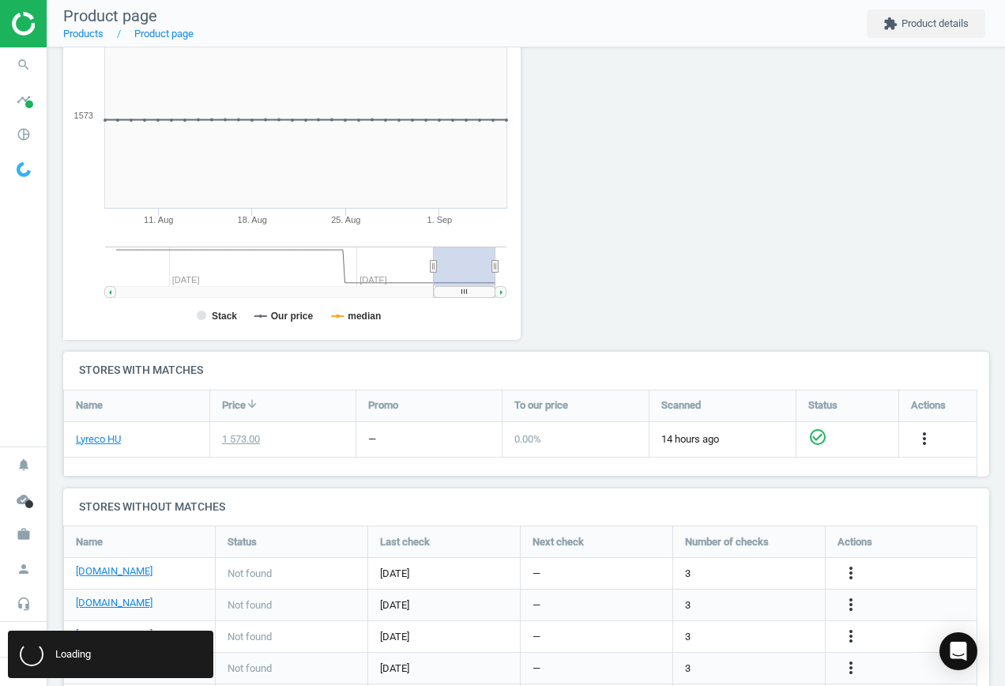
scroll to position [307, 0]
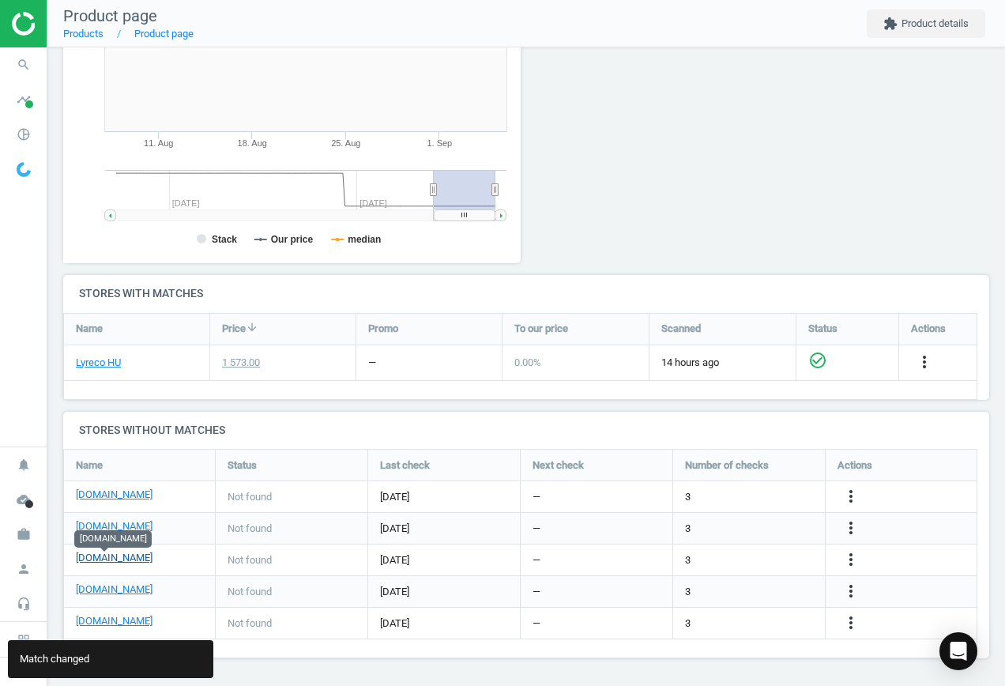
click at [103, 560] on link "[DOMAIN_NAME]" at bounding box center [114, 558] width 77 height 14
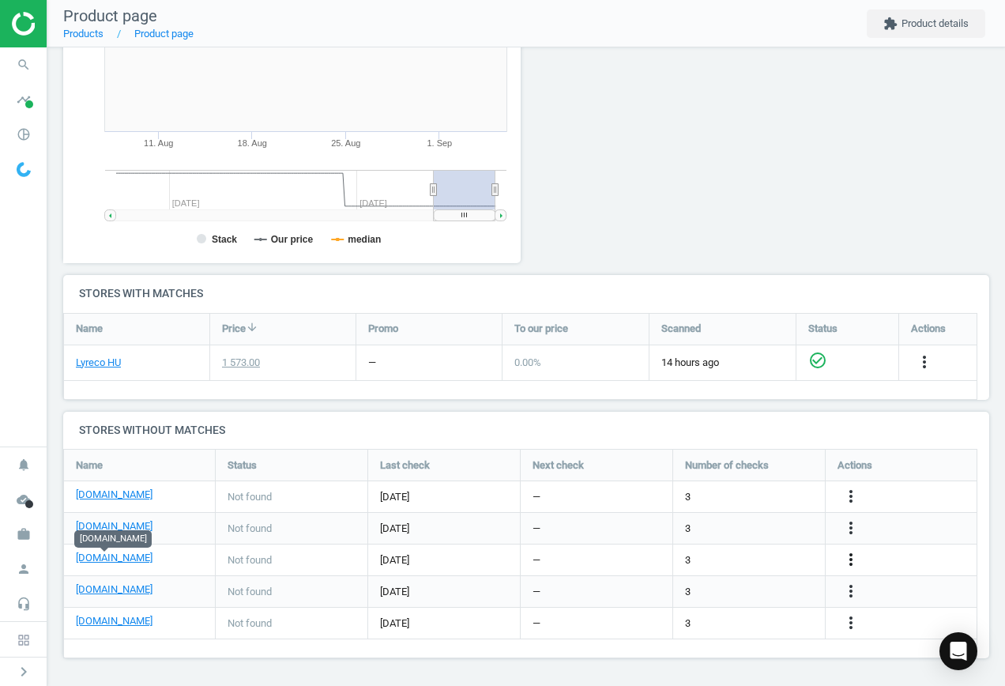
click at [850, 559] on icon "more_vert" at bounding box center [851, 559] width 19 height 19
click at [688, 556] on link "Edit URL/product option" at bounding box center [728, 560] width 217 height 25
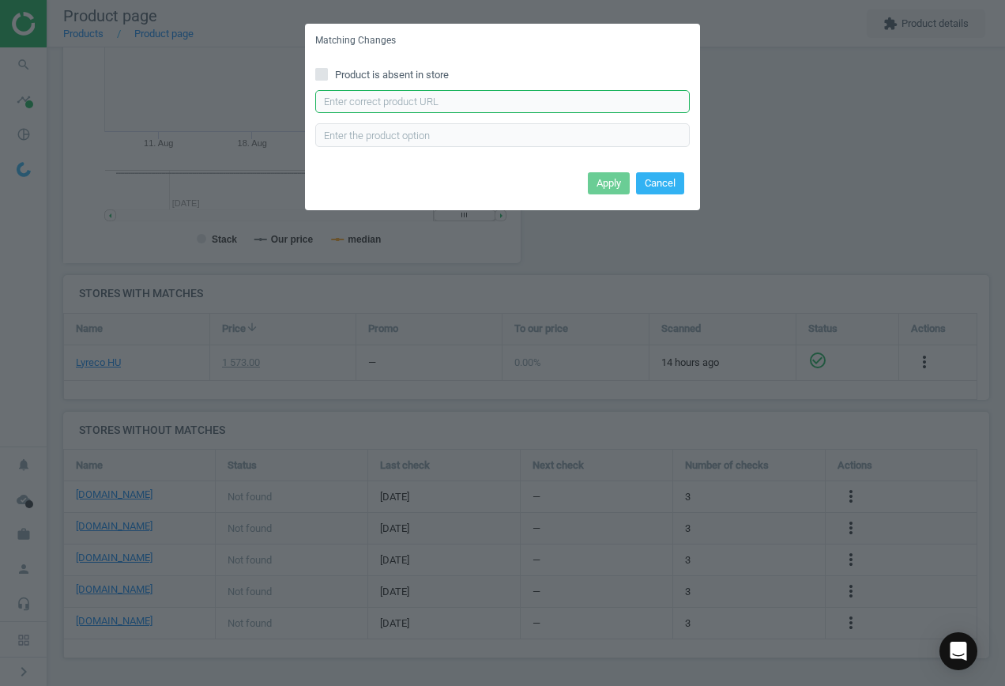
click at [399, 99] on input "text" at bounding box center [502, 102] width 375 height 24
paste input "[URL][DOMAIN_NAME]"
type input "[URL][DOMAIN_NAME]"
click at [605, 183] on button "Apply" at bounding box center [609, 183] width 42 height 22
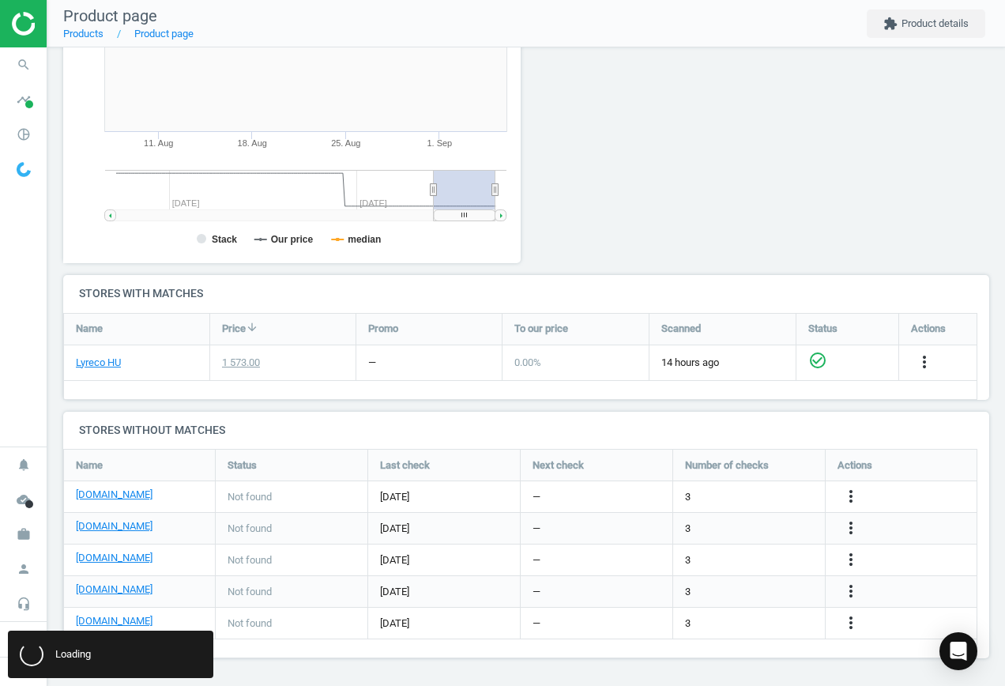
scroll to position [0, 0]
click at [104, 593] on link "[DOMAIN_NAME]" at bounding box center [114, 589] width 77 height 14
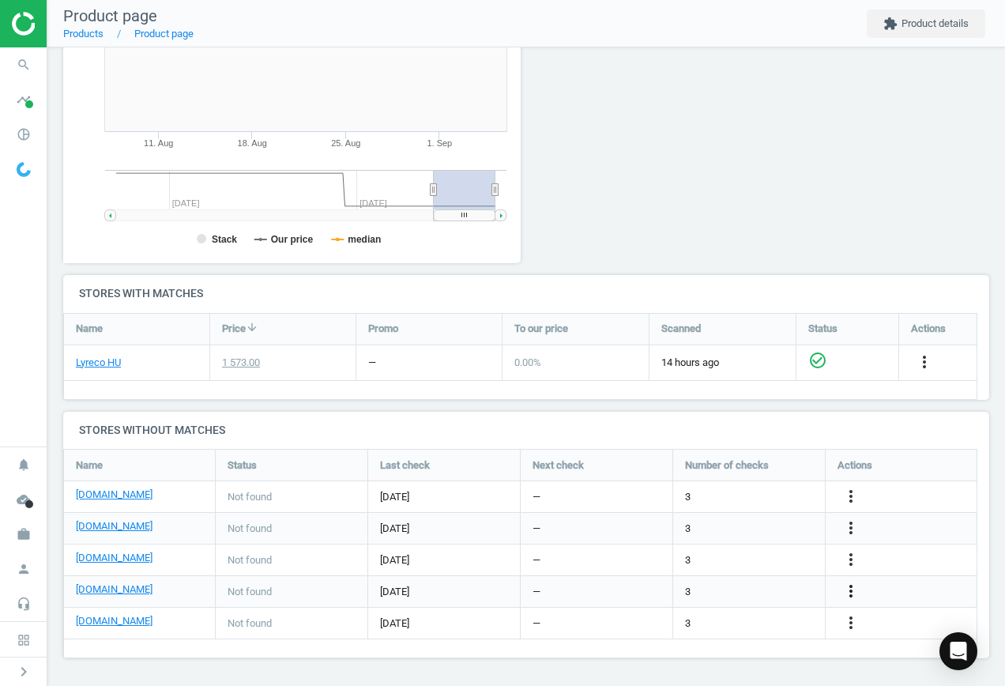
click at [852, 585] on icon "more_vert" at bounding box center [851, 591] width 19 height 19
click at [741, 590] on link "Edit URL/product option" at bounding box center [728, 591] width 217 height 25
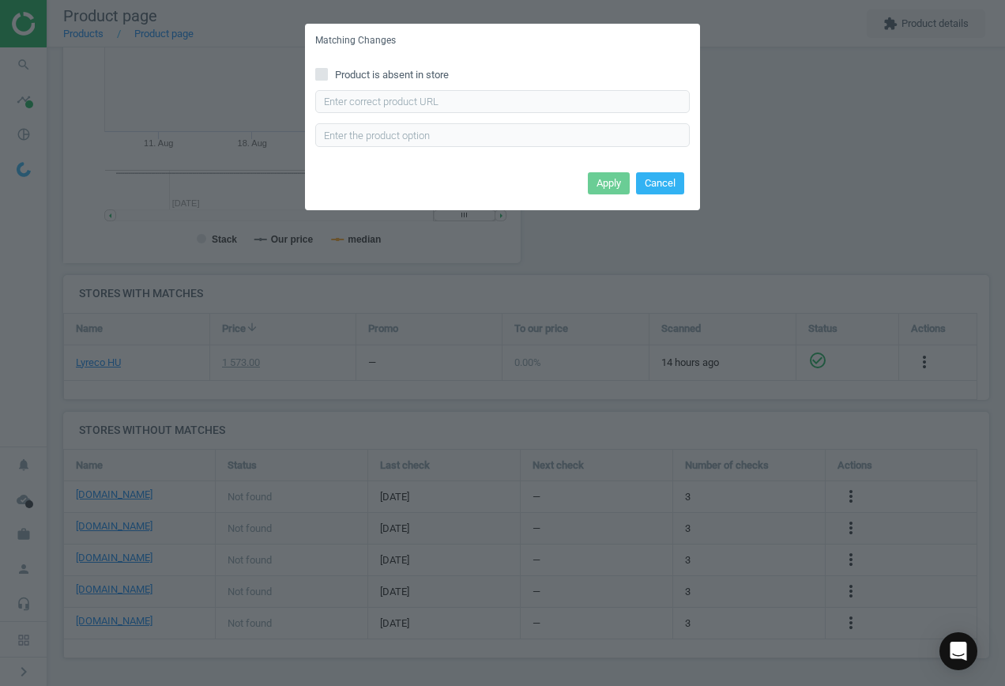
click at [323, 72] on input "Product is absent in store" at bounding box center [322, 74] width 10 height 10
checkbox input "true"
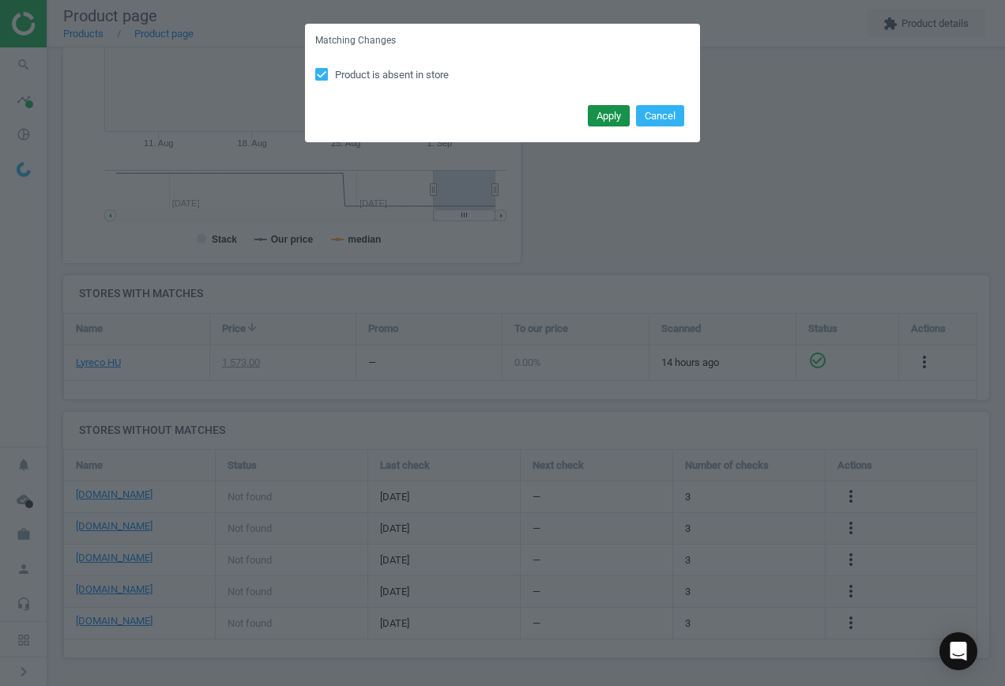
click at [605, 112] on button "Apply" at bounding box center [609, 116] width 42 height 22
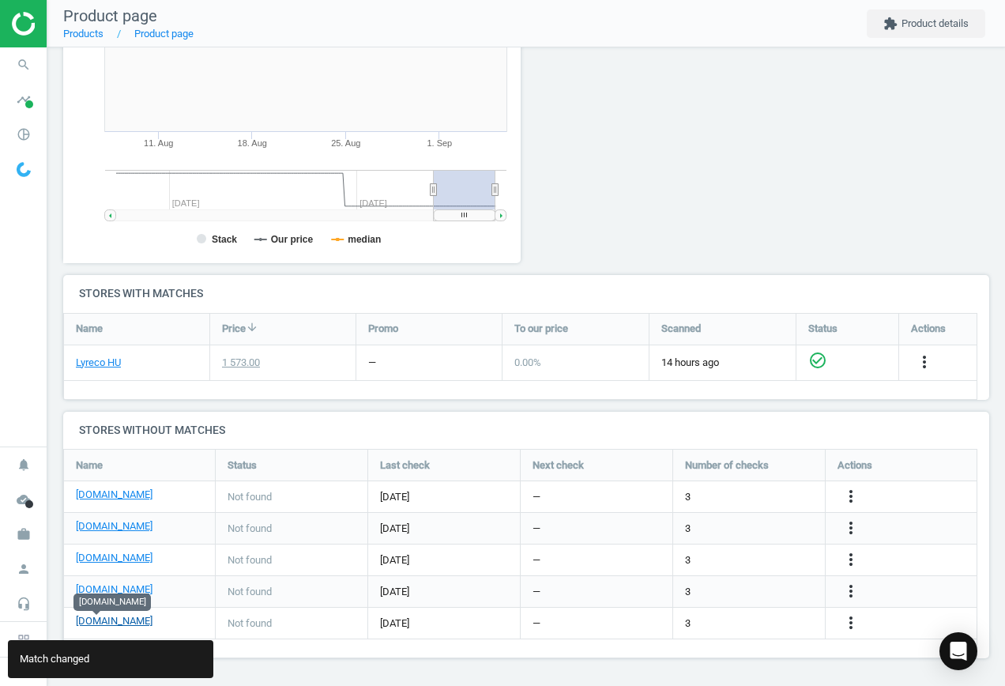
click at [95, 626] on link "[DOMAIN_NAME]" at bounding box center [114, 621] width 77 height 14
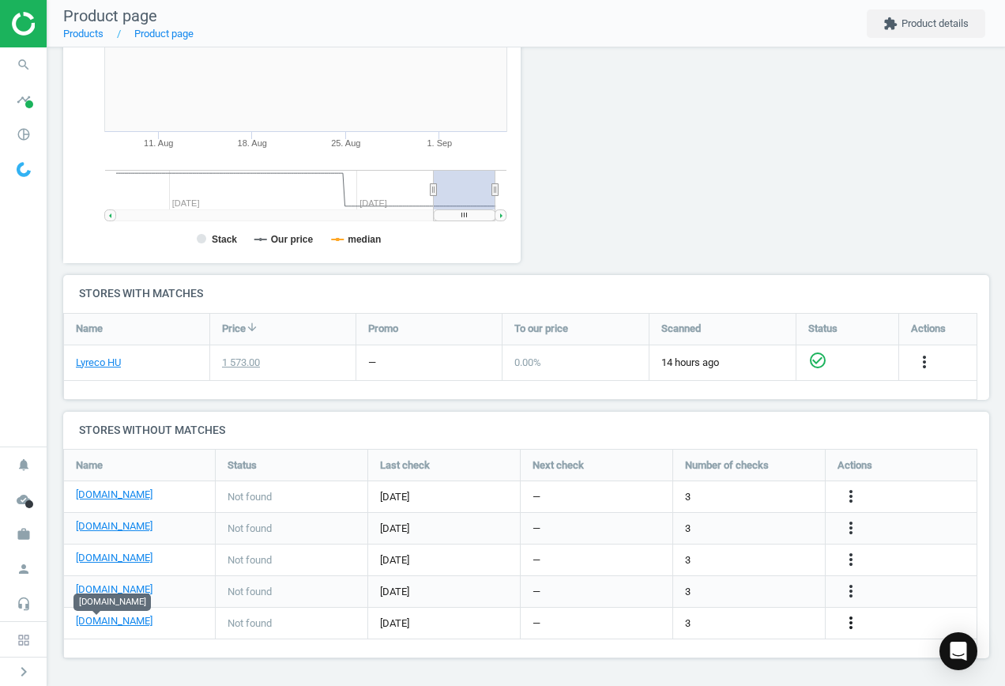
click at [848, 618] on icon "more_vert" at bounding box center [851, 622] width 19 height 19
click at [717, 615] on link "Edit URL/product option" at bounding box center [728, 623] width 217 height 25
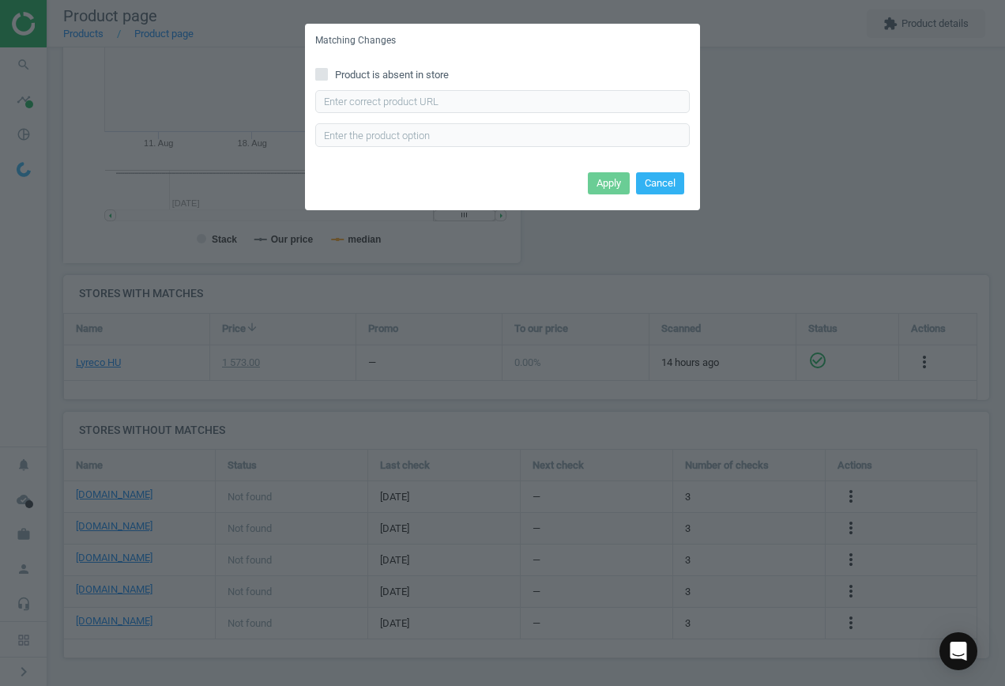
click at [319, 74] on input "Product is absent in store" at bounding box center [322, 74] width 10 height 10
checkbox input "true"
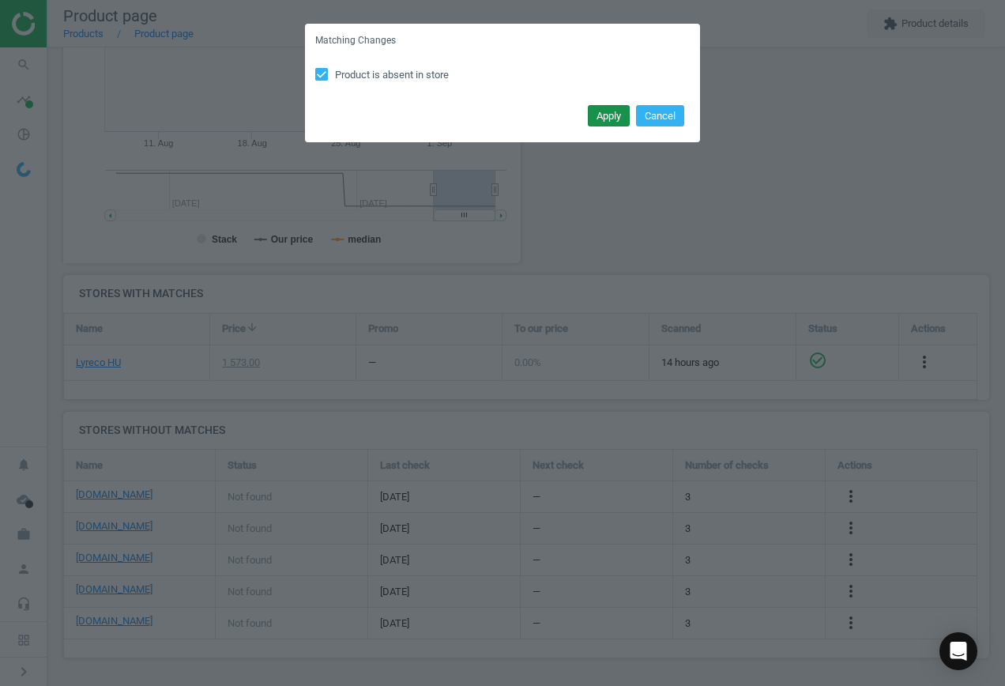
click at [613, 113] on button "Apply" at bounding box center [609, 116] width 42 height 22
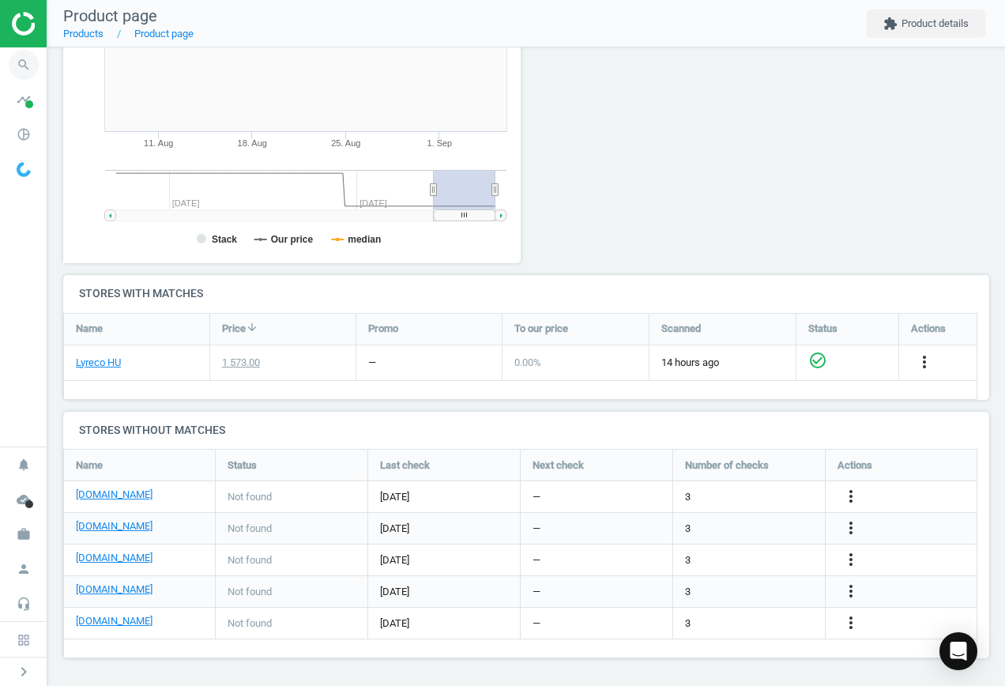
click at [19, 60] on icon "search" at bounding box center [24, 65] width 30 height 30
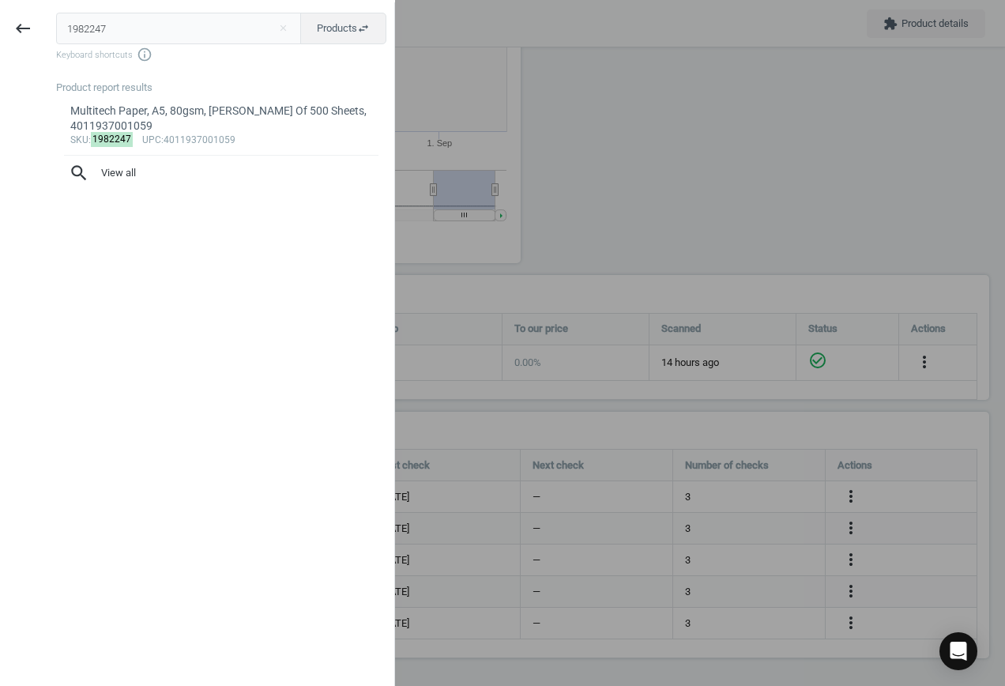
drag, startPoint x: 27, startPoint y: 21, endPoint x: 0, endPoint y: 21, distance: 26.9
click at [0, 21] on div "keyboard_backspace 1982247 close Products swap_horiz Keyboard shortcuts info_ou…" at bounding box center [197, 345] width 395 height 686
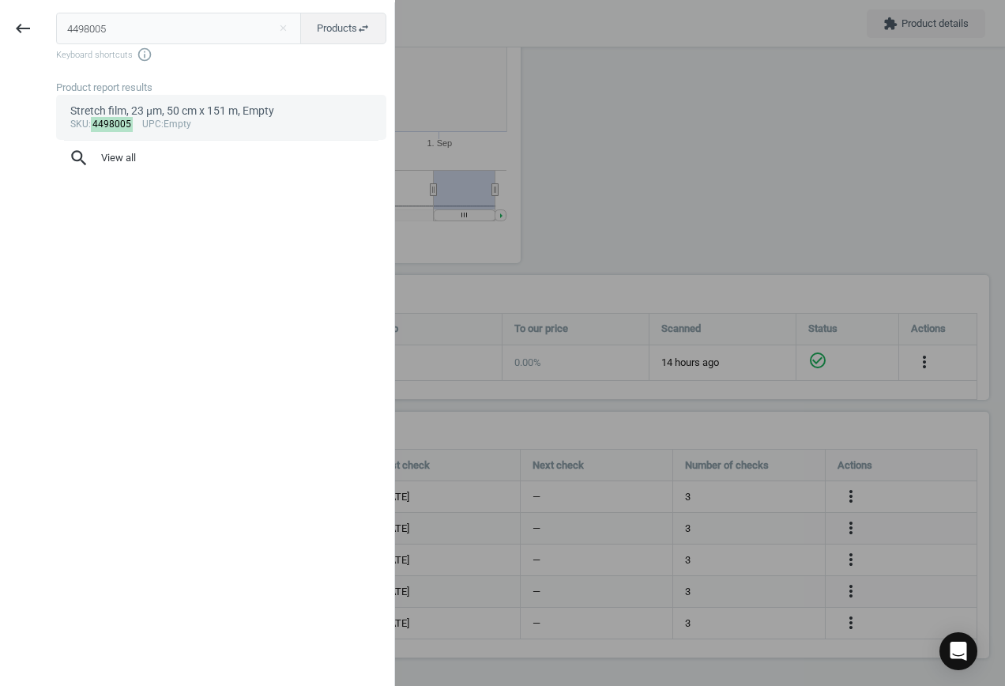
type input "4498005"
click at [154, 119] on span "upc" at bounding box center [151, 124] width 19 height 11
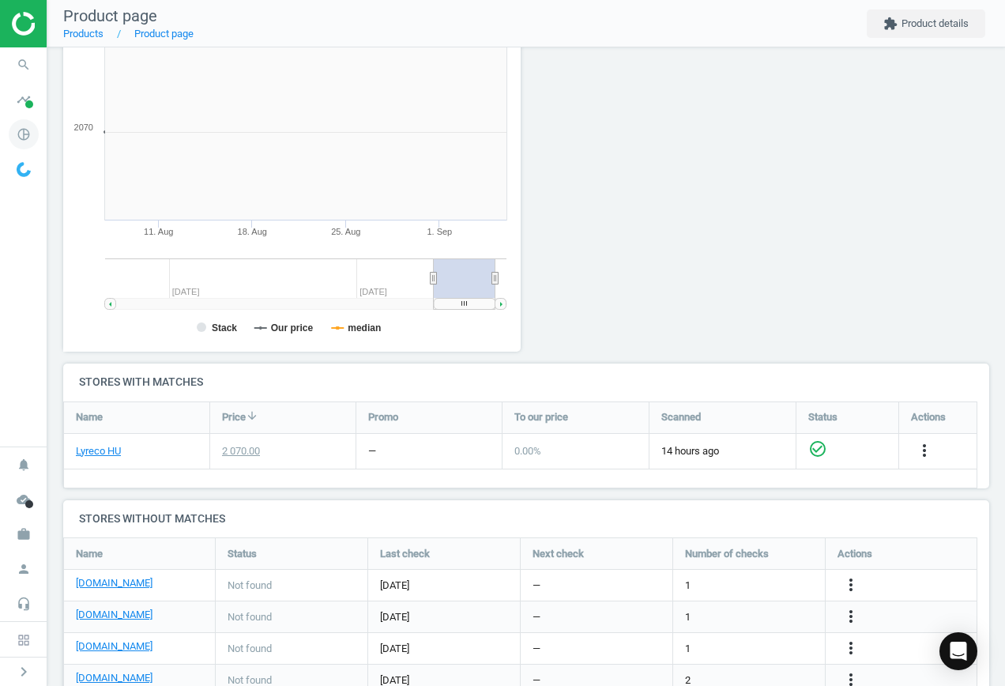
scroll to position [341, 476]
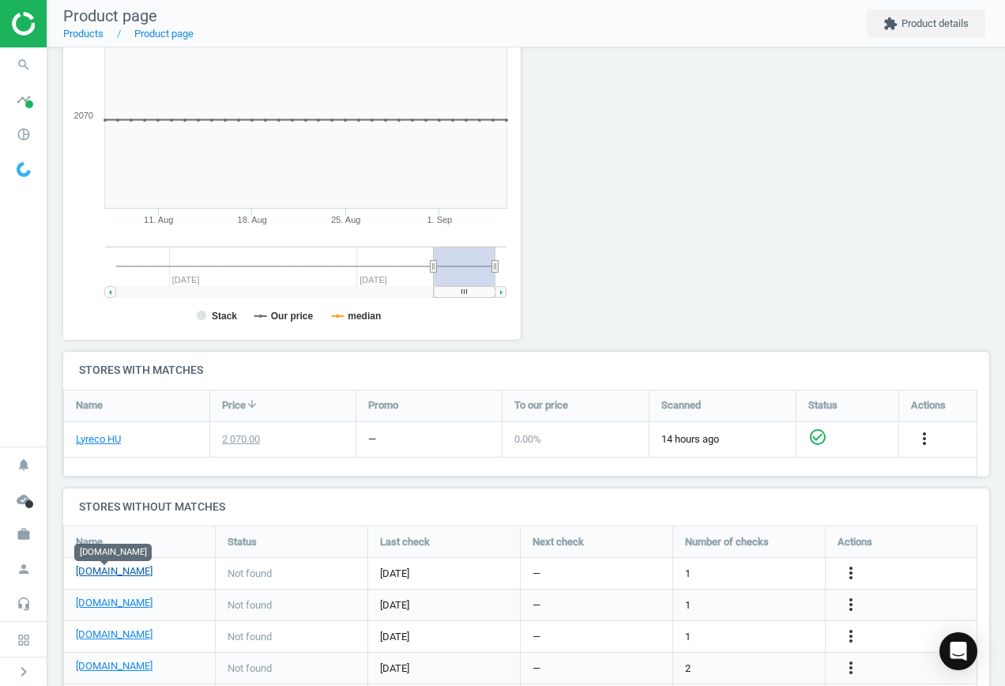
click at [111, 571] on link "[DOMAIN_NAME]" at bounding box center [114, 571] width 77 height 14
click at [854, 571] on icon "more_vert" at bounding box center [851, 573] width 19 height 19
click at [715, 567] on link "Edit URL/product option" at bounding box center [728, 573] width 217 height 25
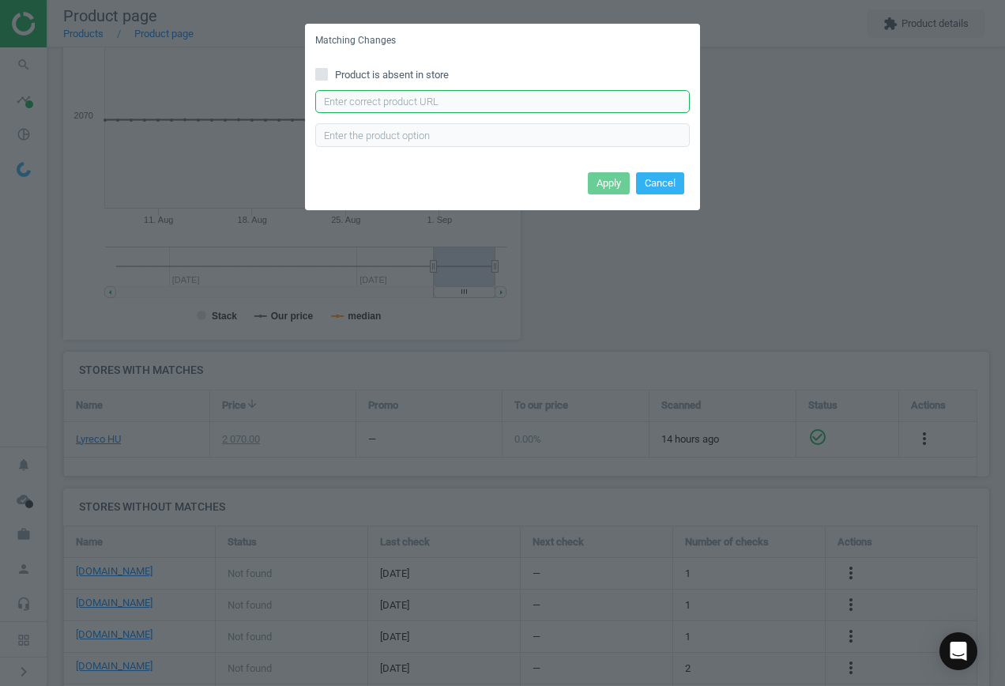
click at [457, 99] on input "text" at bounding box center [502, 102] width 375 height 24
paste input "[URL][DOMAIN_NAME]"
type input "[URL][DOMAIN_NAME]"
click at [600, 185] on button "Apply" at bounding box center [609, 183] width 42 height 22
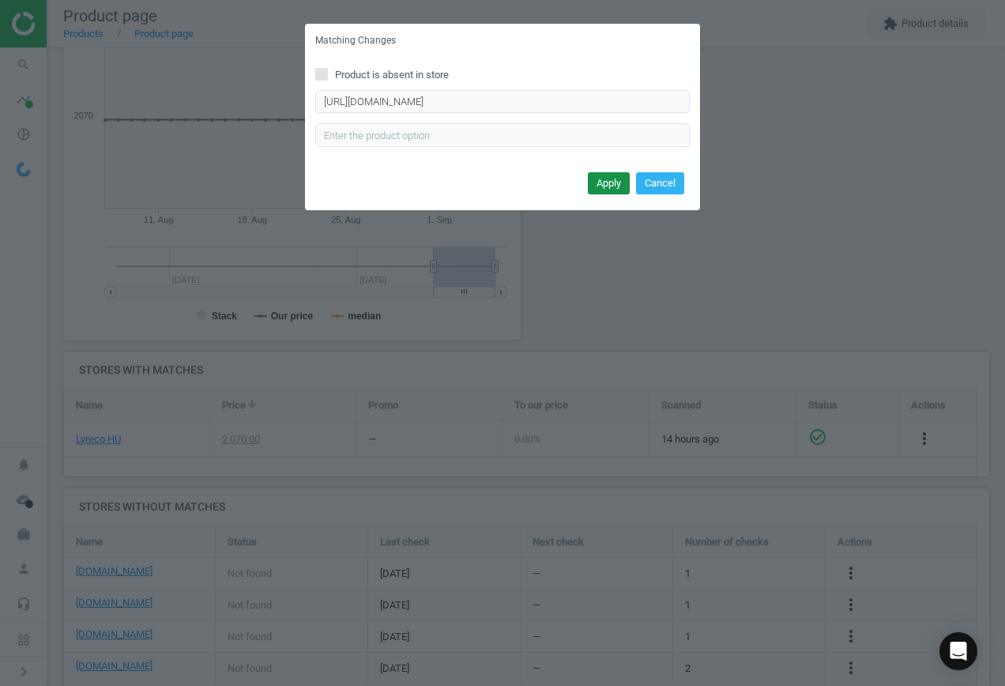
scroll to position [0, 0]
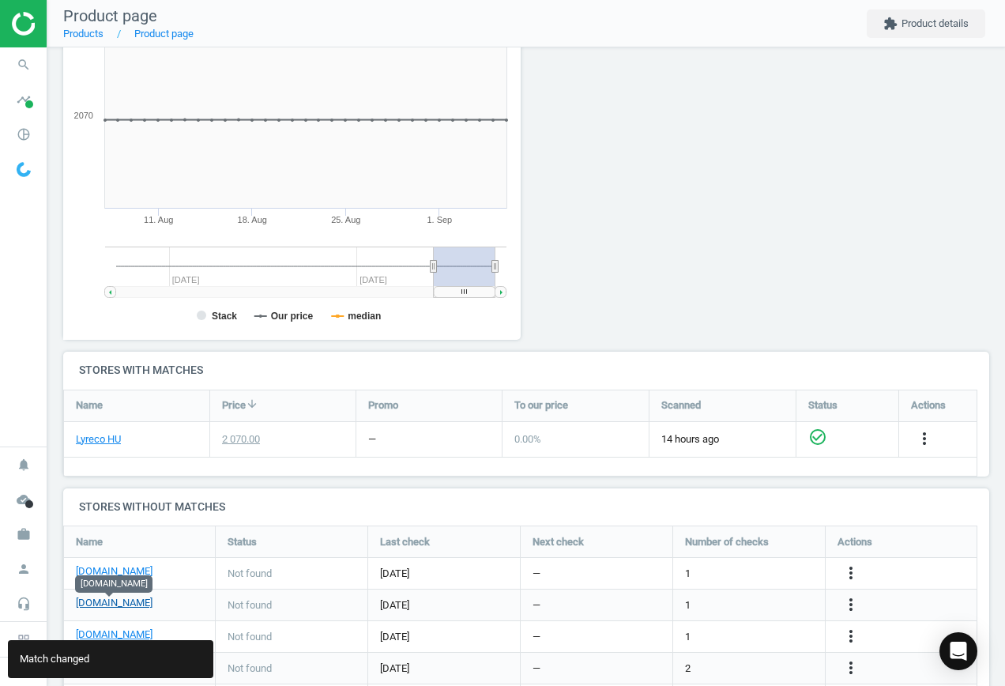
click at [123, 603] on link "[DOMAIN_NAME]" at bounding box center [114, 603] width 77 height 14
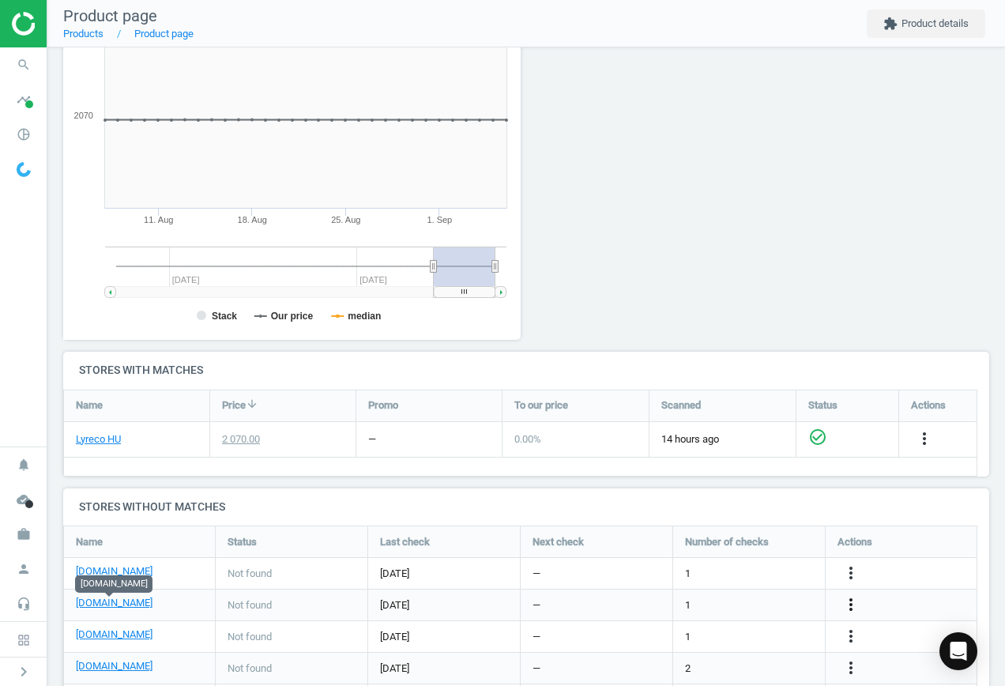
click at [846, 605] on icon "more_vert" at bounding box center [851, 604] width 19 height 19
click at [703, 605] on link "Edit URL/product option" at bounding box center [728, 605] width 217 height 25
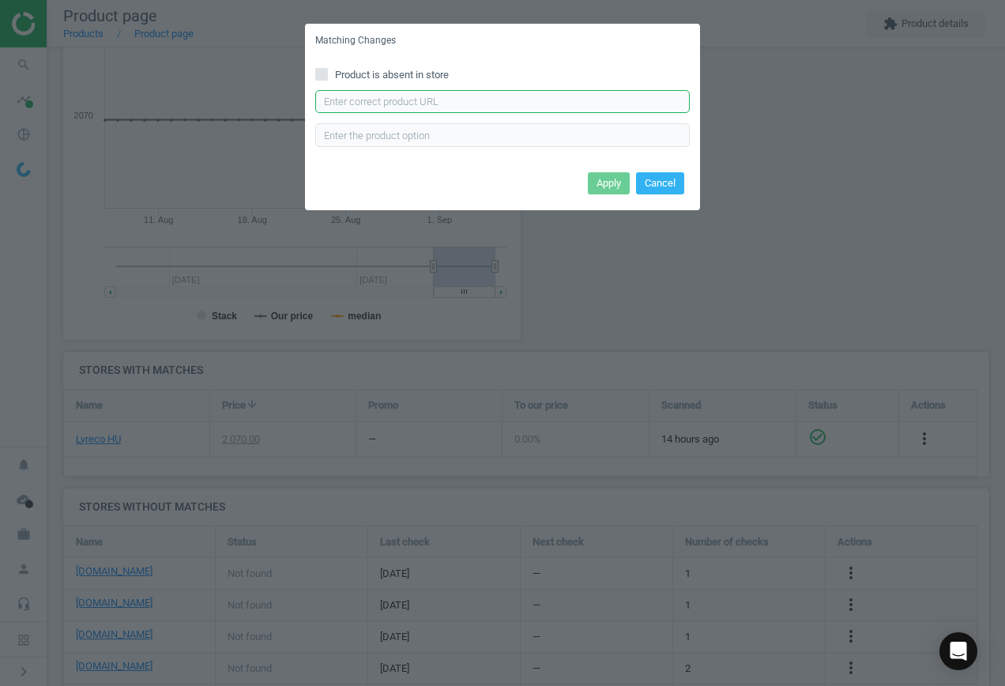
click at [454, 103] on input "text" at bounding box center [502, 102] width 375 height 24
paste input "[URL][DOMAIN_NAME]"
type input "[URL][DOMAIN_NAME]"
click at [607, 186] on button "Apply" at bounding box center [609, 183] width 42 height 22
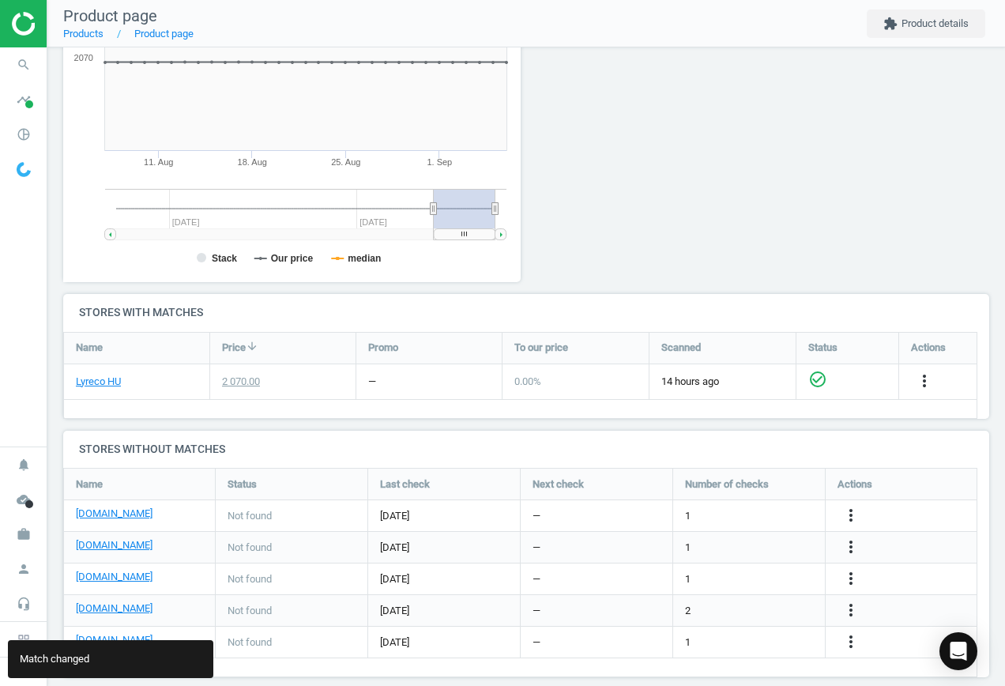
scroll to position [307, 0]
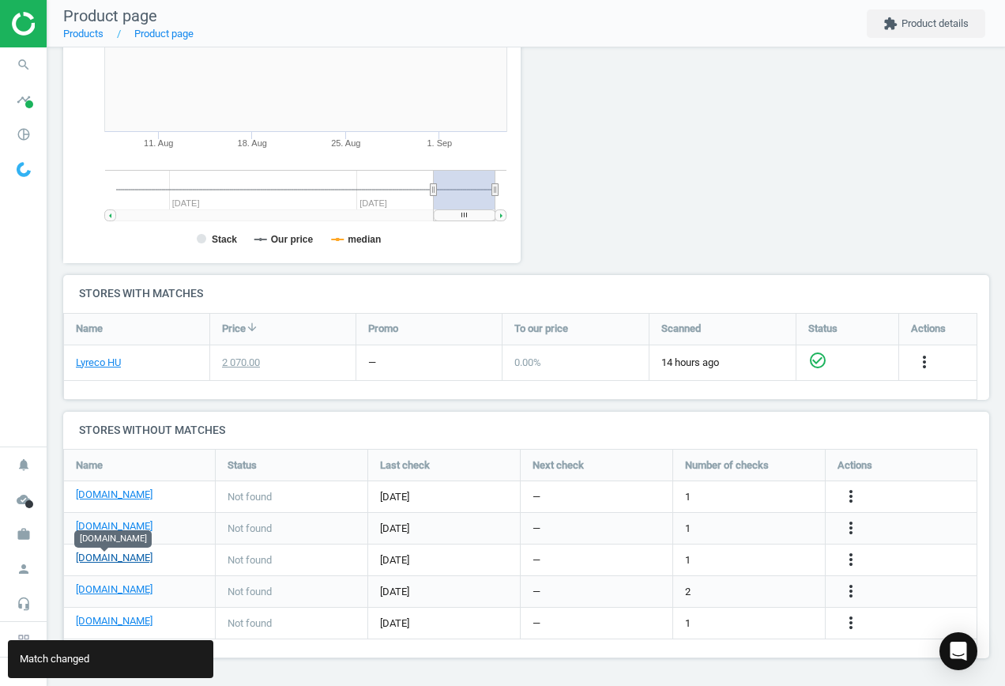
click at [106, 561] on link "[DOMAIN_NAME]" at bounding box center [114, 558] width 77 height 14
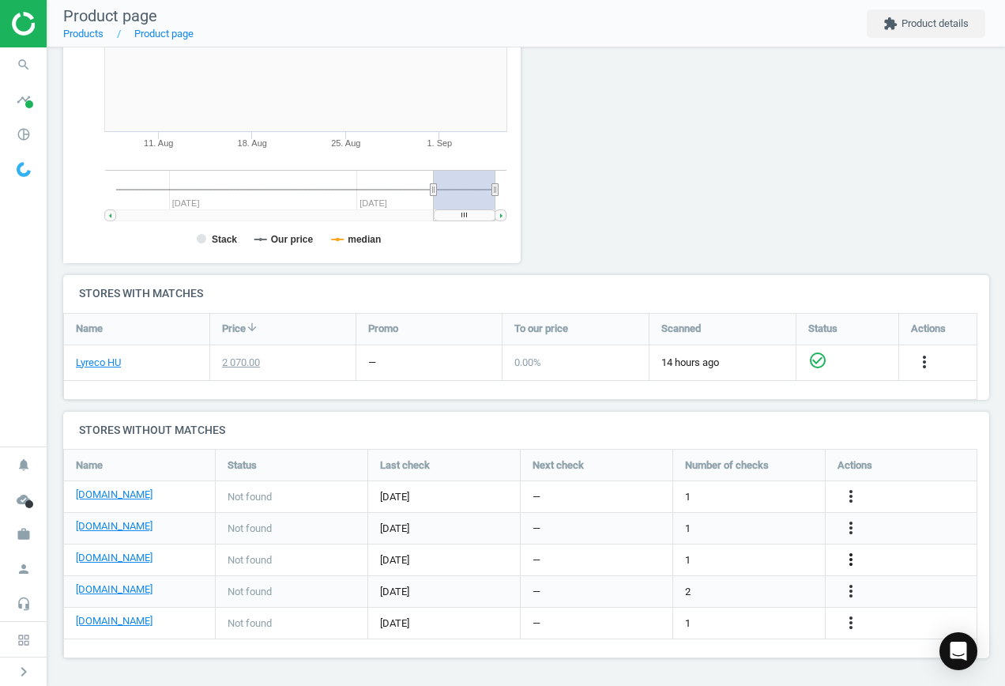
click at [850, 558] on icon "more_vert" at bounding box center [851, 559] width 19 height 19
click at [692, 555] on link "Edit URL/product option" at bounding box center [728, 560] width 217 height 25
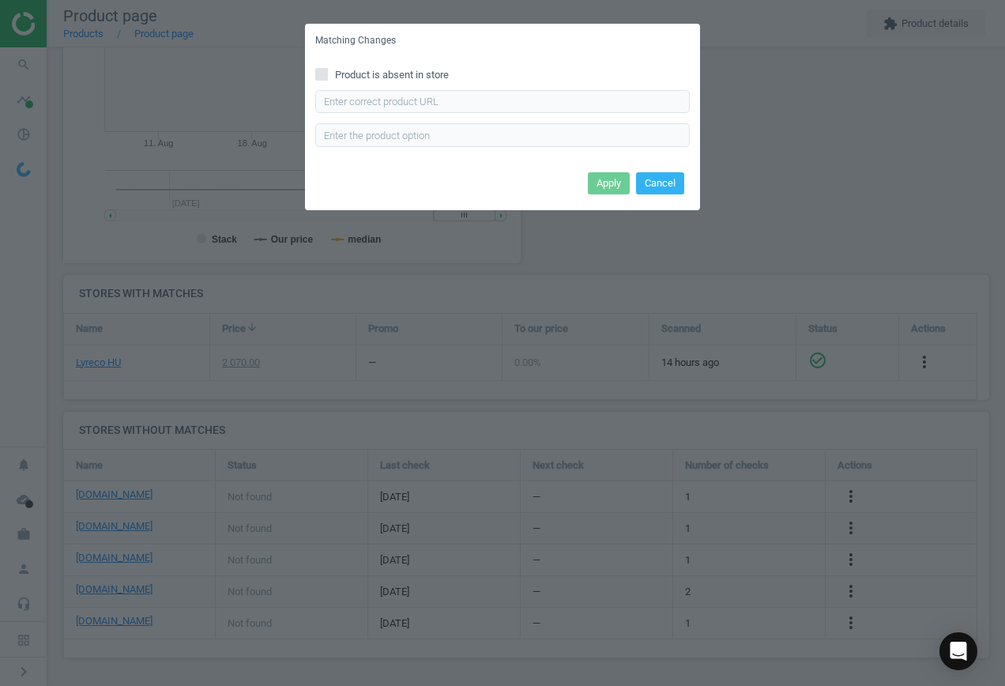
click at [321, 73] on input "Product is absent in store" at bounding box center [322, 74] width 10 height 10
checkbox input "true"
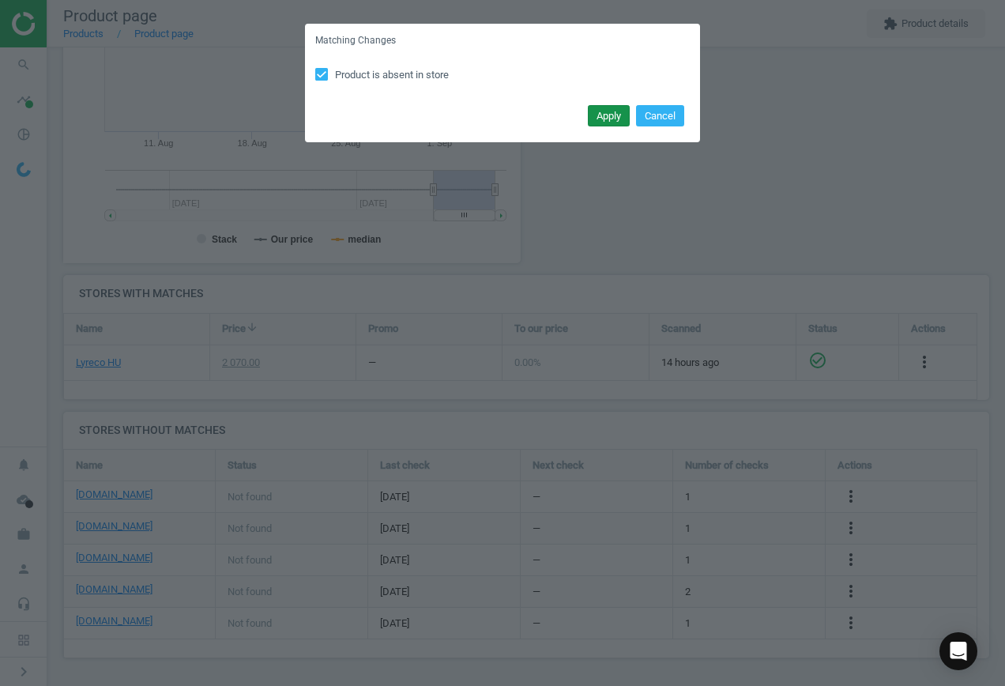
click at [617, 112] on button "Apply" at bounding box center [609, 116] width 42 height 22
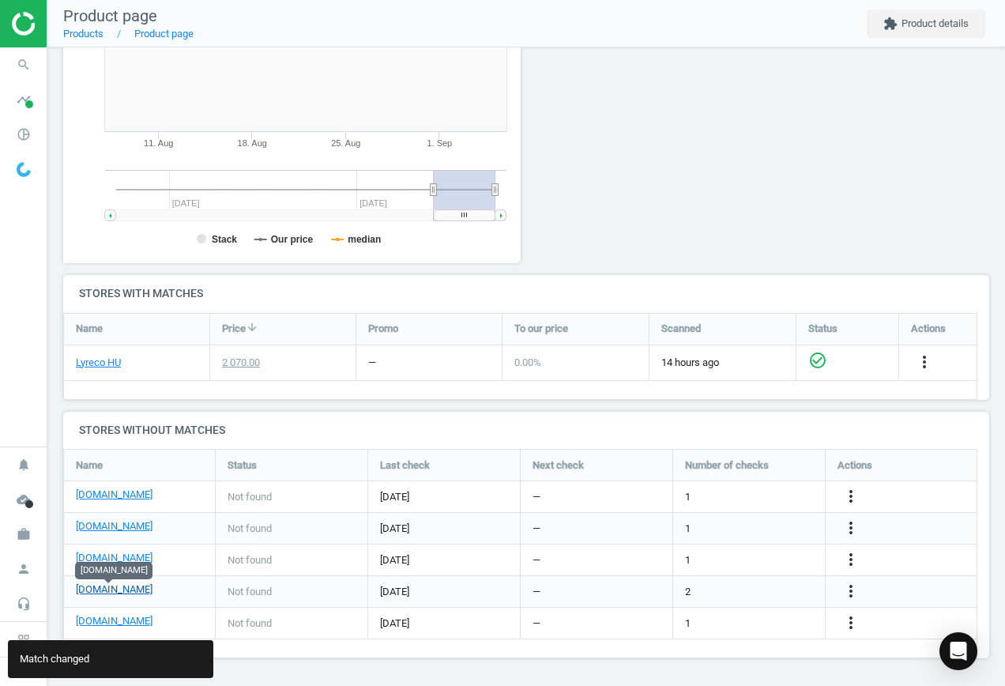
click at [123, 591] on link "[DOMAIN_NAME]" at bounding box center [114, 589] width 77 height 14
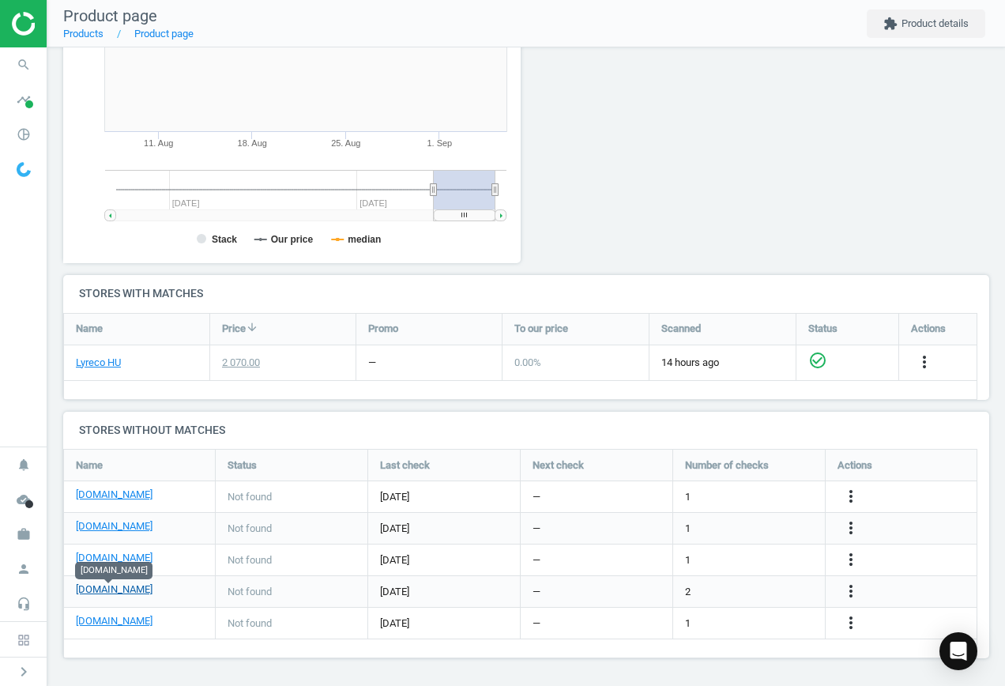
click at [123, 593] on link "[DOMAIN_NAME]" at bounding box center [114, 589] width 77 height 14
click at [853, 590] on icon "more_vert" at bounding box center [851, 591] width 19 height 19
click at [711, 590] on link "Edit URL/product option" at bounding box center [728, 591] width 217 height 25
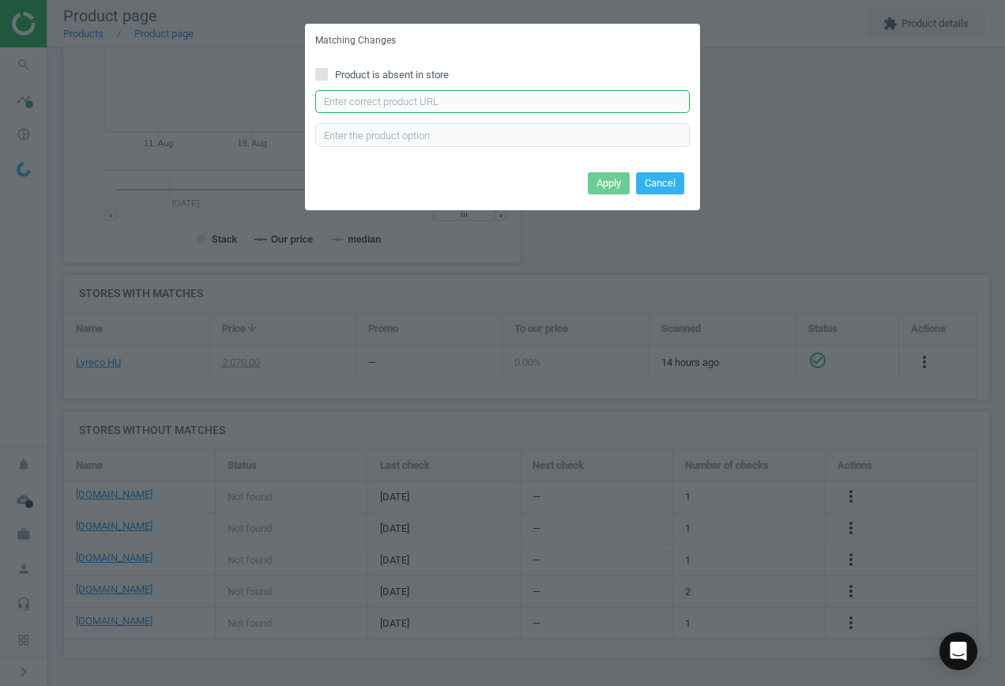
click at [409, 96] on input "text" at bounding box center [502, 102] width 375 height 24
paste input "[URL][DOMAIN_NAME]"
type input "[URL][DOMAIN_NAME]"
click at [609, 175] on button "Apply" at bounding box center [609, 183] width 42 height 22
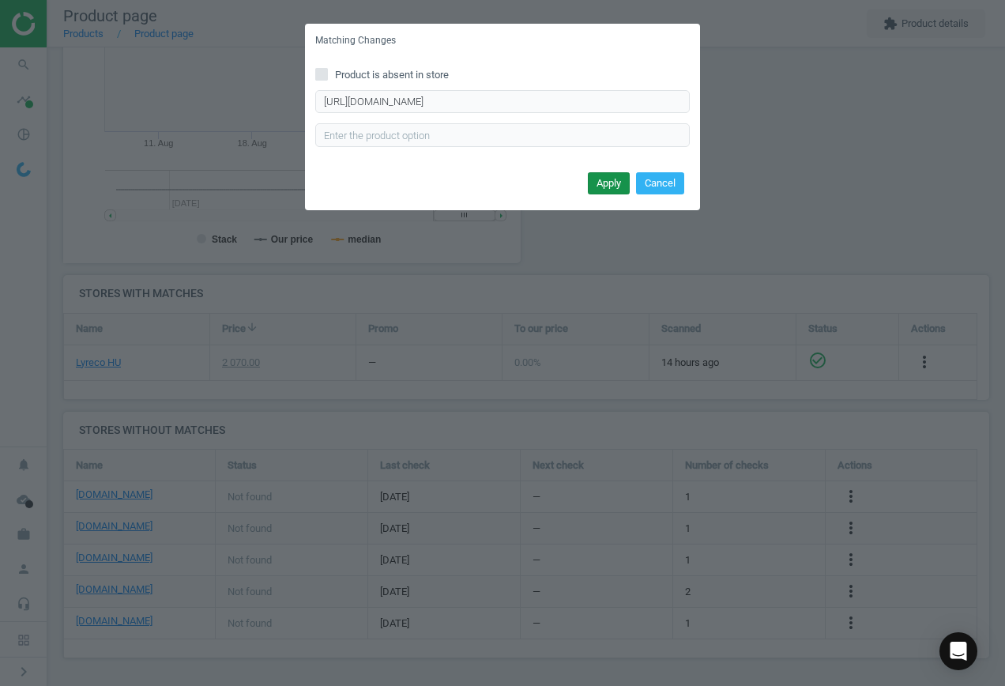
scroll to position [0, 0]
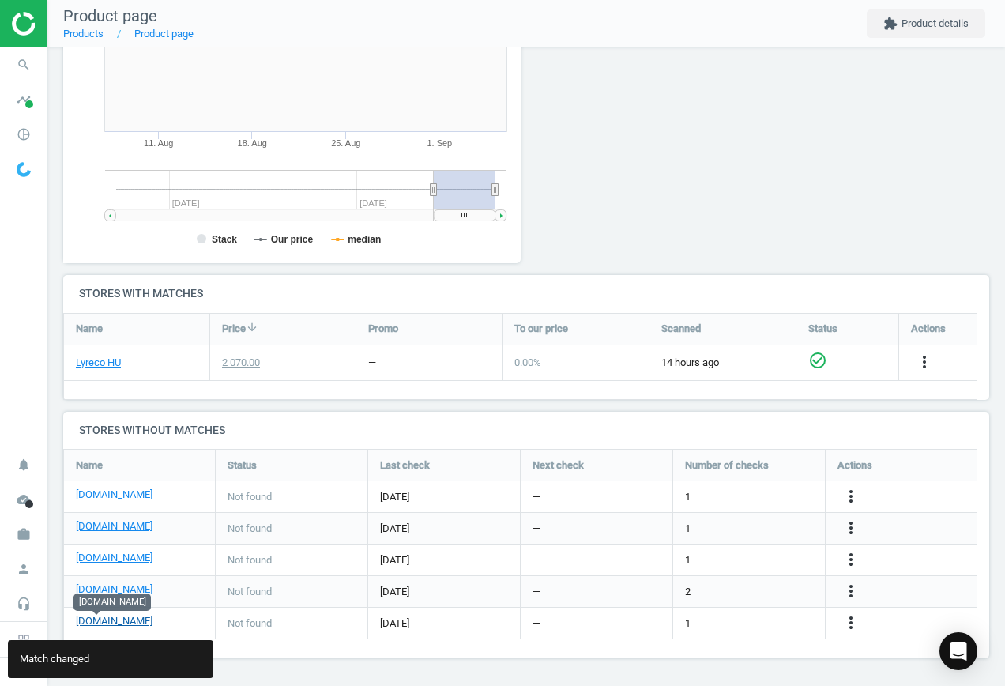
click at [91, 620] on link "[DOMAIN_NAME]" at bounding box center [114, 621] width 77 height 14
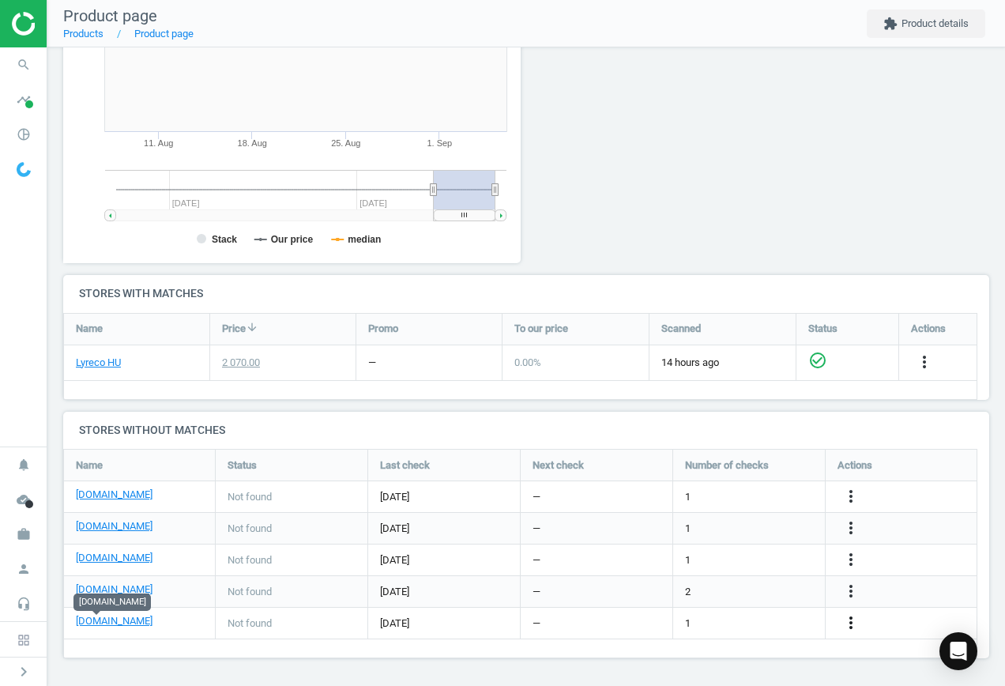
click at [859, 622] on icon "more_vert" at bounding box center [851, 622] width 19 height 19
click at [760, 618] on link "Edit URL/product option" at bounding box center [728, 623] width 217 height 25
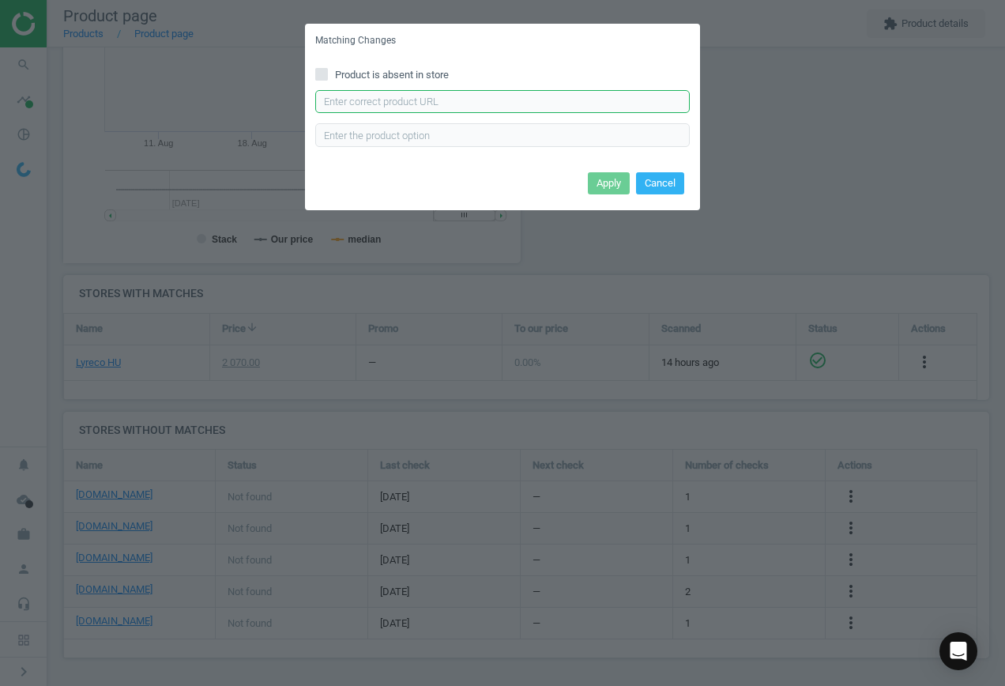
click at [447, 94] on input "text" at bounding box center [502, 102] width 375 height 24
paste input "[URL][DOMAIN_NAME]"
type input "[URL][DOMAIN_NAME]"
click at [613, 183] on button "Apply" at bounding box center [609, 183] width 42 height 22
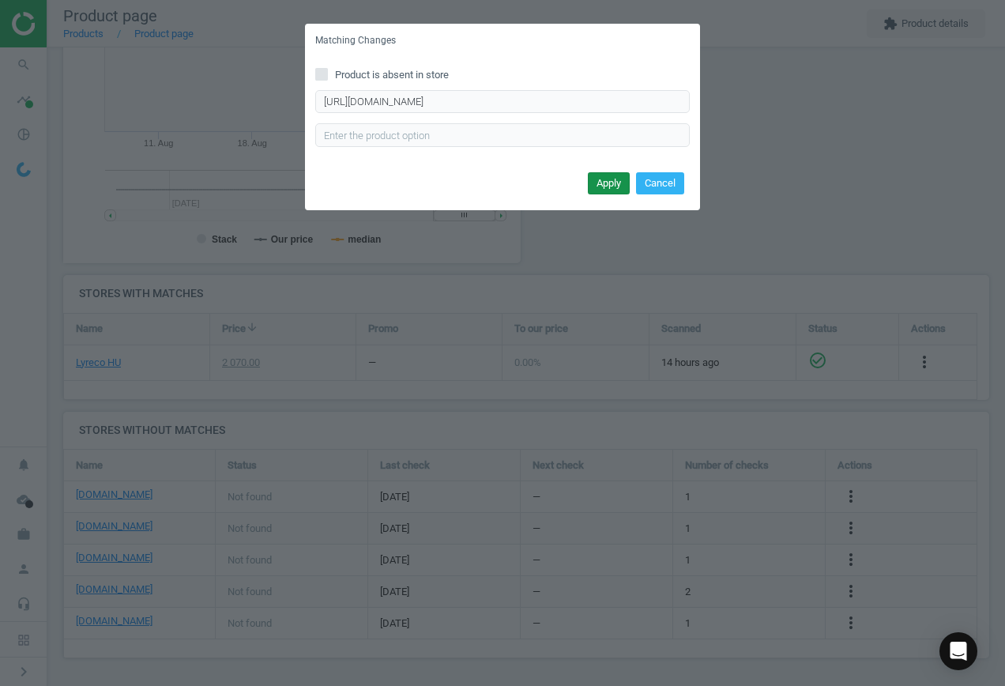
scroll to position [0, 0]
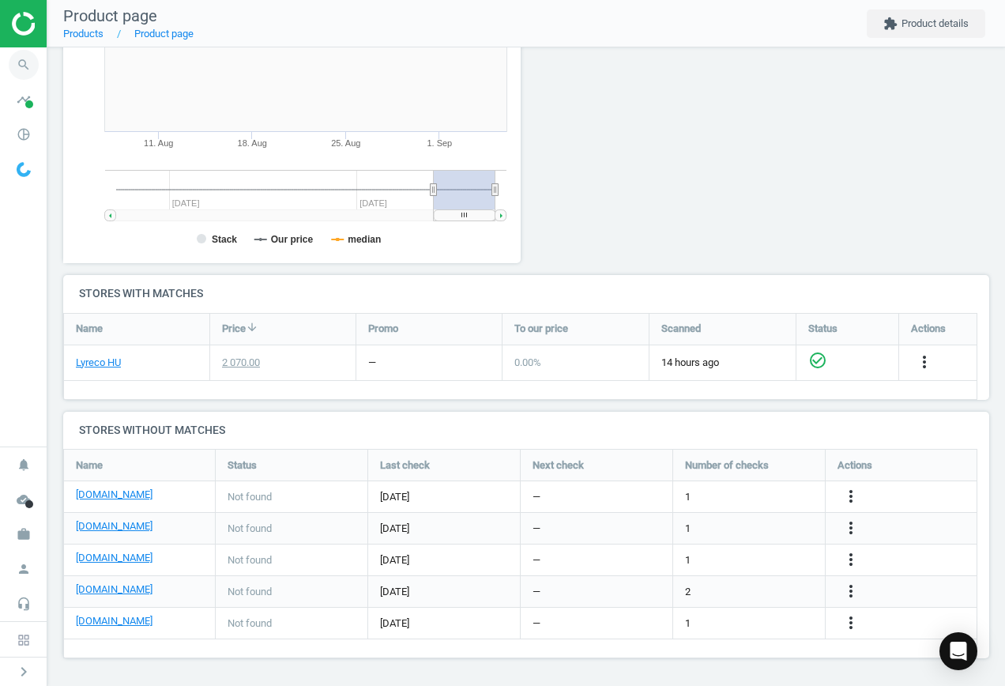
click at [13, 64] on icon "search" at bounding box center [24, 65] width 30 height 30
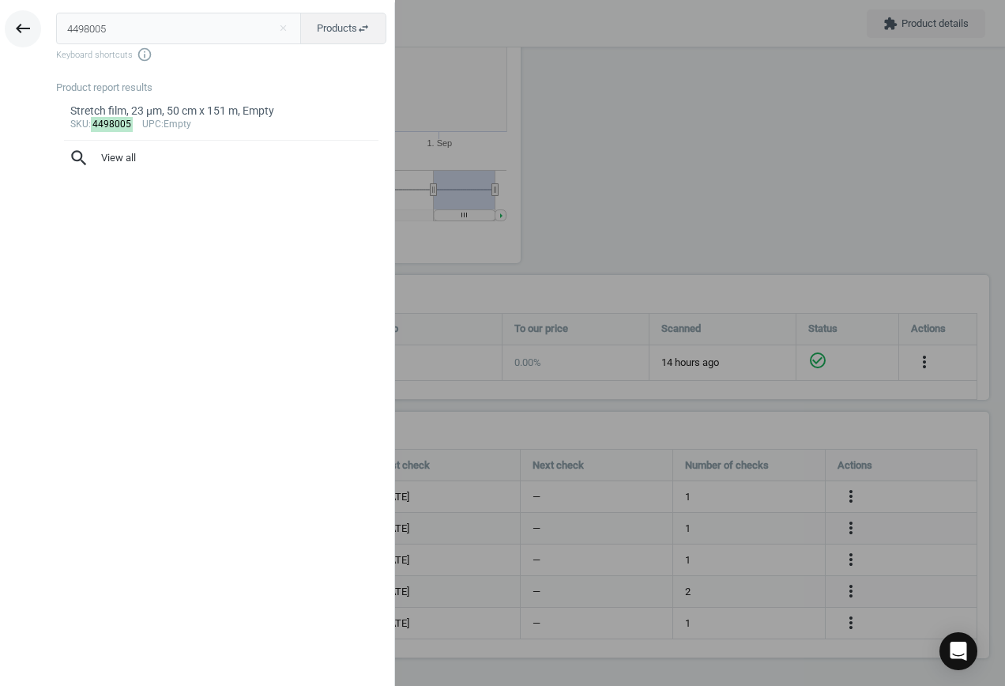
drag, startPoint x: 165, startPoint y: 27, endPoint x: 19, endPoint y: 16, distance: 146.6
click at [19, 16] on div "keyboard_backspace 4498005 close Products swap_horiz Keyboard shortcuts info_ou…" at bounding box center [197, 345] width 395 height 686
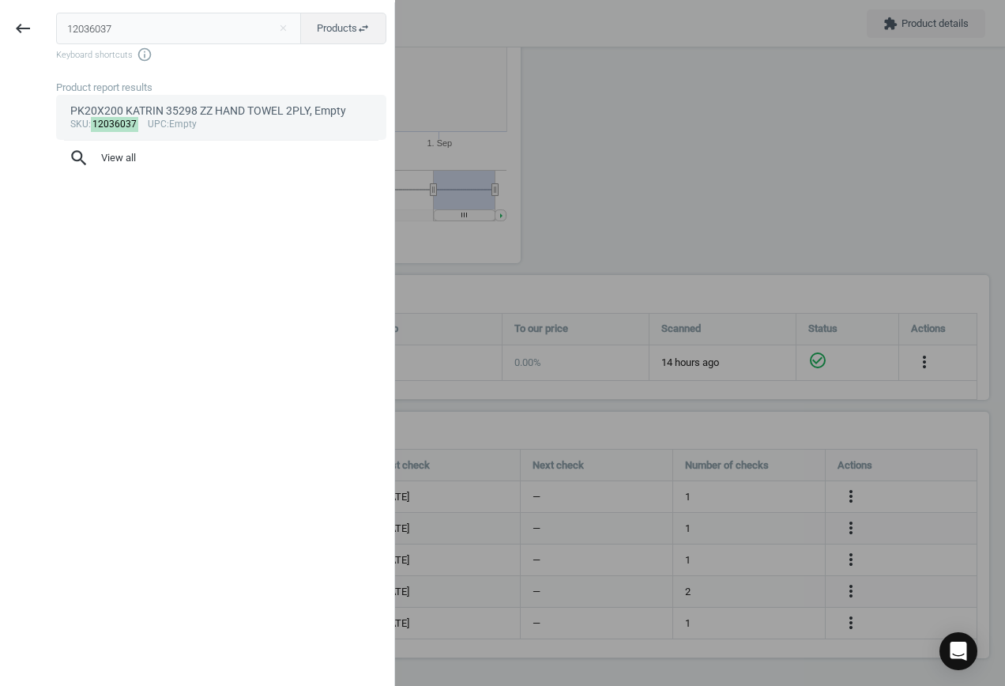
type input "12036037"
click at [247, 115] on div "PK20X200 KATRIN 35298 ZZ HAND TOWEL 2PLY, Empty" at bounding box center [221, 111] width 303 height 15
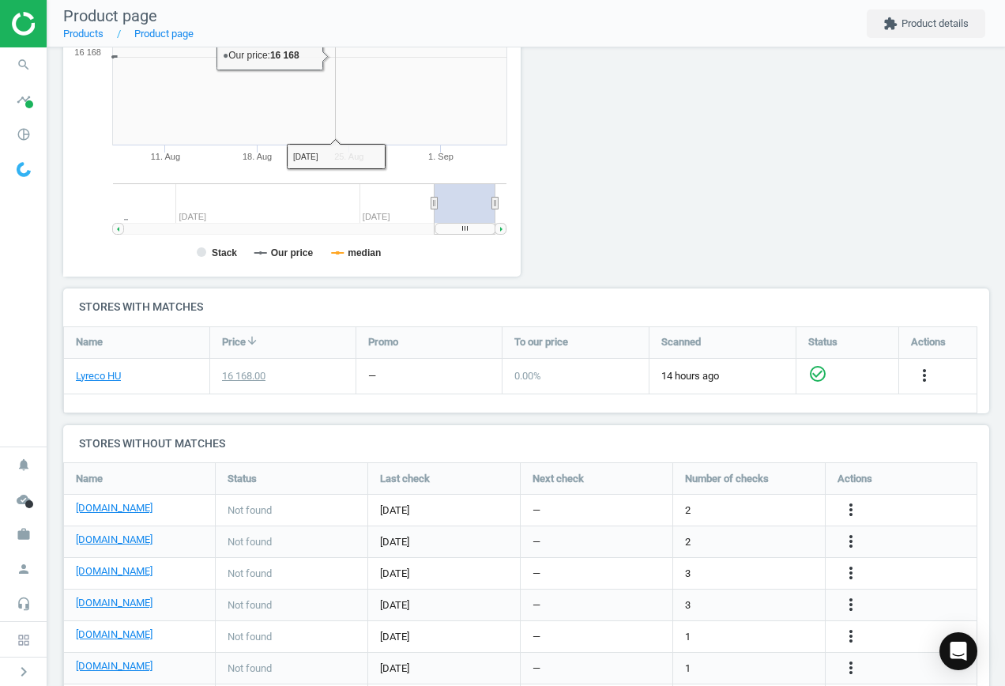
scroll to position [341, 476]
click at [854, 507] on icon "more_vert" at bounding box center [851, 509] width 19 height 19
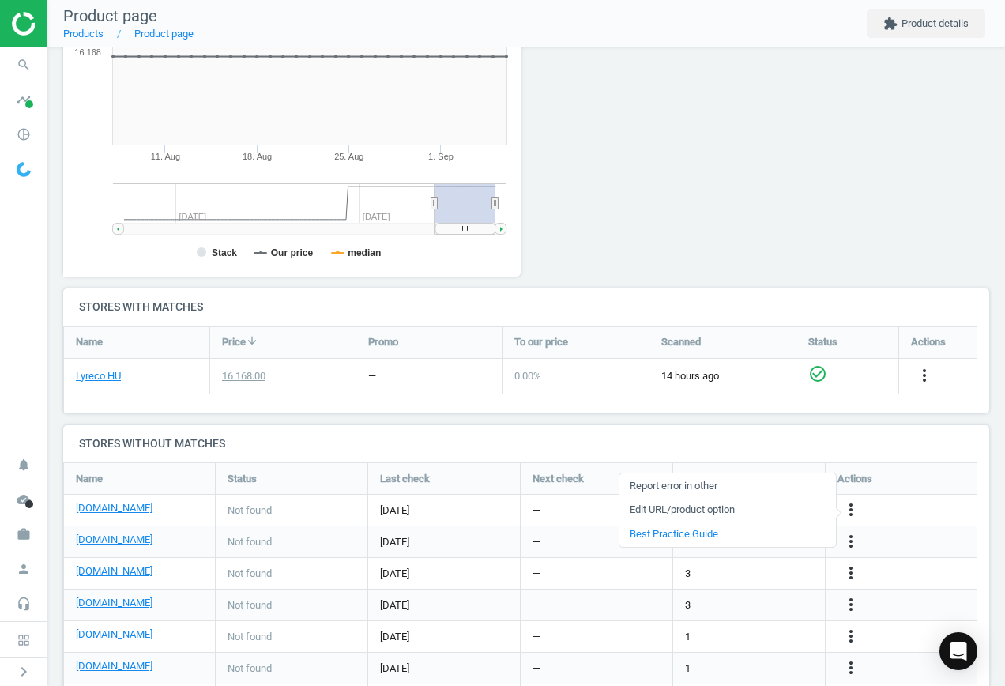
click at [713, 506] on link "Edit URL/product option" at bounding box center [728, 510] width 217 height 25
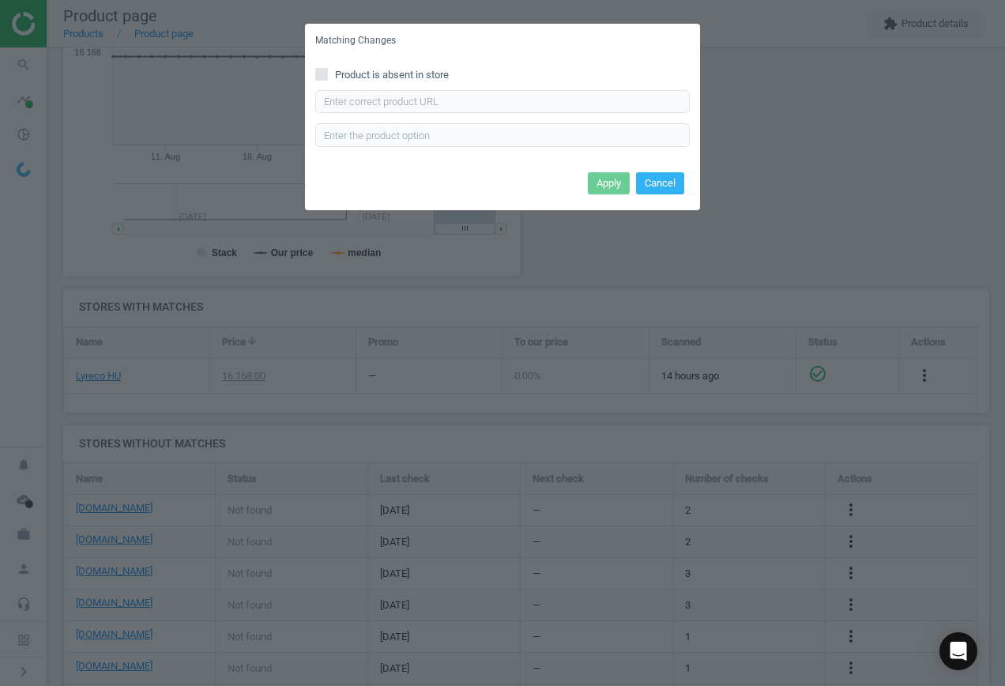
click at [321, 75] on input "Product is absent in store" at bounding box center [322, 74] width 10 height 10
checkbox input "true"
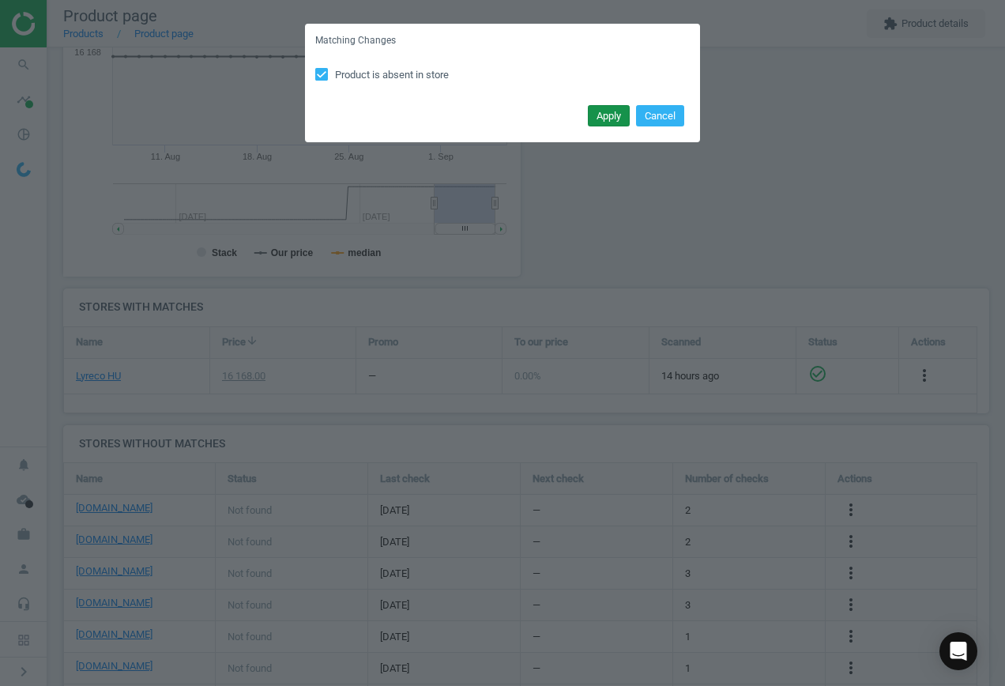
click at [611, 119] on button "Apply" at bounding box center [609, 116] width 42 height 22
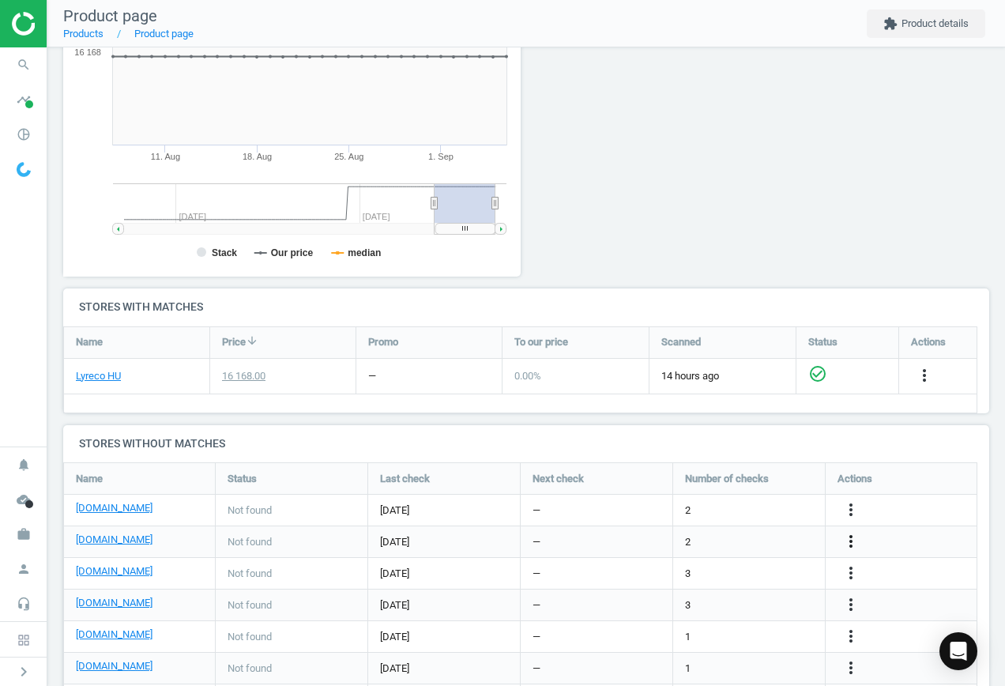
click at [849, 544] on icon "more_vert" at bounding box center [851, 541] width 19 height 19
click at [665, 541] on link "Edit URL/product option" at bounding box center [728, 542] width 217 height 25
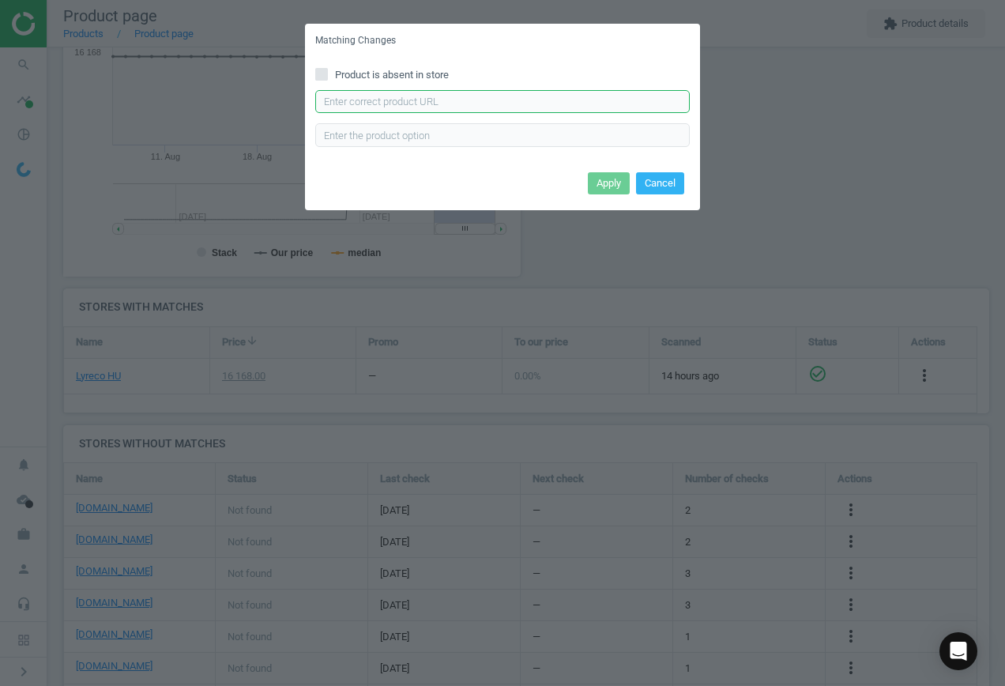
click at [454, 100] on input "text" at bounding box center [502, 102] width 375 height 24
paste input "[URL][DOMAIN_NAME][PERSON_NAME]"
type input "[URL][DOMAIN_NAME][PERSON_NAME]"
click at [602, 183] on button "Apply" at bounding box center [609, 183] width 42 height 22
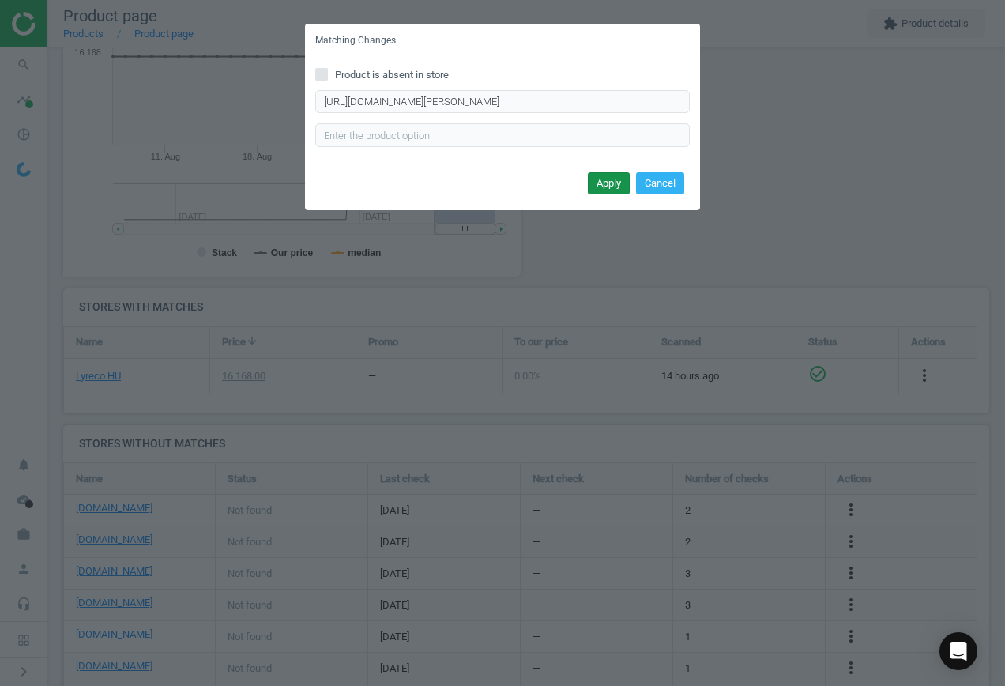
scroll to position [0, 0]
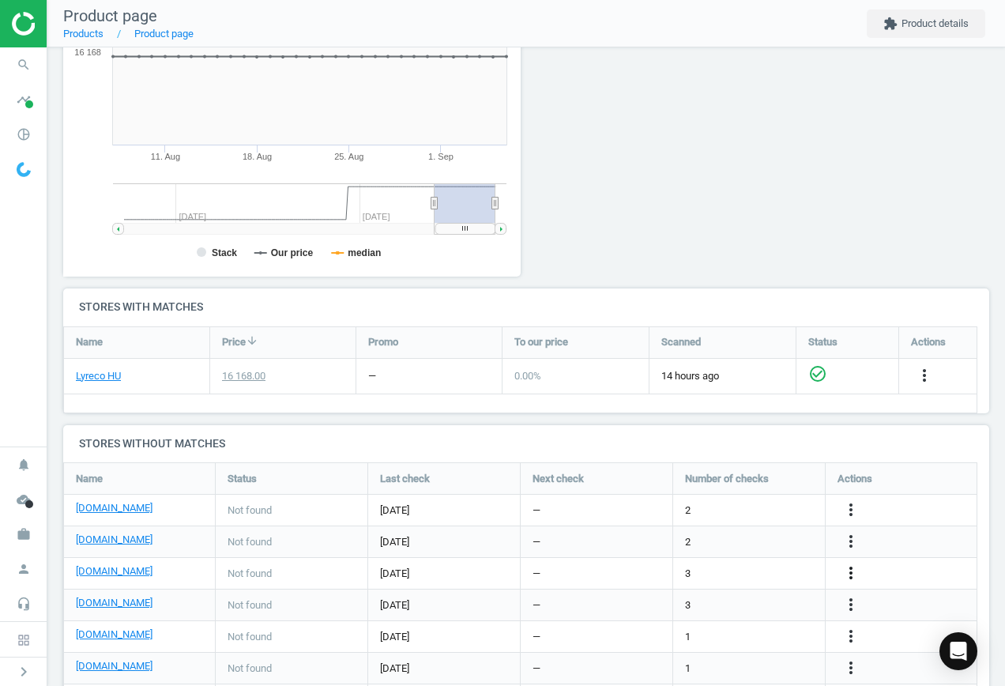
click at [854, 571] on icon "more_vert" at bounding box center [851, 573] width 19 height 19
click at [739, 571] on link "Edit URL/product option" at bounding box center [728, 573] width 217 height 25
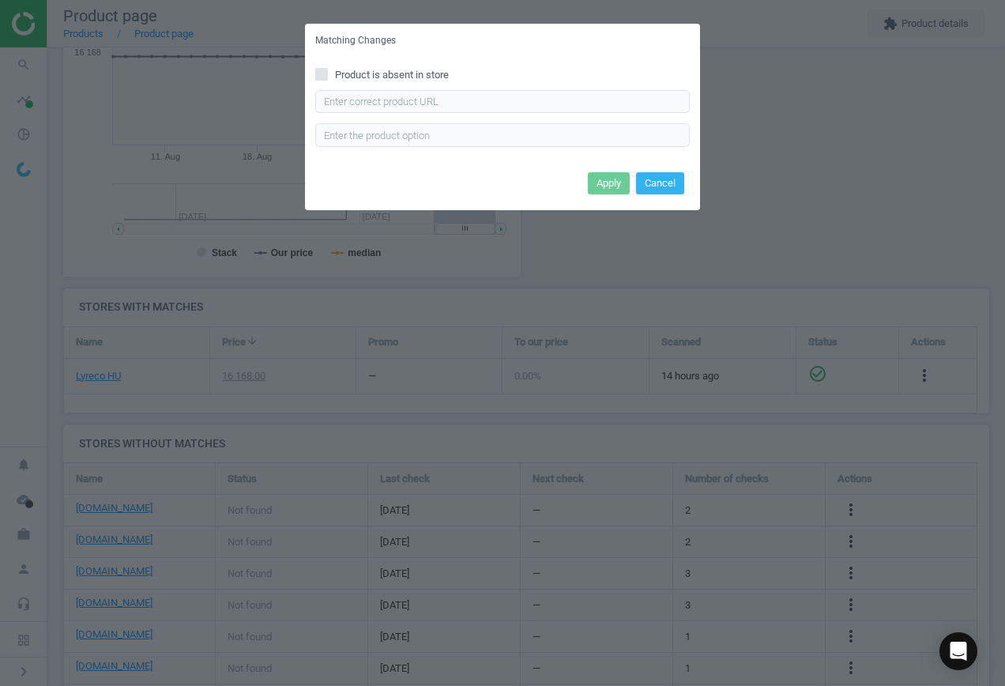
click at [323, 72] on input "Product is absent in store" at bounding box center [322, 74] width 10 height 10
checkbox input "true"
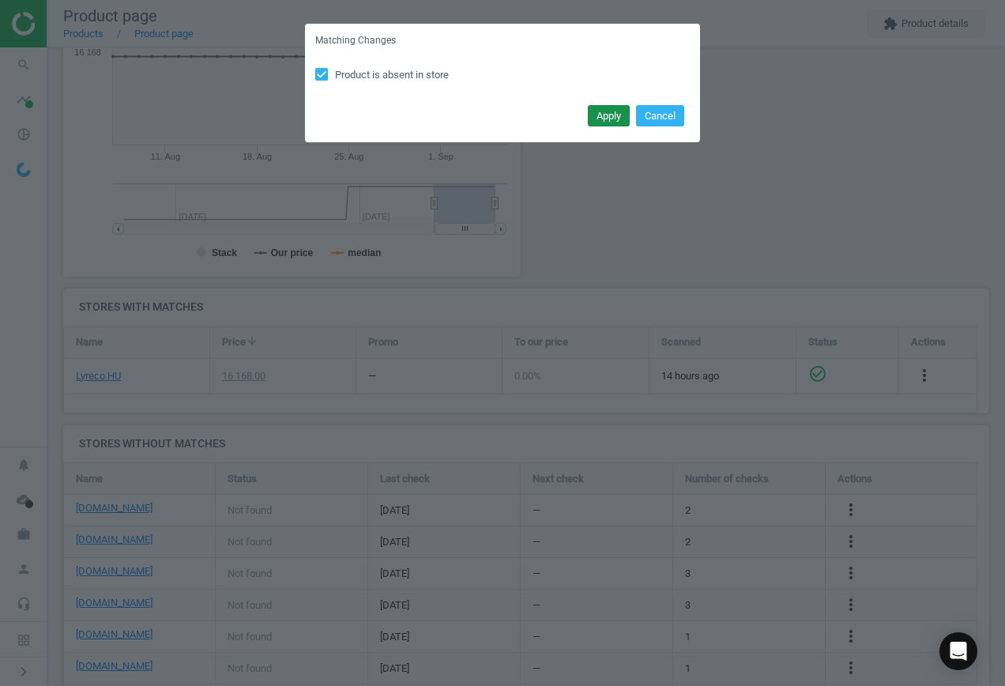
click at [596, 117] on button "Apply" at bounding box center [609, 116] width 42 height 22
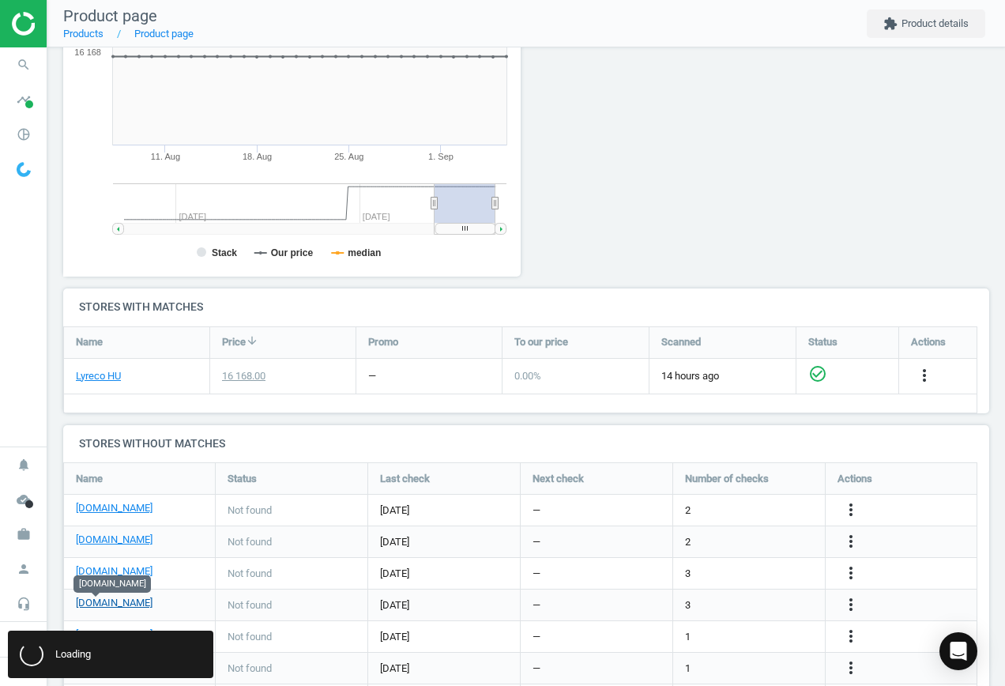
click at [92, 604] on link "[DOMAIN_NAME]" at bounding box center [114, 603] width 77 height 14
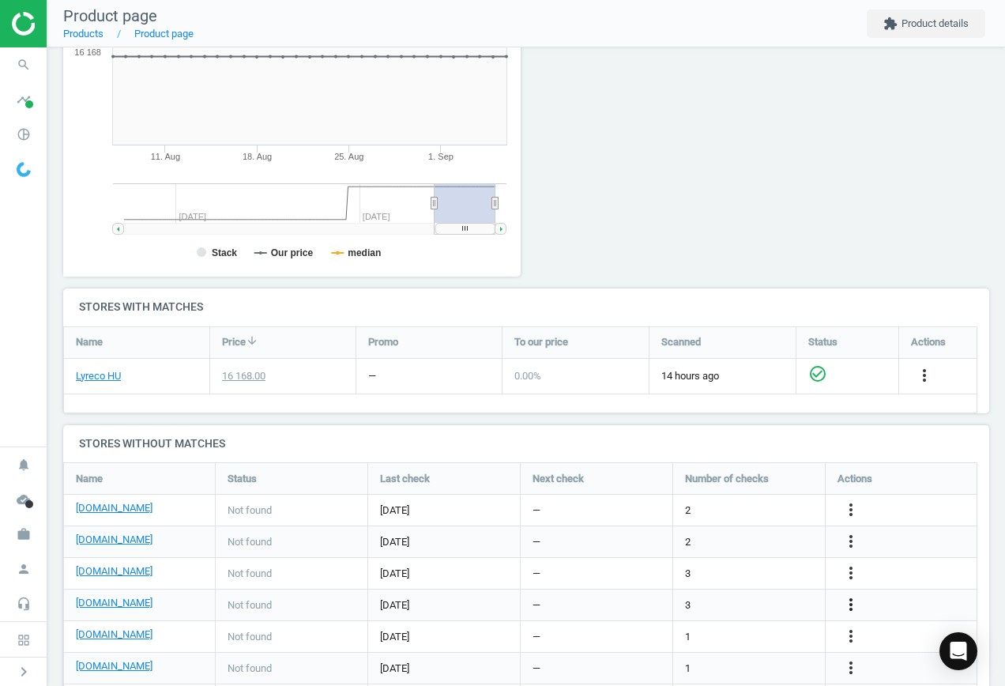
click at [851, 607] on icon "more_vert" at bounding box center [851, 604] width 19 height 19
click at [718, 605] on link "Edit URL/product option" at bounding box center [728, 605] width 217 height 25
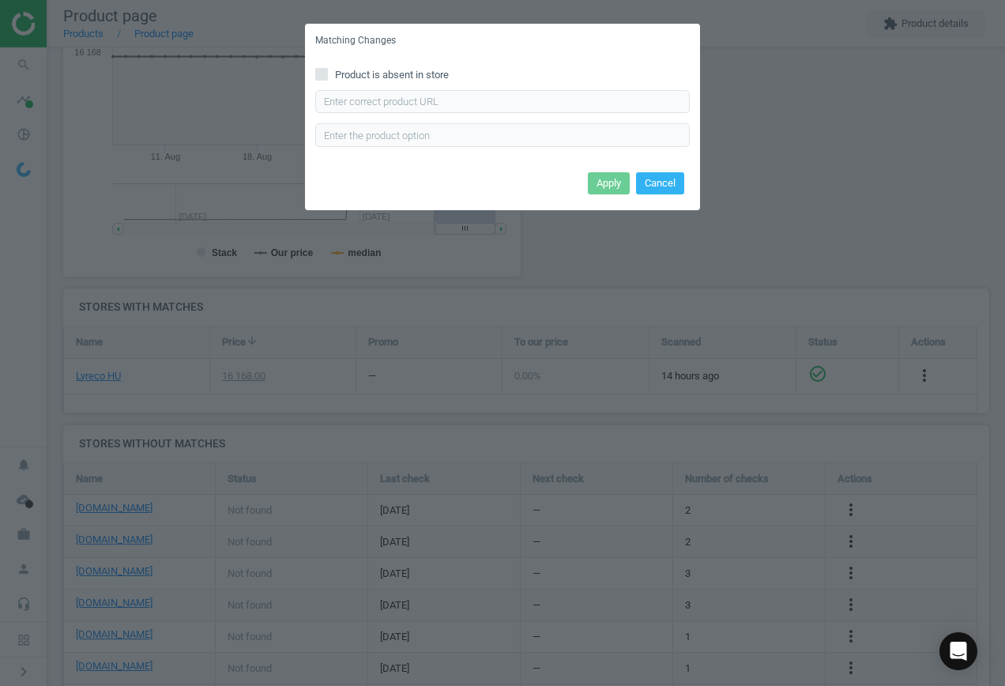
click at [323, 74] on input "Product is absent in store" at bounding box center [322, 74] width 10 height 10
checkbox input "true"
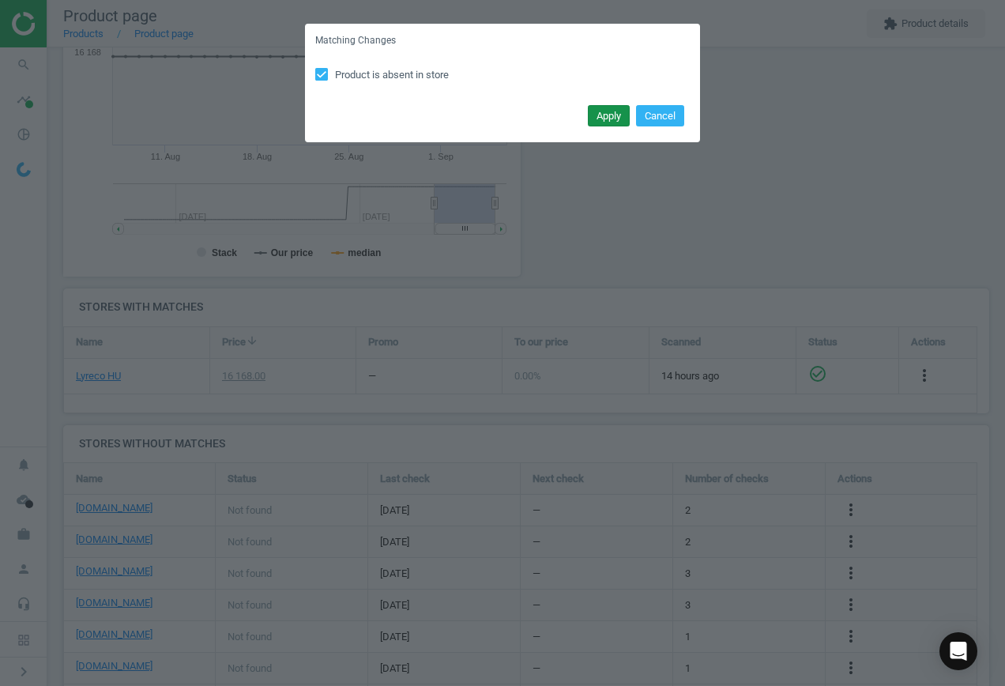
click at [616, 115] on button "Apply" at bounding box center [609, 116] width 42 height 22
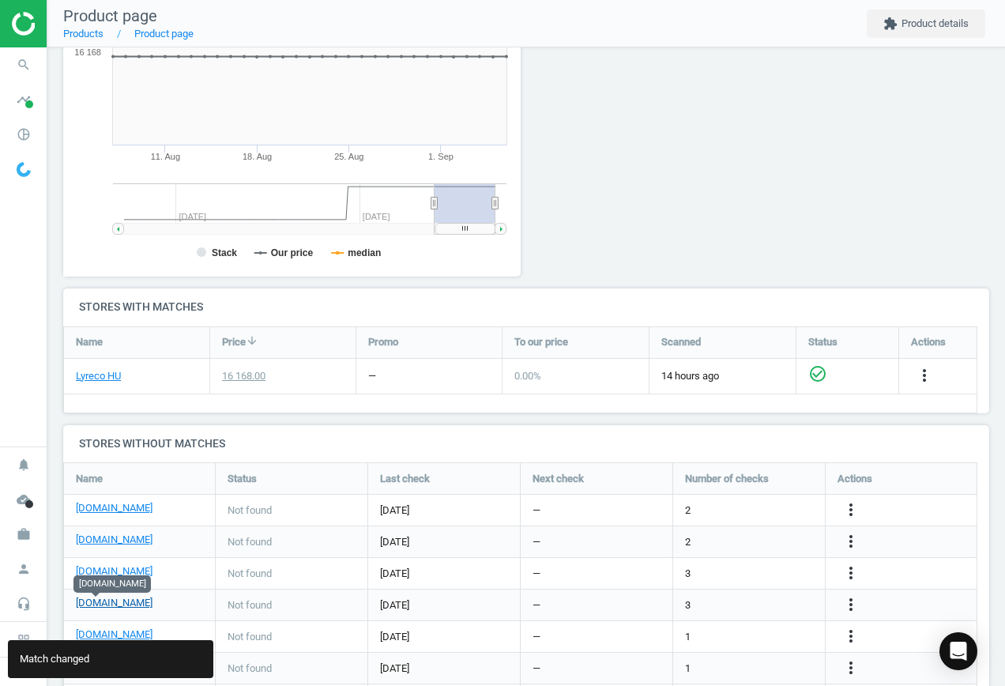
scroll to position [370, 0]
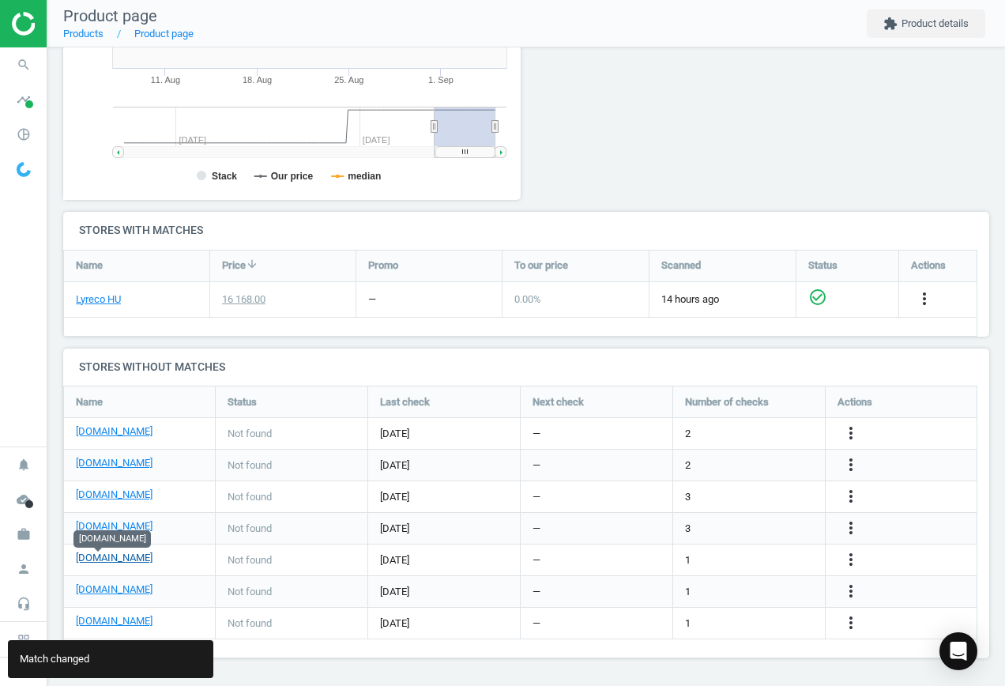
click at [103, 557] on link "[DOMAIN_NAME]" at bounding box center [114, 558] width 77 height 14
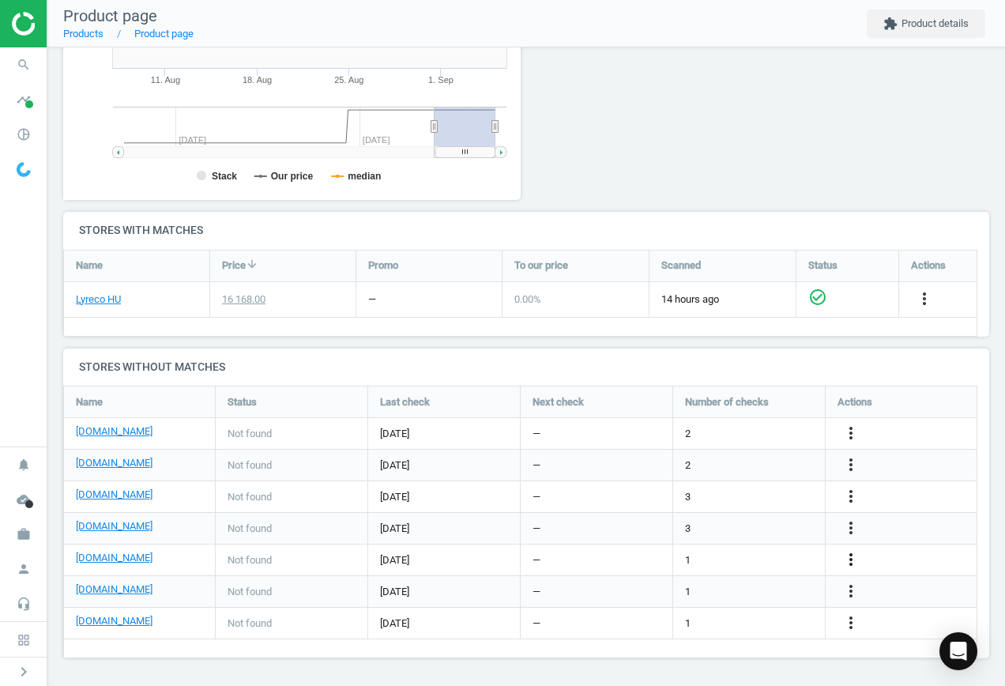
click at [854, 562] on icon "more_vert" at bounding box center [851, 559] width 19 height 19
click at [680, 553] on link "Edit URL/product option" at bounding box center [728, 560] width 217 height 25
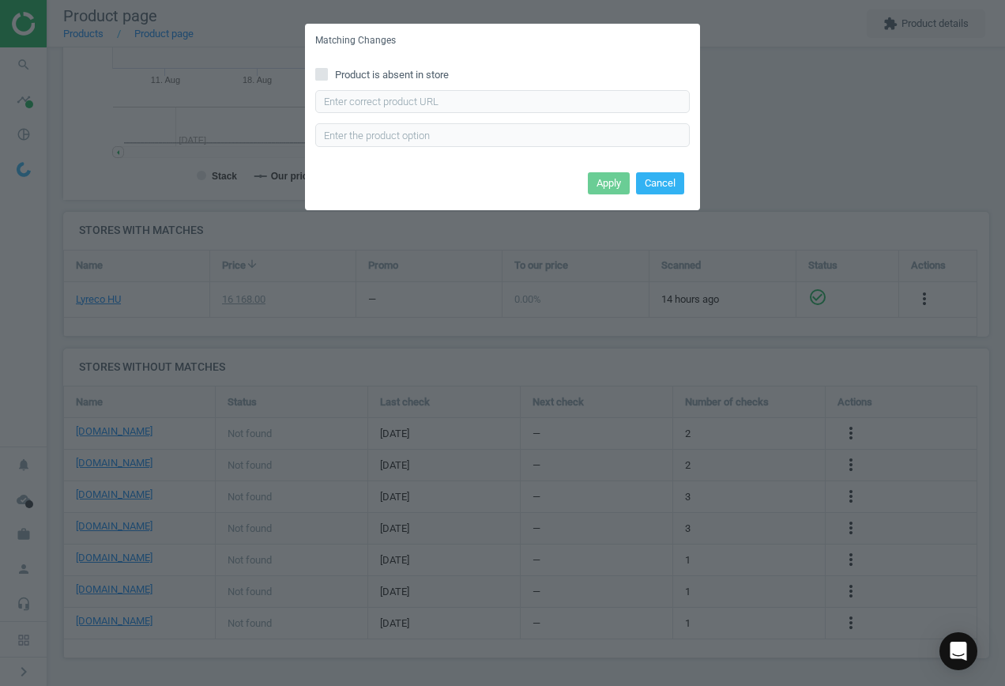
click at [324, 74] on input "Product is absent in store" at bounding box center [322, 74] width 10 height 10
checkbox input "true"
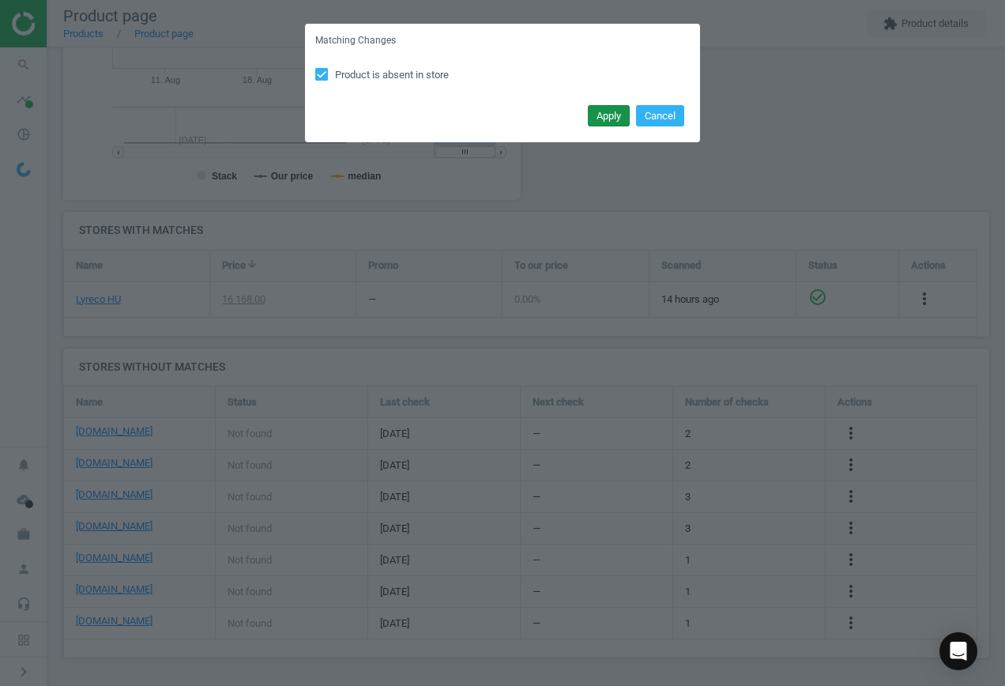
click at [614, 113] on button "Apply" at bounding box center [609, 116] width 42 height 22
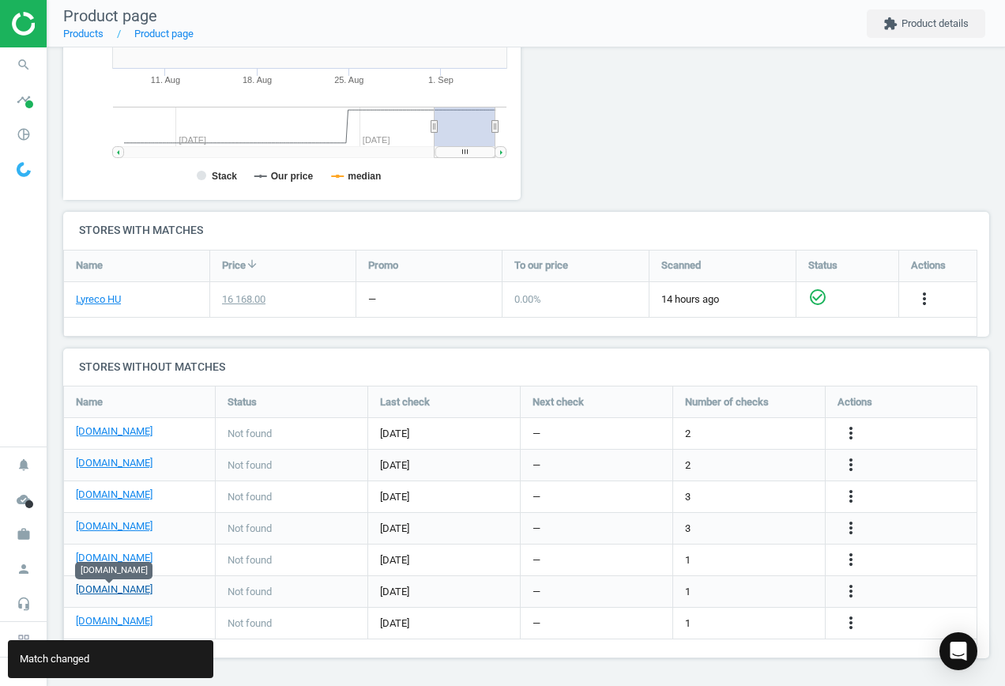
click at [113, 591] on link "[DOMAIN_NAME]" at bounding box center [114, 589] width 77 height 14
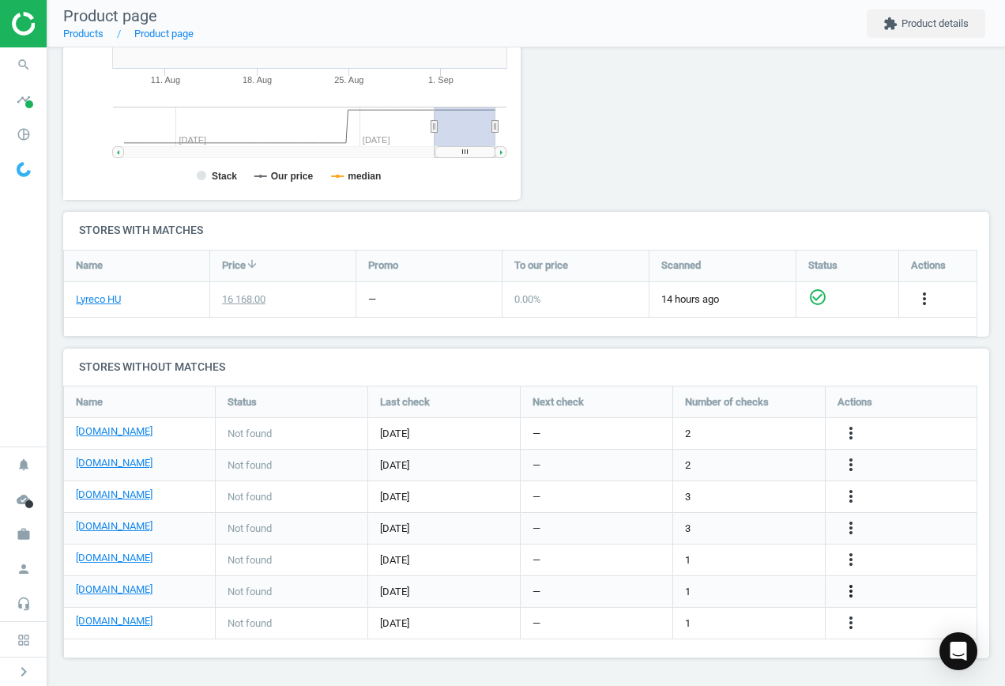
click at [851, 591] on icon "more_vert" at bounding box center [851, 591] width 19 height 19
click at [727, 587] on link "Edit URL/product option" at bounding box center [728, 591] width 217 height 25
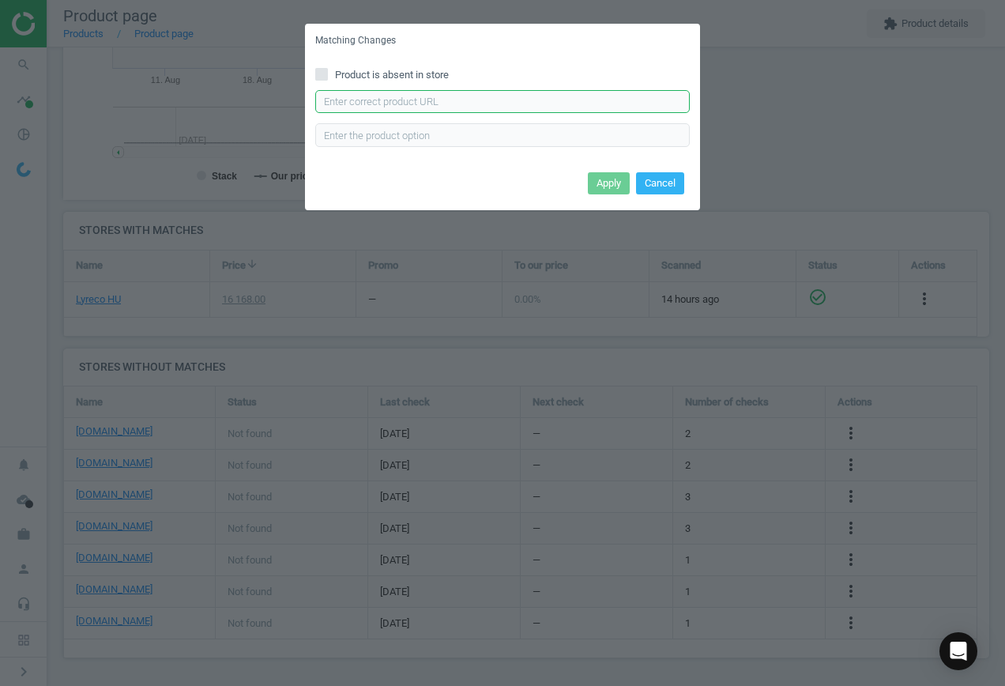
click at [386, 100] on input "text" at bounding box center [502, 102] width 375 height 24
paste input "[URL][DOMAIN_NAME]"
type input "[URL][DOMAIN_NAME]"
click at [611, 184] on button "Apply" at bounding box center [609, 183] width 42 height 22
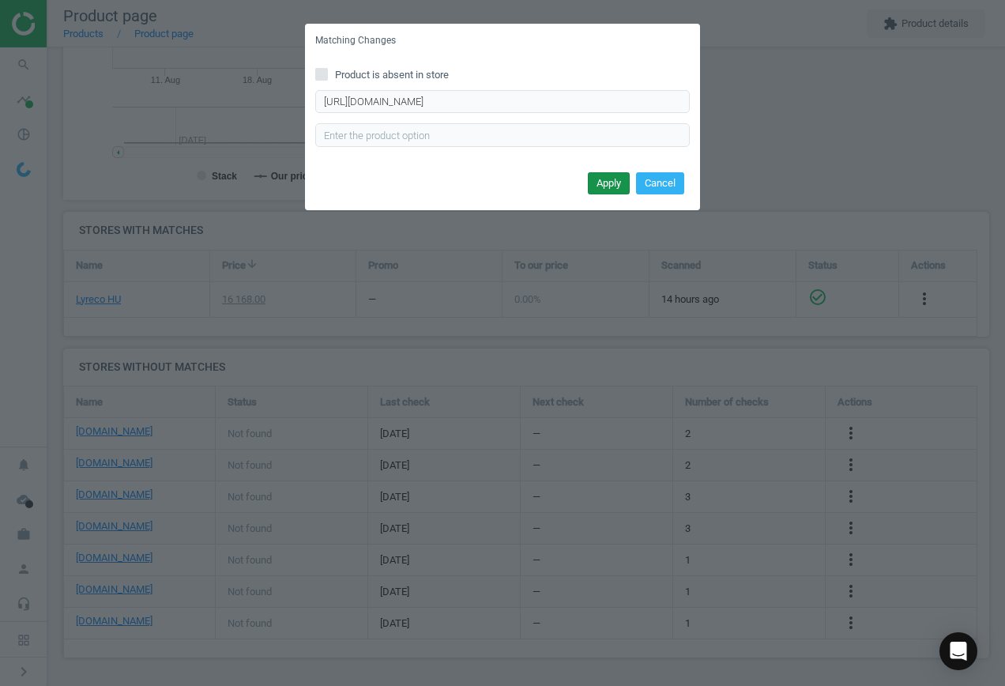
scroll to position [0, 0]
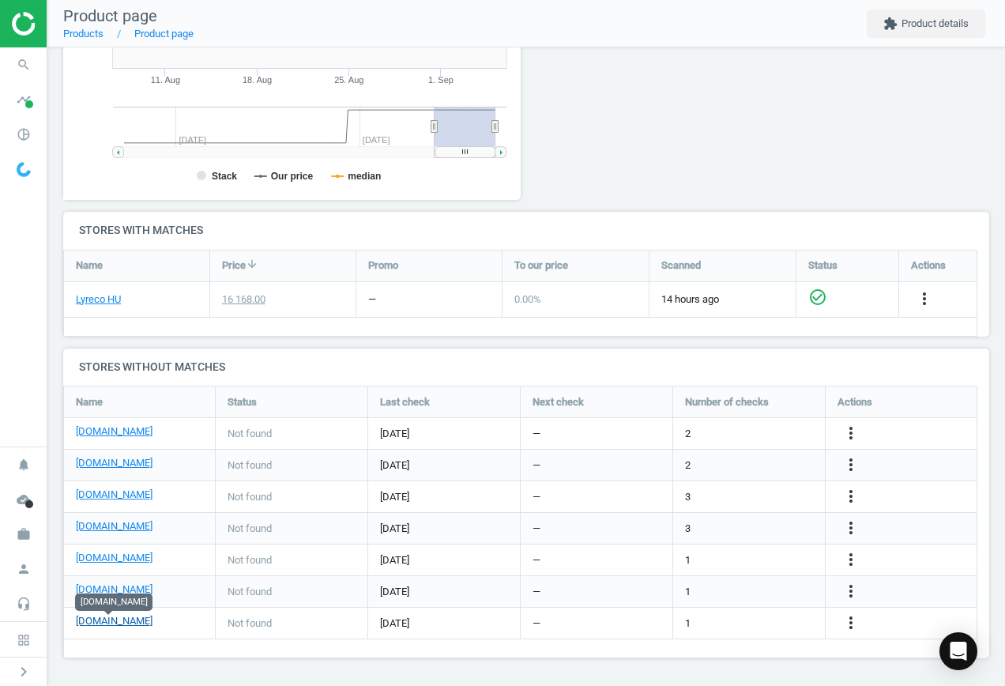
click at [119, 623] on link "[DOMAIN_NAME]" at bounding box center [114, 621] width 77 height 14
click at [851, 623] on icon "more_vert" at bounding box center [851, 622] width 19 height 19
click at [684, 622] on link "Edit URL/product option" at bounding box center [728, 623] width 217 height 25
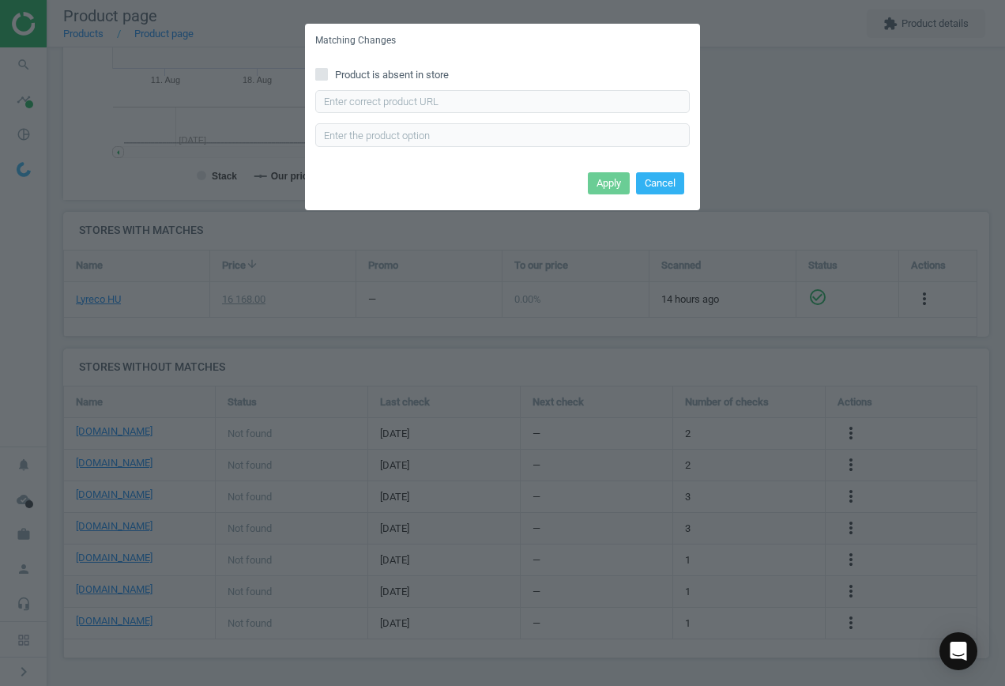
click at [324, 72] on input "Product is absent in store" at bounding box center [322, 74] width 10 height 10
checkbox input "true"
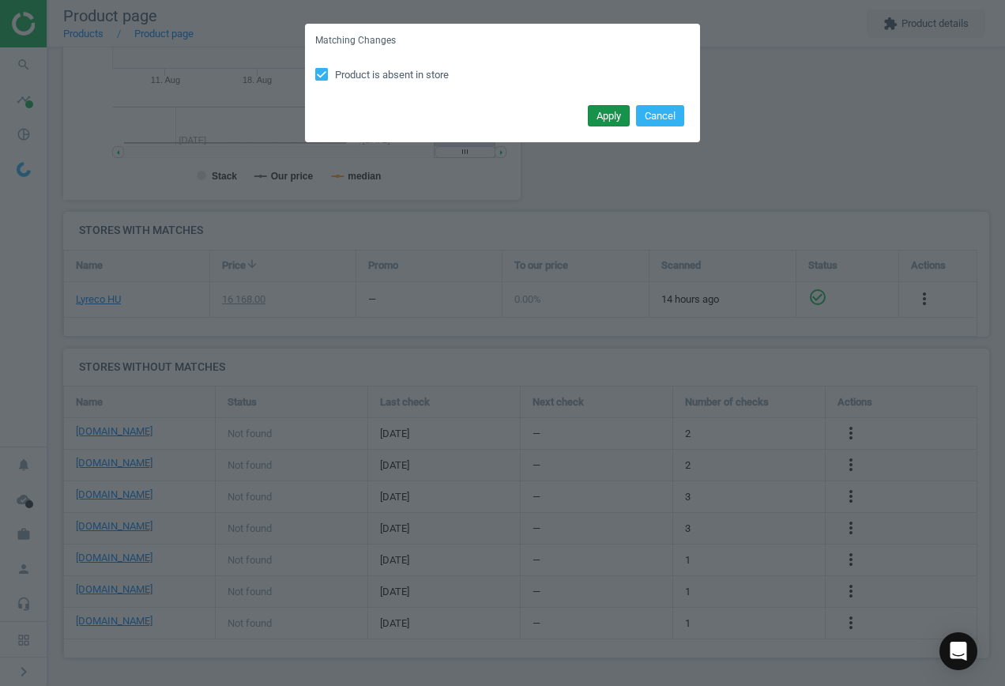
click at [612, 117] on button "Apply" at bounding box center [609, 116] width 42 height 22
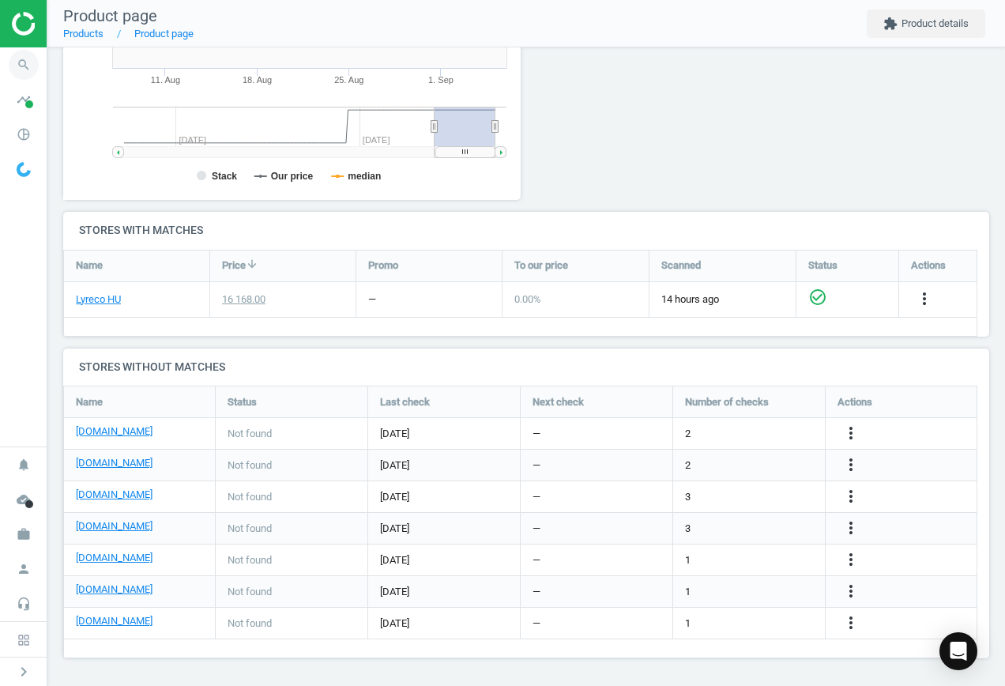
click at [22, 70] on icon "search" at bounding box center [24, 65] width 30 height 30
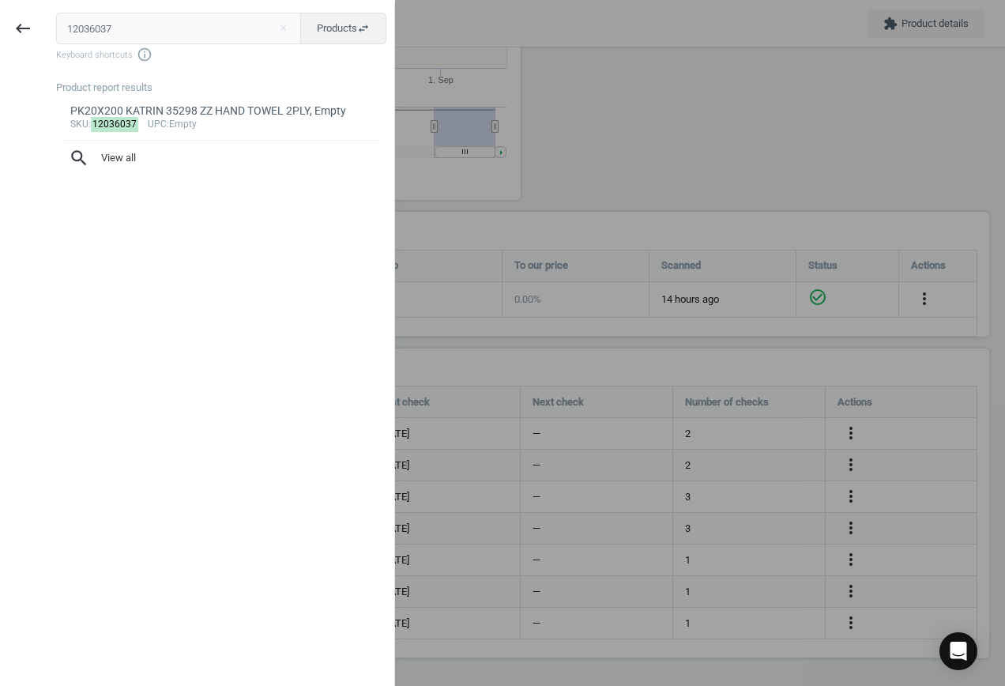
drag, startPoint x: 119, startPoint y: 25, endPoint x: -191, endPoint y: -13, distance: 312.1
click at [0, 0] on html "Group 2 Created with Sketch. ic/cloud_download/grey600 Created with Sketch. gra…" at bounding box center [502, 343] width 1005 height 686
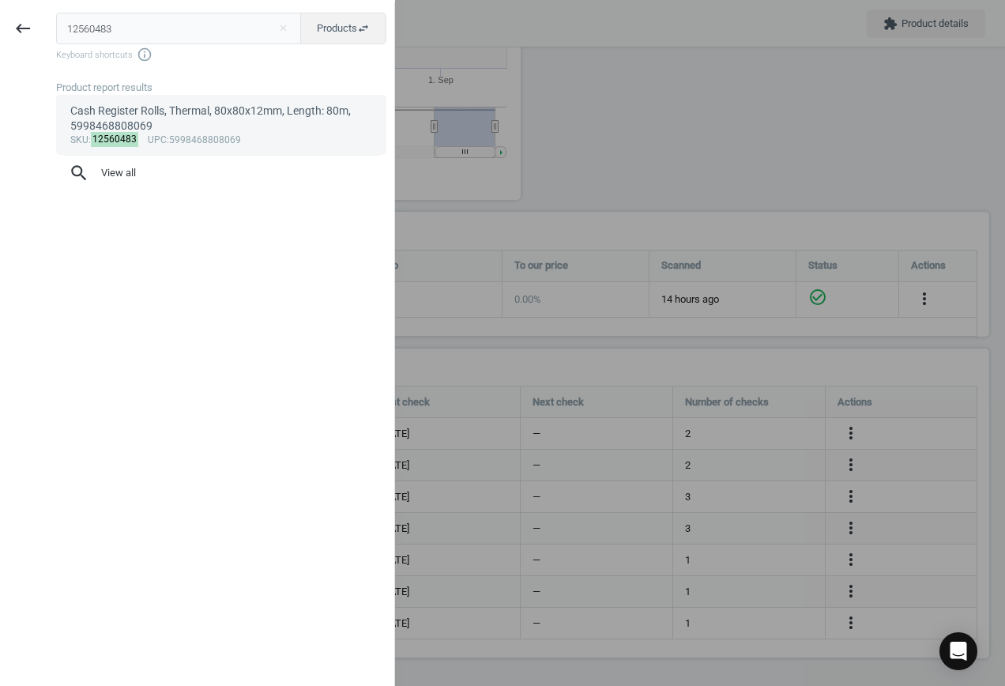
type input "12560483"
click at [143, 120] on div "Cash Register Rolls, Thermal, 80x80x12mm, Length: 80m, 5998468808069" at bounding box center [221, 119] width 303 height 31
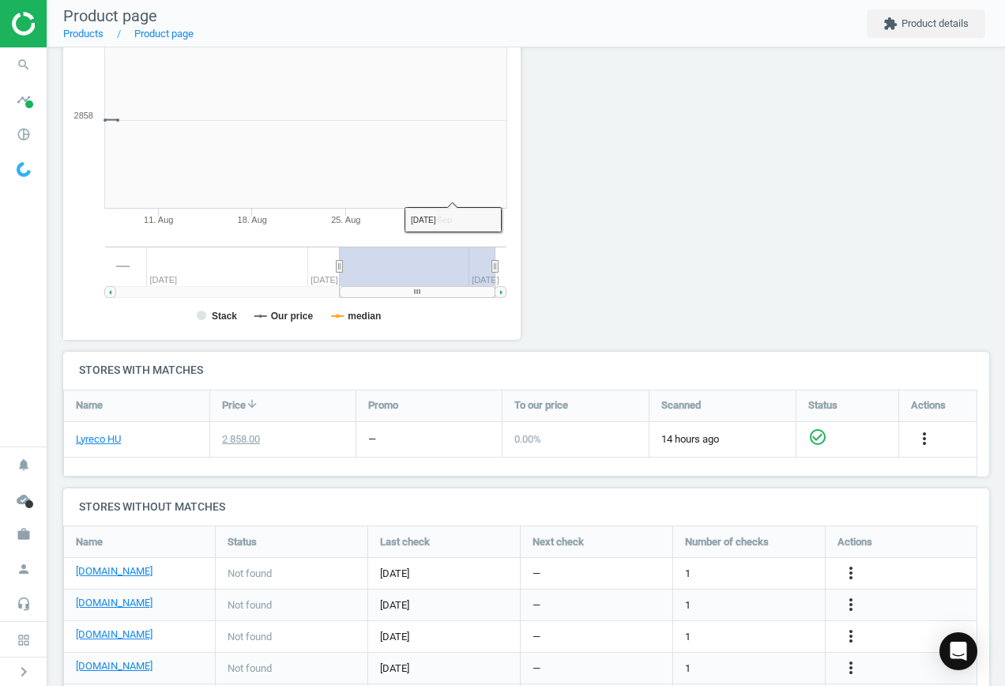
scroll to position [341, 476]
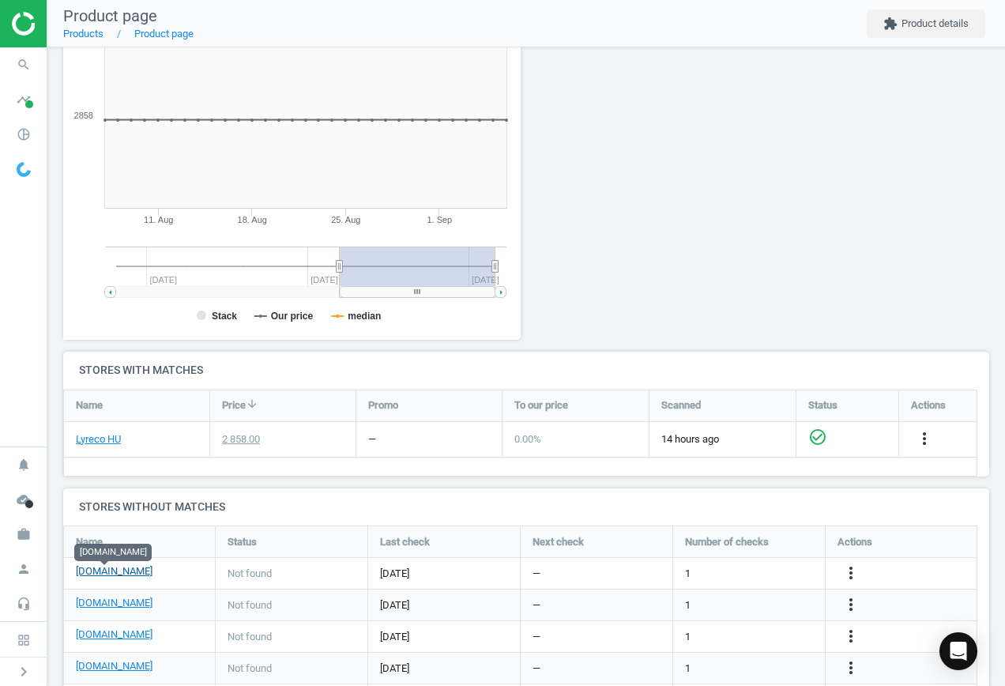
click at [115, 568] on link "[DOMAIN_NAME]" at bounding box center [114, 571] width 77 height 14
click at [851, 573] on icon "more_vert" at bounding box center [851, 573] width 19 height 19
click at [695, 572] on link "Edit URL/product option" at bounding box center [728, 573] width 217 height 25
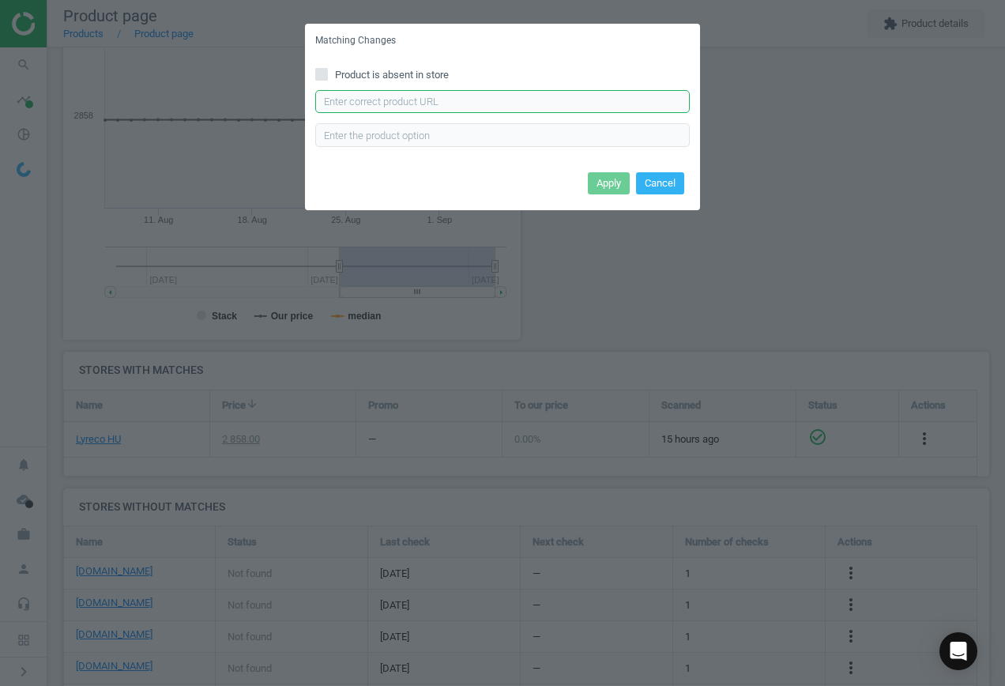
drag, startPoint x: 402, startPoint y: 104, endPoint x: 412, endPoint y: 105, distance: 9.6
click at [402, 104] on input "text" at bounding box center [502, 102] width 375 height 24
paste input "[URL][DOMAIN_NAME]"
type input "[URL][DOMAIN_NAME]"
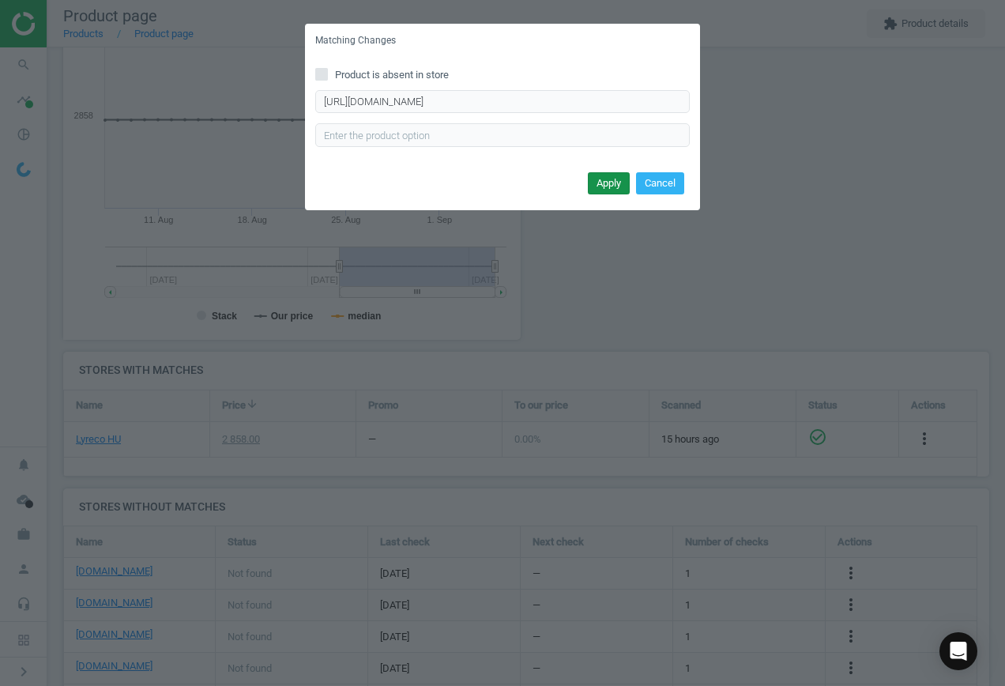
click at [601, 188] on button "Apply" at bounding box center [609, 183] width 42 height 22
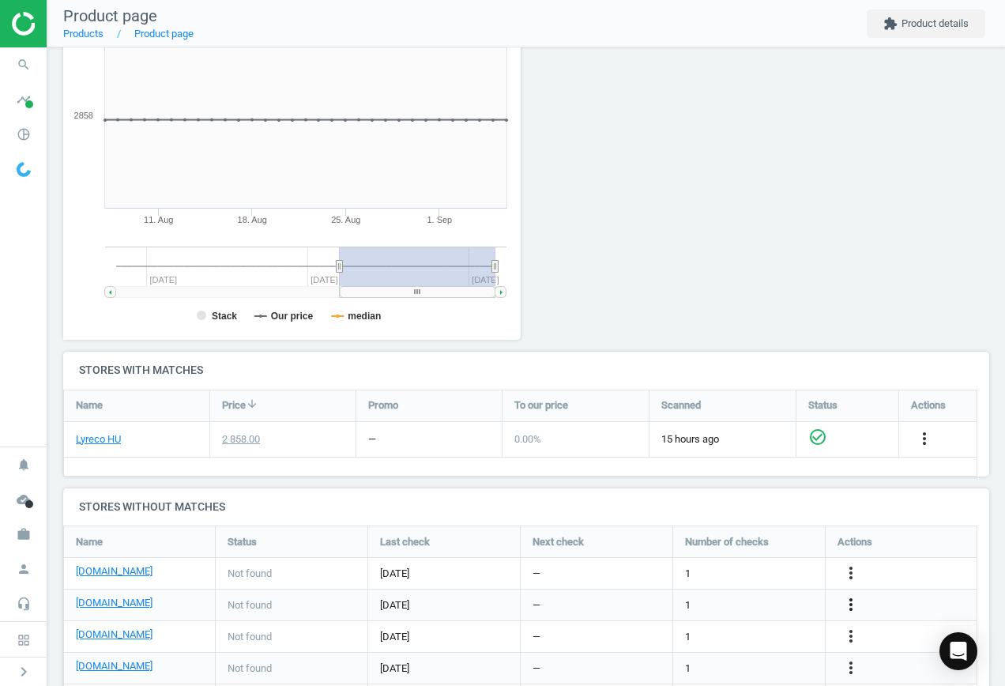
click at [854, 602] on icon "more_vert" at bounding box center [851, 604] width 19 height 19
click at [727, 607] on link "Edit URL/product option" at bounding box center [728, 605] width 217 height 25
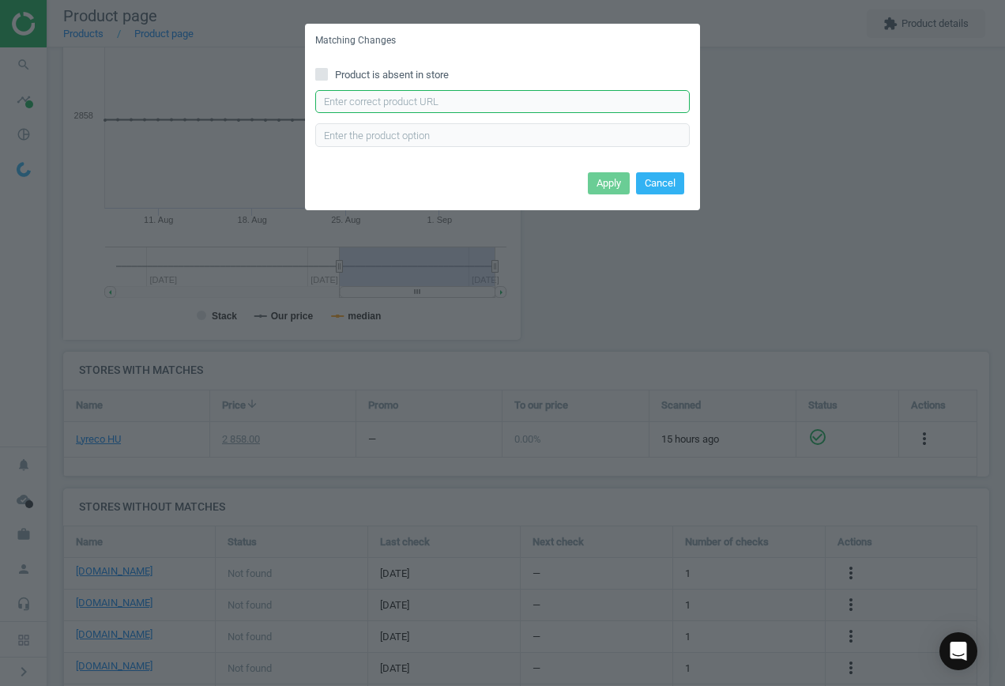
click at [415, 100] on input "text" at bounding box center [502, 102] width 375 height 24
paste input "[URL][DOMAIN_NAME]"
type input "[URL][DOMAIN_NAME]"
click at [616, 185] on button "Apply" at bounding box center [609, 183] width 42 height 22
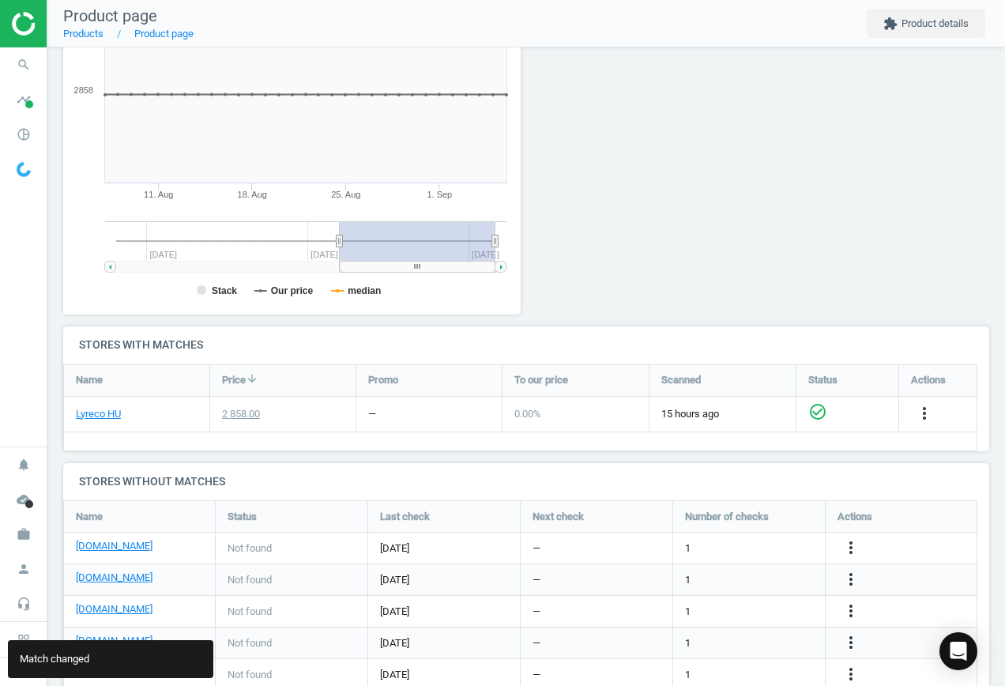
scroll to position [307, 0]
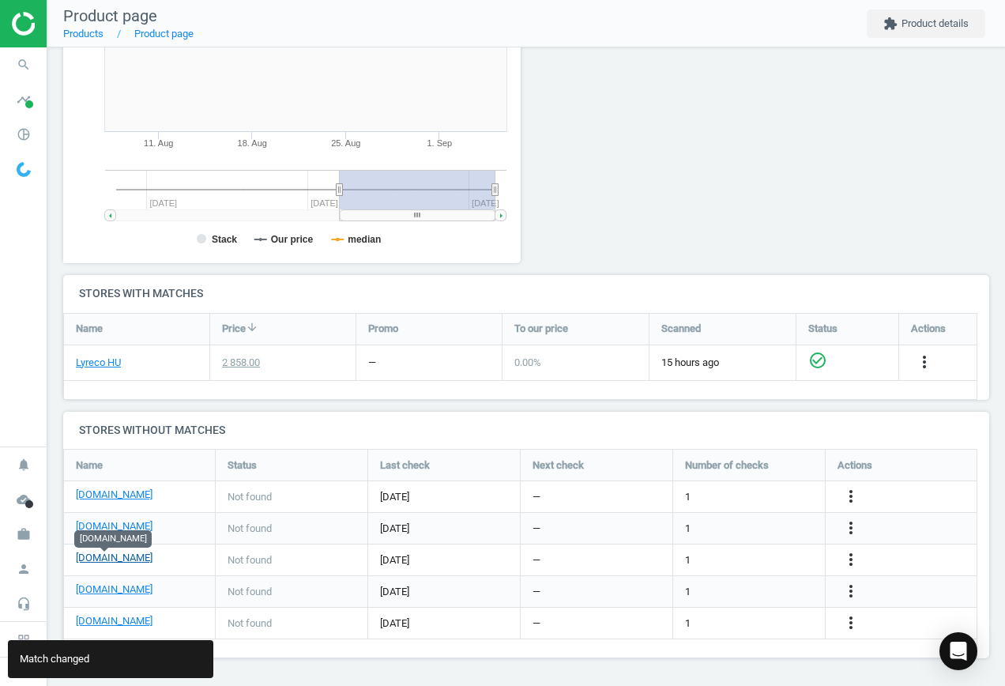
click at [107, 561] on link "[DOMAIN_NAME]" at bounding box center [114, 558] width 77 height 14
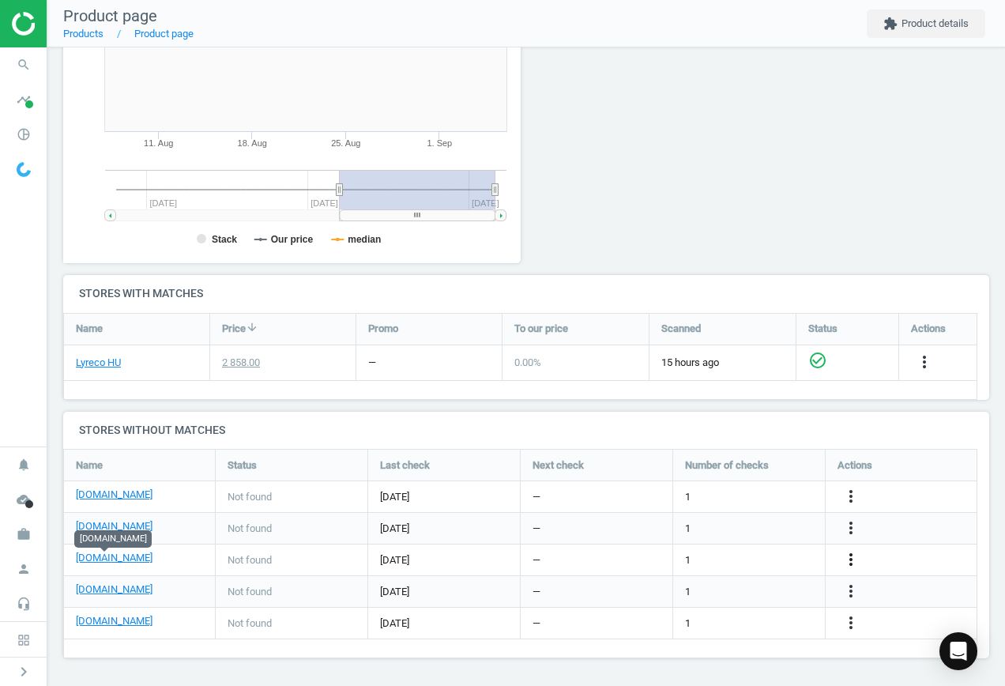
click at [855, 556] on icon "more_vert" at bounding box center [851, 559] width 19 height 19
click at [692, 560] on link "Edit URL/product option" at bounding box center [728, 560] width 217 height 25
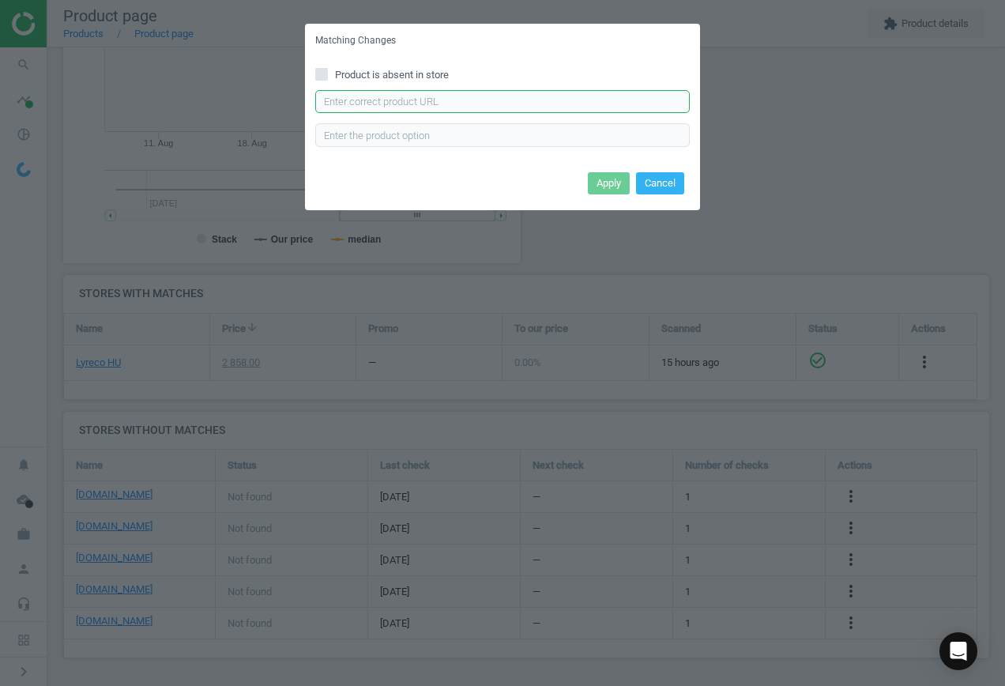
click at [368, 97] on input "text" at bounding box center [502, 102] width 375 height 24
paste input "[URL][DOMAIN_NAME]"
type input "[URL][DOMAIN_NAME]"
click at [622, 187] on button "Apply" at bounding box center [609, 183] width 42 height 22
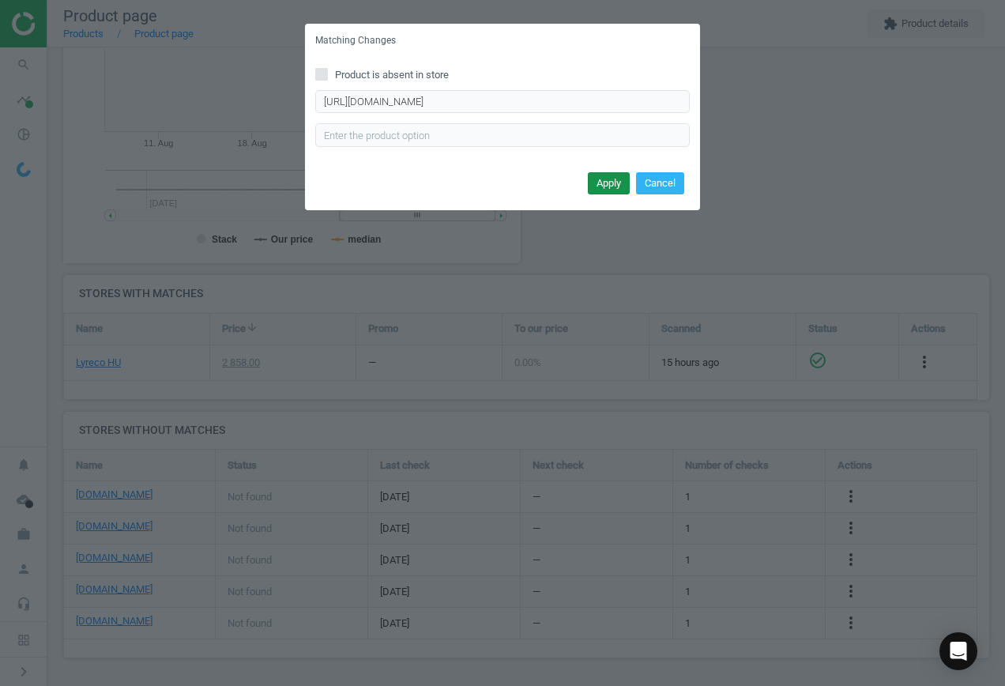
scroll to position [0, 0]
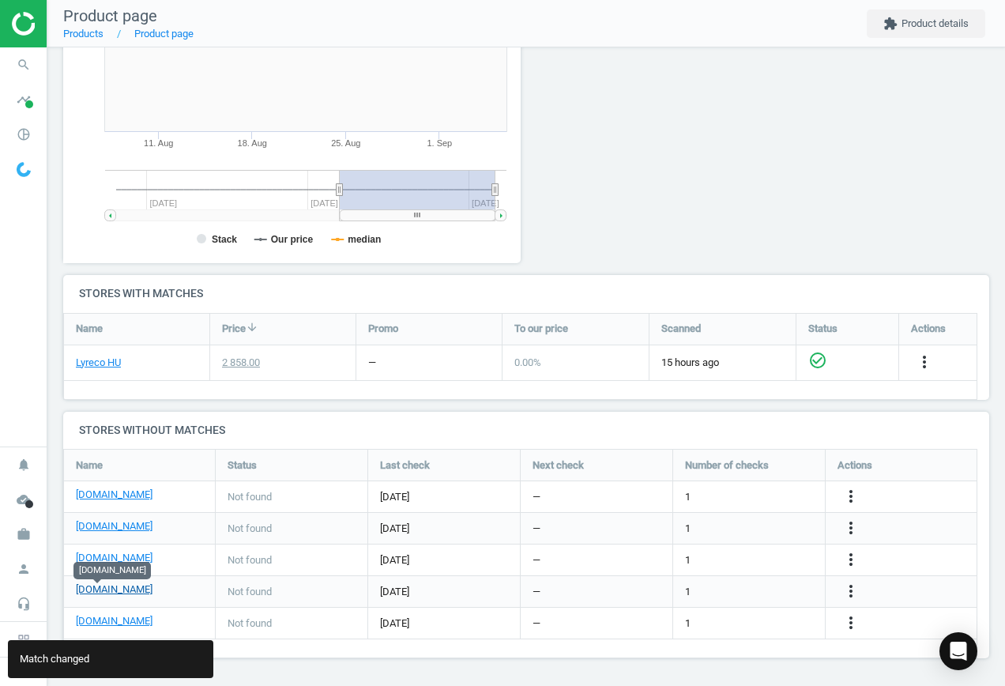
click at [110, 592] on link "[DOMAIN_NAME]" at bounding box center [114, 589] width 77 height 14
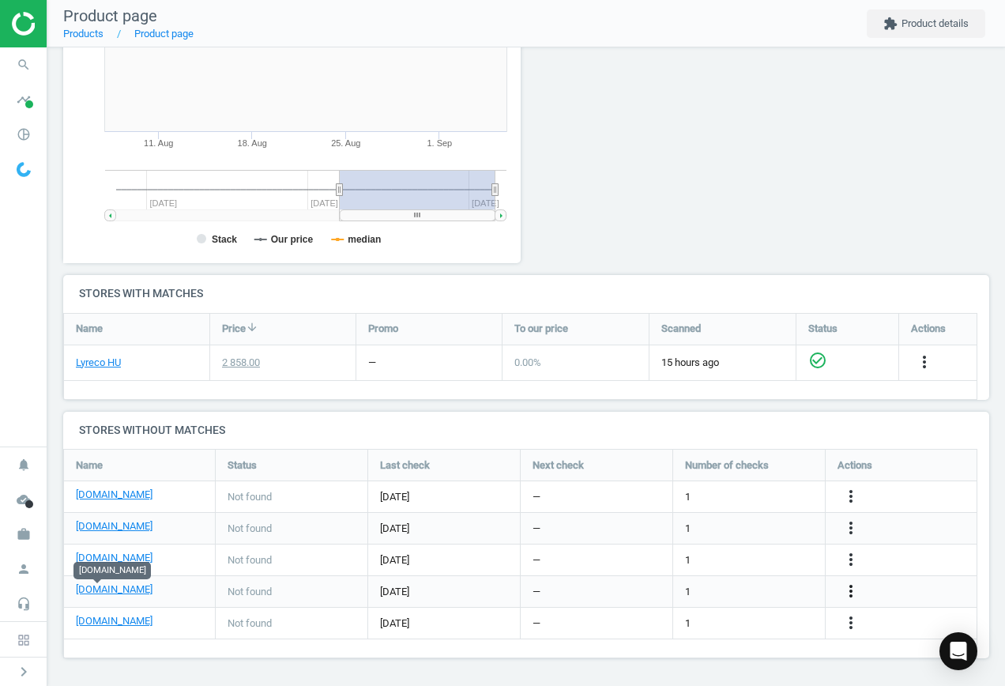
click at [850, 586] on icon "more_vert" at bounding box center [851, 591] width 19 height 19
click at [711, 590] on link "Edit URL/product option" at bounding box center [728, 591] width 217 height 25
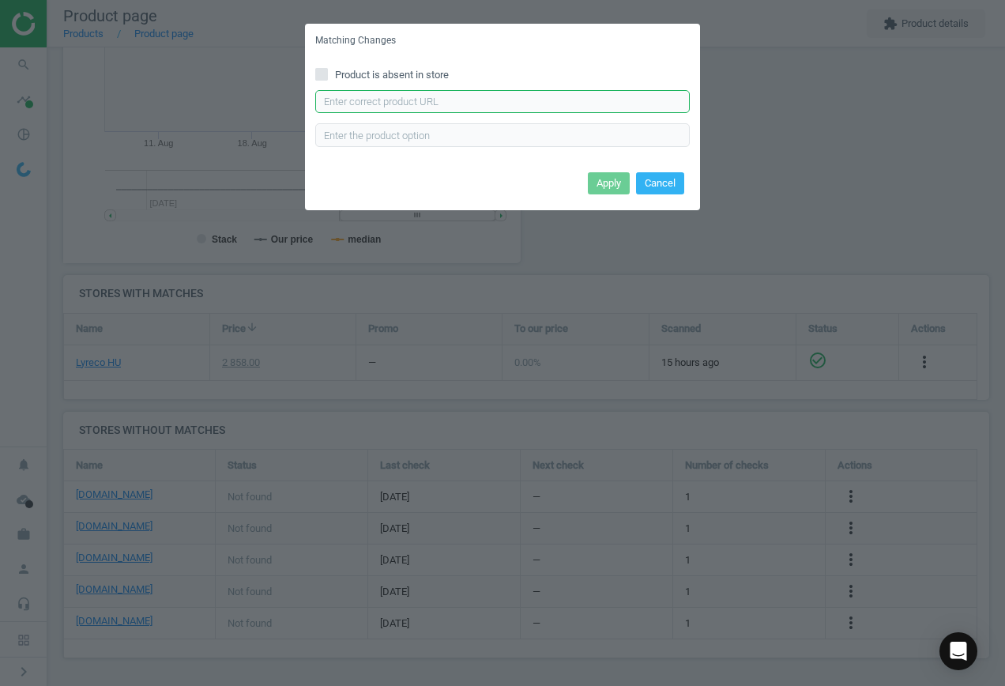
click at [398, 98] on input "text" at bounding box center [502, 102] width 375 height 24
paste input "[URL][DOMAIN_NAME]"
type input "[URL][DOMAIN_NAME]"
click at [607, 179] on button "Apply" at bounding box center [609, 183] width 42 height 22
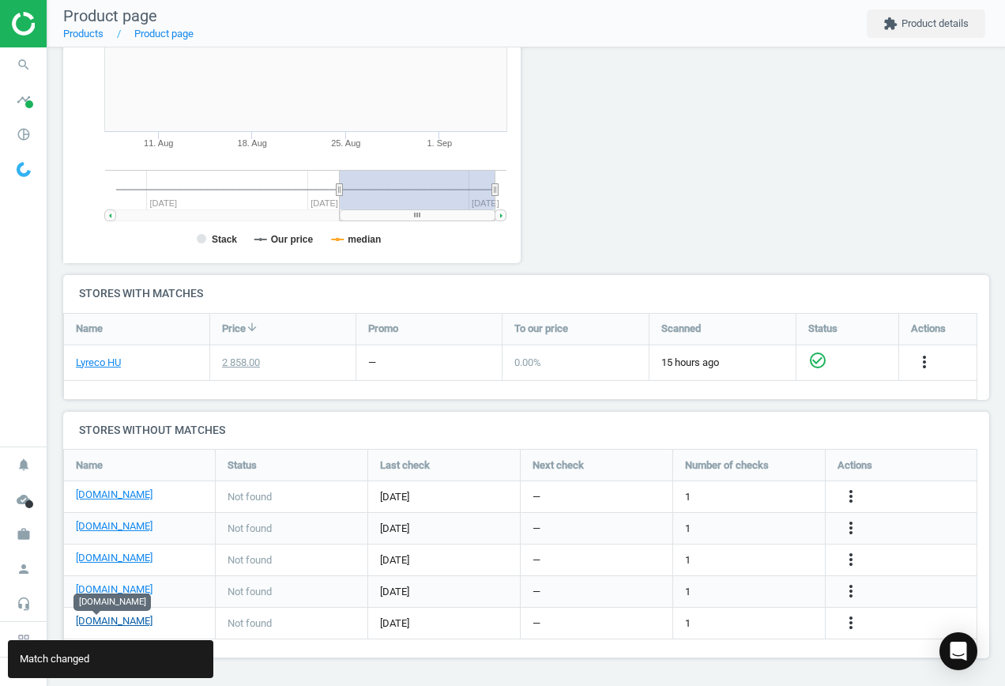
click at [102, 619] on link "[DOMAIN_NAME]" at bounding box center [114, 621] width 77 height 14
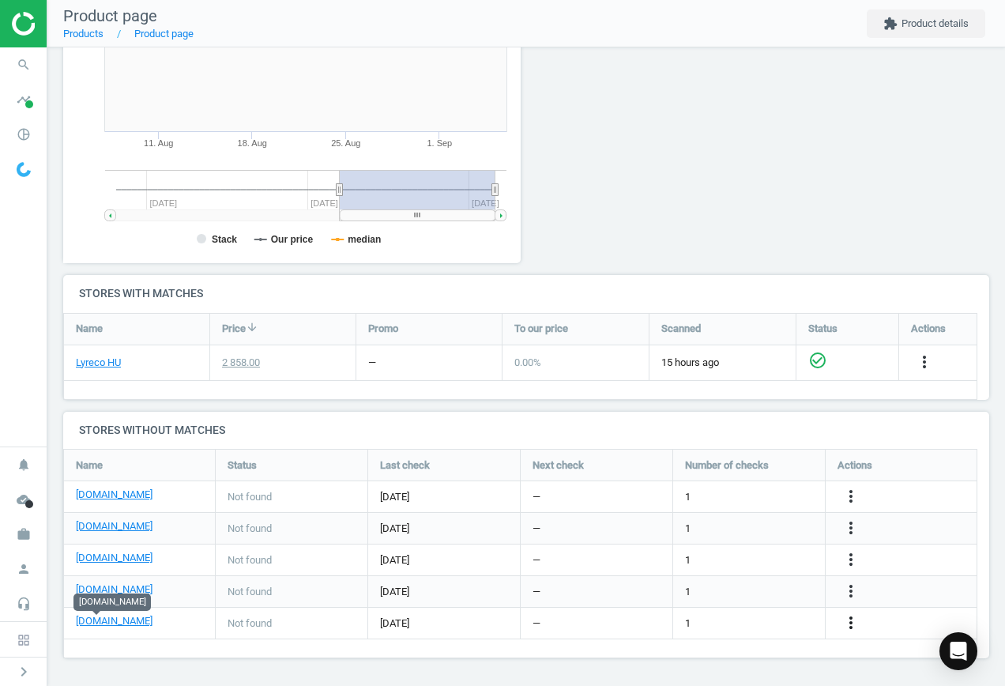
click at [853, 622] on icon "more_vert" at bounding box center [851, 622] width 19 height 19
click at [738, 616] on link "Edit URL/product option" at bounding box center [728, 623] width 217 height 25
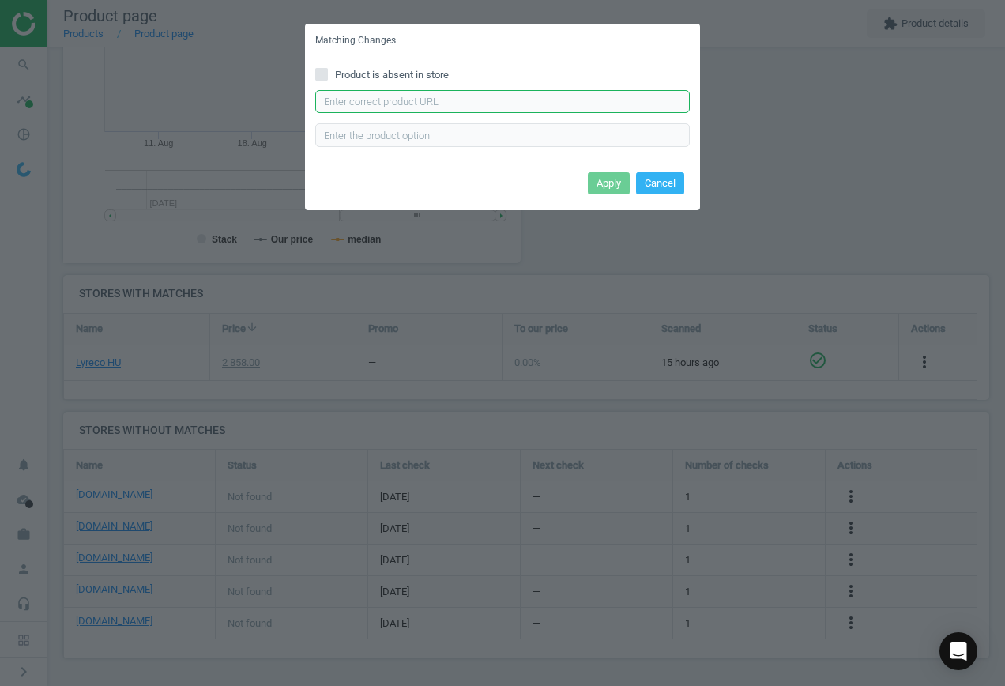
click at [381, 106] on input "text" at bounding box center [502, 102] width 375 height 24
paste input "[URL][DOMAIN_NAME]"
type input "[URL][DOMAIN_NAME]"
click at [613, 181] on button "Apply" at bounding box center [609, 183] width 42 height 22
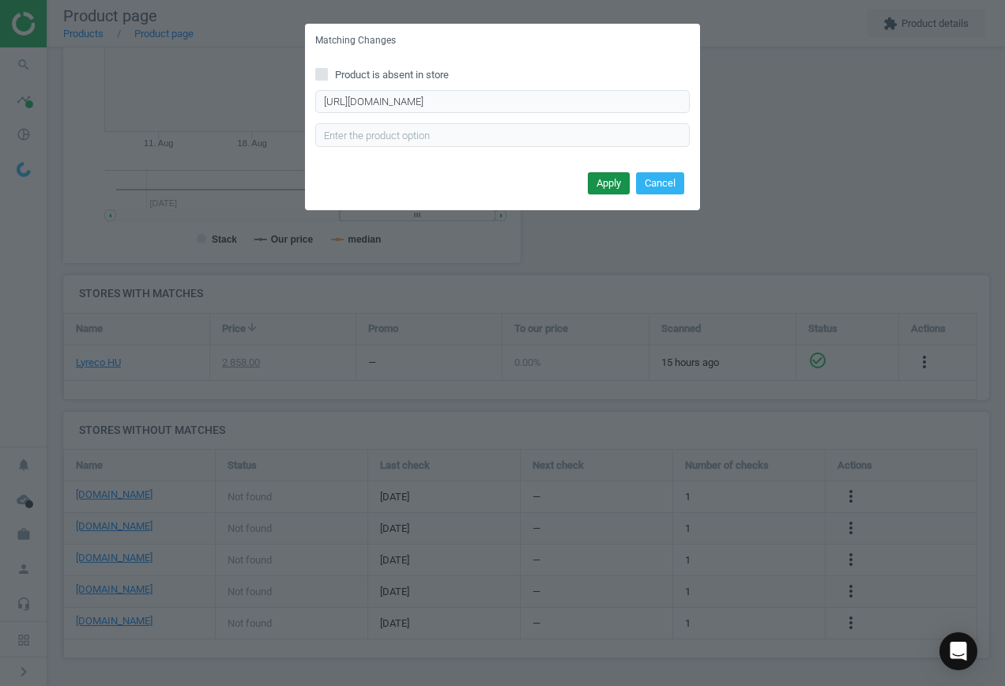
scroll to position [0, 0]
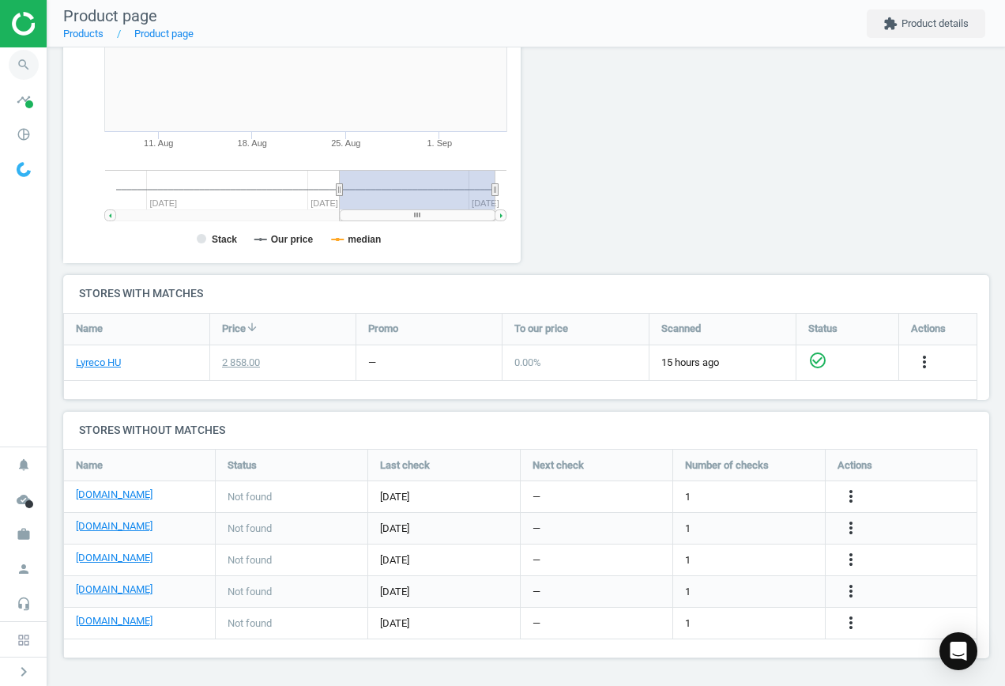
click at [20, 64] on icon "search" at bounding box center [24, 65] width 30 height 30
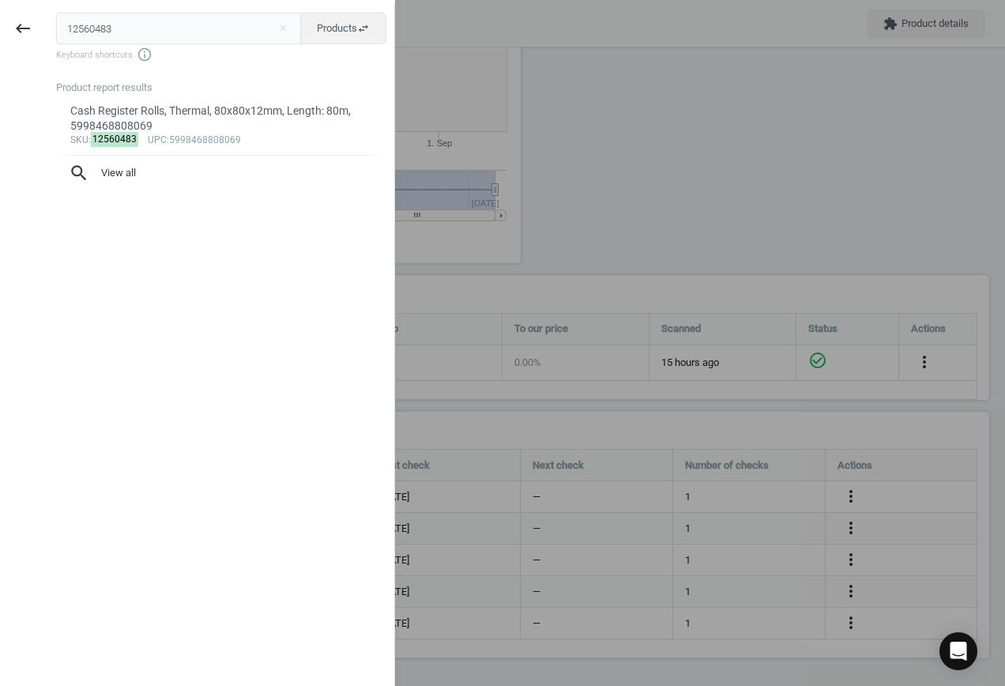
drag, startPoint x: 139, startPoint y: 26, endPoint x: -1, endPoint y: 17, distance: 140.2
click at [0, 17] on html "Group 2 Created with Sketch. ic/cloud_download/grey600 Created with Sketch. gra…" at bounding box center [502, 343] width 1005 height 686
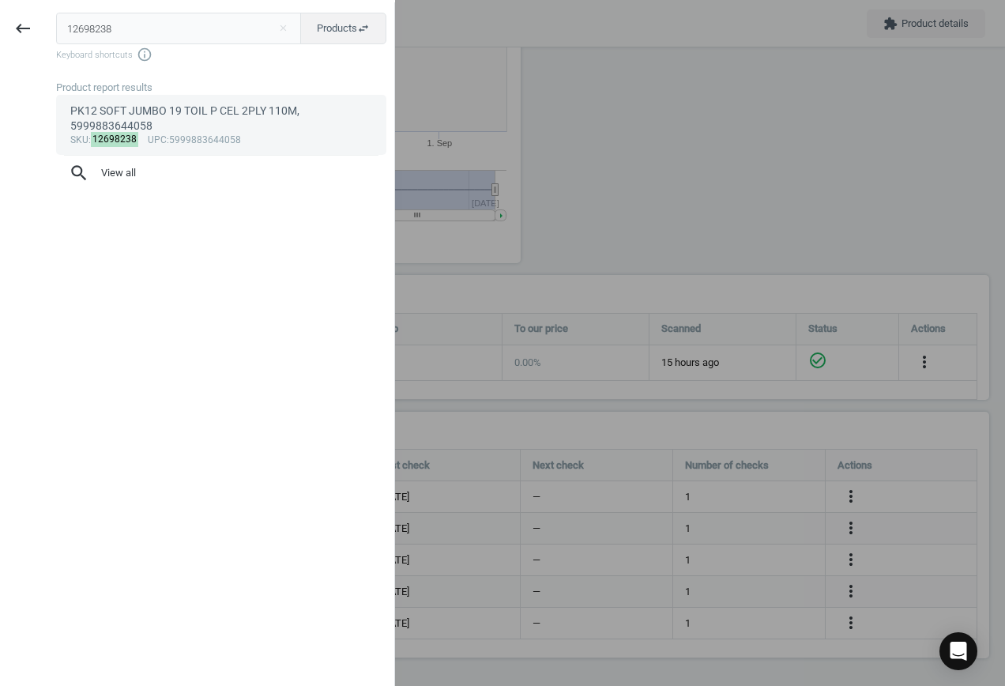
type input "12698238"
click at [248, 106] on div "PK12 SOFT JUMBO 19 TOIL P CEL 2PLY 110M, 5999883644058" at bounding box center [221, 119] width 303 height 31
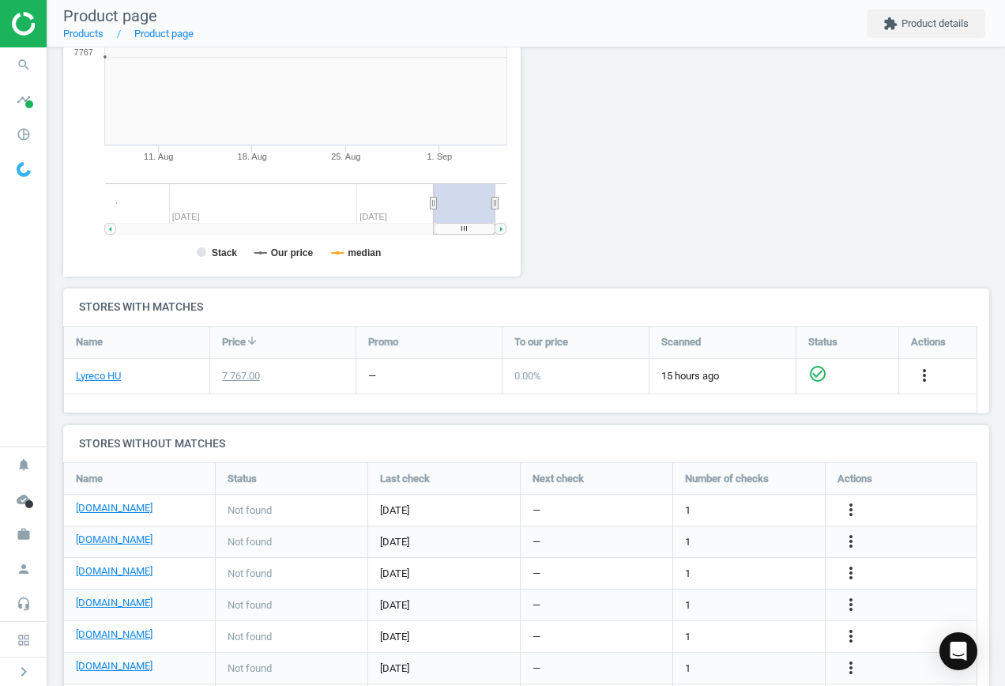
scroll to position [341, 476]
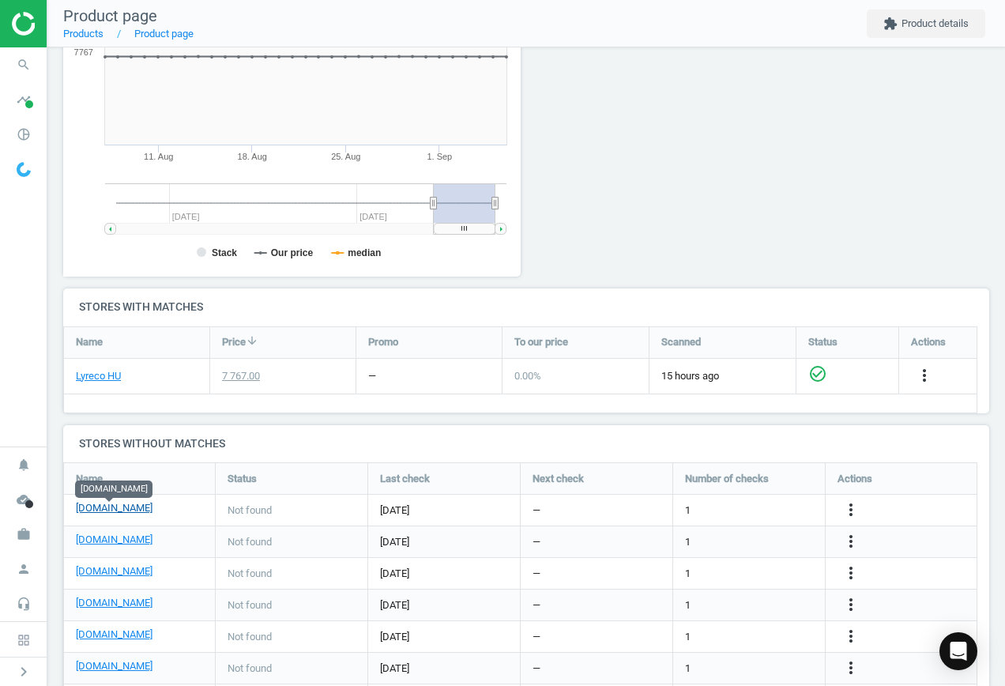
click at [125, 511] on link "[DOMAIN_NAME]" at bounding box center [114, 508] width 77 height 14
click at [854, 509] on icon "more_vert" at bounding box center [851, 509] width 19 height 19
click at [712, 511] on link "Edit URL/product option" at bounding box center [728, 510] width 217 height 25
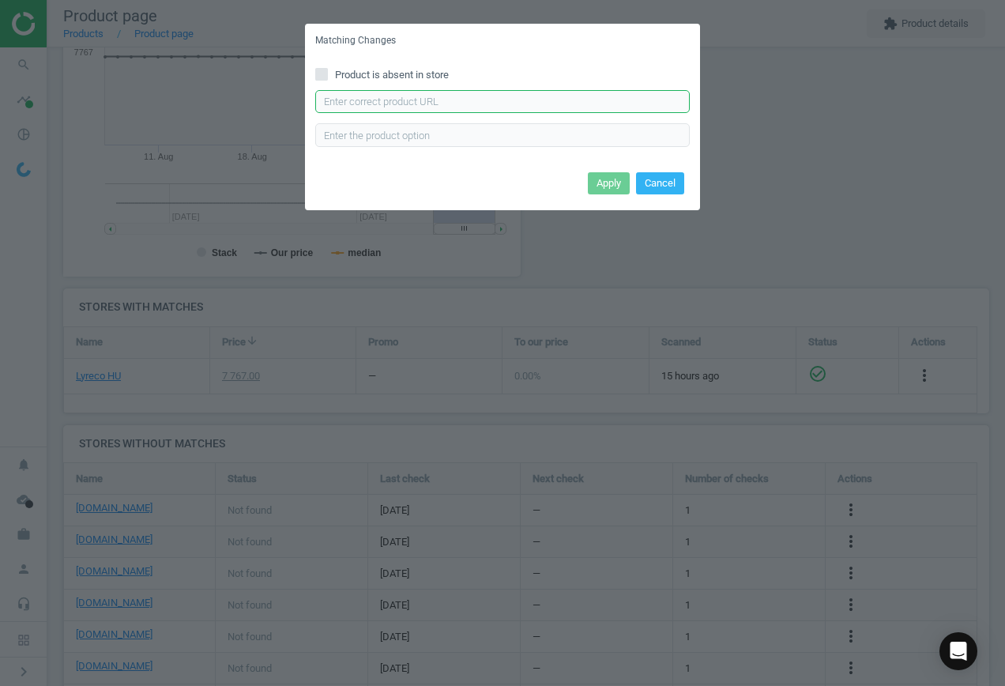
click at [418, 94] on input "text" at bounding box center [502, 102] width 375 height 24
paste input "[URL][DOMAIN_NAME]"
type input "[URL][DOMAIN_NAME]"
click at [621, 183] on button "Apply" at bounding box center [609, 183] width 42 height 22
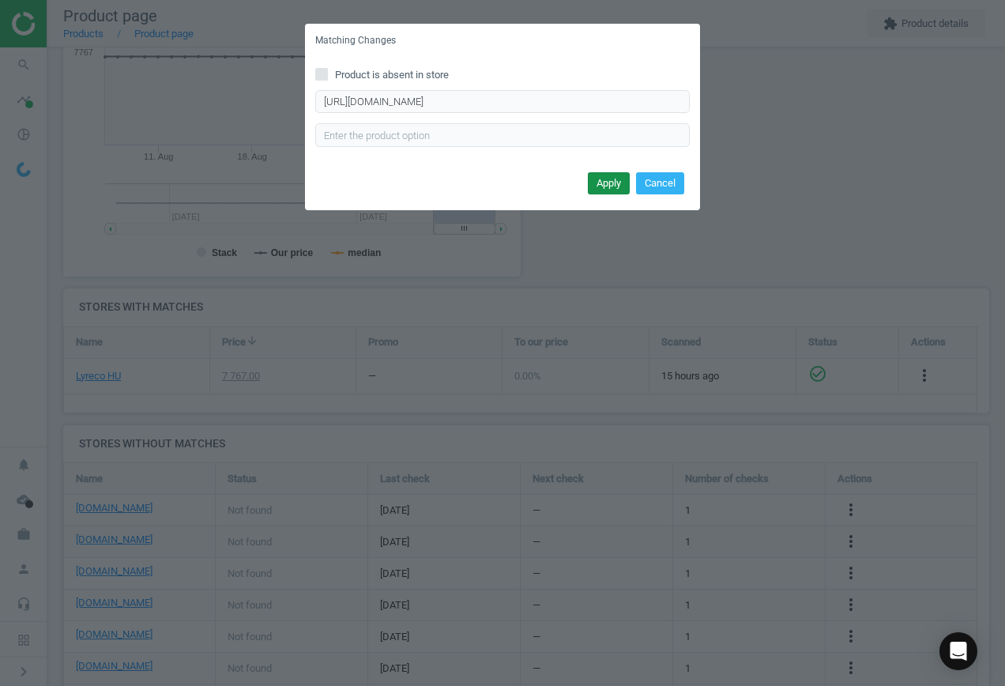
scroll to position [0, 0]
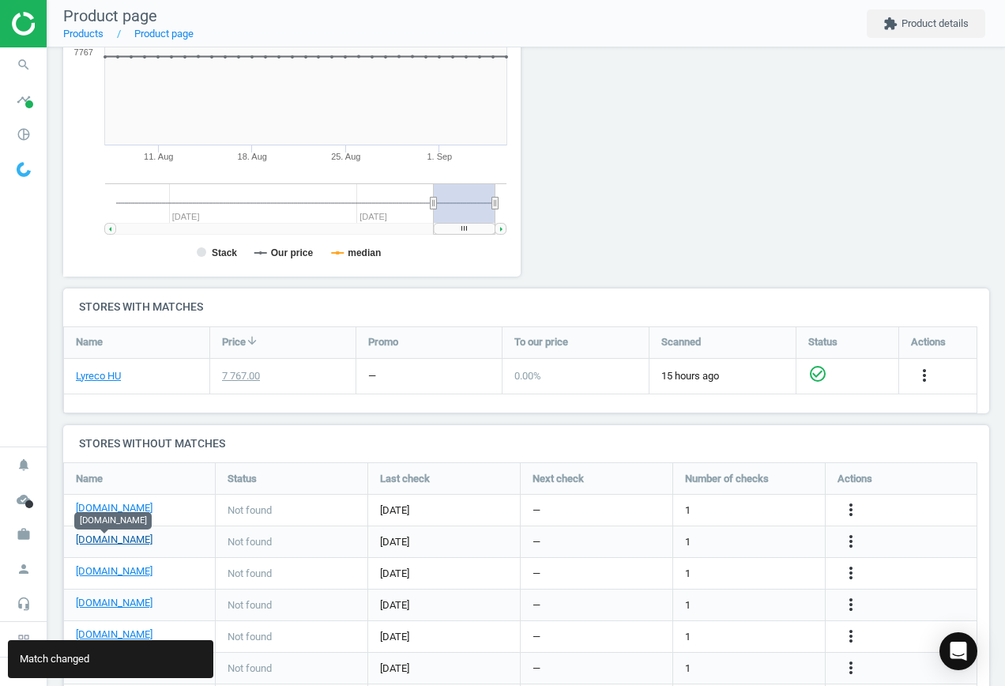
click at [111, 543] on link "[DOMAIN_NAME]" at bounding box center [114, 540] width 77 height 14
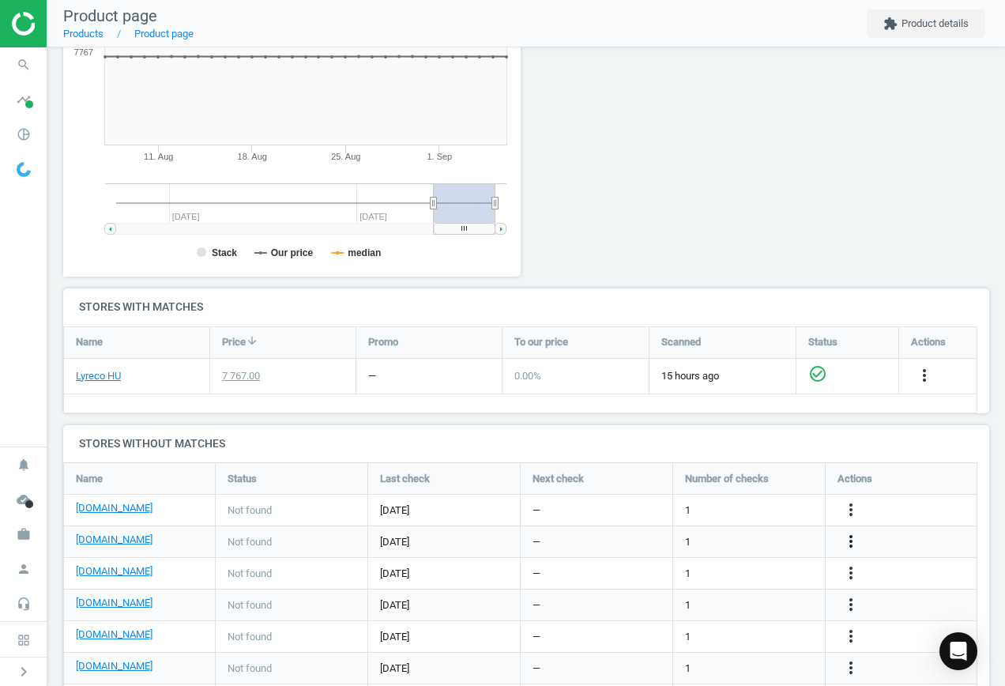
click at [853, 542] on icon "more_vert" at bounding box center [851, 541] width 19 height 19
click at [733, 535] on link "Edit URL/product option" at bounding box center [728, 542] width 217 height 25
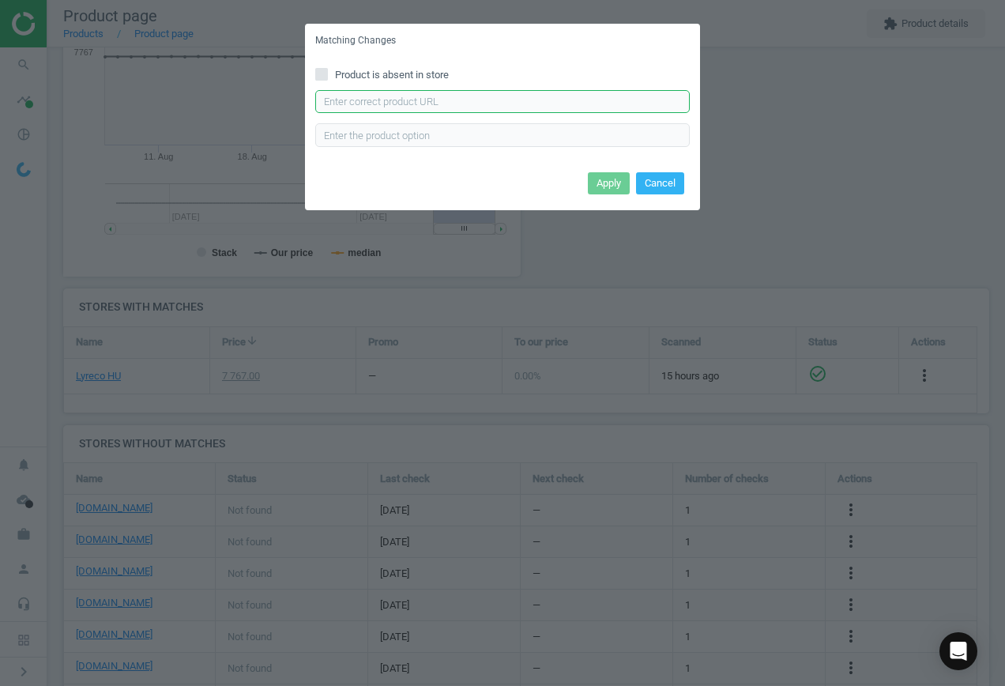
click at [485, 92] on input "text" at bounding box center [502, 102] width 375 height 24
paste input "[URL][DOMAIN_NAME][PERSON_NAME]"
type input "[URL][DOMAIN_NAME][PERSON_NAME]"
click at [609, 180] on button "Apply" at bounding box center [609, 183] width 42 height 22
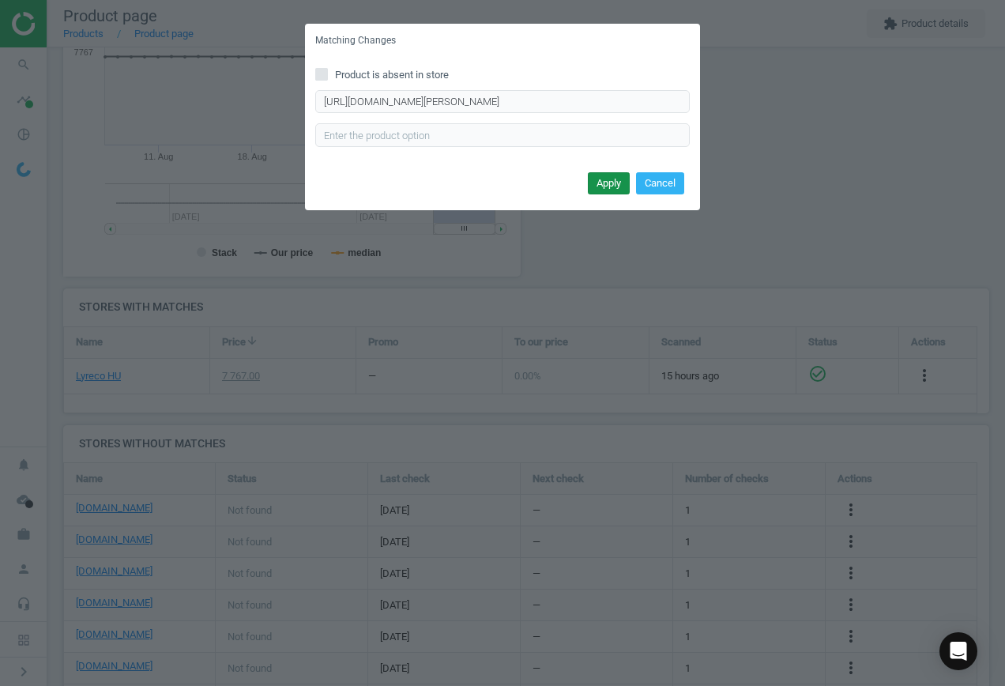
scroll to position [0, 0]
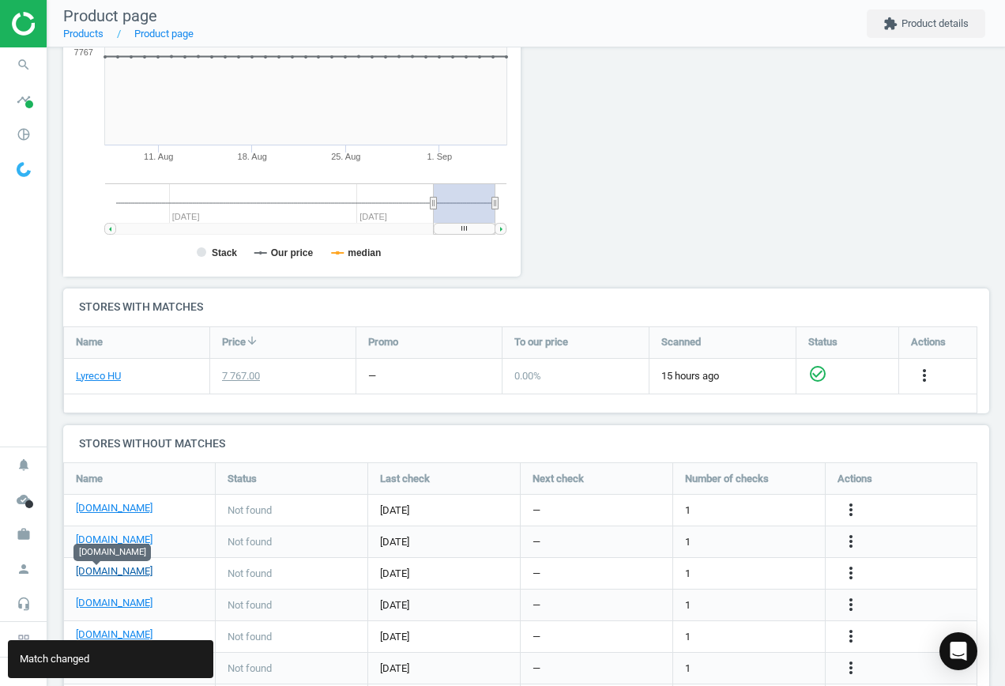
click at [105, 573] on link "[DOMAIN_NAME]" at bounding box center [114, 571] width 77 height 14
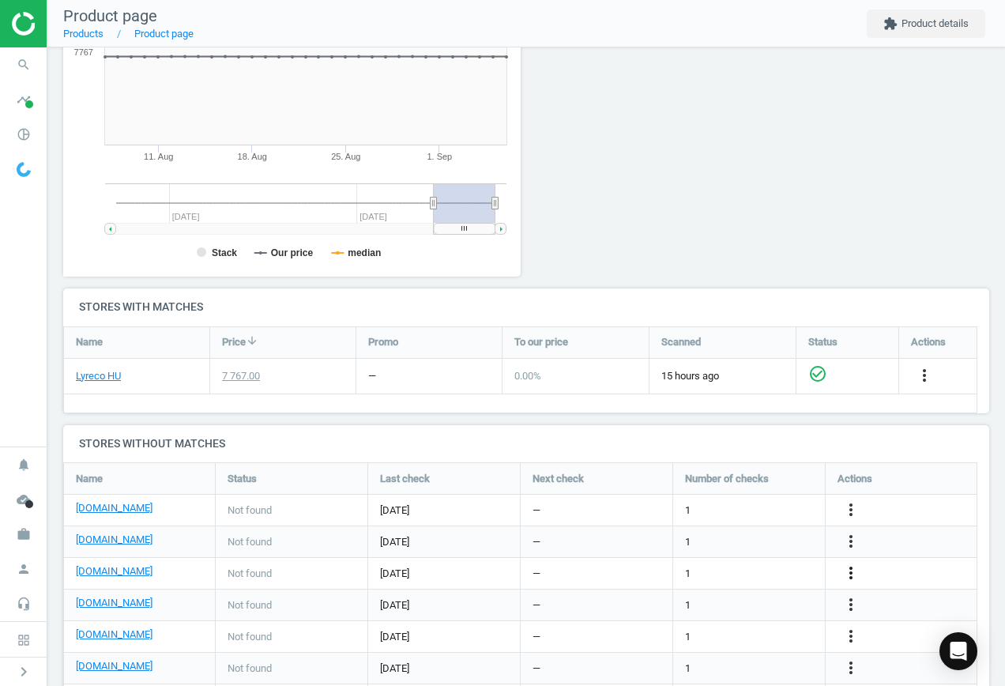
click at [846, 574] on icon "more_vert" at bounding box center [851, 573] width 19 height 19
click at [720, 569] on link "Edit URL/product option" at bounding box center [728, 573] width 217 height 25
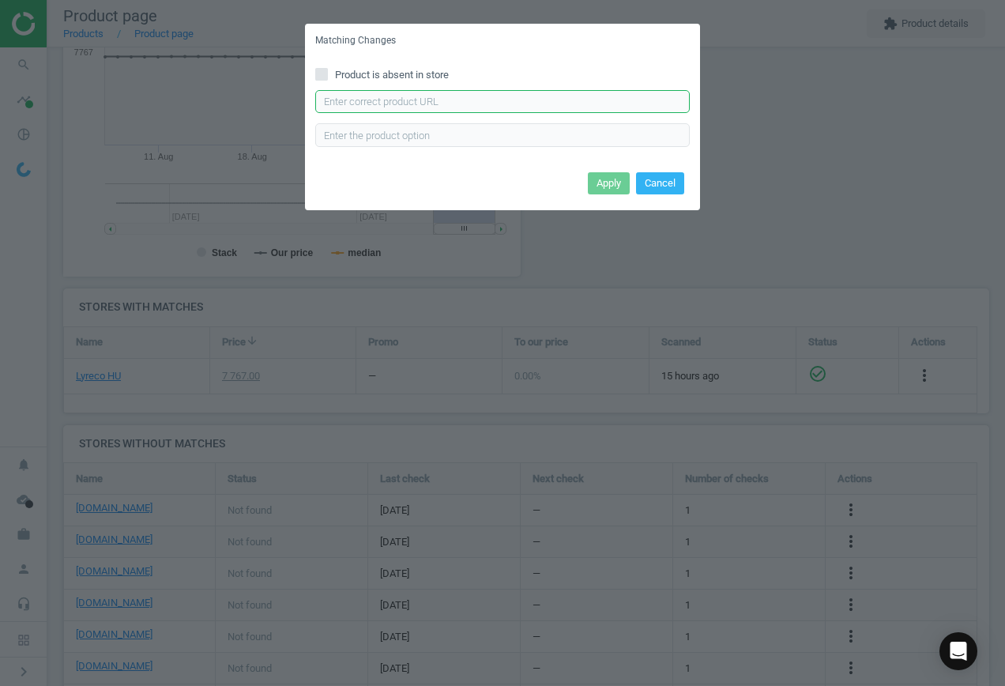
click at [467, 92] on input "text" at bounding box center [502, 102] width 375 height 24
paste input "[URL][DOMAIN_NAME]"
type input "[URL][DOMAIN_NAME]"
click at [616, 173] on button "Apply" at bounding box center [609, 183] width 42 height 22
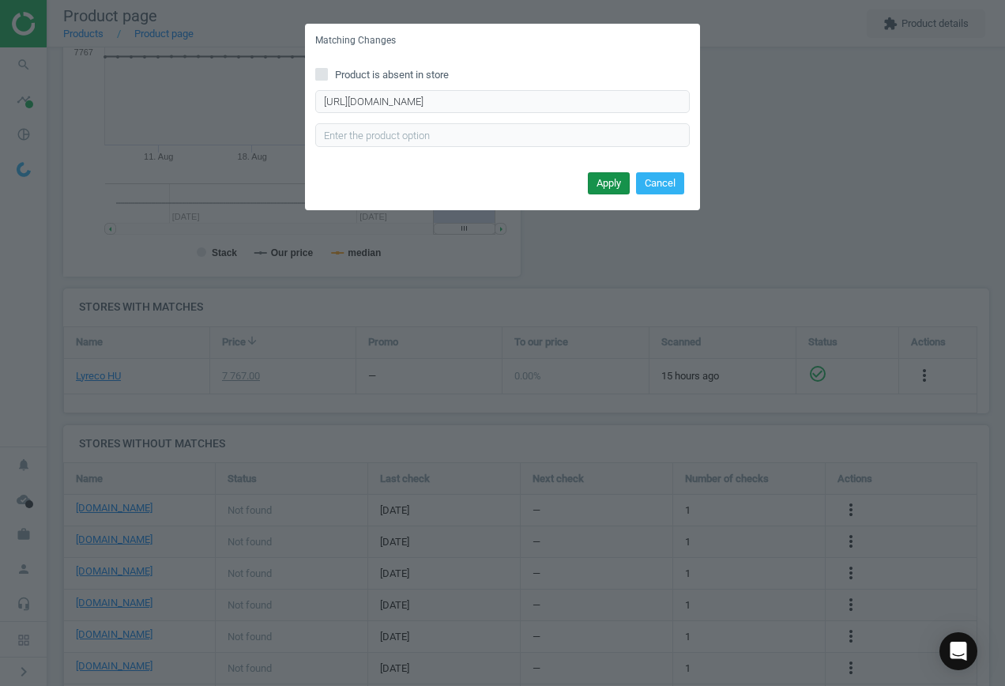
scroll to position [0, 0]
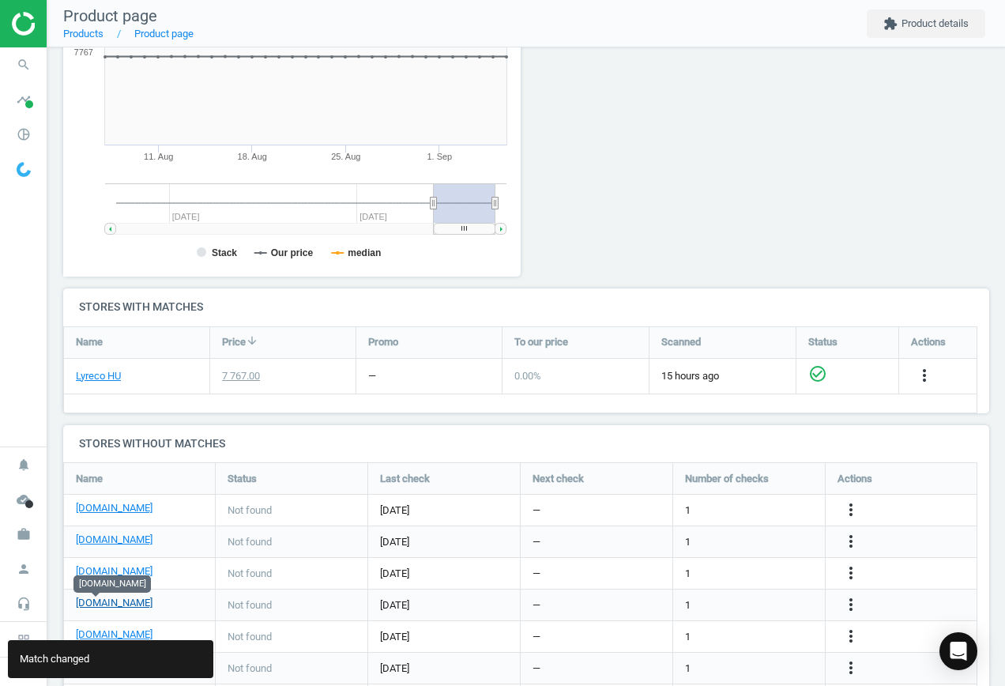
click at [87, 608] on link "[DOMAIN_NAME]" at bounding box center [114, 603] width 77 height 14
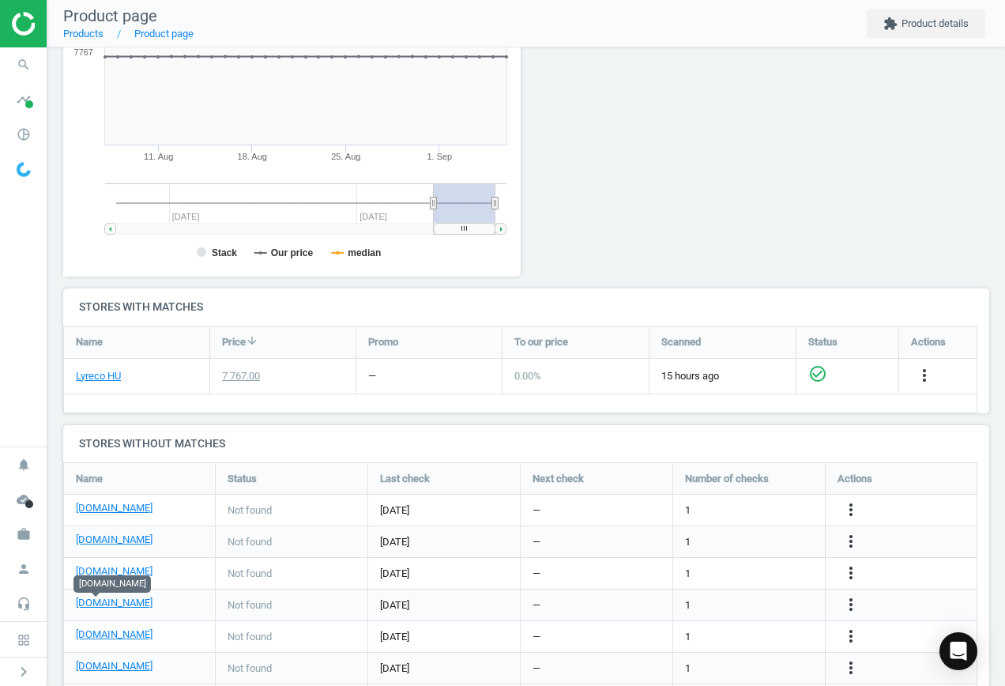
click at [861, 603] on div "more_vert" at bounding box center [853, 605] width 31 height 21
click at [854, 607] on icon "more_vert" at bounding box center [851, 604] width 19 height 19
click at [708, 607] on link "Edit URL/product option" at bounding box center [728, 605] width 217 height 25
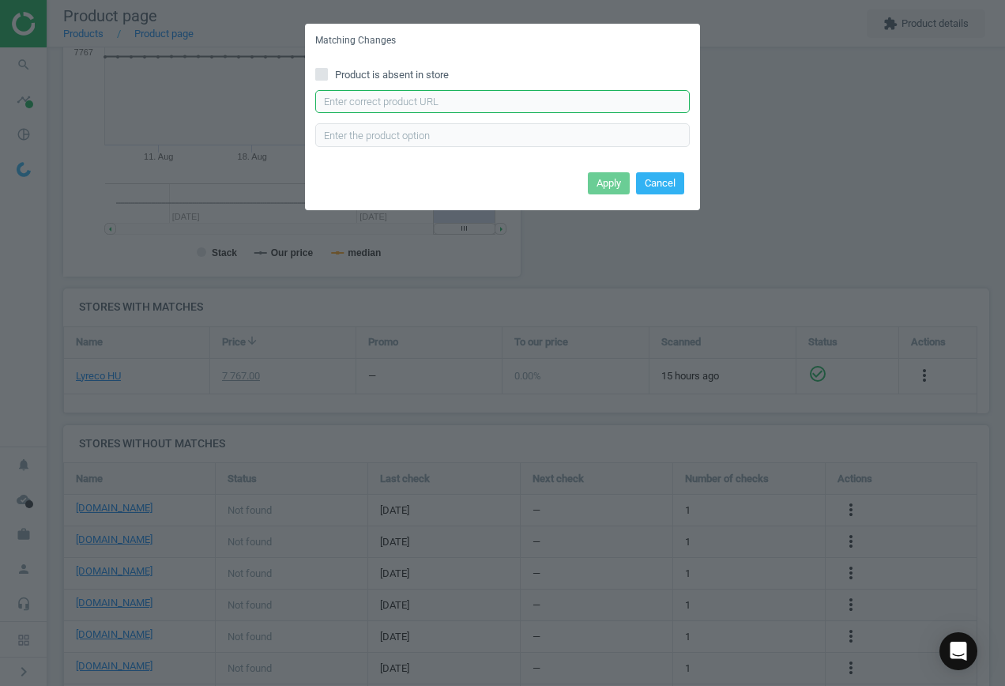
click at [386, 104] on input "text" at bounding box center [502, 102] width 375 height 24
paste input "[URL][DOMAIN_NAME][PERSON_NAME]"
type input "[URL][DOMAIN_NAME][PERSON_NAME]"
click at [620, 184] on button "Apply" at bounding box center [609, 183] width 42 height 22
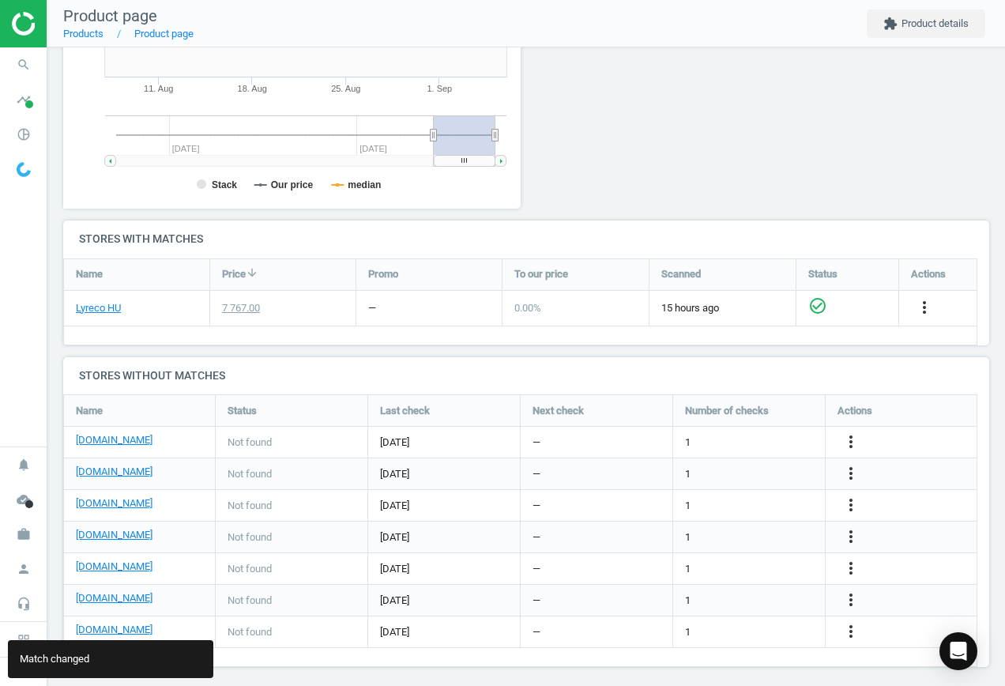
scroll to position [370, 0]
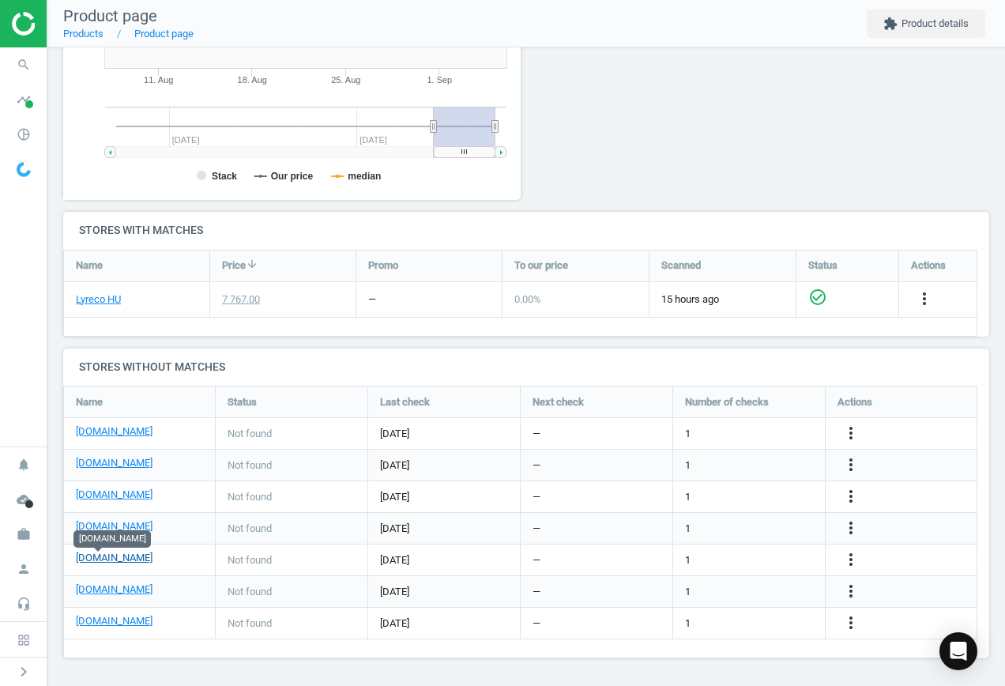
click at [97, 560] on link "[DOMAIN_NAME]" at bounding box center [114, 558] width 77 height 14
click at [850, 556] on icon "more_vert" at bounding box center [851, 559] width 19 height 19
click at [731, 553] on link "Edit URL/product option" at bounding box center [728, 560] width 217 height 25
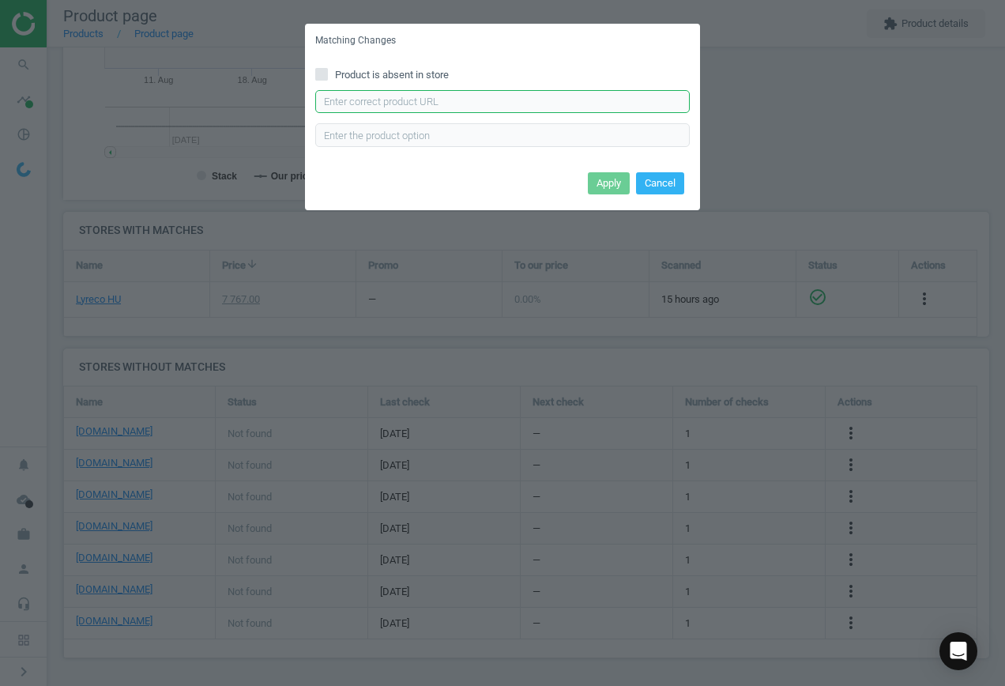
click at [375, 104] on input "text" at bounding box center [502, 102] width 375 height 24
paste input "[URL][DOMAIN_NAME]"
type input "[URL][DOMAIN_NAME]"
click at [614, 187] on button "Apply" at bounding box center [609, 183] width 42 height 22
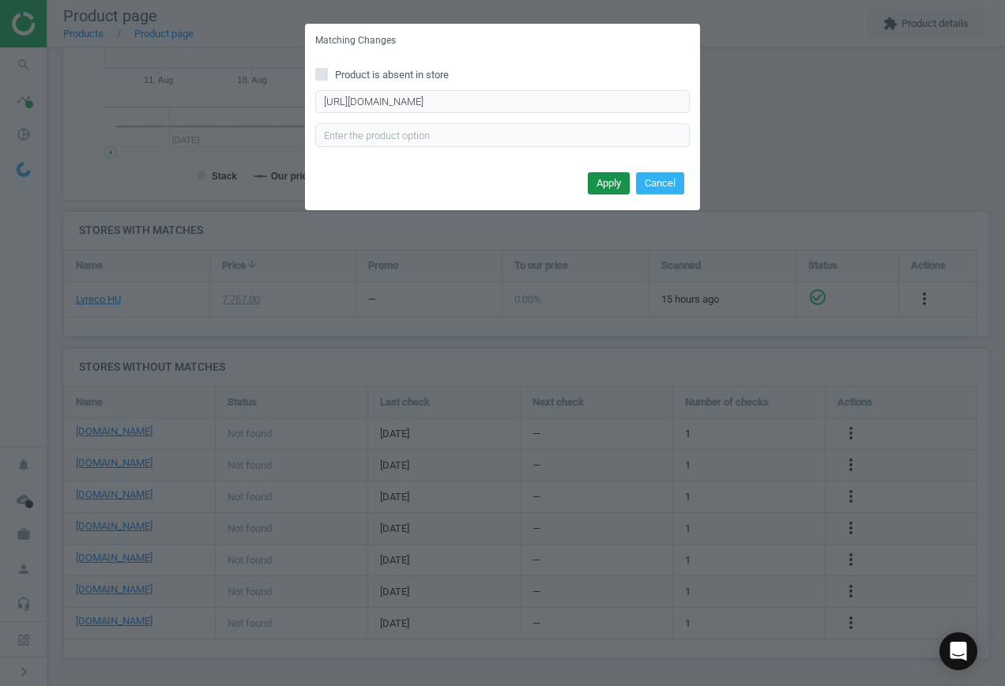
scroll to position [0, 0]
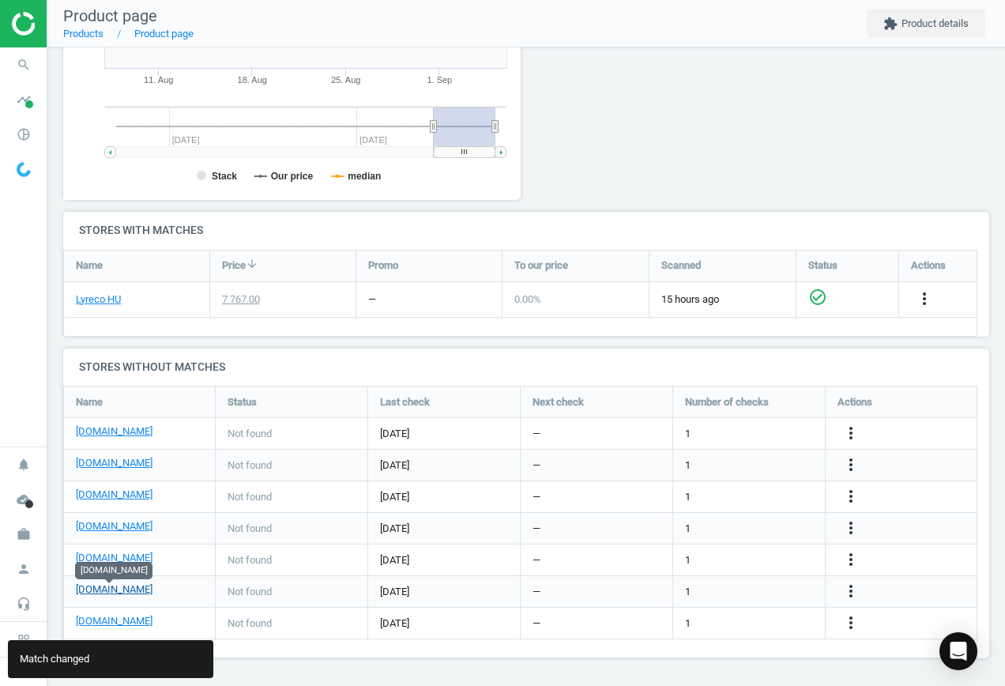
click at [124, 591] on link "[DOMAIN_NAME]" at bounding box center [114, 589] width 77 height 14
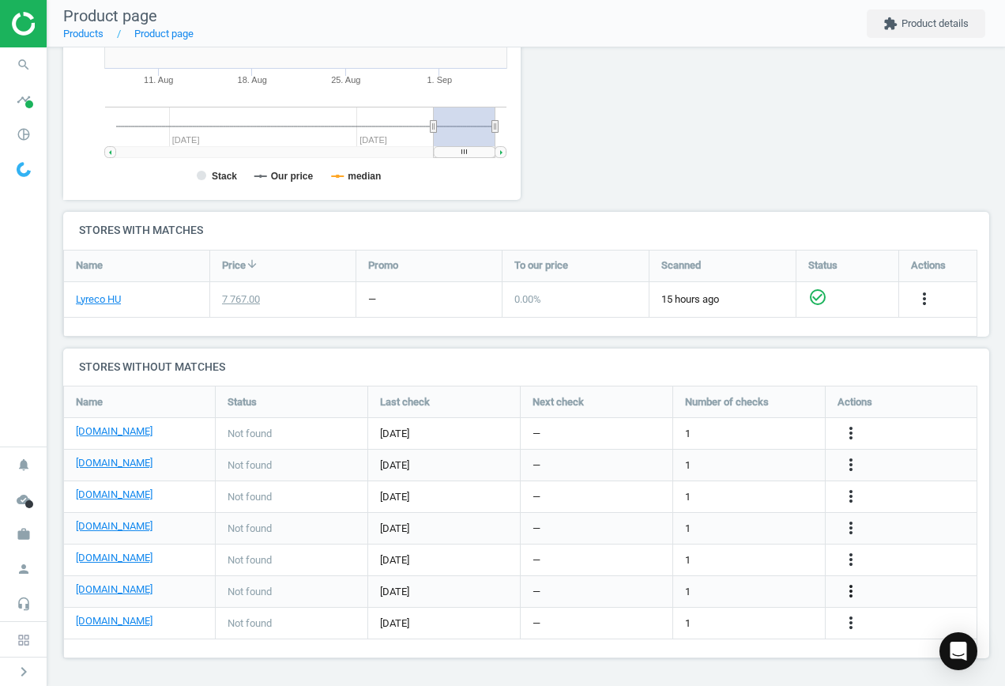
click at [845, 590] on icon "more_vert" at bounding box center [851, 591] width 19 height 19
click at [736, 586] on link "Edit URL/product option" at bounding box center [728, 591] width 217 height 25
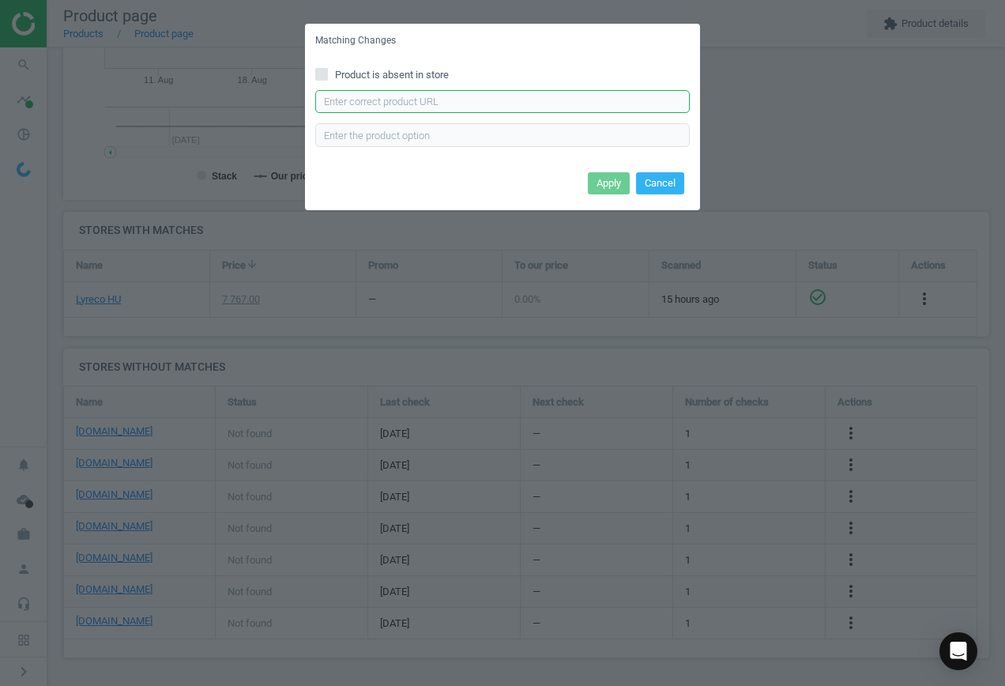
click at [412, 96] on input "text" at bounding box center [502, 102] width 375 height 24
paste input "[URL][DOMAIN_NAME]"
type input "[URL][DOMAIN_NAME]"
click at [603, 185] on button "Apply" at bounding box center [609, 183] width 42 height 22
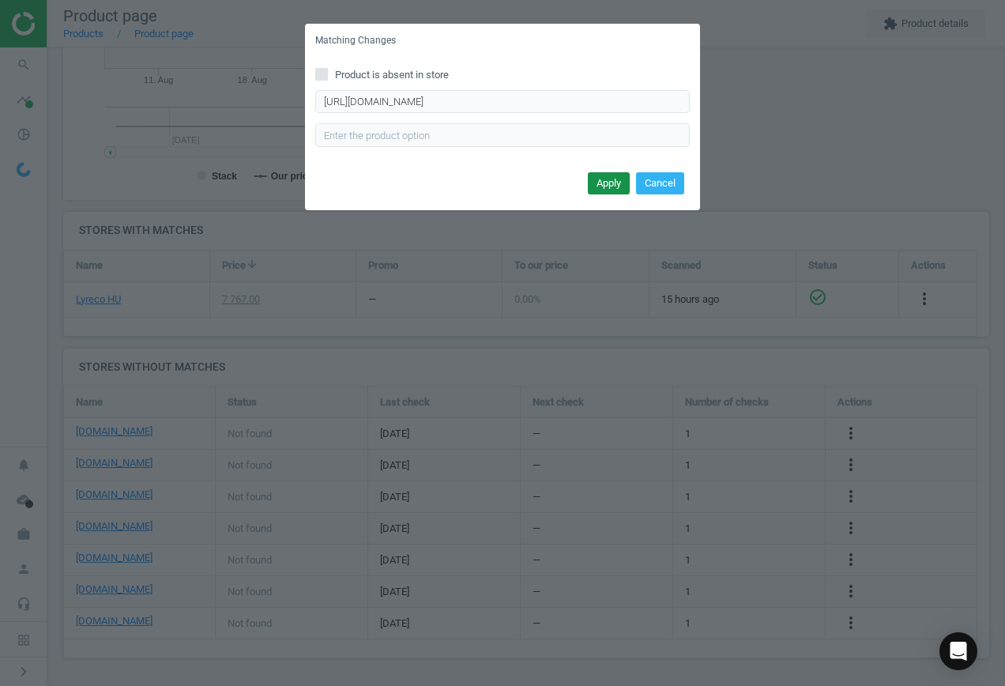
scroll to position [0, 0]
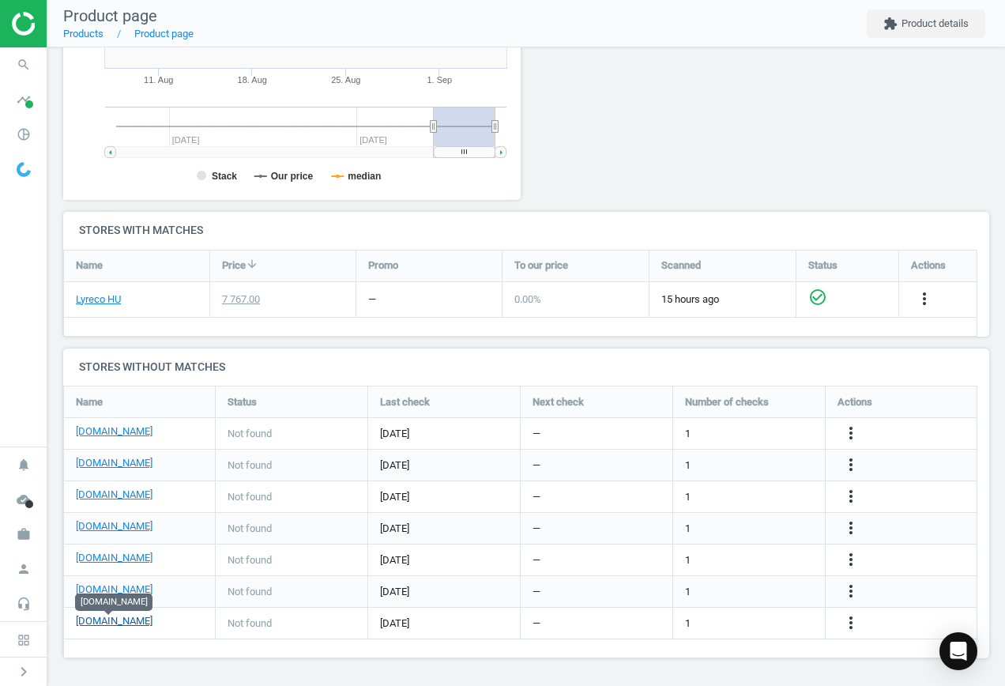
click at [100, 626] on link "[DOMAIN_NAME]" at bounding box center [114, 621] width 77 height 14
click at [850, 620] on icon "more_vert" at bounding box center [851, 622] width 19 height 19
click at [711, 619] on link "Edit URL/product option" at bounding box center [728, 623] width 217 height 25
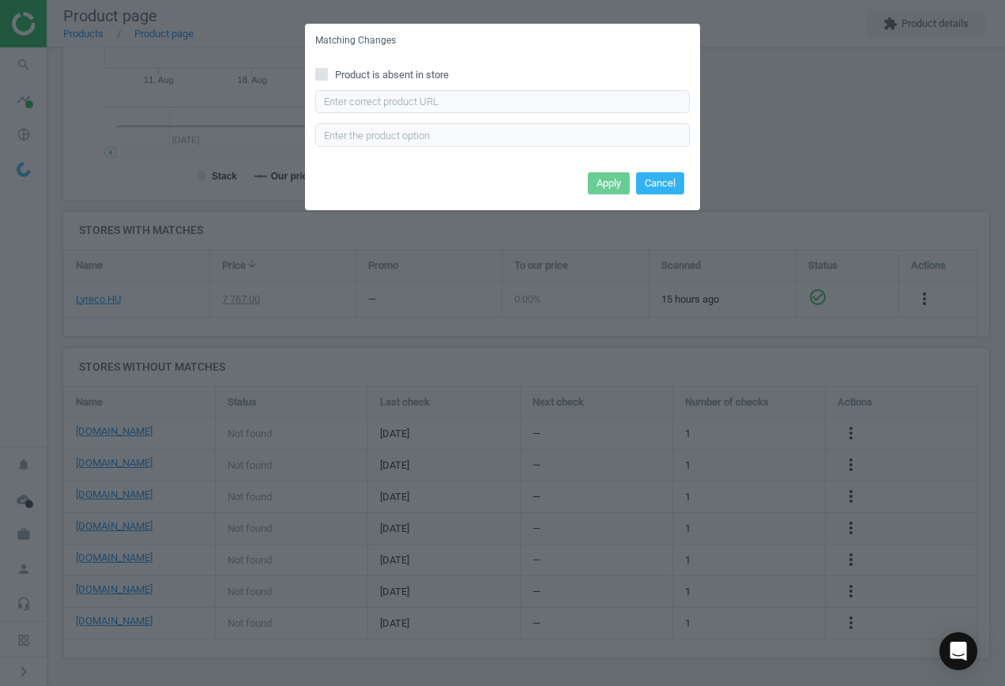
click at [322, 74] on input "Product is absent in store" at bounding box center [322, 74] width 10 height 10
checkbox input "true"
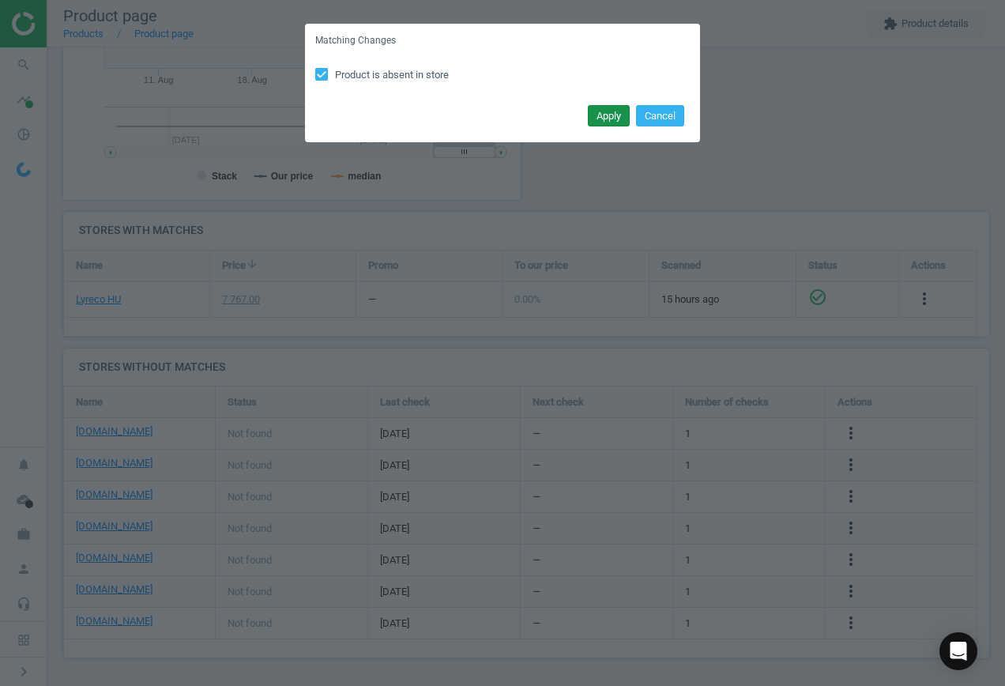
click at [624, 111] on button "Apply" at bounding box center [609, 116] width 42 height 22
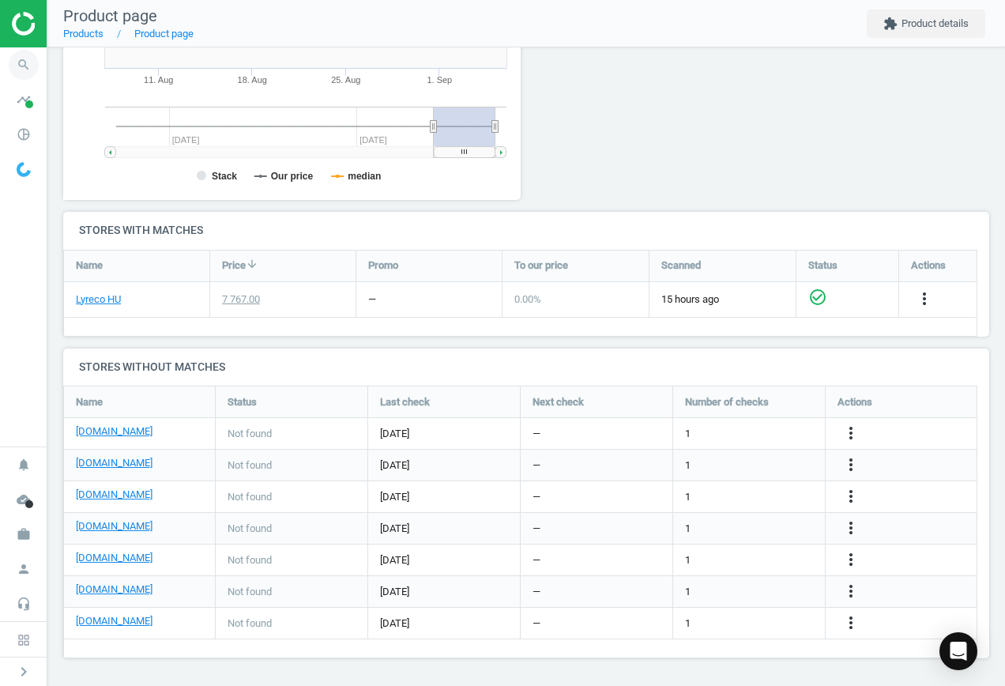
click at [26, 61] on icon "search" at bounding box center [24, 65] width 30 height 30
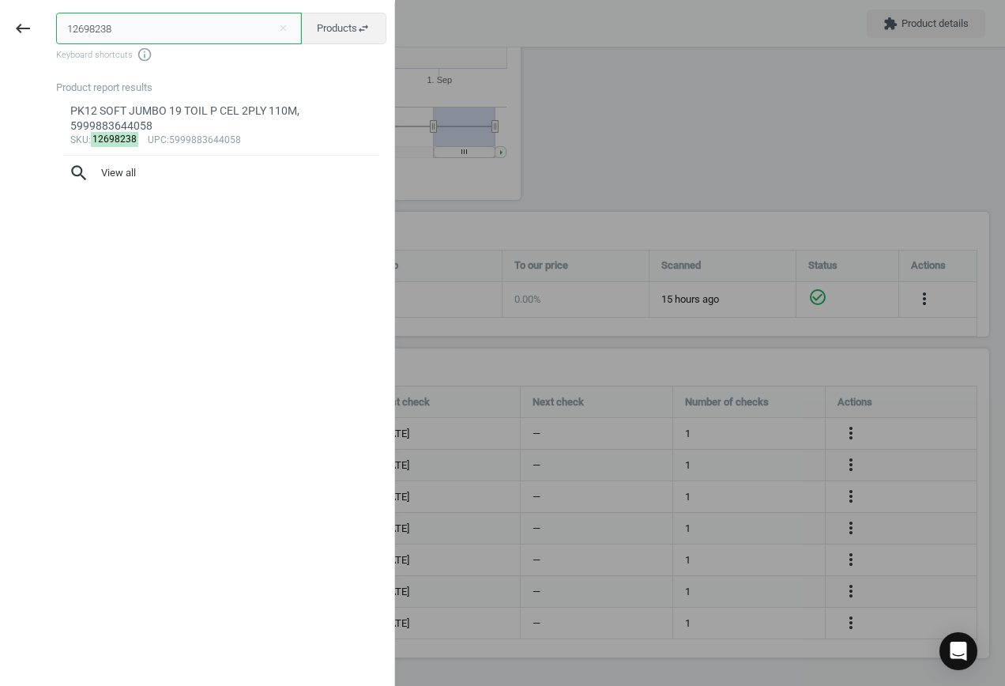
drag, startPoint x: 124, startPoint y: 26, endPoint x: -86, endPoint y: -2, distance: 212.0
click at [0, 0] on html "Group 2 Created with Sketch. ic/cloud_download/grey600 Created with Sketch. gra…" at bounding box center [502, 343] width 1005 height 686
paste input "1235619"
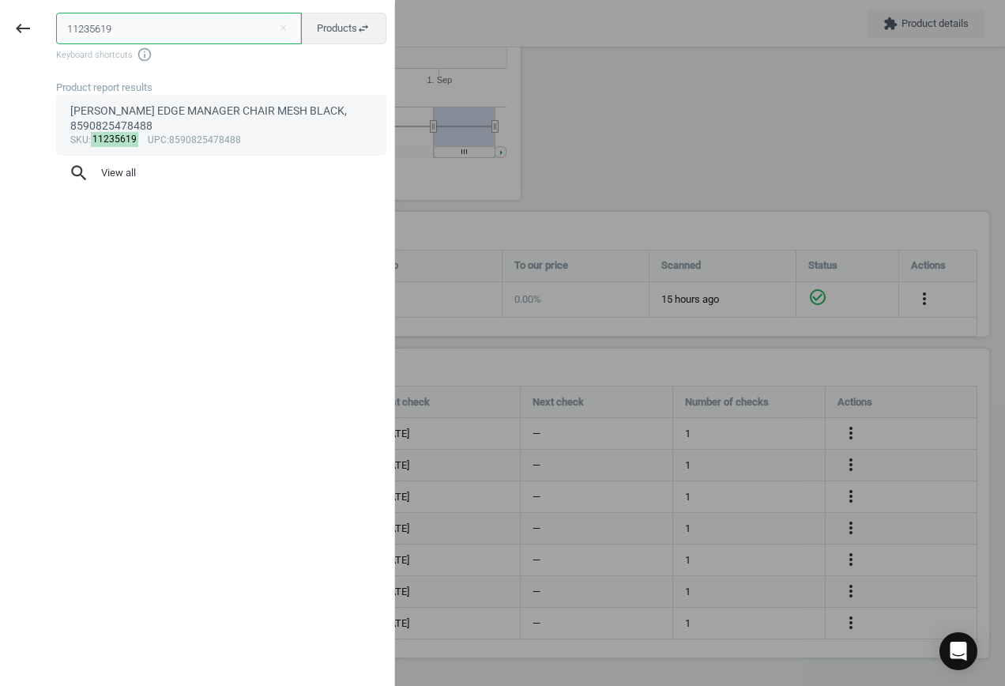
type input "11235619"
click at [221, 119] on div "[PERSON_NAME] EDGE MANAGER CHAIR MESH BLACK, 8590825478488" at bounding box center [221, 119] width 303 height 31
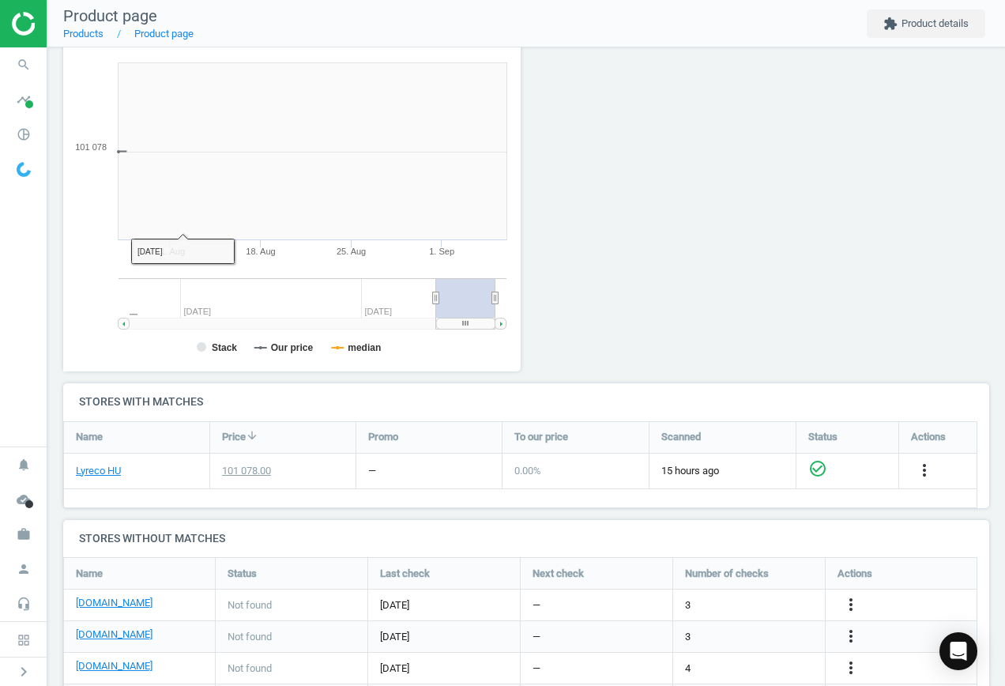
scroll to position [341, 476]
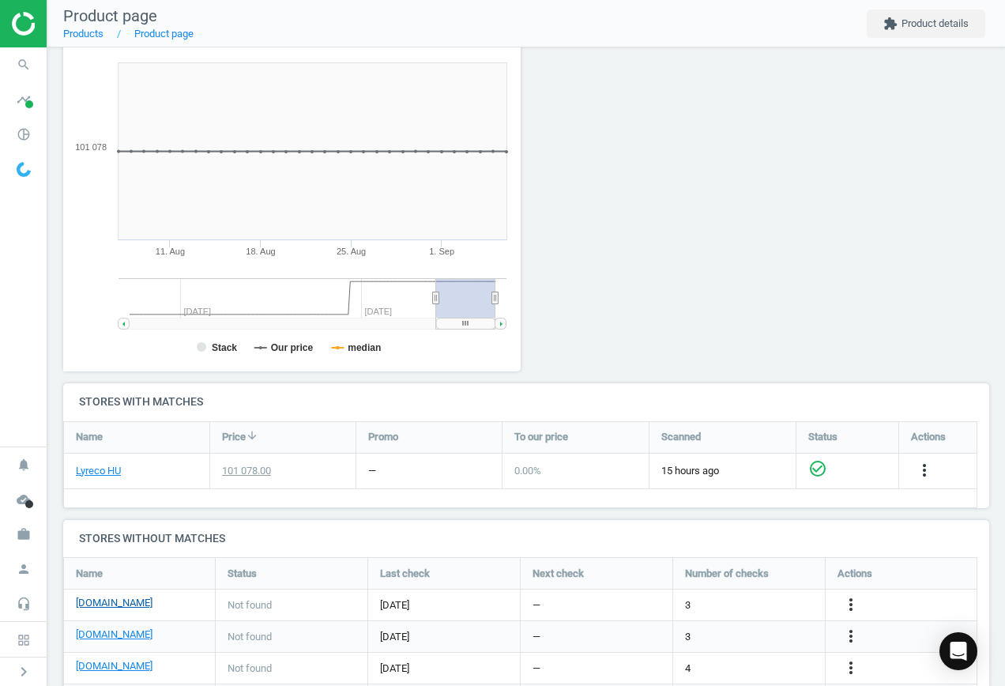
click at [90, 597] on div "[DOMAIN_NAME]" at bounding box center [139, 605] width 151 height 31
drag, startPoint x: 90, startPoint y: 597, endPoint x: 97, endPoint y: 603, distance: 9.5
click at [97, 603] on link "[DOMAIN_NAME]" at bounding box center [114, 603] width 77 height 14
click at [850, 603] on icon "more_vert" at bounding box center [851, 604] width 19 height 19
click at [696, 600] on link "Edit URL/product option" at bounding box center [728, 605] width 217 height 25
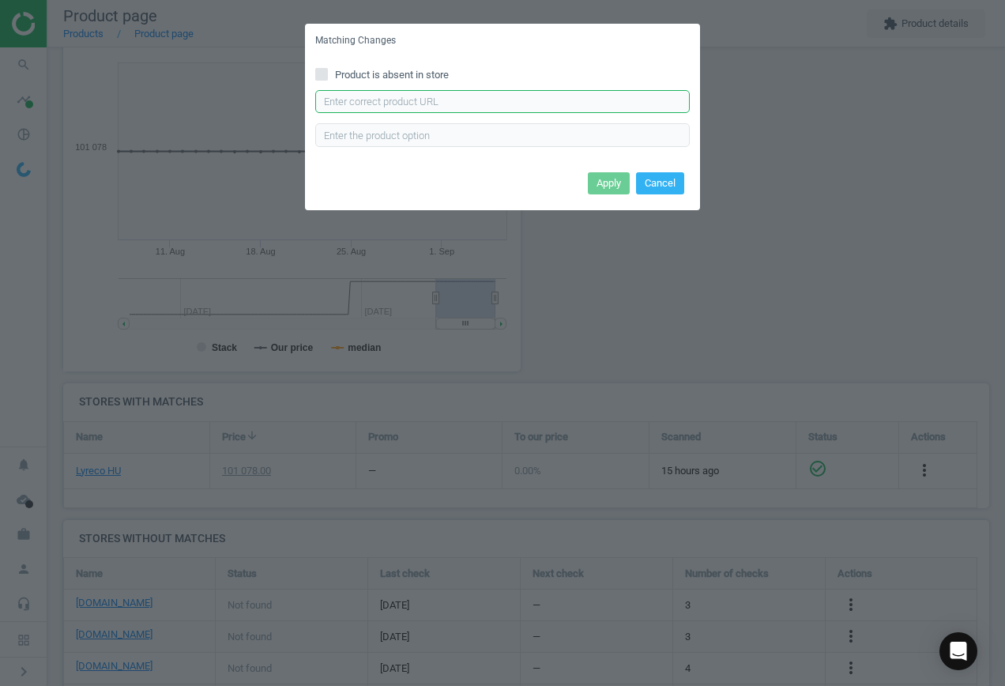
click at [469, 104] on input "text" at bounding box center [502, 102] width 375 height 24
click at [511, 100] on input "text" at bounding box center [502, 102] width 375 height 24
paste input "[URL][DOMAIN_NAME][PERSON_NAME]"
type input "[URL][DOMAIN_NAME][PERSON_NAME]"
click at [614, 183] on button "Apply" at bounding box center [609, 183] width 42 height 22
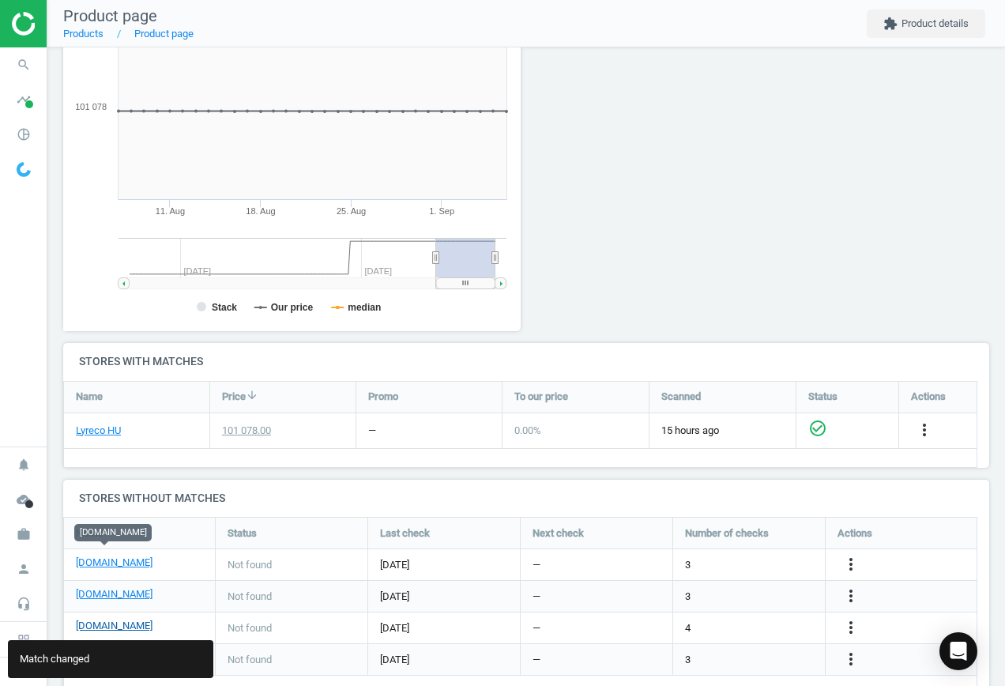
scroll to position [275, 0]
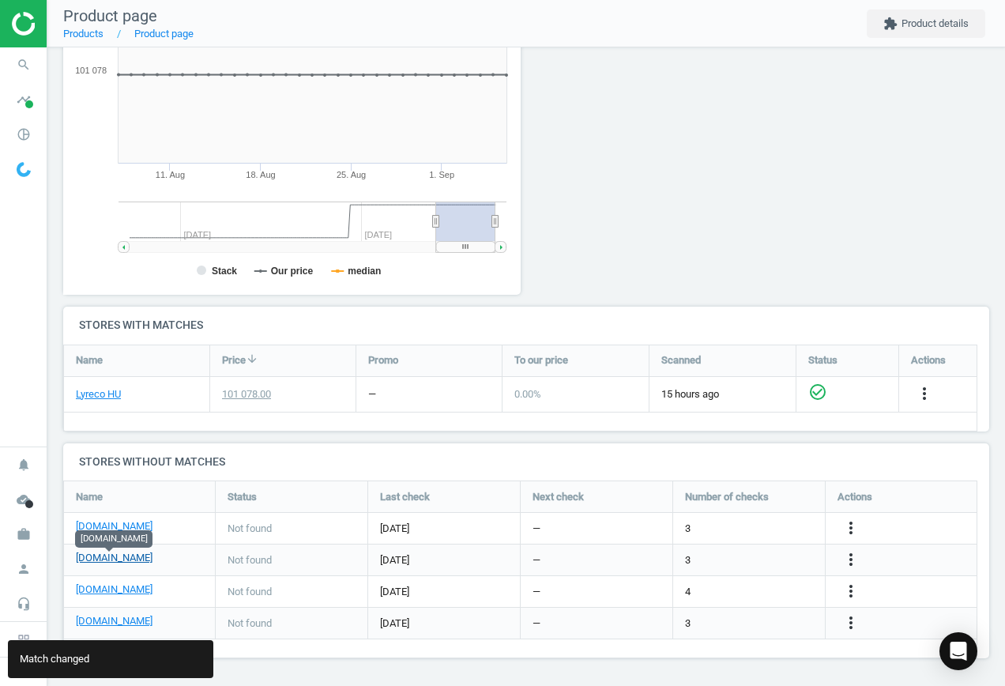
click at [120, 559] on link "[DOMAIN_NAME]" at bounding box center [114, 558] width 77 height 14
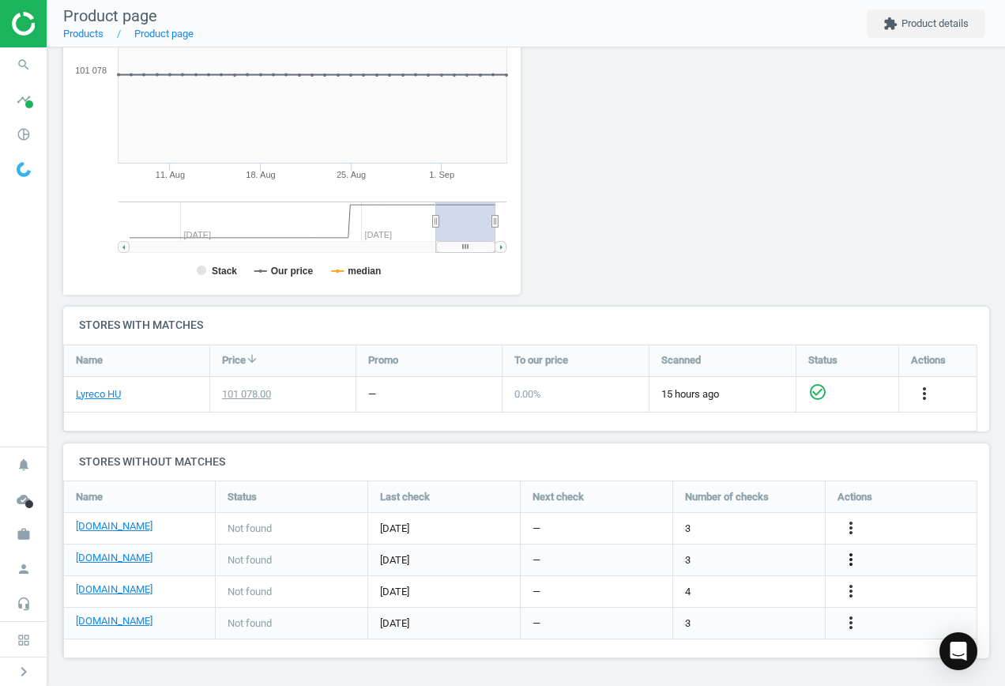
click at [850, 561] on icon "more_vert" at bounding box center [851, 559] width 19 height 19
click at [726, 556] on link "Edit URL/product option" at bounding box center [728, 560] width 217 height 25
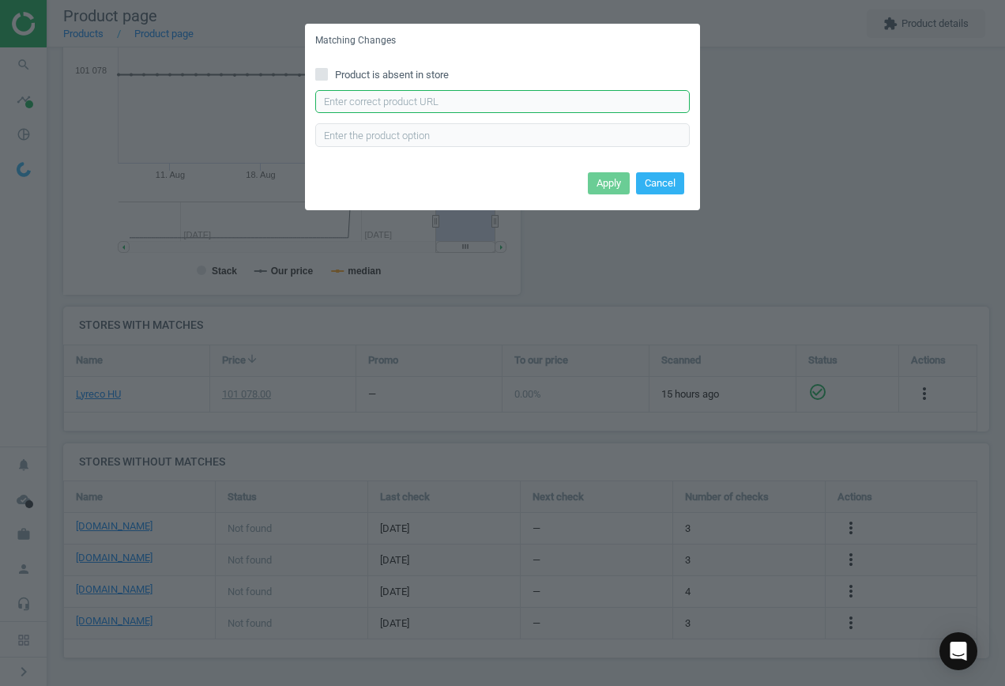
click at [408, 100] on input "text" at bounding box center [502, 102] width 375 height 24
paste input "[URL][DOMAIN_NAME][PERSON_NAME][PERSON_NAME]"
type input "[URL][DOMAIN_NAME][PERSON_NAME][PERSON_NAME]"
click at [615, 183] on button "Apply" at bounding box center [609, 183] width 42 height 22
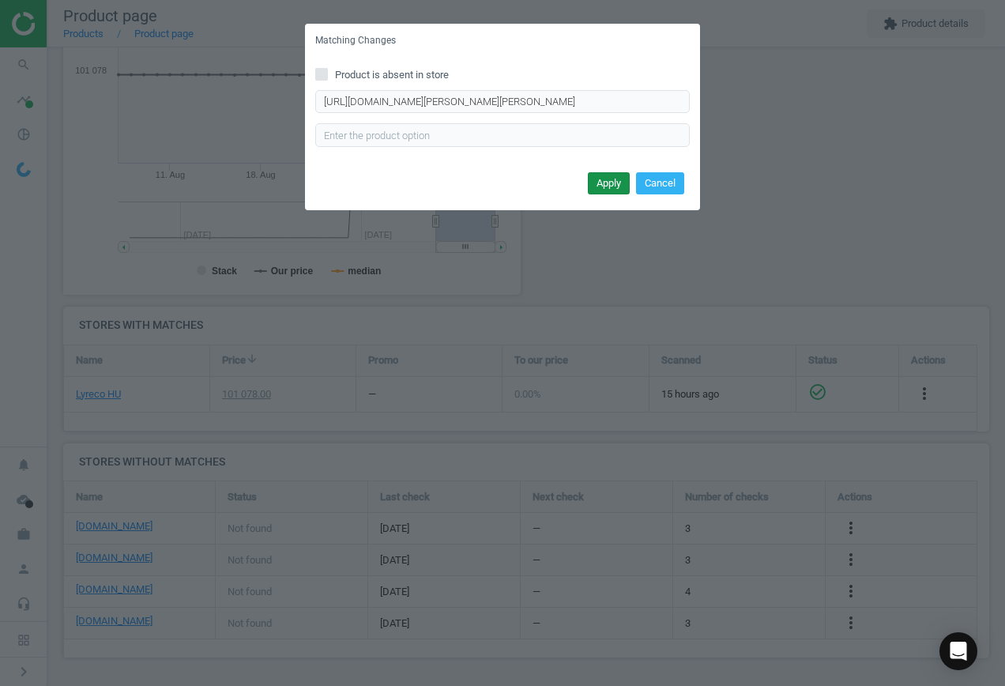
scroll to position [0, 0]
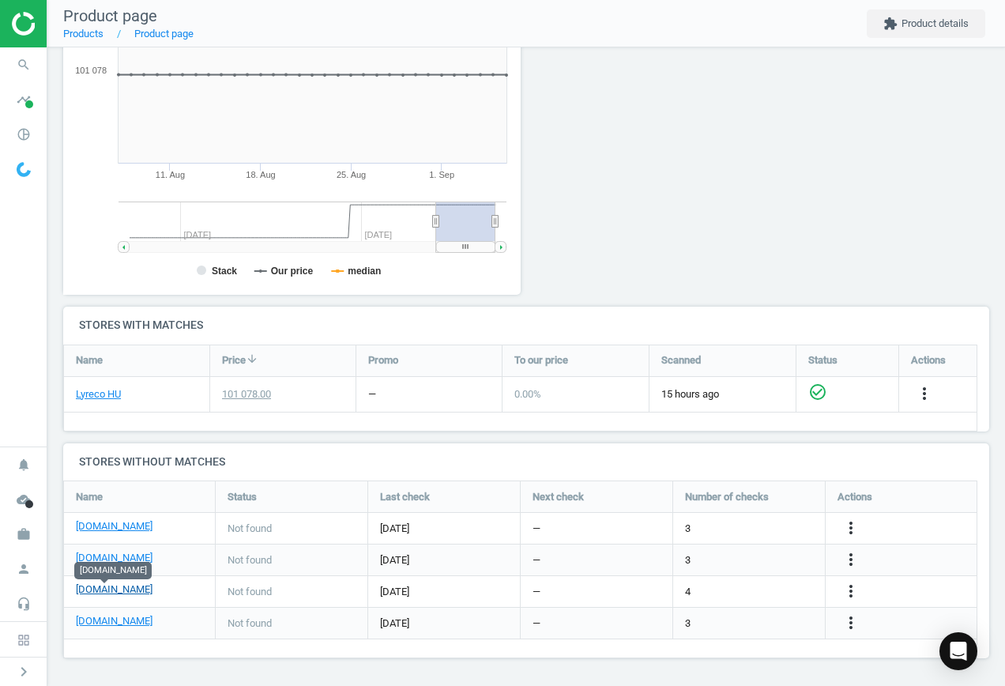
click at [111, 592] on link "[DOMAIN_NAME]" at bounding box center [114, 589] width 77 height 14
drag, startPoint x: 850, startPoint y: 589, endPoint x: 839, endPoint y: 584, distance: 12.8
click at [850, 589] on icon "more_vert" at bounding box center [851, 591] width 19 height 19
click at [739, 587] on link "Edit URL/product option" at bounding box center [728, 591] width 217 height 25
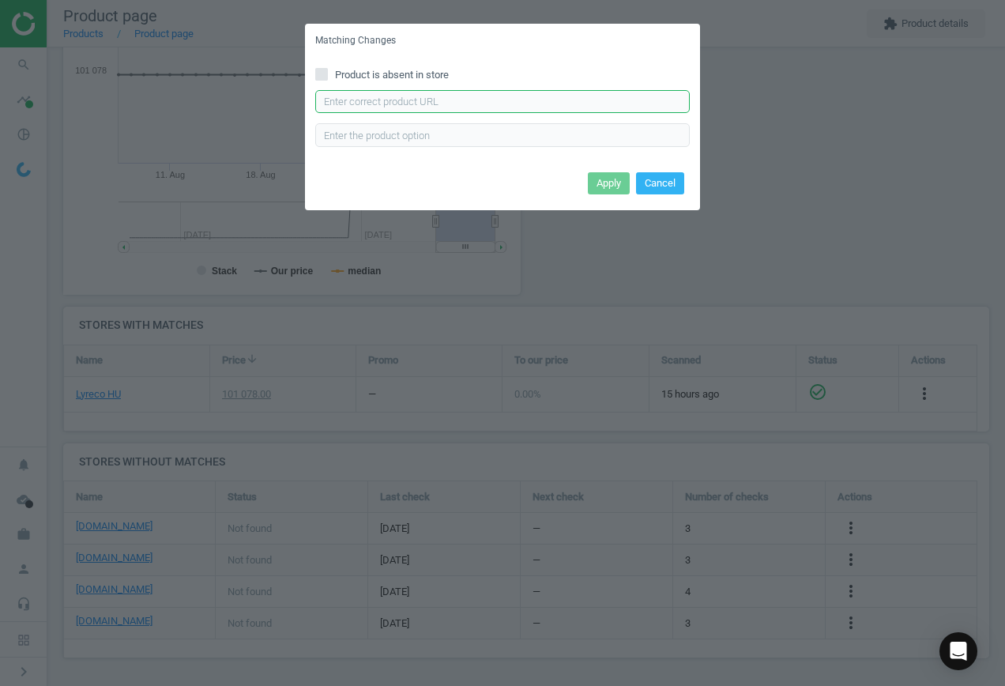
click at [440, 105] on input "text" at bounding box center [502, 102] width 375 height 24
paste input "[URL][DOMAIN_NAME][PERSON_NAME]"
type input "[URL][DOMAIN_NAME][PERSON_NAME]"
click at [605, 182] on button "Apply" at bounding box center [609, 183] width 42 height 22
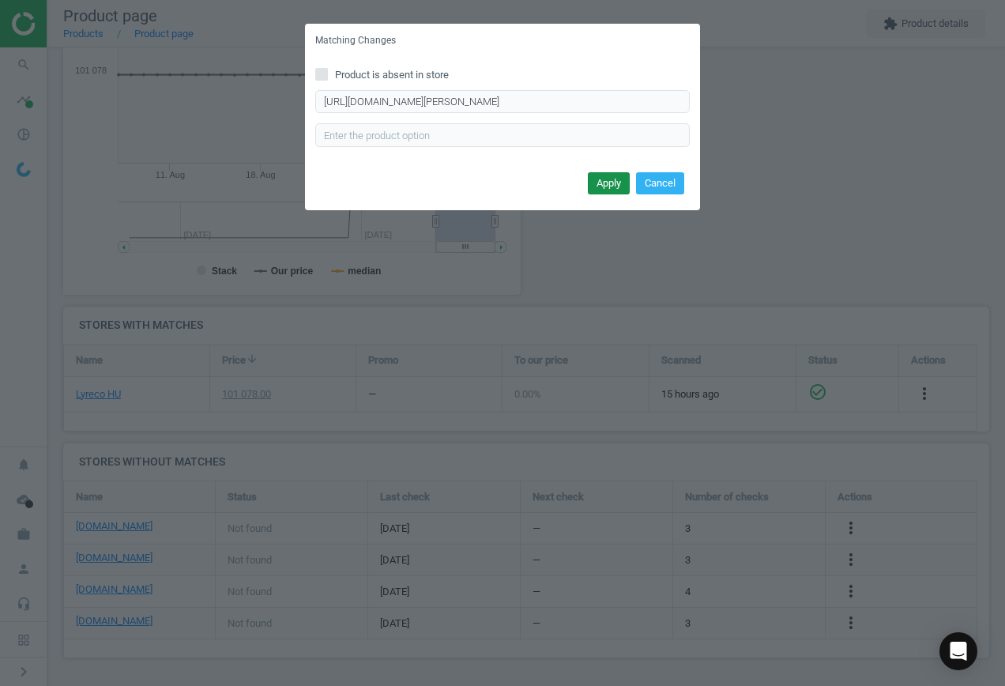
scroll to position [0, 0]
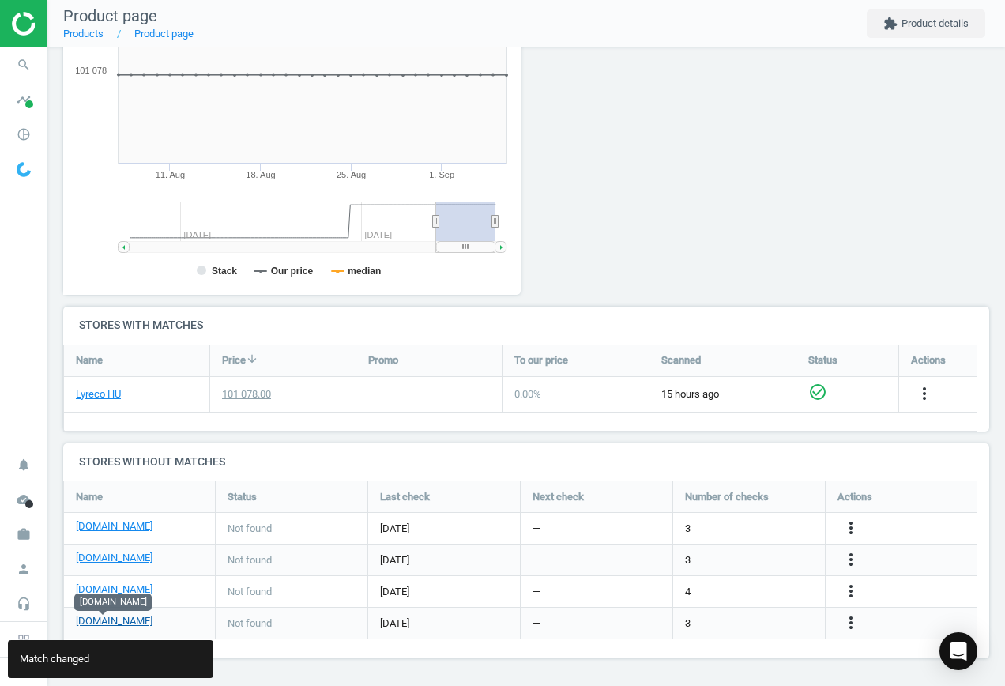
click at [109, 619] on link "[DOMAIN_NAME]" at bounding box center [114, 621] width 77 height 14
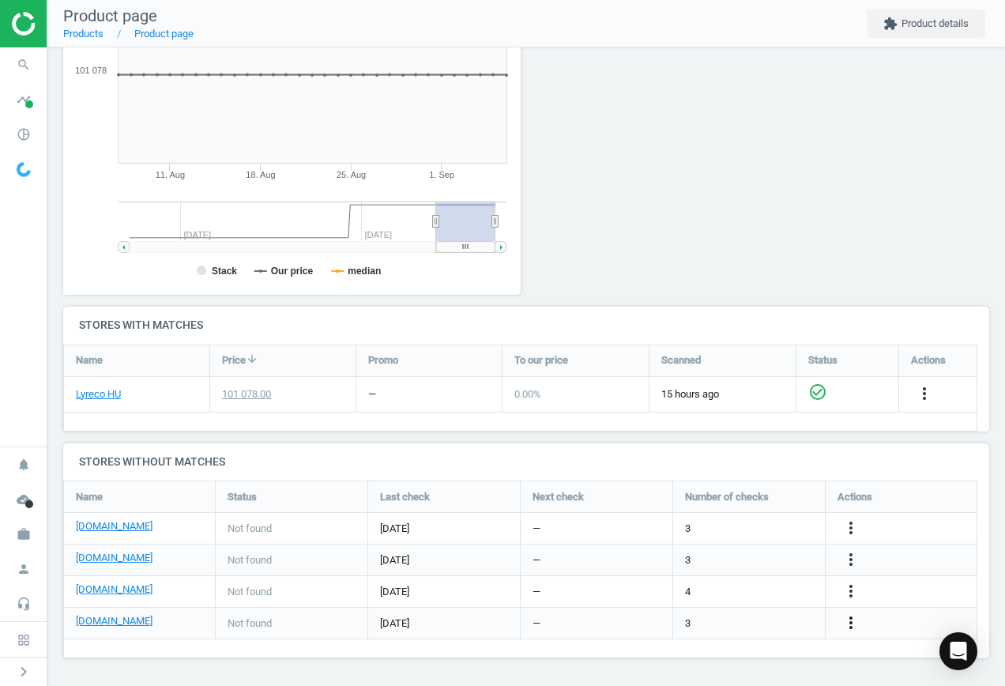
click at [852, 622] on icon "more_vert" at bounding box center [851, 622] width 19 height 19
click at [742, 617] on link "Edit URL/product option" at bounding box center [728, 623] width 217 height 25
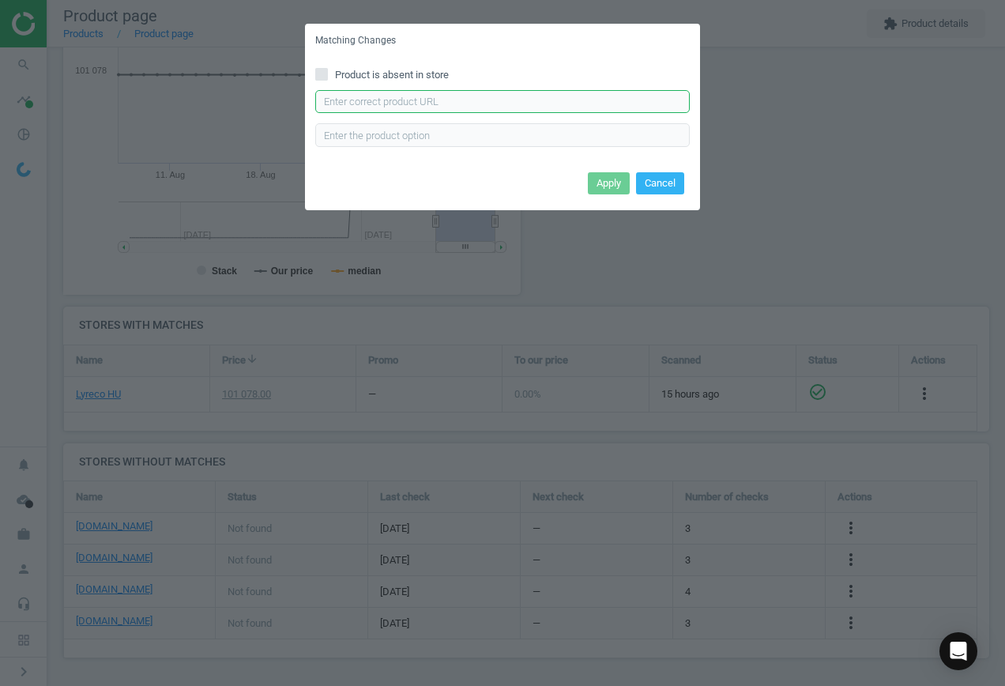
click at [481, 107] on input "text" at bounding box center [502, 102] width 375 height 24
paste input "[URL][DOMAIN_NAME]"
type input "[URL][DOMAIN_NAME]"
click at [613, 188] on button "Apply" at bounding box center [609, 183] width 42 height 22
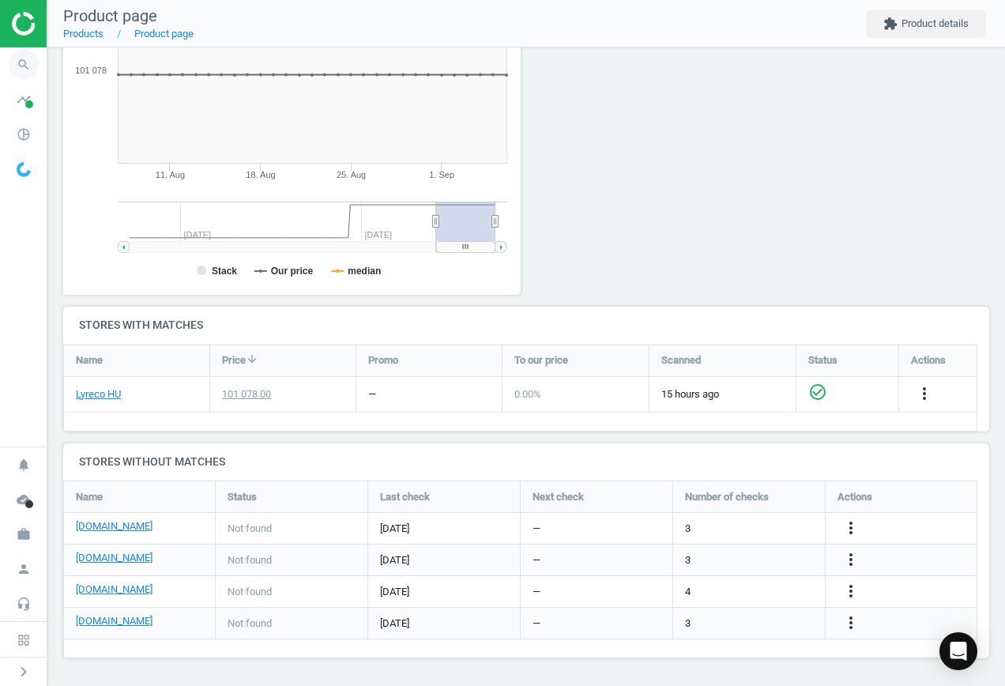
click at [25, 68] on icon "search" at bounding box center [24, 65] width 30 height 30
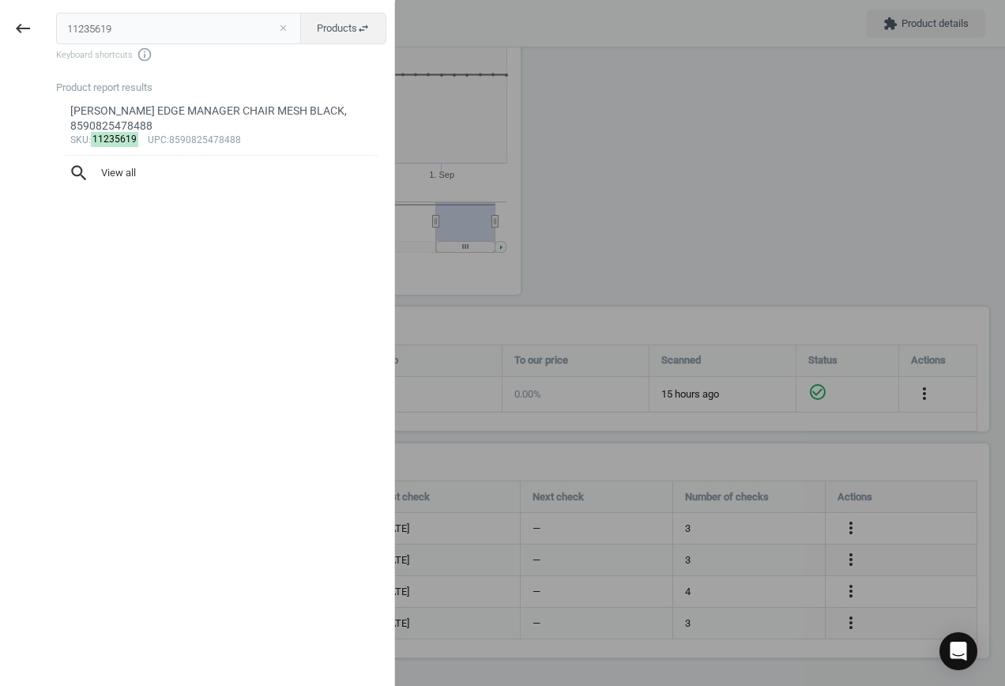
click at [283, 28] on button "close" at bounding box center [283, 28] width 24 height 14
click at [174, 34] on input "text" at bounding box center [178, 29] width 245 height 32
paste input "7009041"
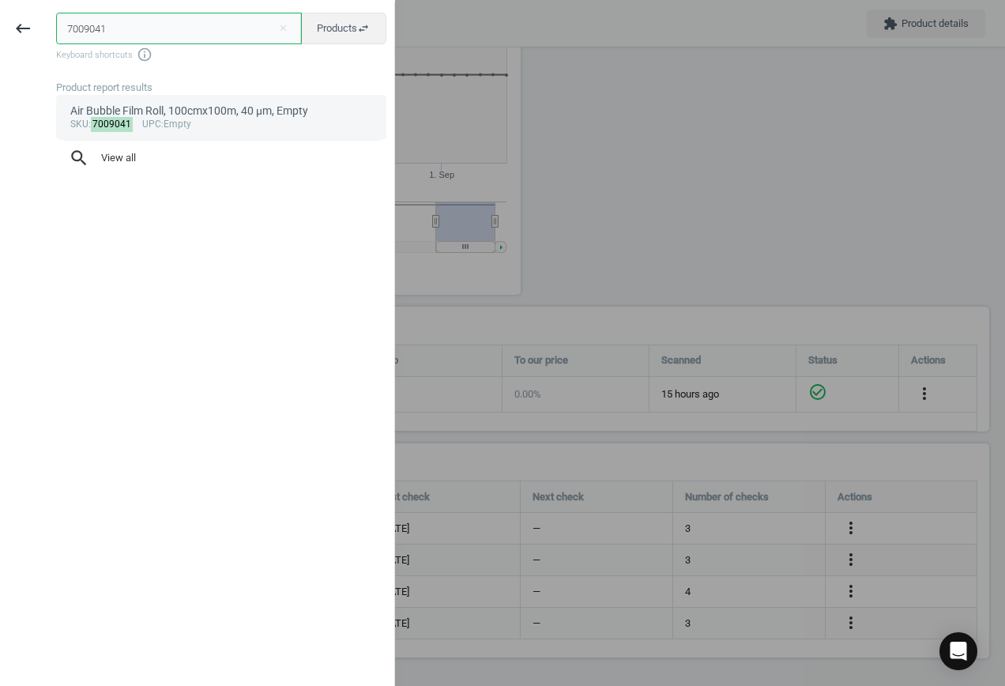
type input "7009041"
click at [224, 121] on div "sku : 7009041 upc :Empty" at bounding box center [221, 125] width 303 height 13
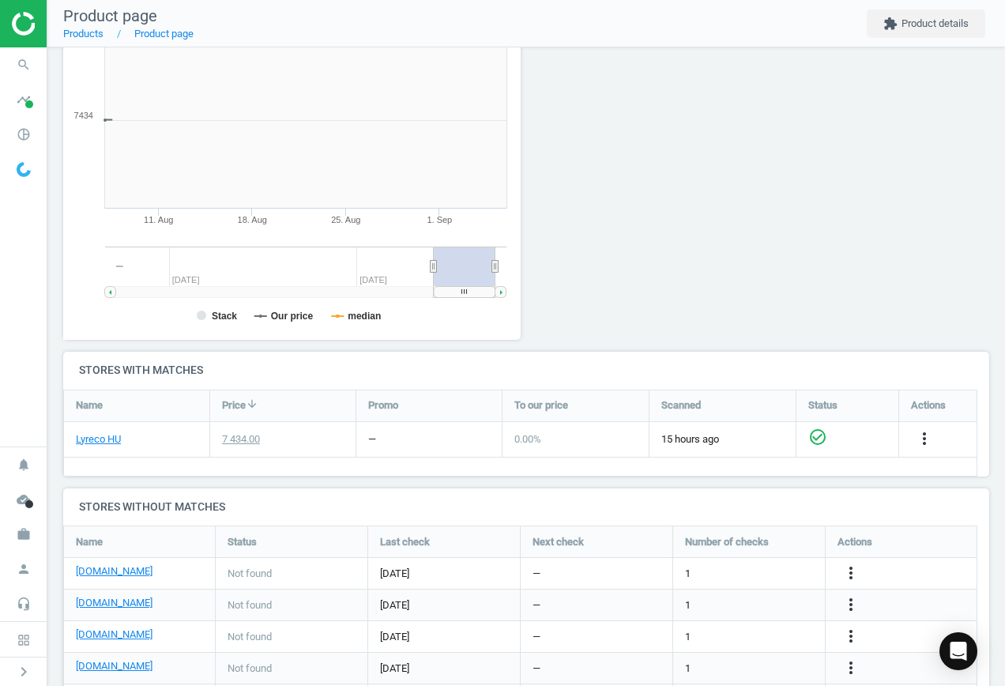
scroll to position [341, 476]
